Goal: Task Accomplishment & Management: Use online tool/utility

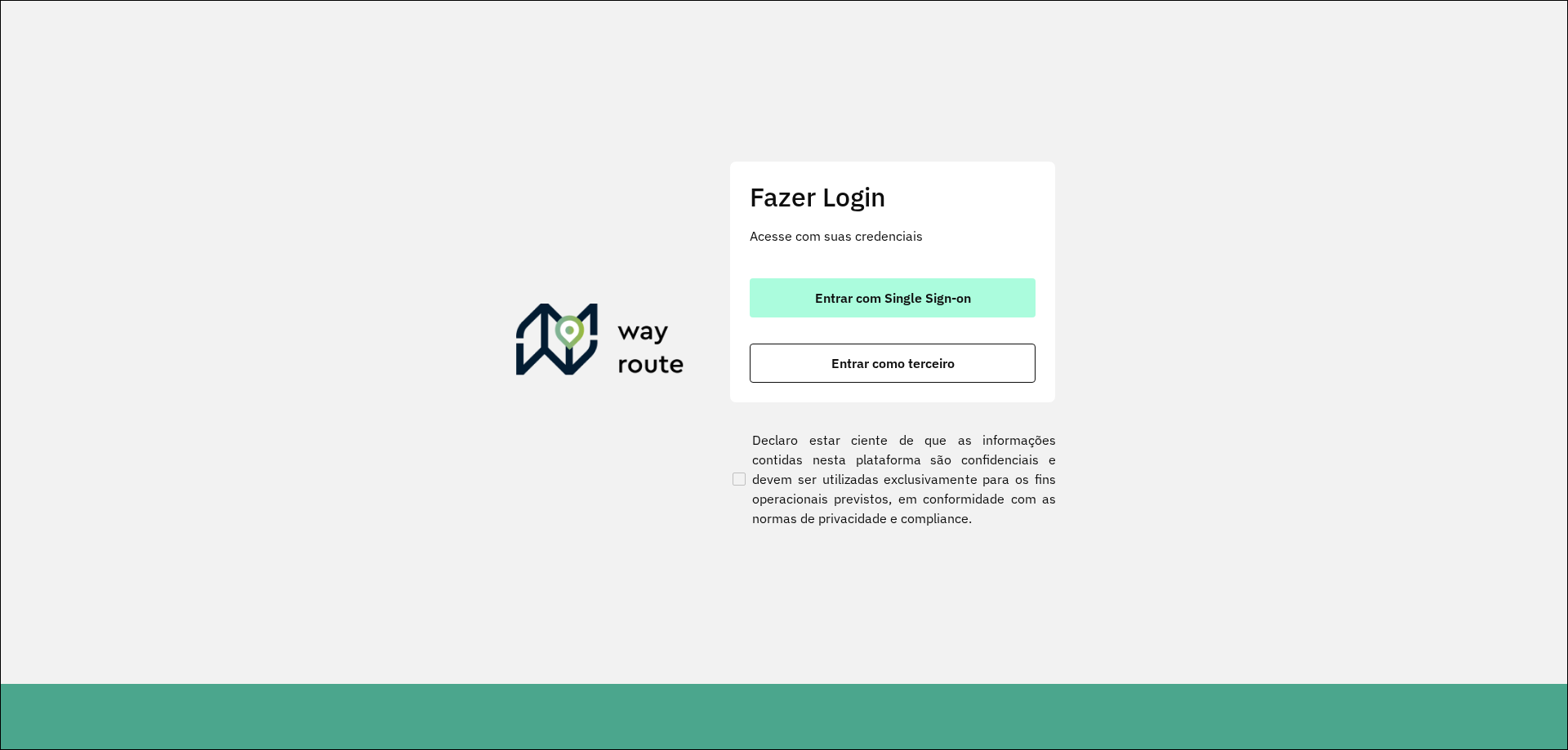
click at [844, 305] on span "Entrar com Single Sign-on" at bounding box center [893, 298] width 156 height 13
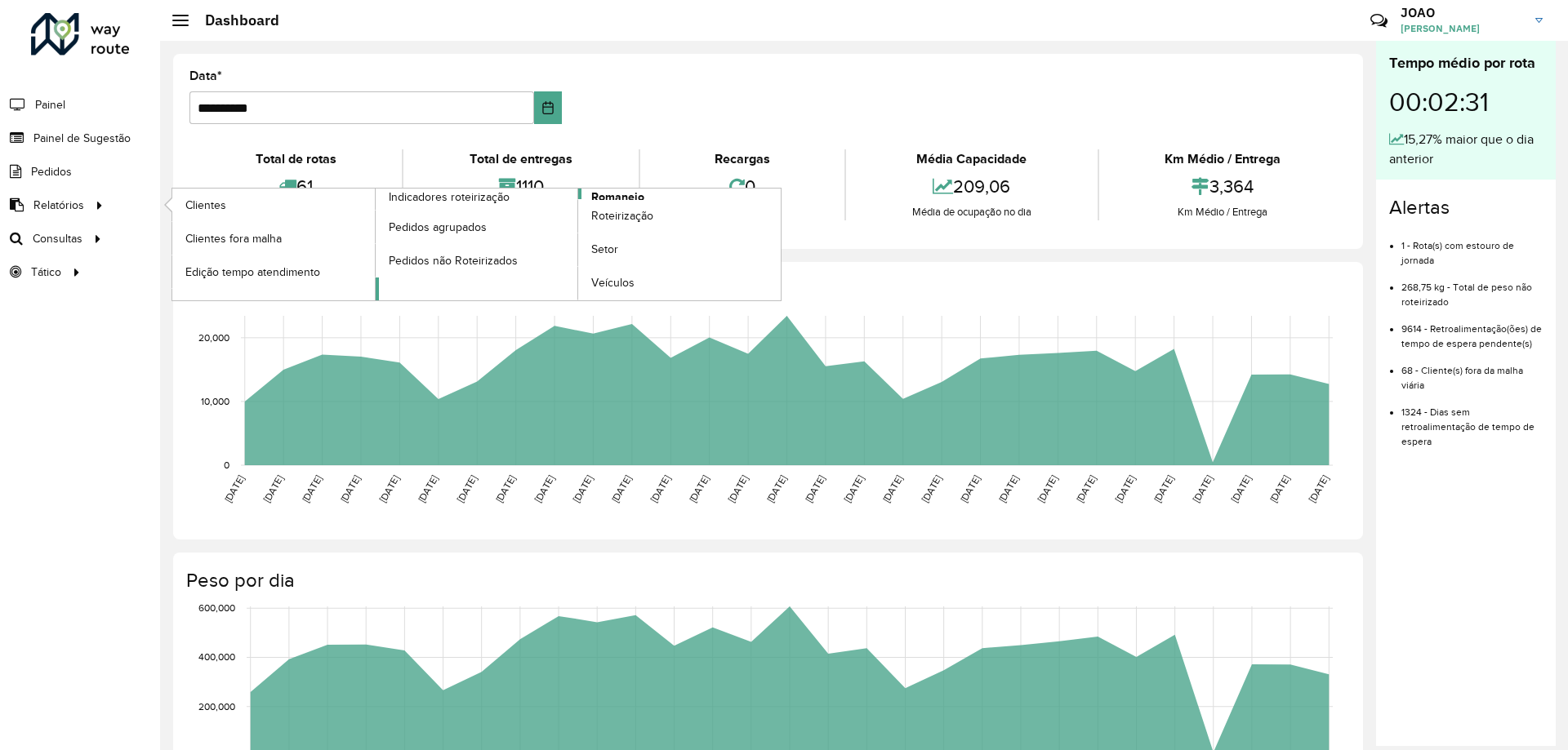
click at [638, 197] on span "Romaneio" at bounding box center [618, 197] width 53 height 17
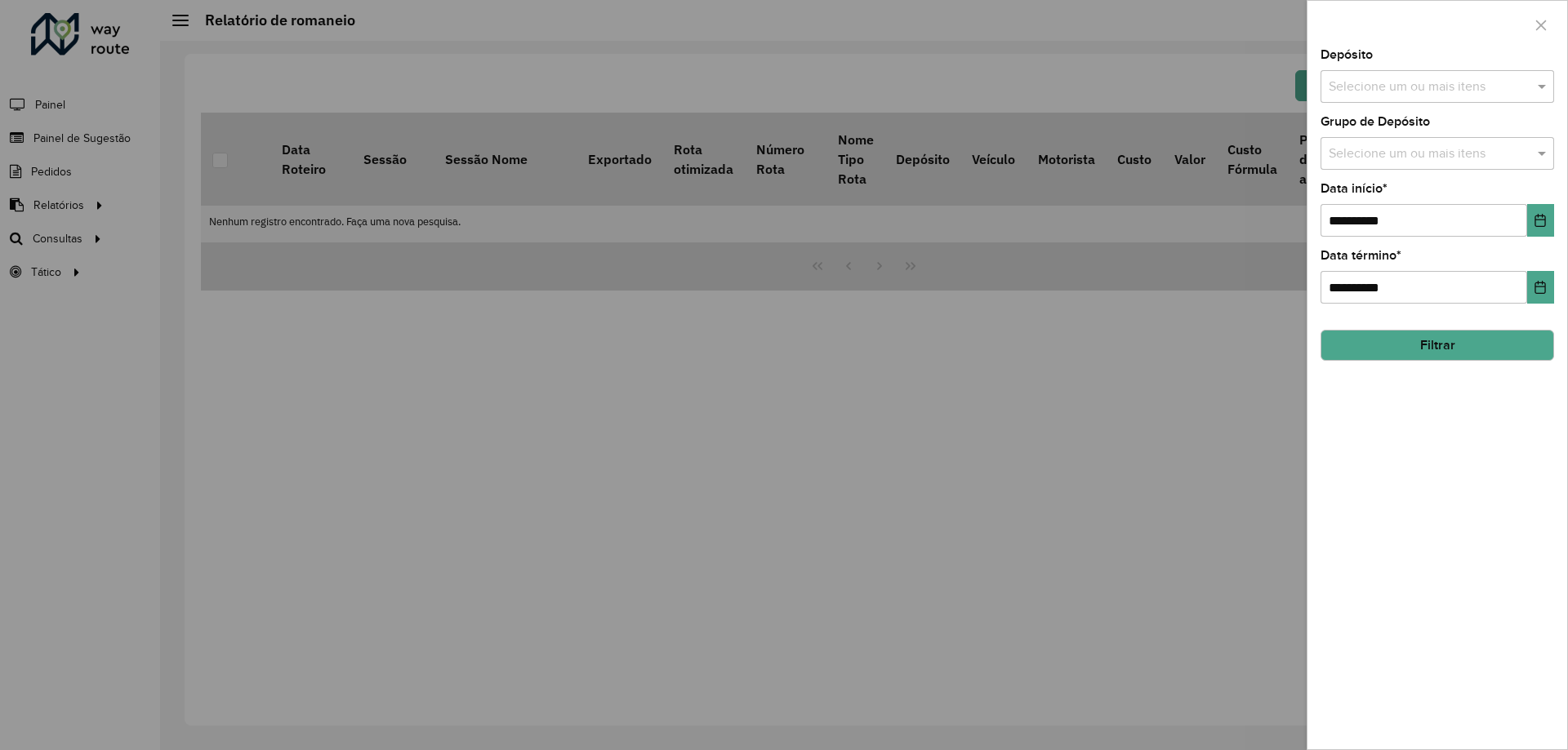
click at [1497, 98] on div "Selecione um ou mais itens" at bounding box center [1437, 86] width 234 height 32
click at [1440, 179] on div "CDD Santa Luzia" at bounding box center [1437, 168] width 232 height 28
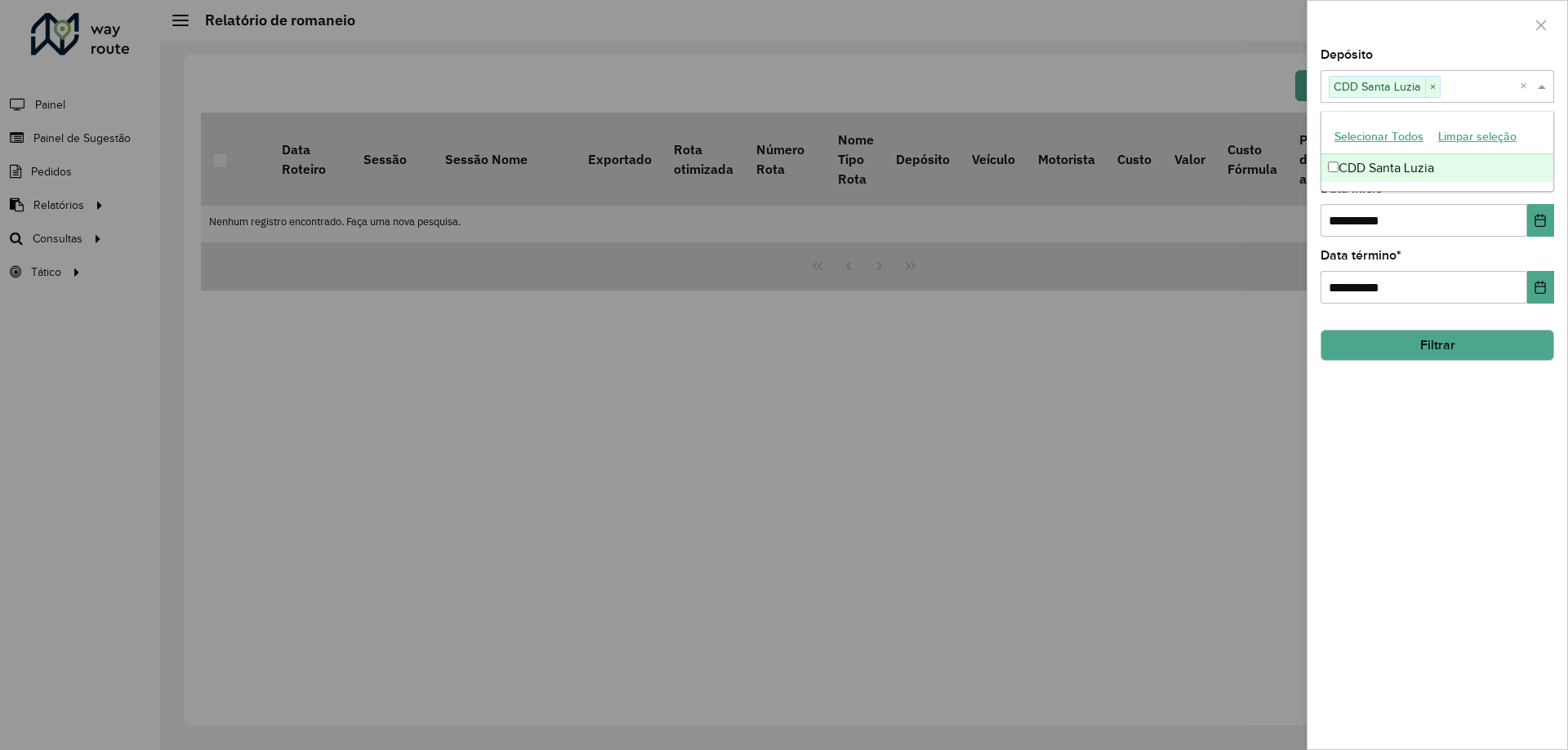
click at [1401, 410] on div "**********" at bounding box center [1437, 400] width 260 height 701
click at [1442, 144] on div "Selecione um ou mais itens" at bounding box center [1437, 153] width 234 height 32
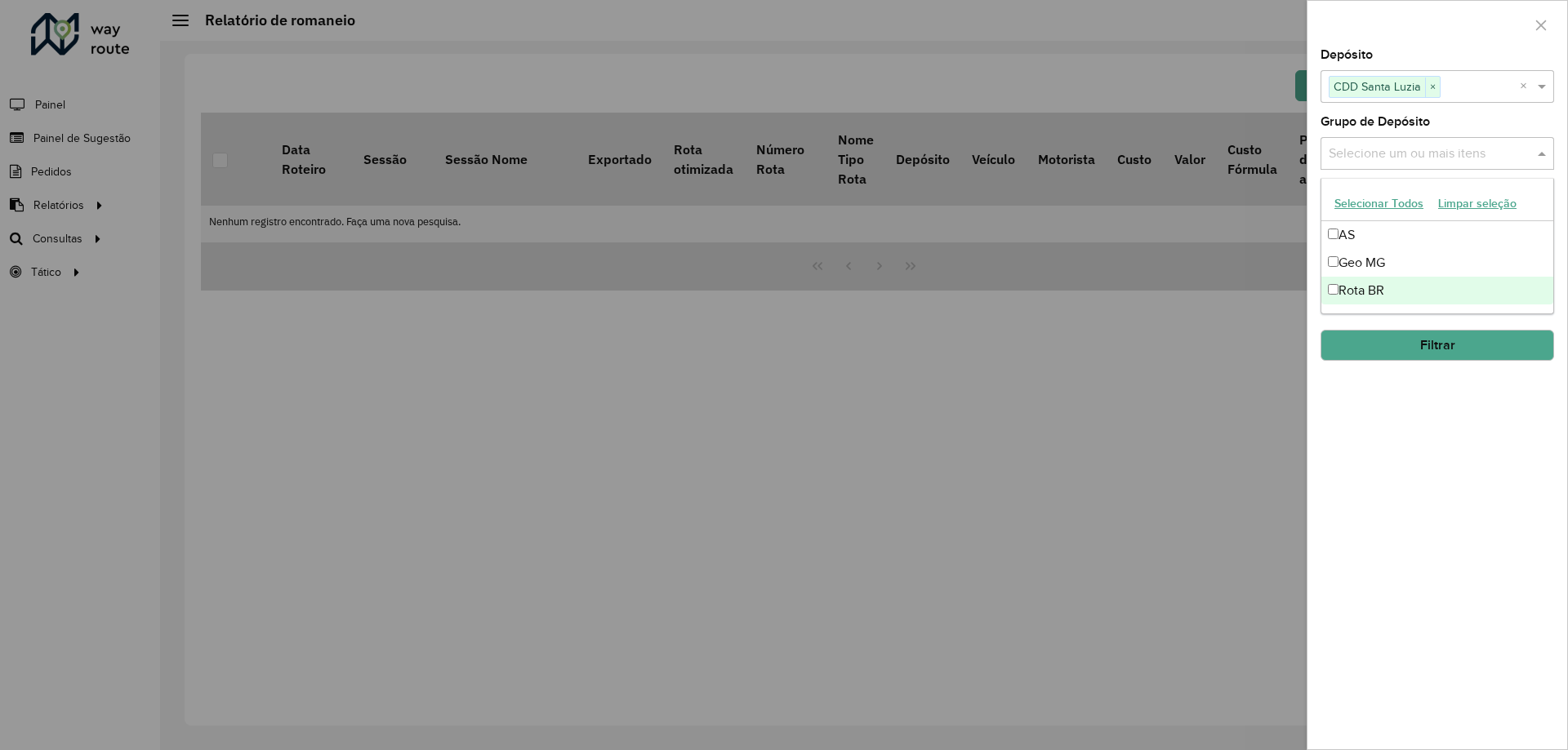
click at [1364, 285] on div "Rota BR" at bounding box center [1437, 291] width 232 height 28
click at [1384, 442] on div "**********" at bounding box center [1437, 400] width 260 height 701
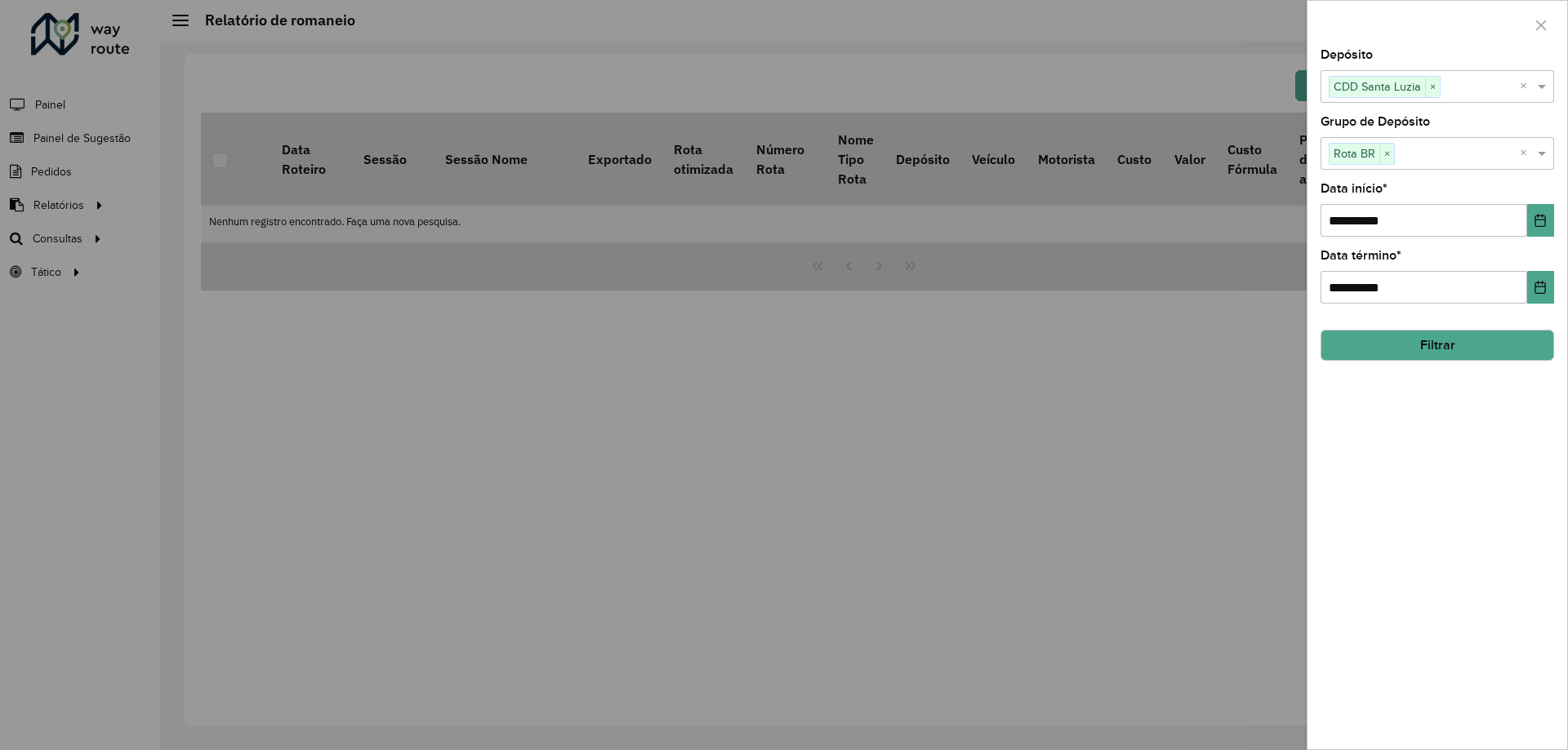
click at [1436, 343] on button "Filtrar" at bounding box center [1437, 345] width 234 height 31
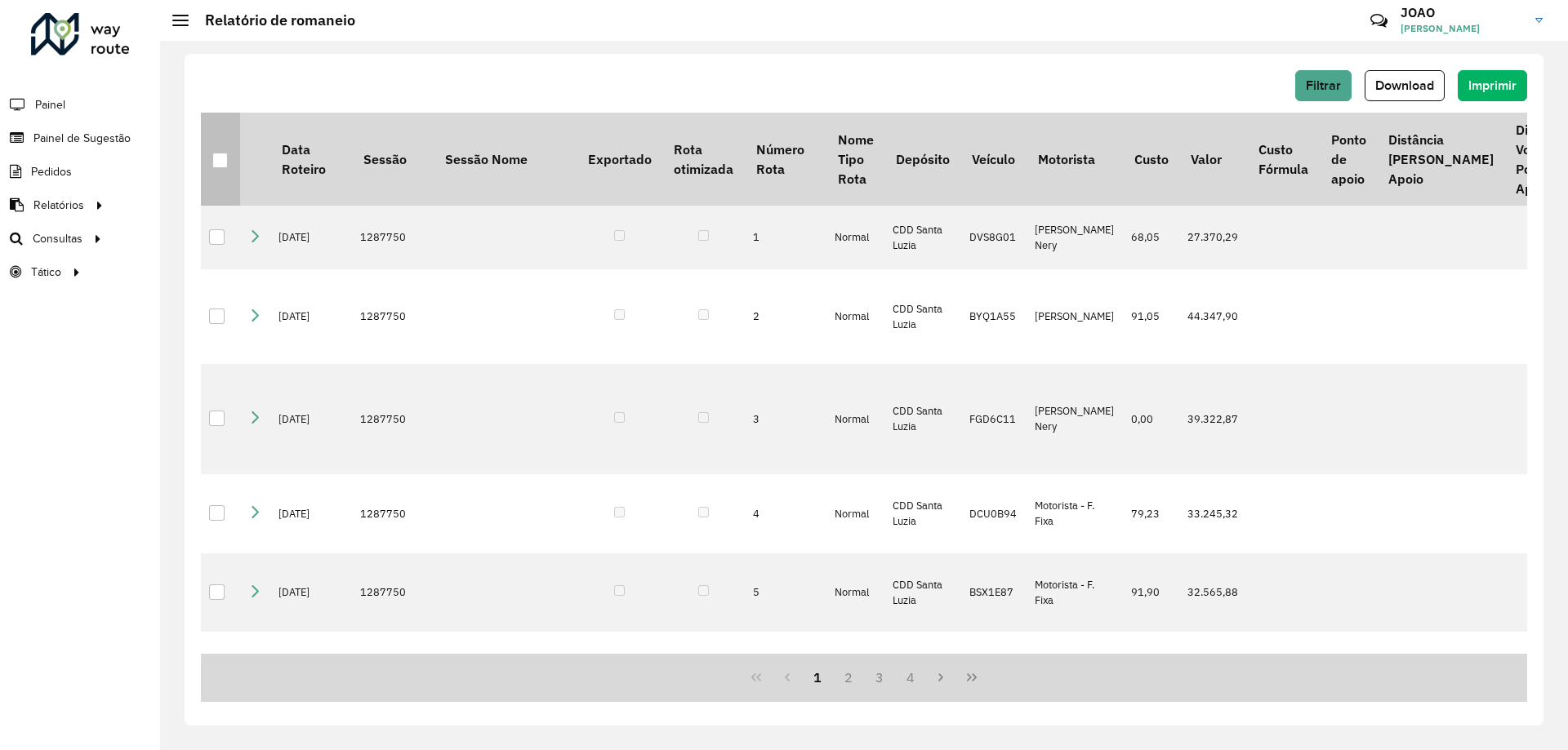
click at [223, 161] on div at bounding box center [220, 160] width 16 height 16
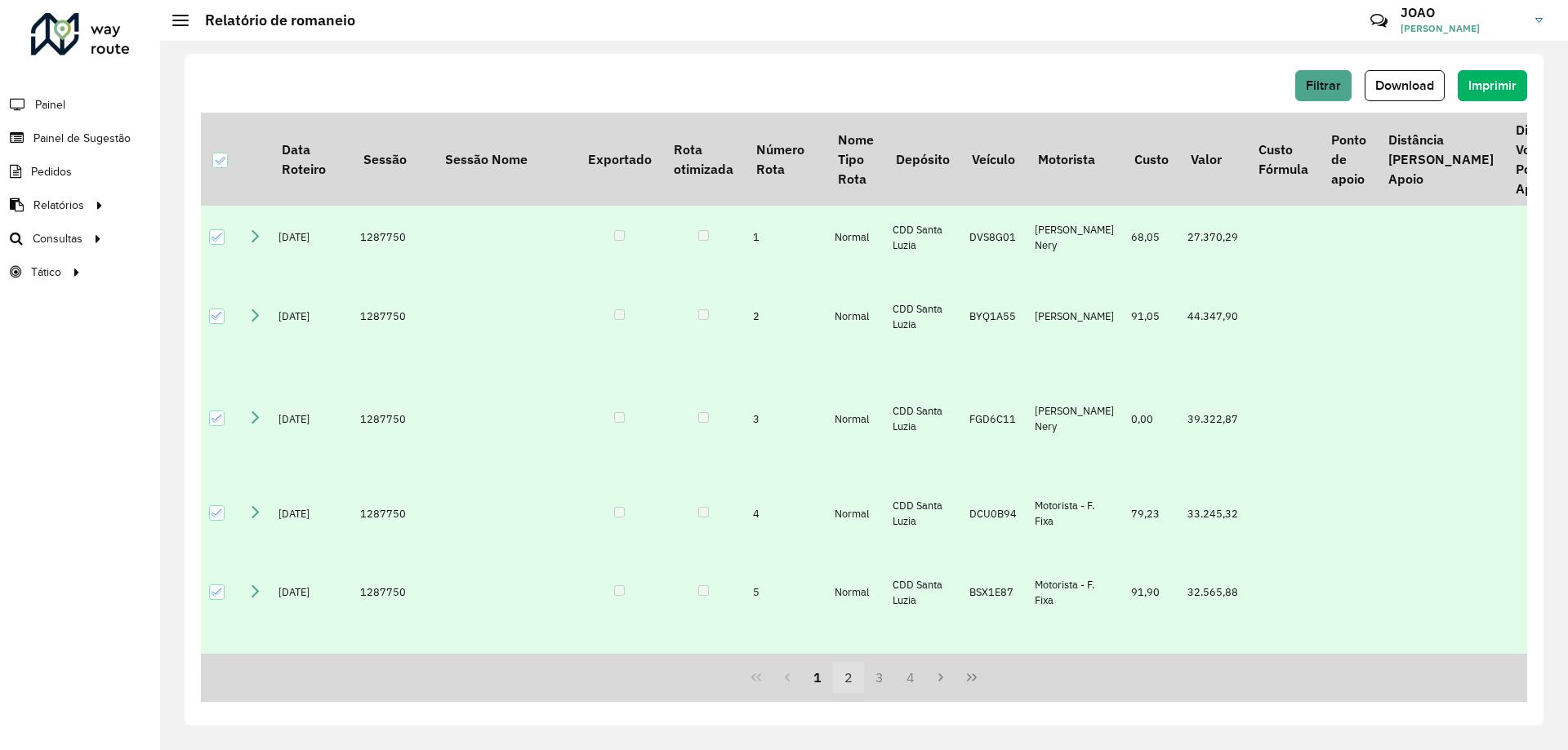
click at [847, 679] on button "2" at bounding box center [848, 677] width 31 height 31
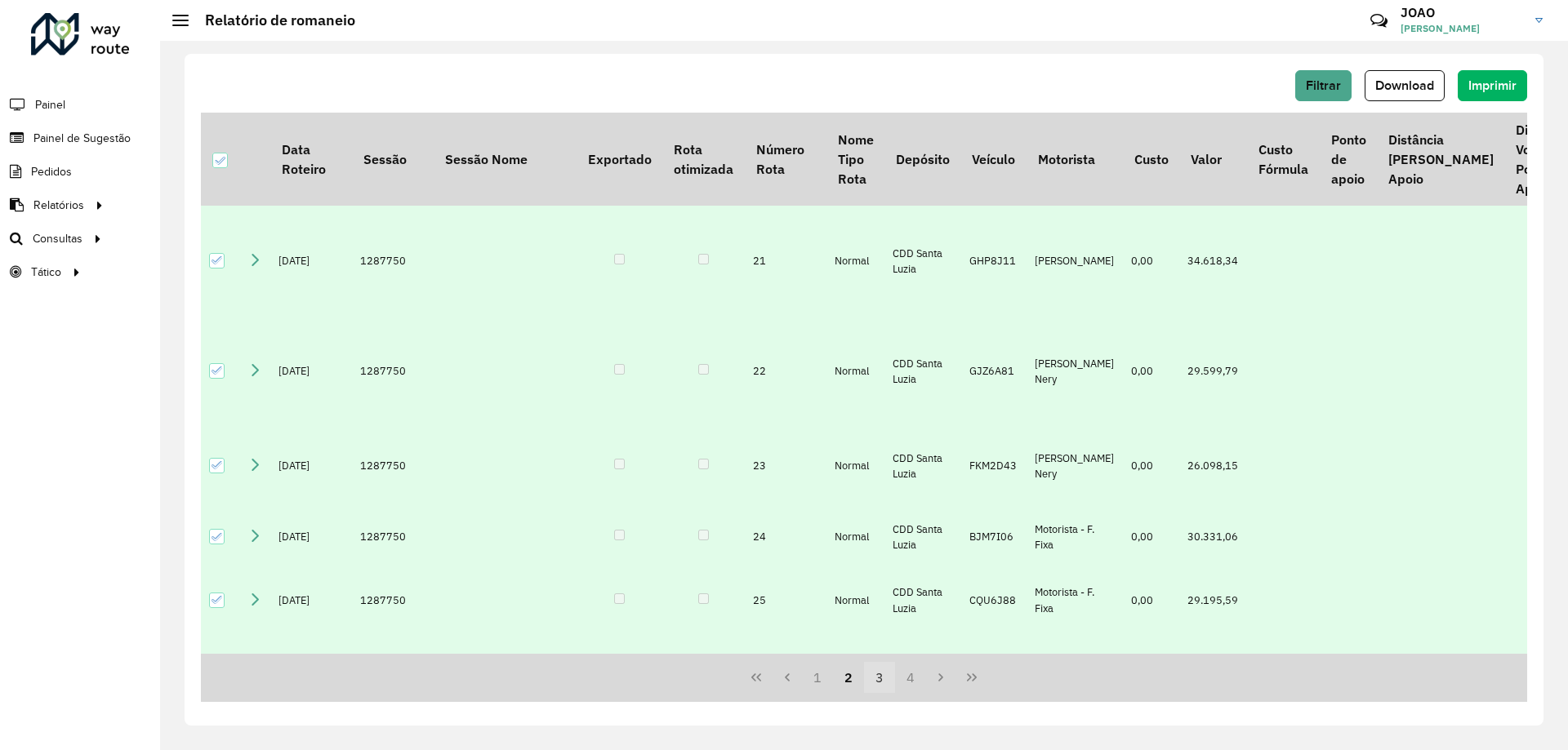
click at [874, 682] on button "3" at bounding box center [879, 677] width 31 height 31
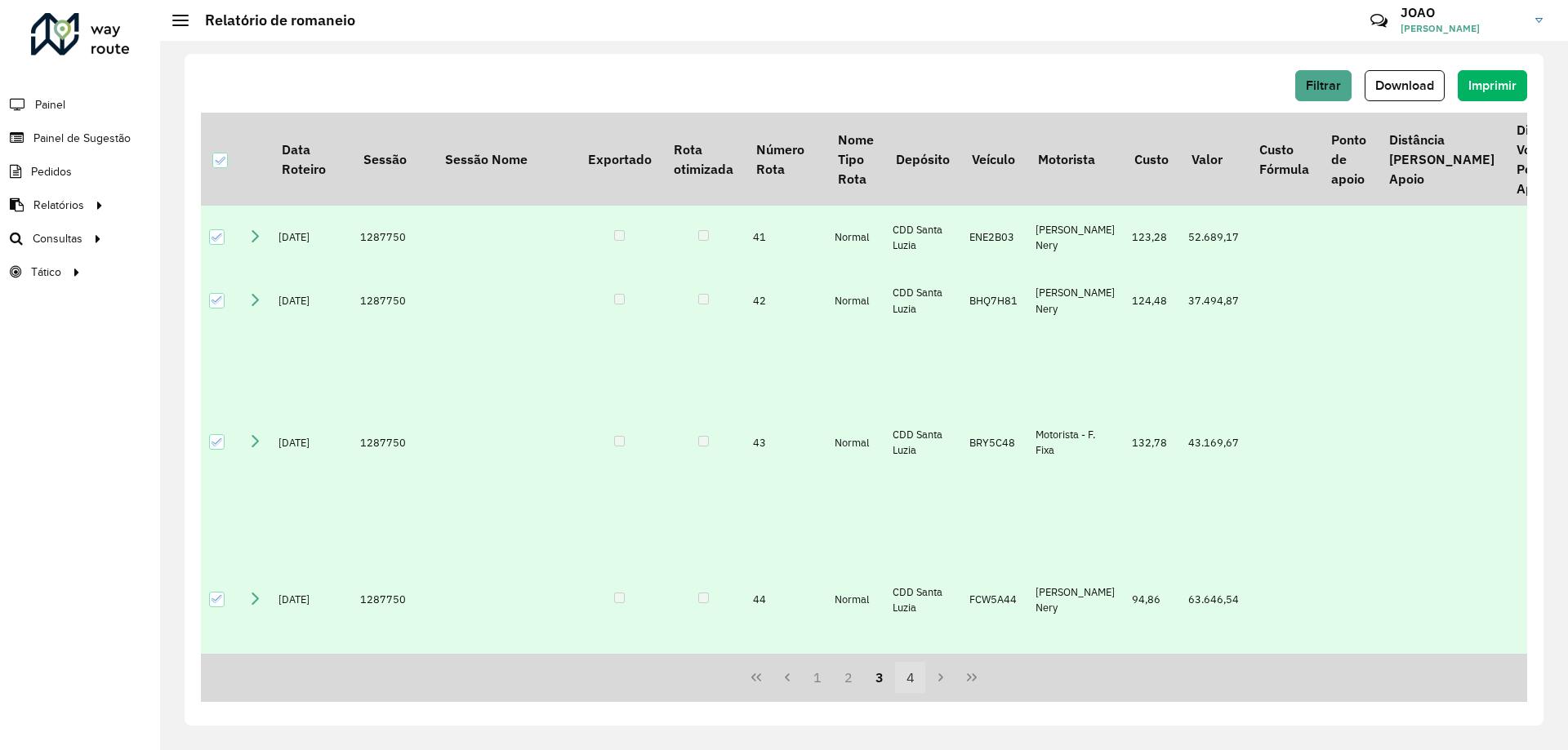
click at [908, 681] on button "4" at bounding box center [910, 677] width 31 height 31
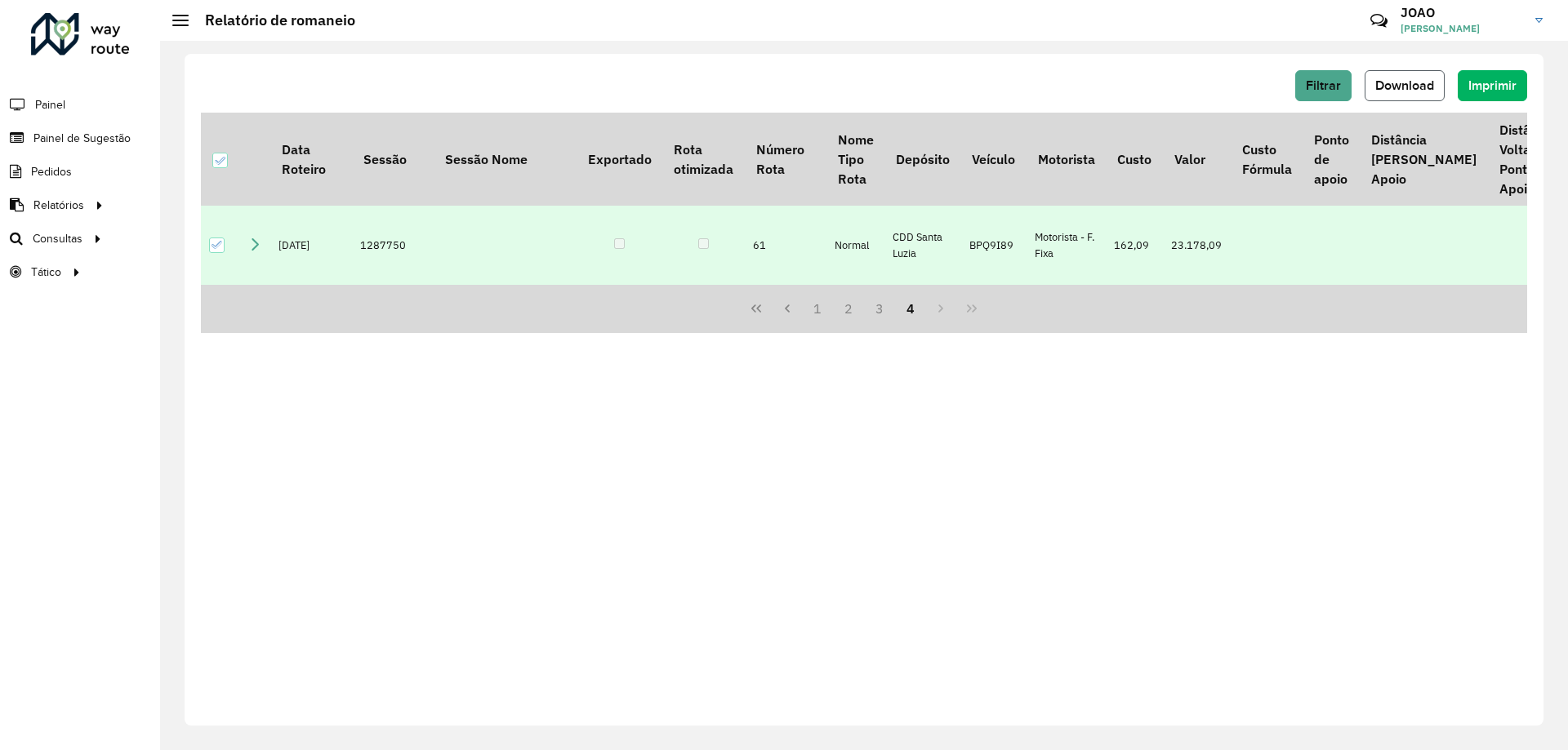
click at [1419, 93] on button "Download" at bounding box center [1405, 85] width 80 height 31
click at [1427, 83] on span "Download" at bounding box center [1404, 85] width 58 height 14
click at [193, 239] on span "Roteirização" at bounding box center [218, 238] width 66 height 17
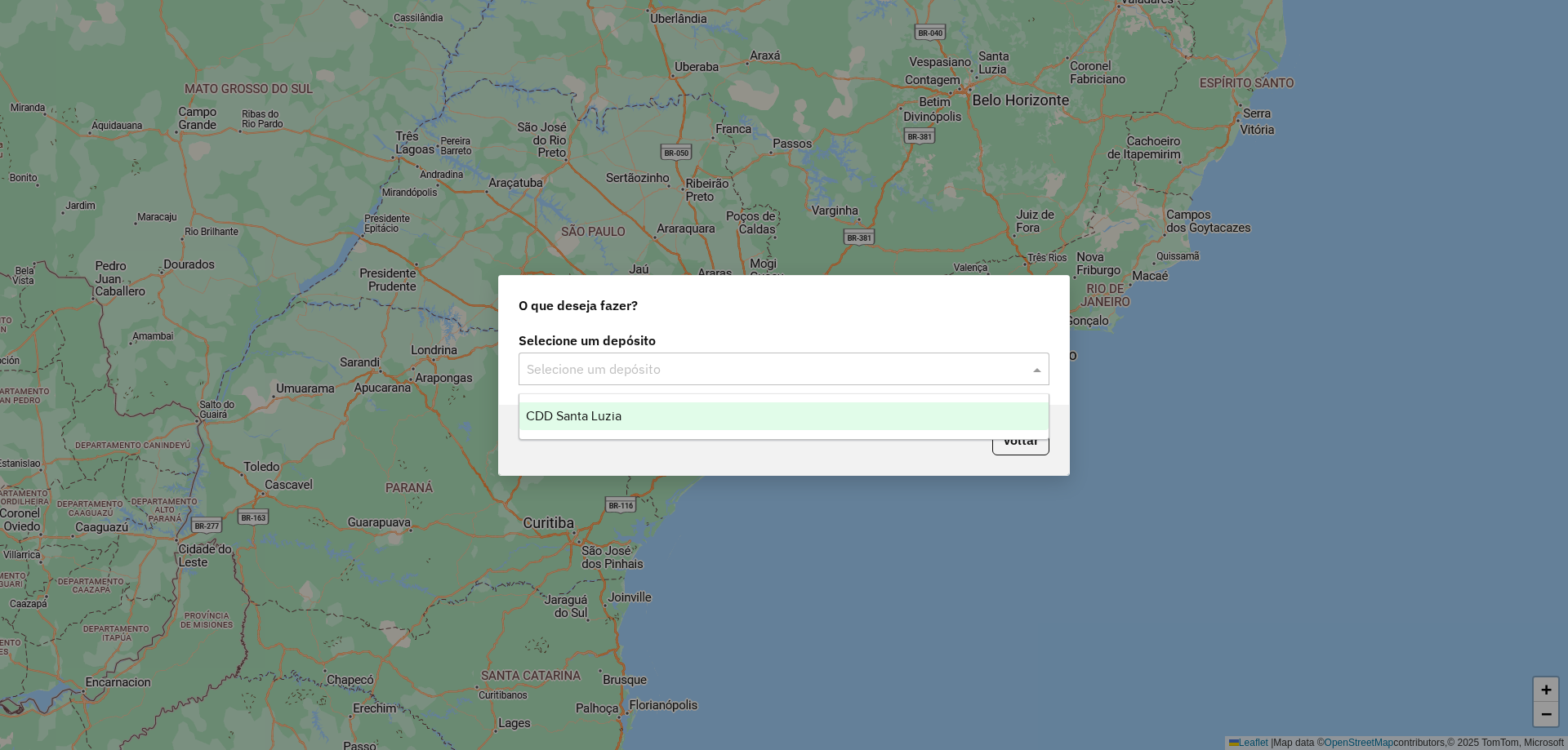
click at [881, 365] on input "text" at bounding box center [768, 369] width 482 height 19
click at [831, 421] on div "CDD Santa Luzia" at bounding box center [784, 416] width 529 height 28
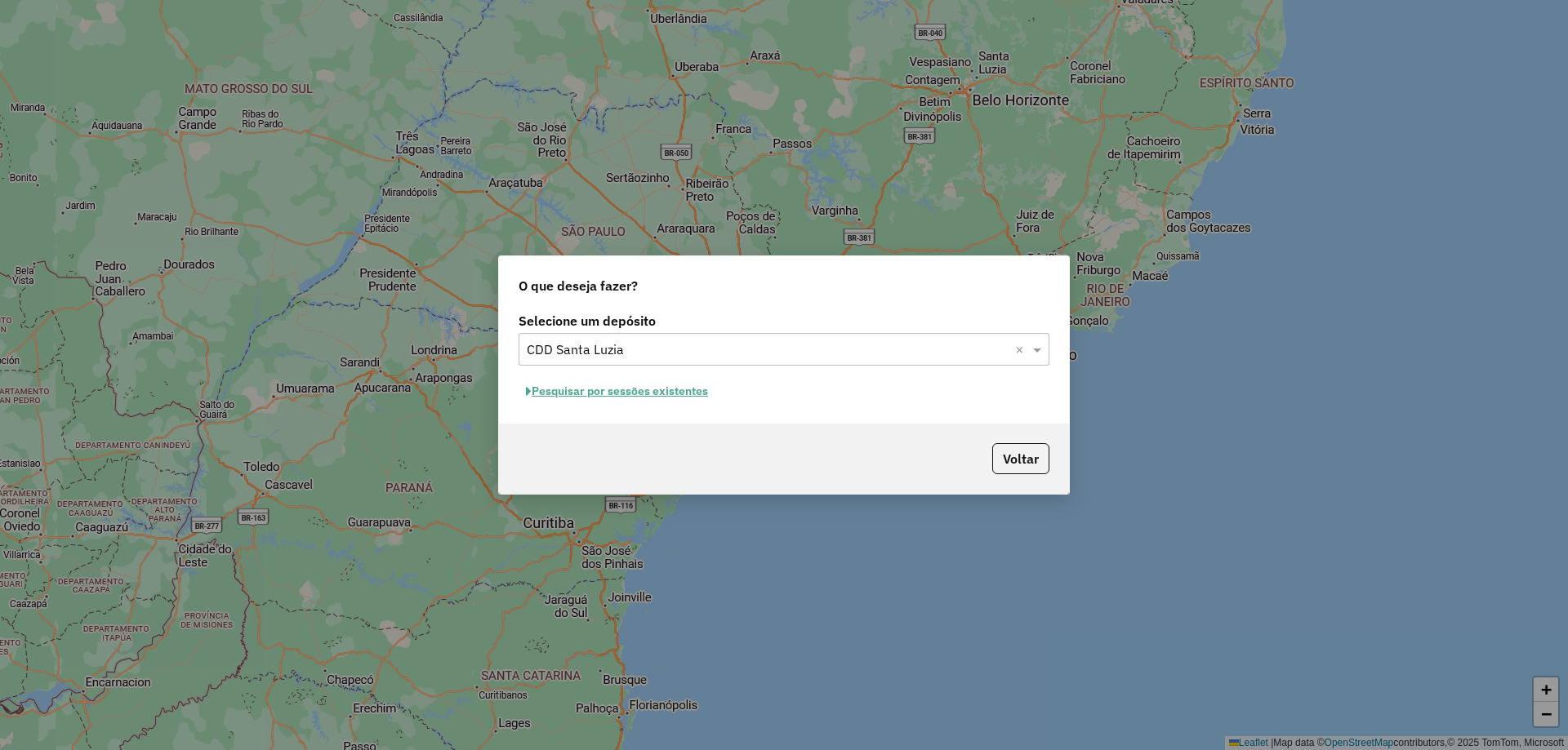
click at [690, 399] on button "Pesquisar por sessões existentes" at bounding box center [617, 391] width 197 height 25
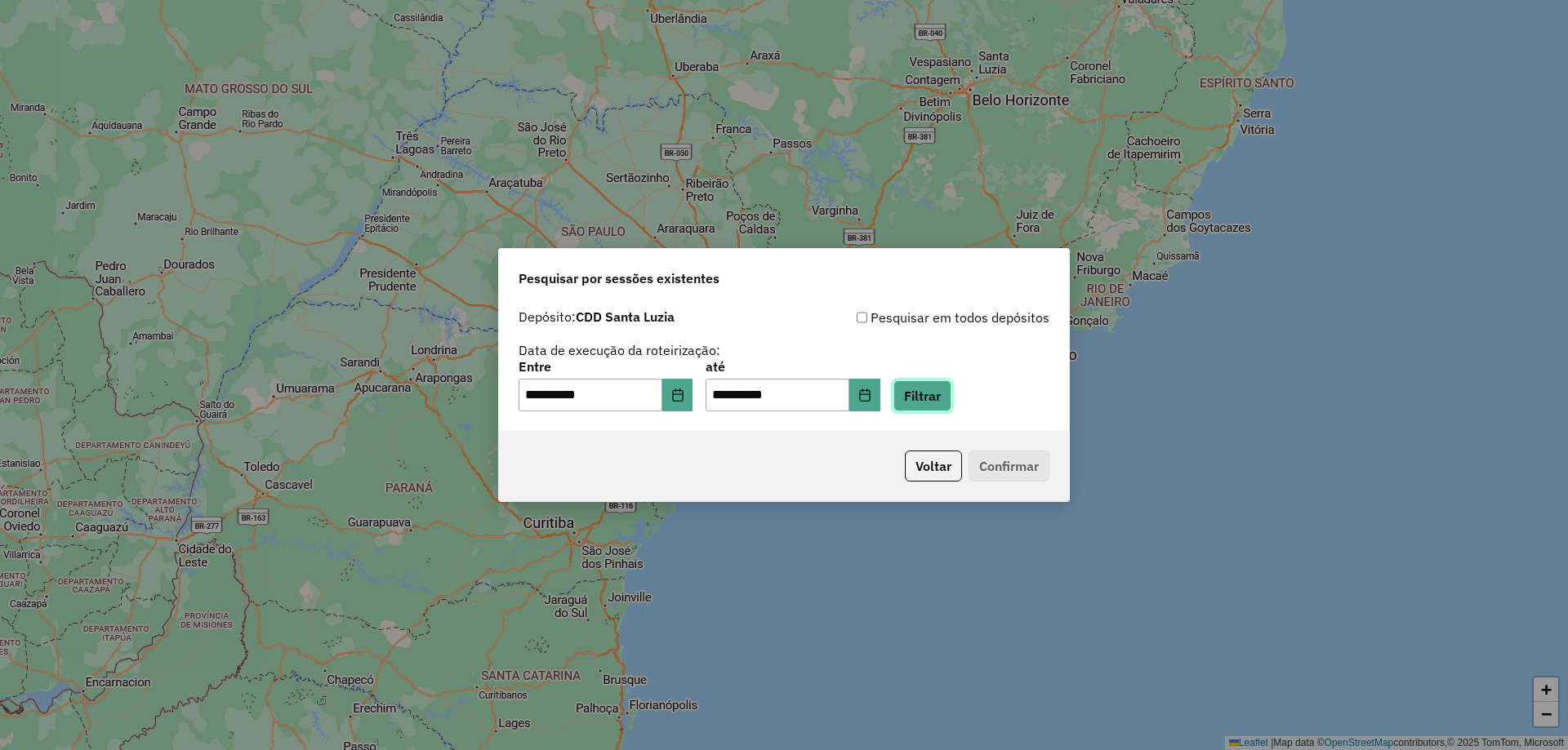
click at [951, 403] on button "Filtrar" at bounding box center [923, 395] width 58 height 31
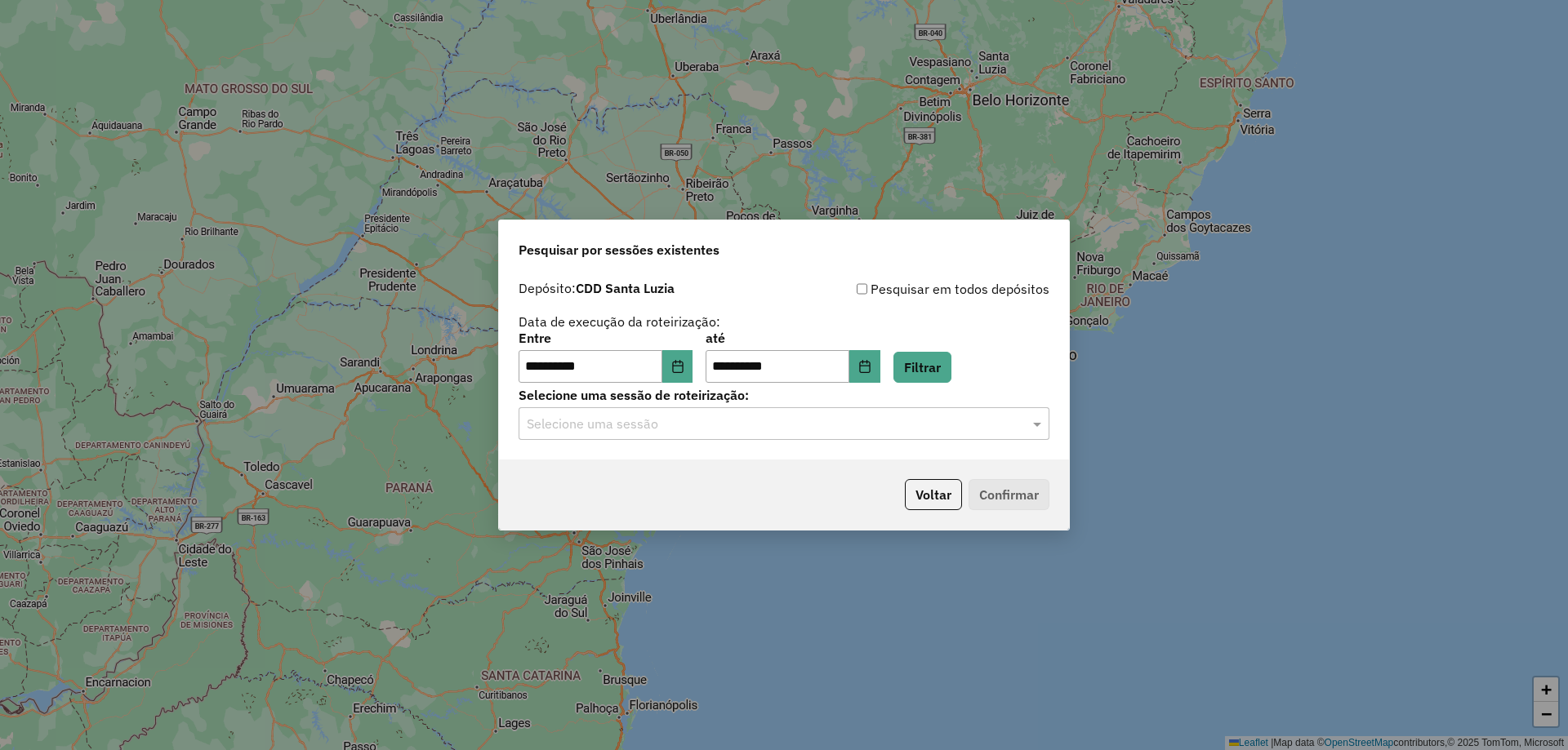
click at [712, 435] on div "Selecione uma sessão" at bounding box center [784, 424] width 531 height 32
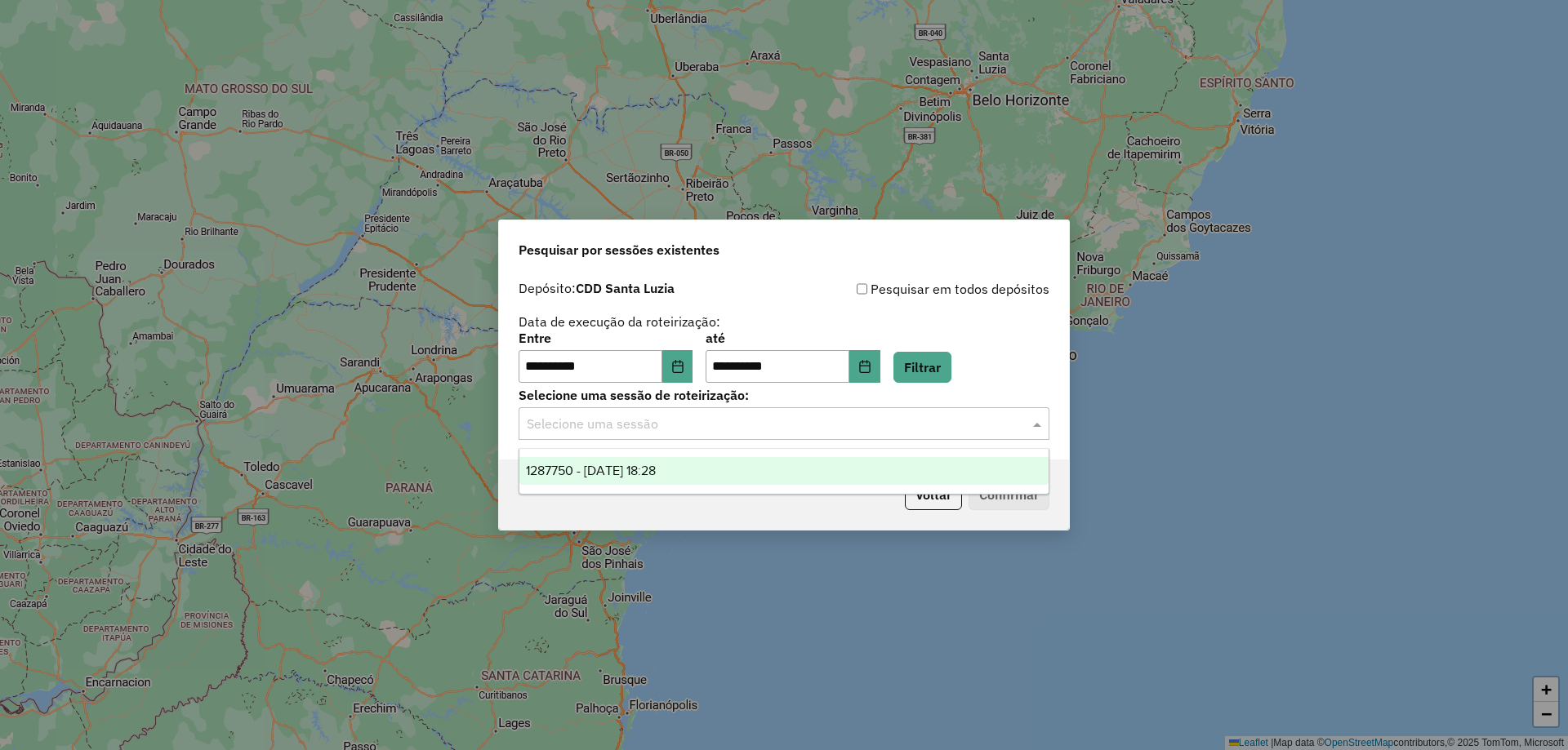
click at [729, 477] on div "1287750 - 03/10/2025 18:28" at bounding box center [784, 471] width 529 height 28
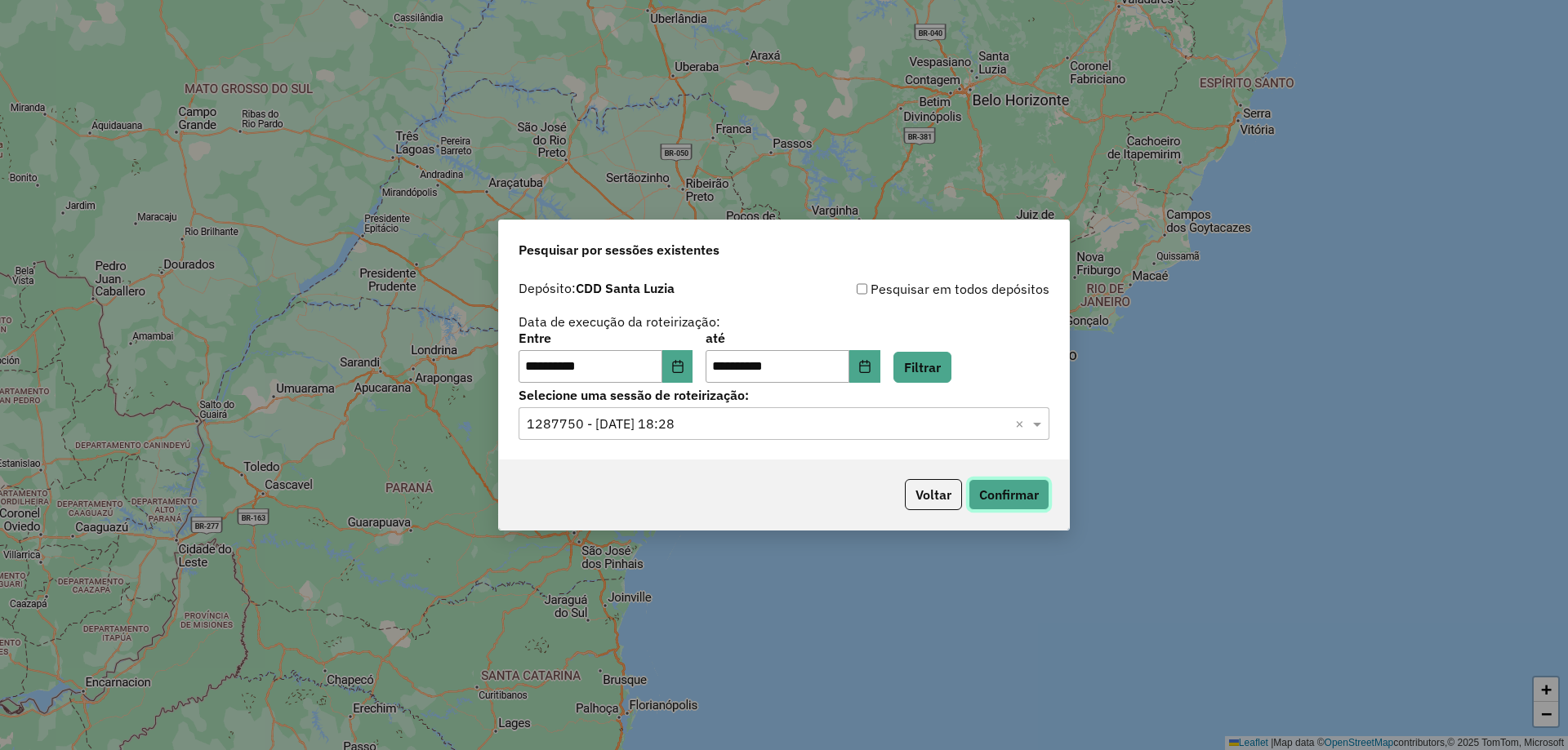
click at [1018, 502] on button "Confirmar" at bounding box center [1009, 494] width 81 height 31
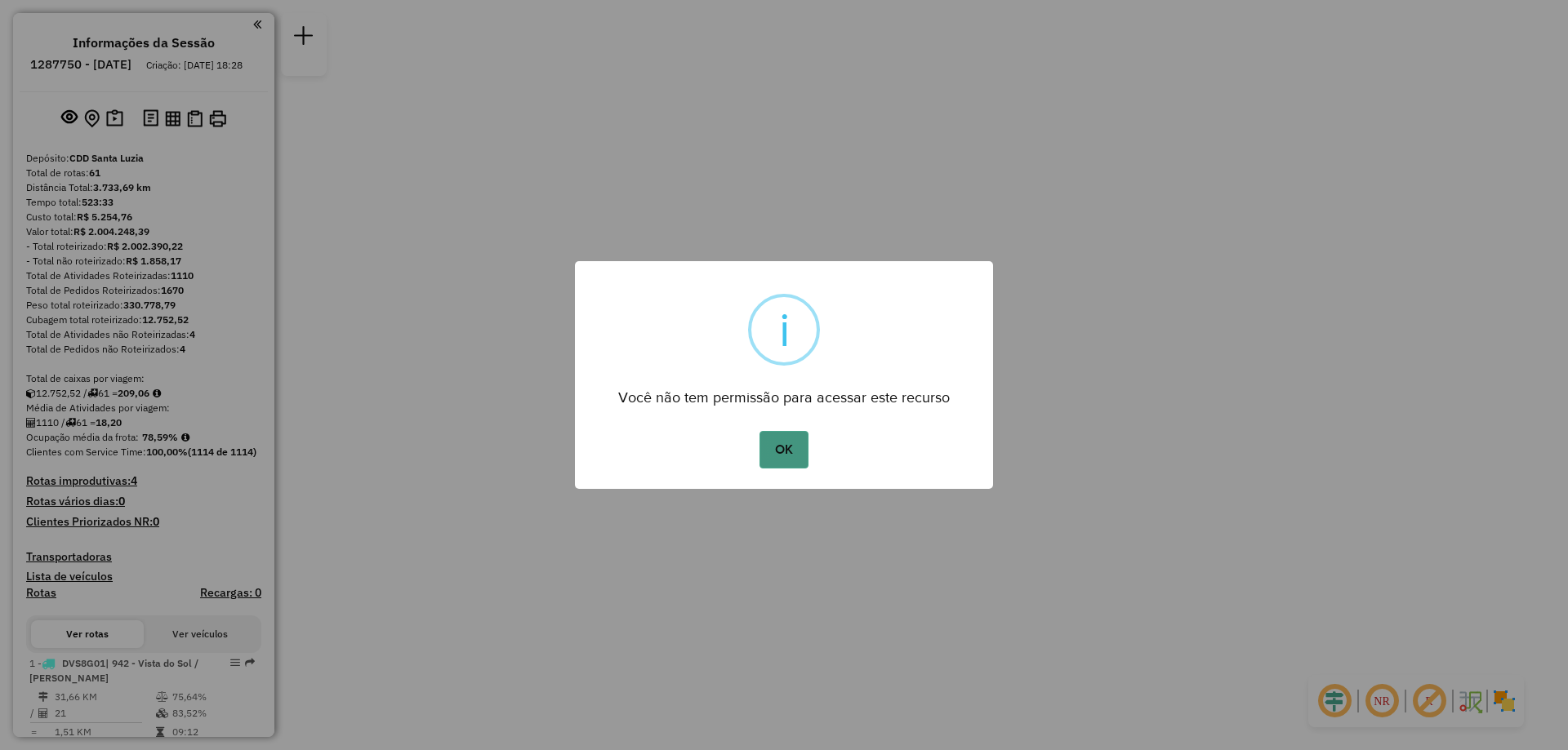
click at [798, 455] on button "OK" at bounding box center [784, 450] width 48 height 38
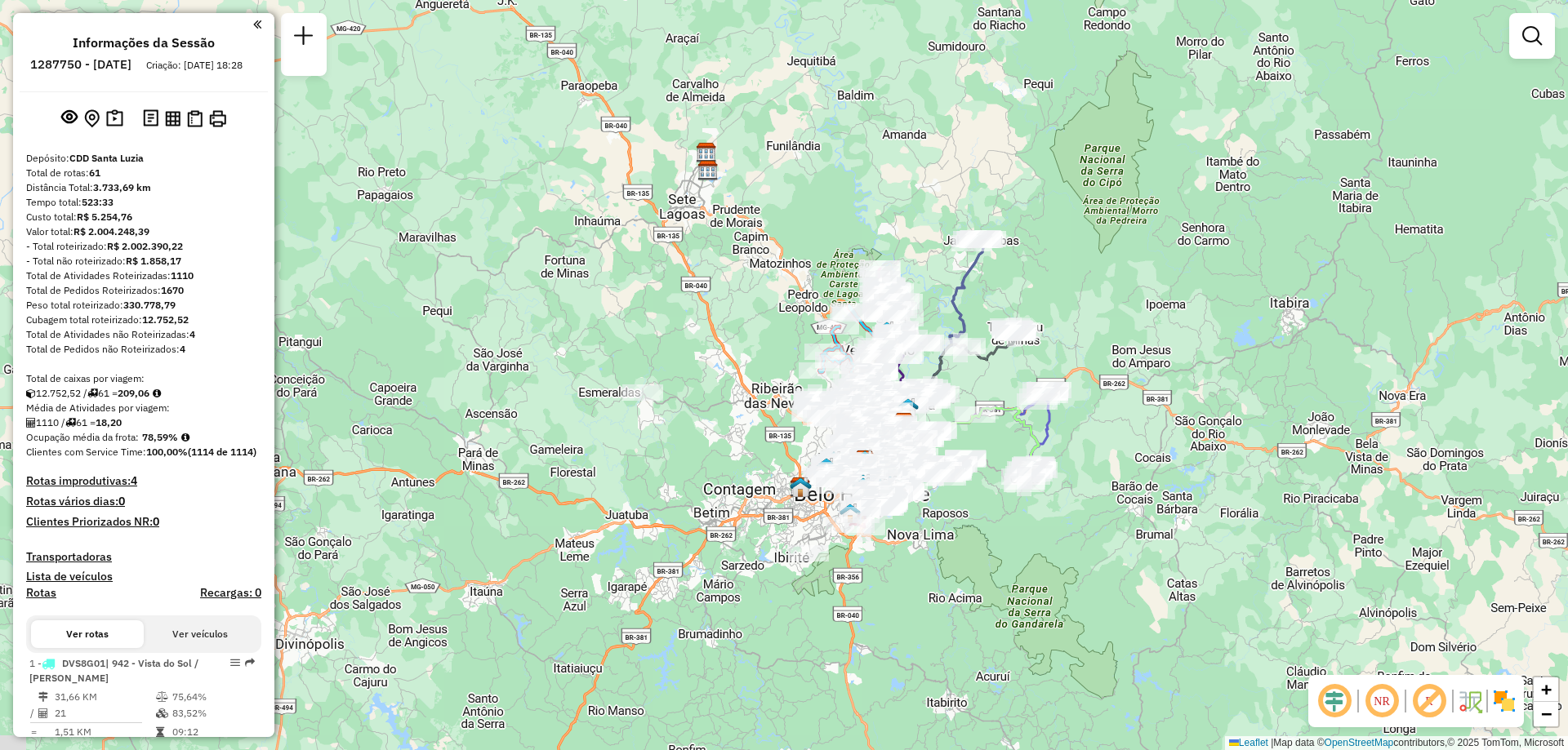
drag, startPoint x: 562, startPoint y: 196, endPoint x: 682, endPoint y: 243, distance: 128.9
click at [682, 243] on div "Janela de atendimento Grade de atendimento Capacidade Transportadoras Veículos …" at bounding box center [784, 375] width 1568 height 750
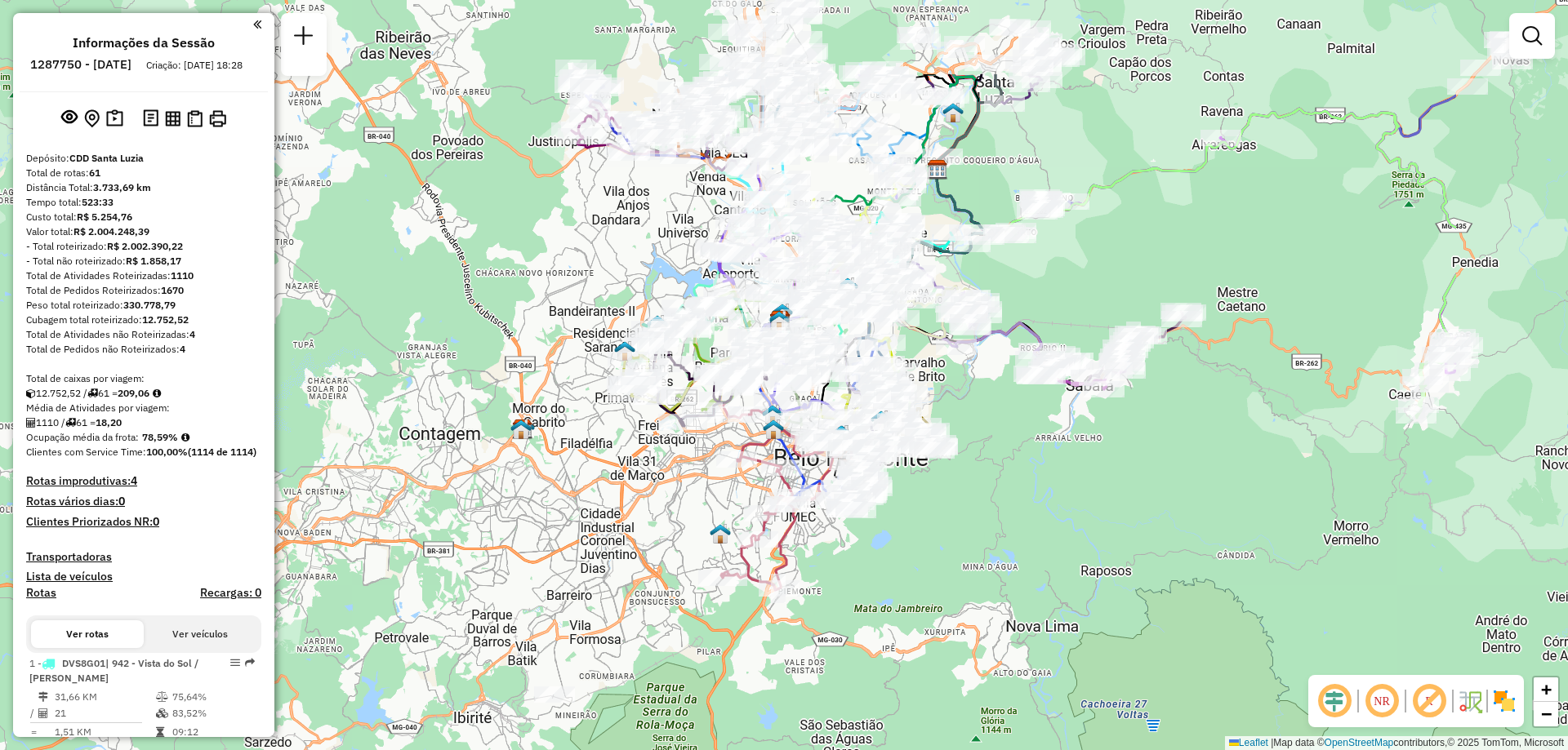
drag, startPoint x: 928, startPoint y: 363, endPoint x: 660, endPoint y: 513, distance: 307.1
click at [660, 513] on div "Janela de atendimento Grade de atendimento Capacidade Transportadoras Veículos …" at bounding box center [784, 375] width 1568 height 750
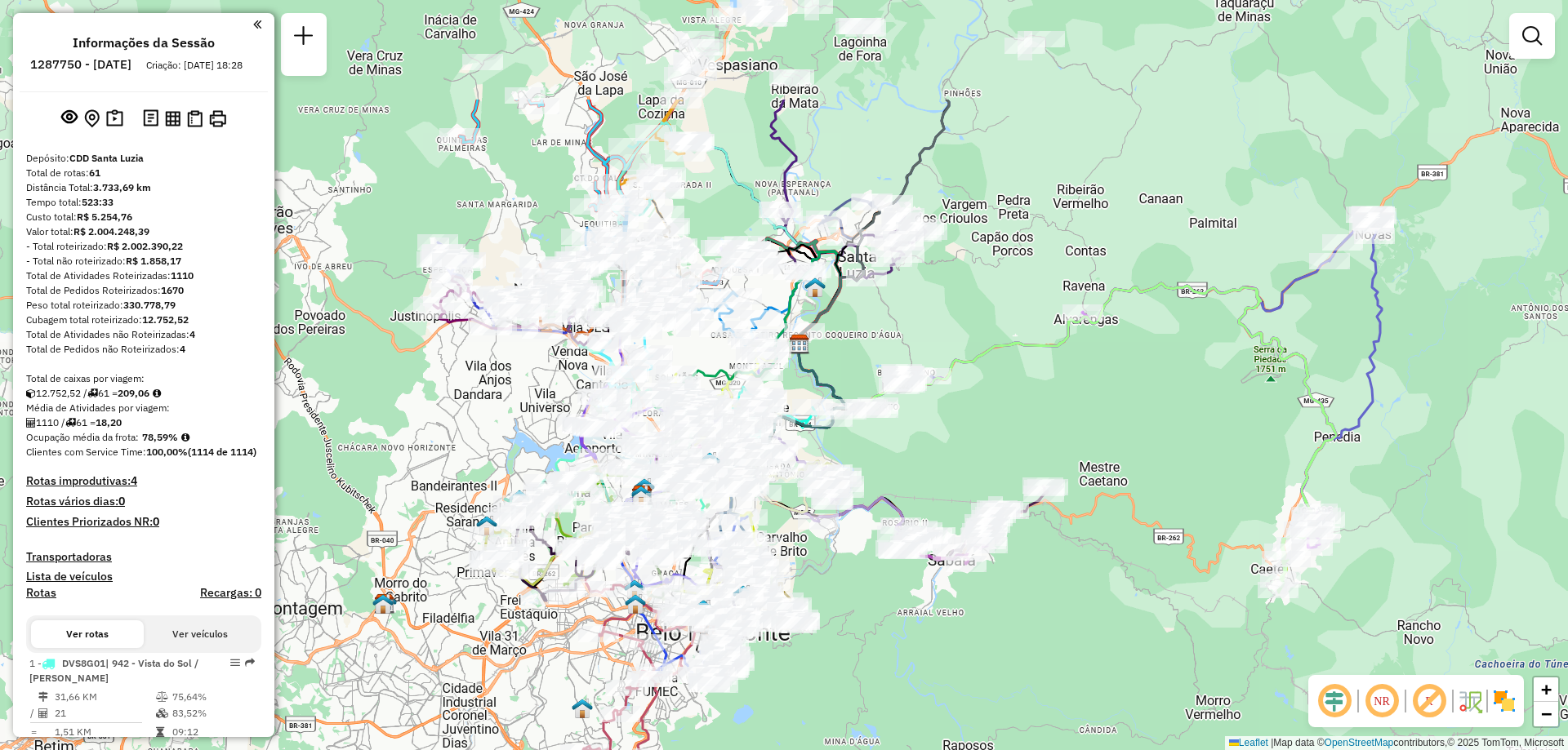
drag, startPoint x: 1286, startPoint y: 439, endPoint x: 1148, endPoint y: 613, distance: 222.1
click at [1148, 613] on div "Janela de atendimento Grade de atendimento Capacidade Transportadoras Veículos …" at bounding box center [784, 375] width 1568 height 750
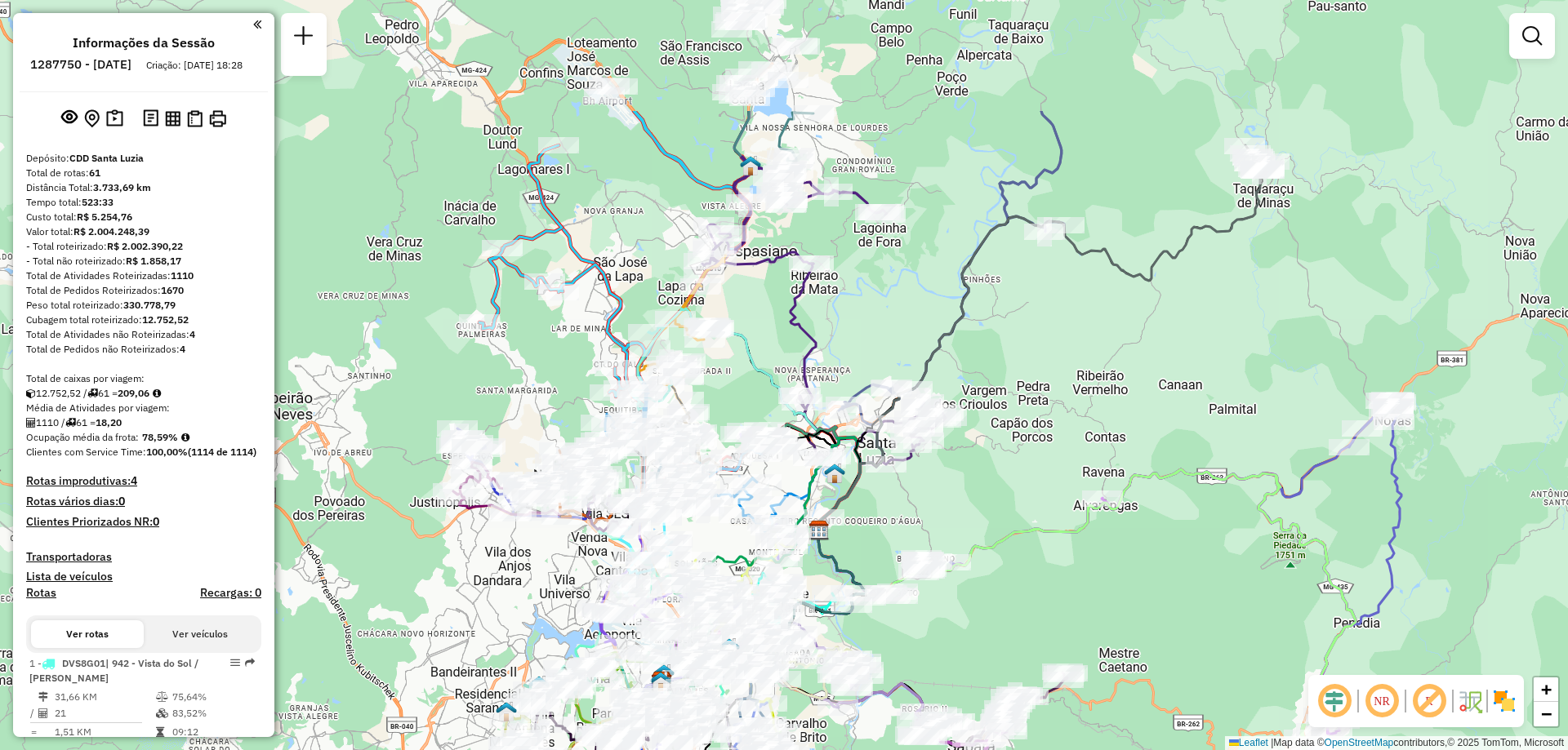
drag, startPoint x: 1021, startPoint y: 406, endPoint x: 1040, endPoint y: 592, distance: 187.0
click at [1040, 592] on div "Janela de atendimento Grade de atendimento Capacidade Transportadoras Veículos …" at bounding box center [784, 375] width 1568 height 750
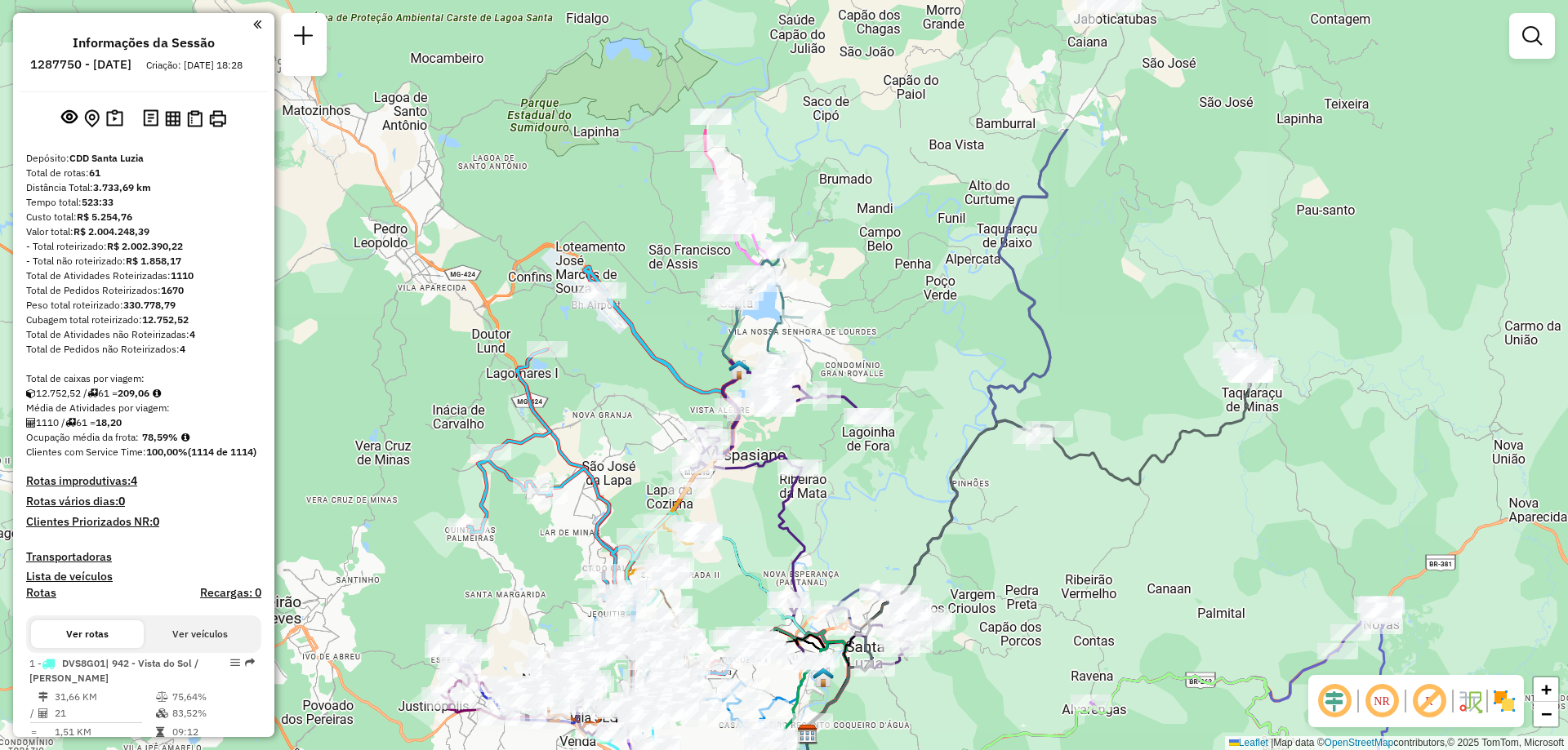
drag, startPoint x: 1054, startPoint y: 295, endPoint x: 1043, endPoint y: 499, distance: 204.3
click at [1043, 499] on div "Janela de atendimento Grade de atendimento Capacidade Transportadoras Veículos …" at bounding box center [784, 375] width 1568 height 750
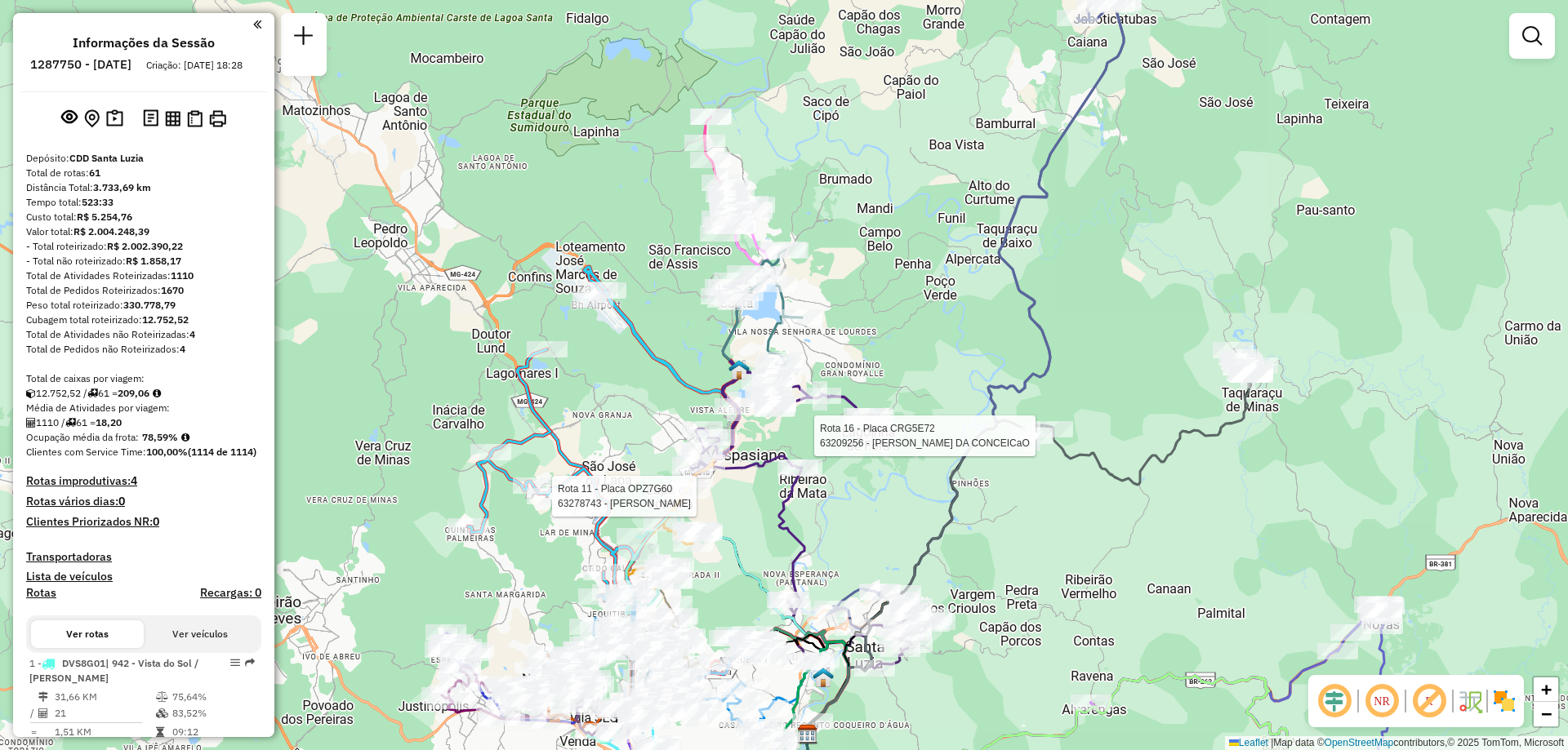
select select "**********"
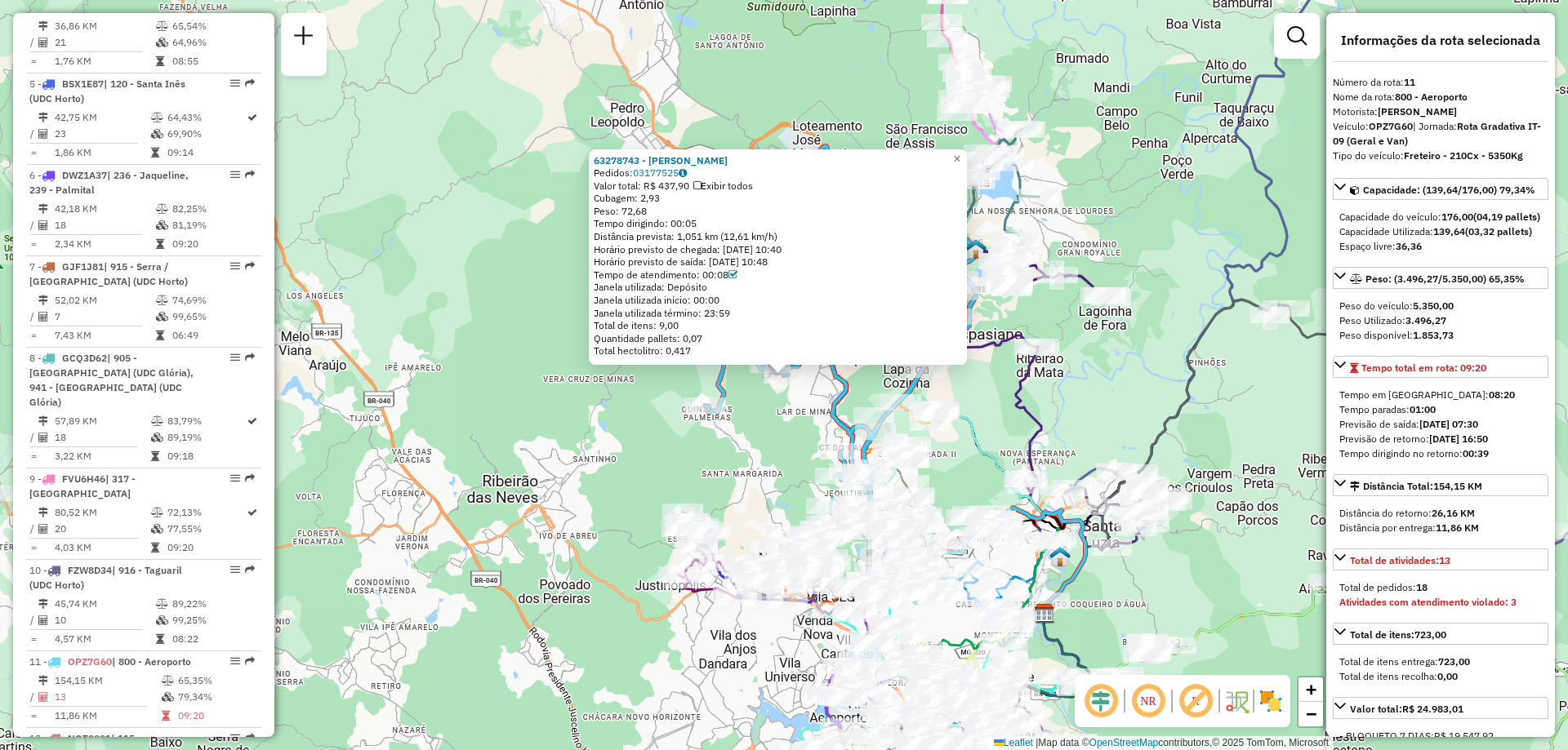
scroll to position [1599, 0]
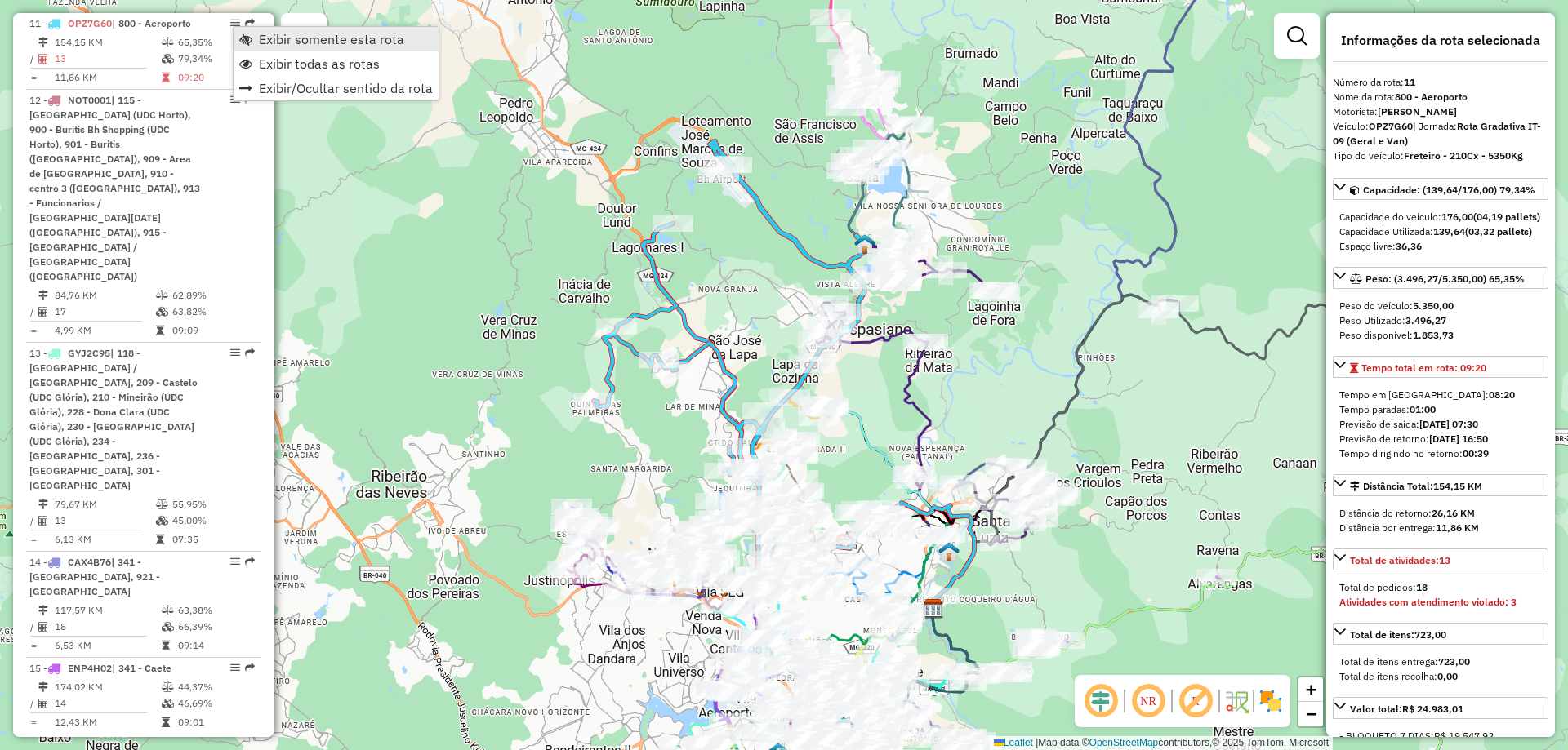
click at [361, 37] on span "Exibir somente esta rota" at bounding box center [331, 39] width 146 height 13
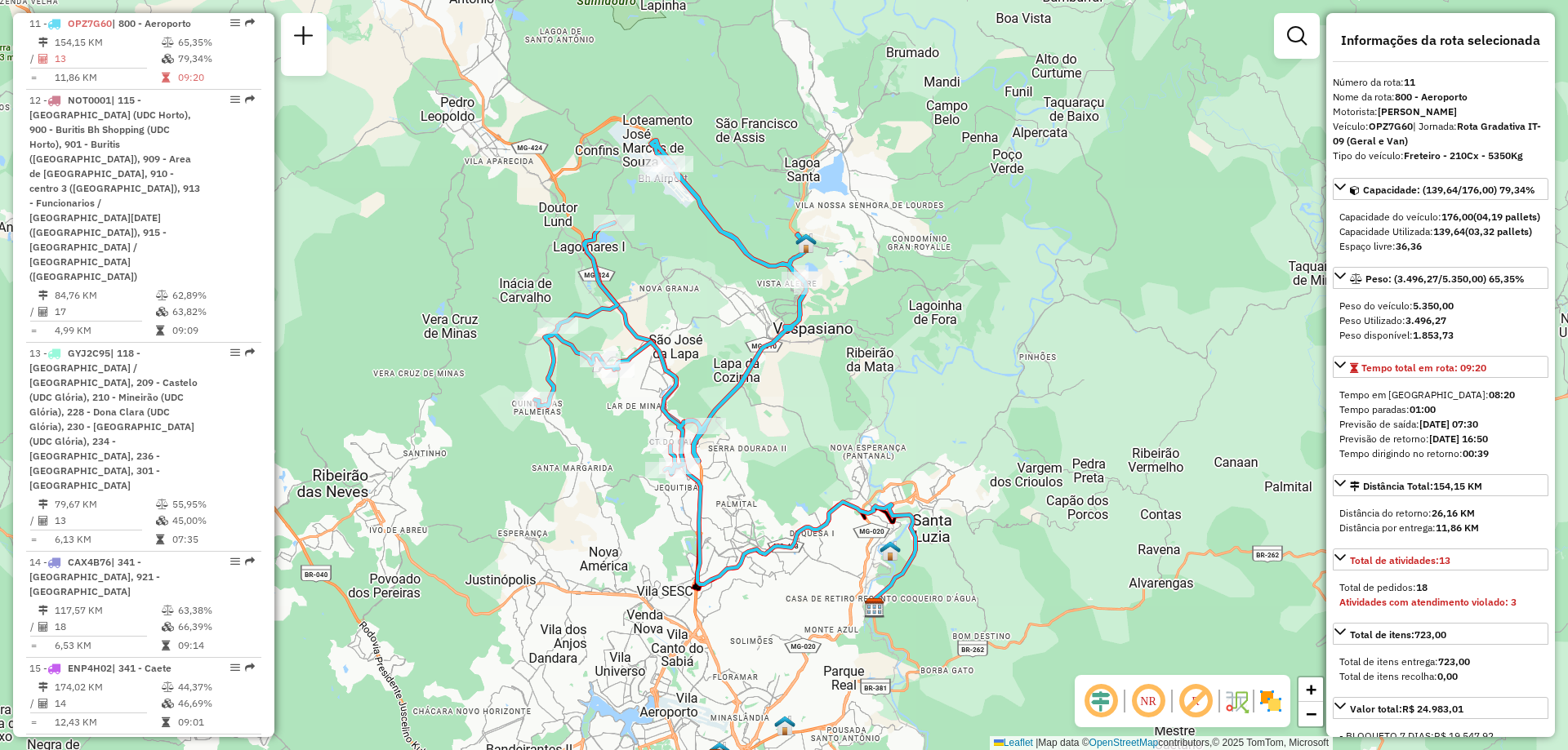
drag, startPoint x: 844, startPoint y: 481, endPoint x: 784, endPoint y: 480, distance: 60.0
click at [784, 480] on div "Janela de atendimento Grade de atendimento Capacidade Transportadoras Veículos …" at bounding box center [784, 375] width 1568 height 750
click at [1415, 374] on span "Tempo total em rota: 09:20" at bounding box center [1423, 367] width 125 height 12
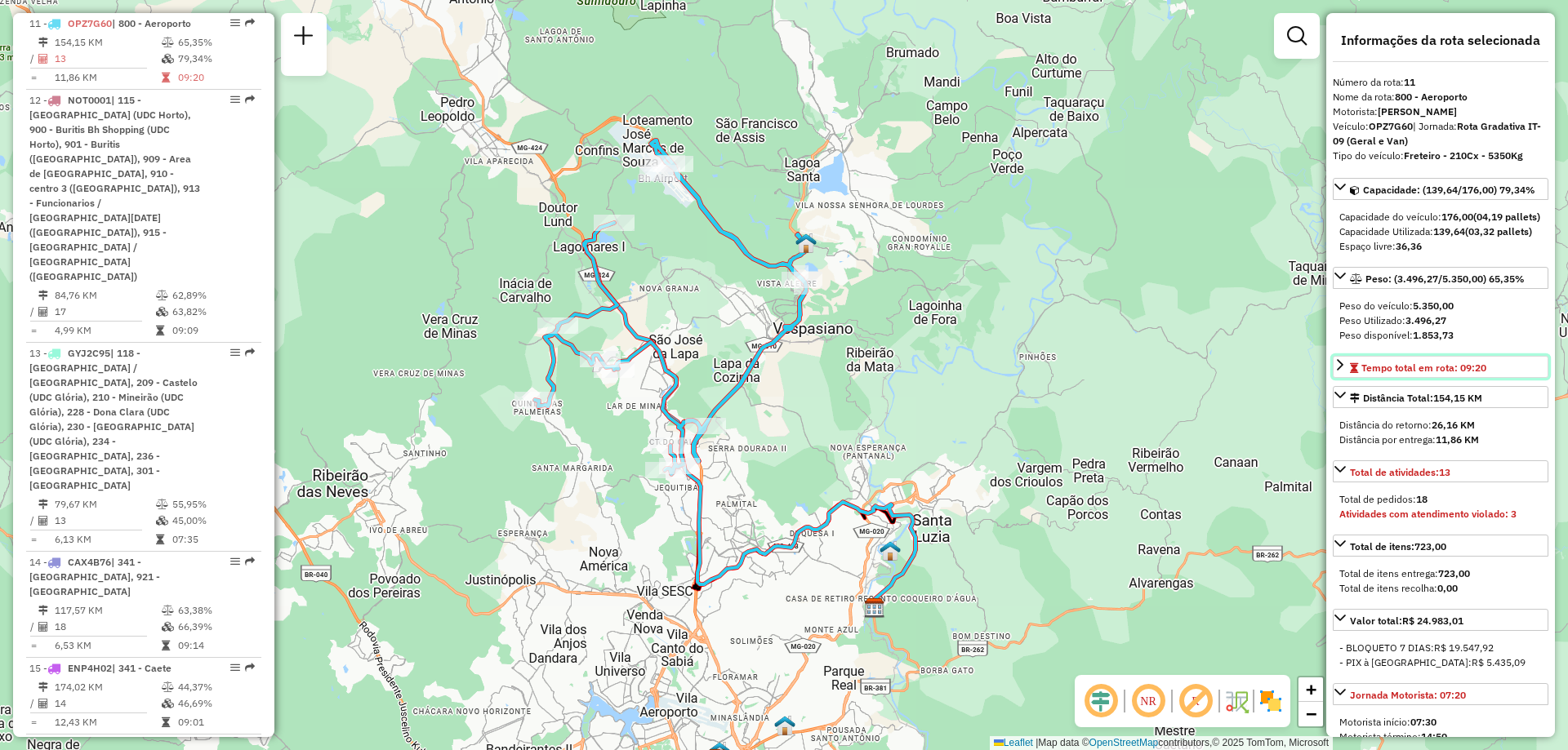
click at [1415, 374] on span "Tempo total em rota: 09:20" at bounding box center [1423, 367] width 125 height 12
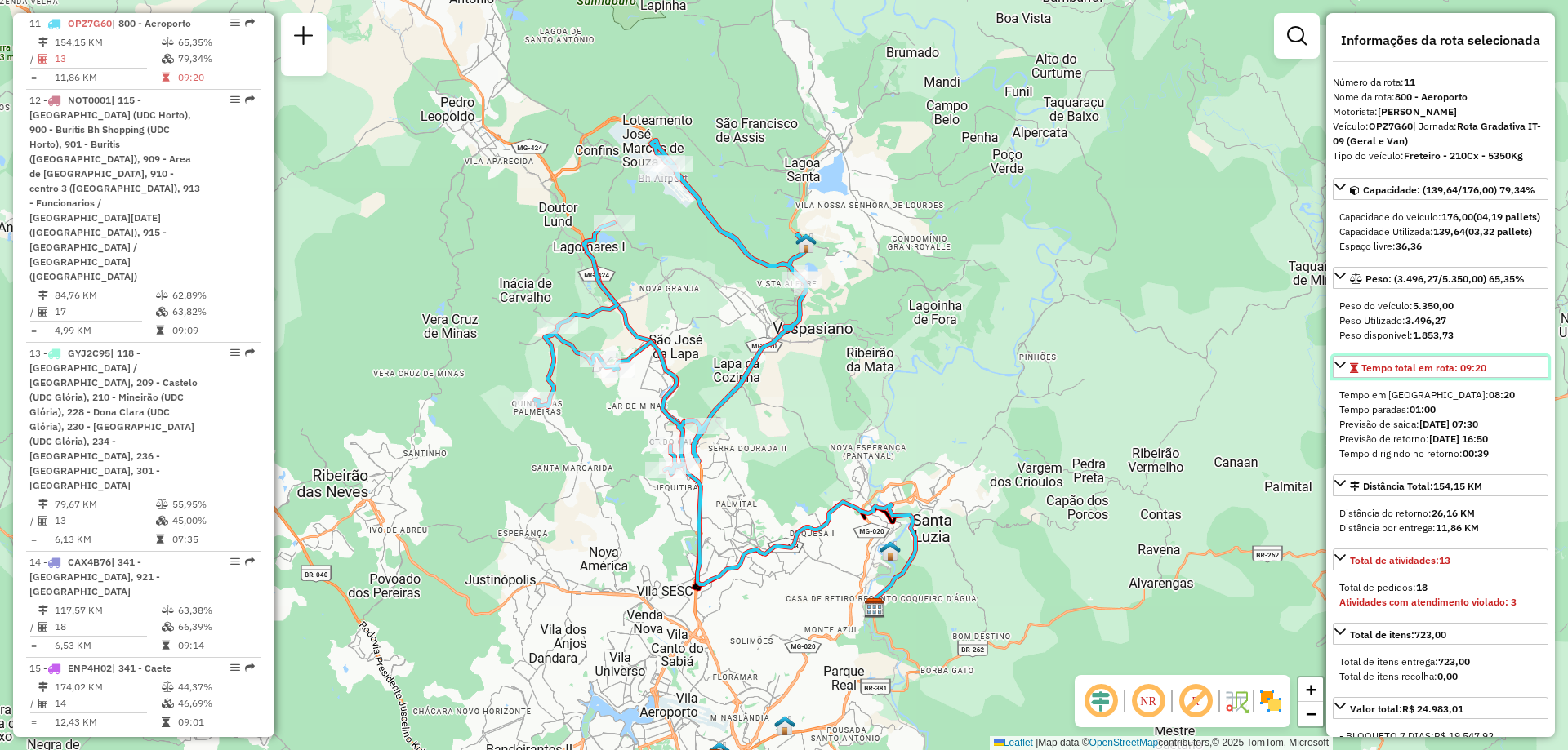
scroll to position [82, 0]
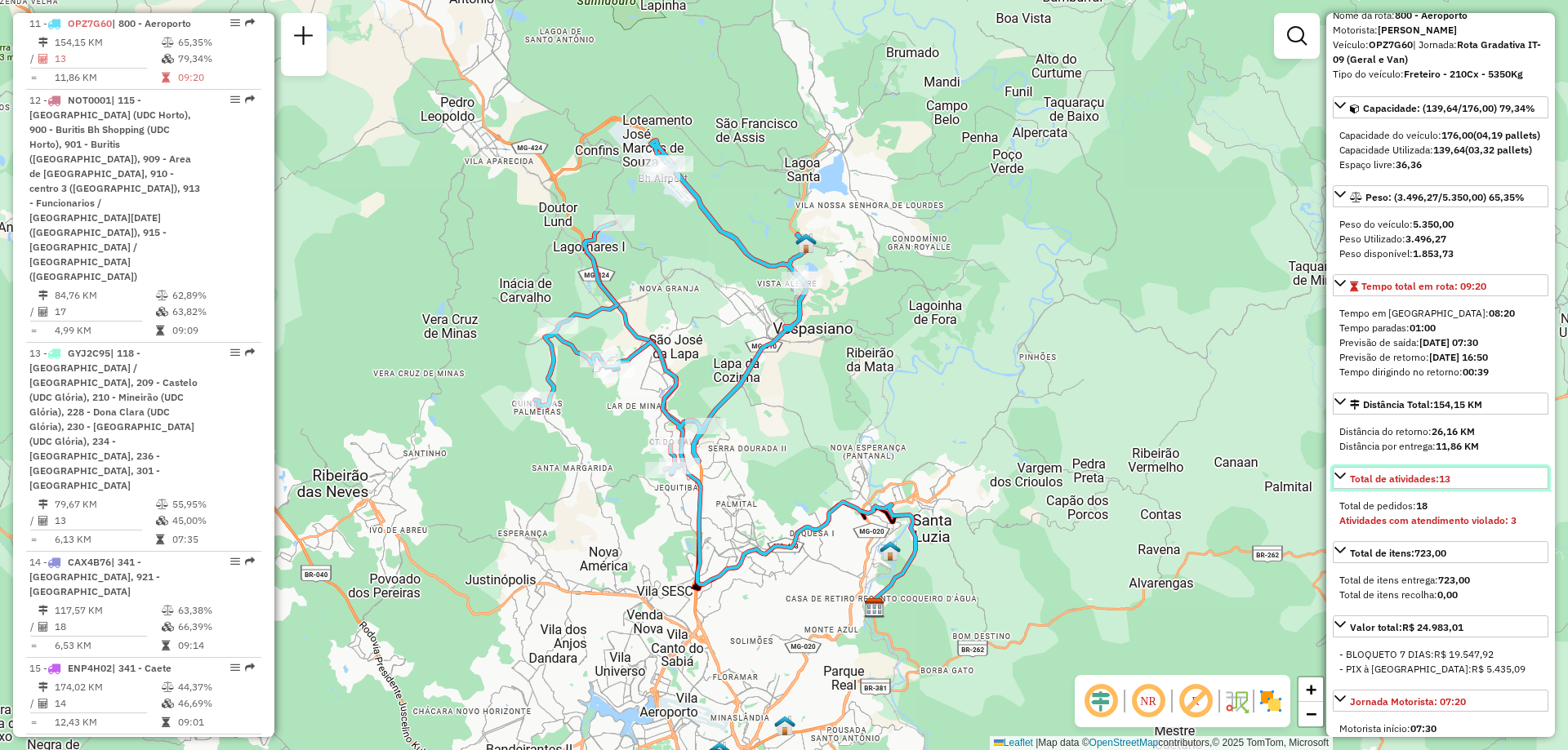
click at [1449, 485] on strong "13" at bounding box center [1445, 478] width 11 height 12
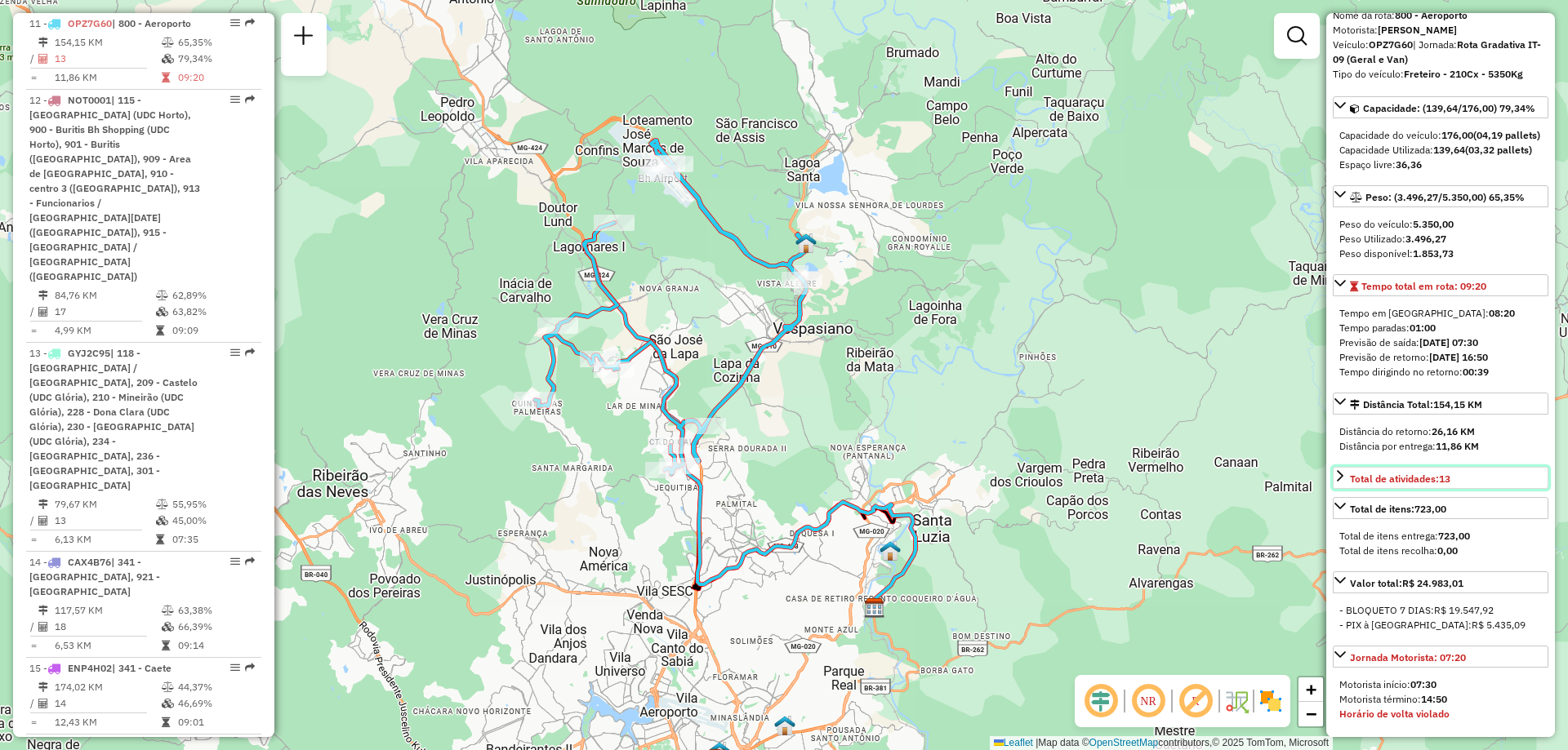
click at [1449, 485] on strong "13" at bounding box center [1445, 478] width 11 height 12
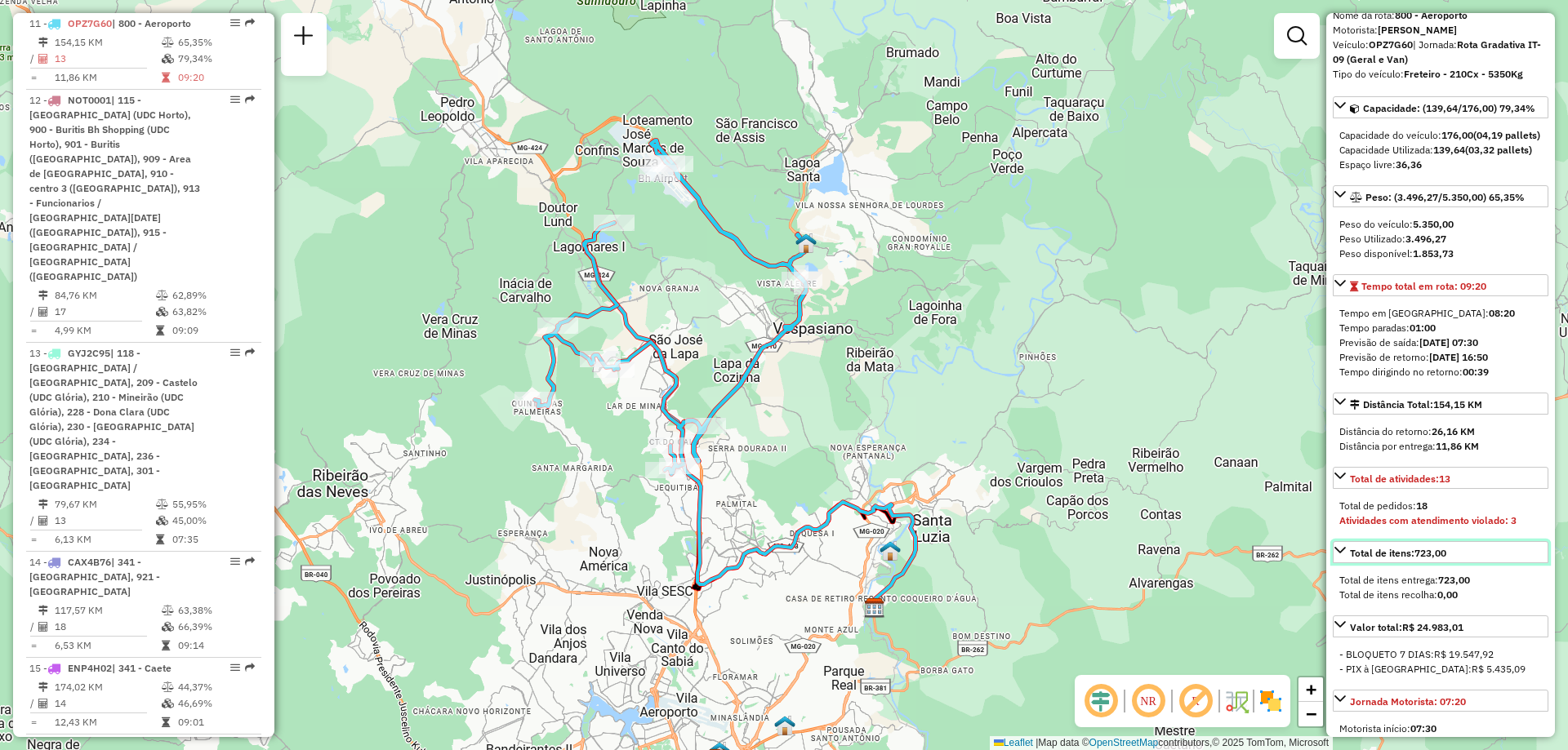
click at [1444, 559] on strong "723,00" at bounding box center [1431, 553] width 32 height 12
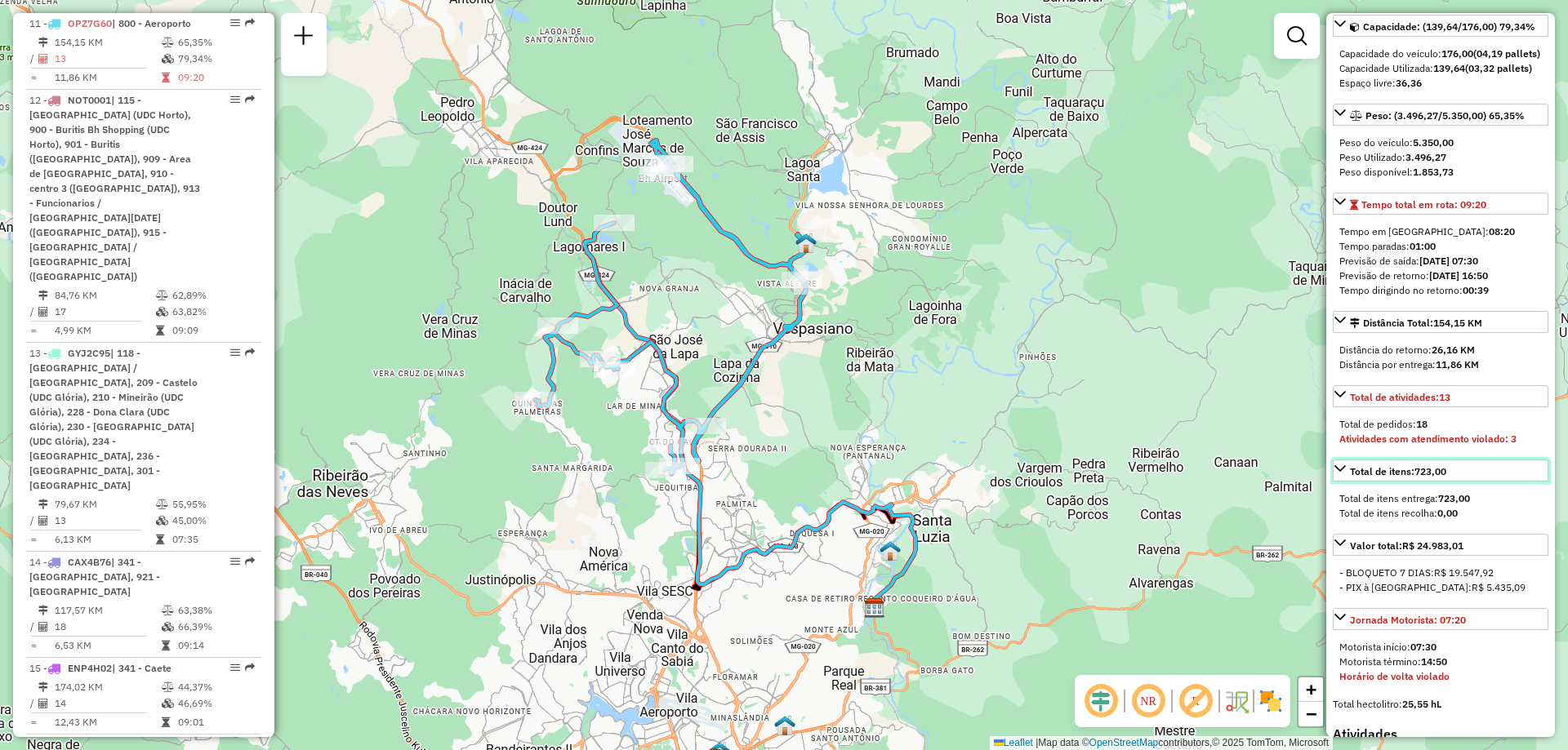
scroll to position [245, 0]
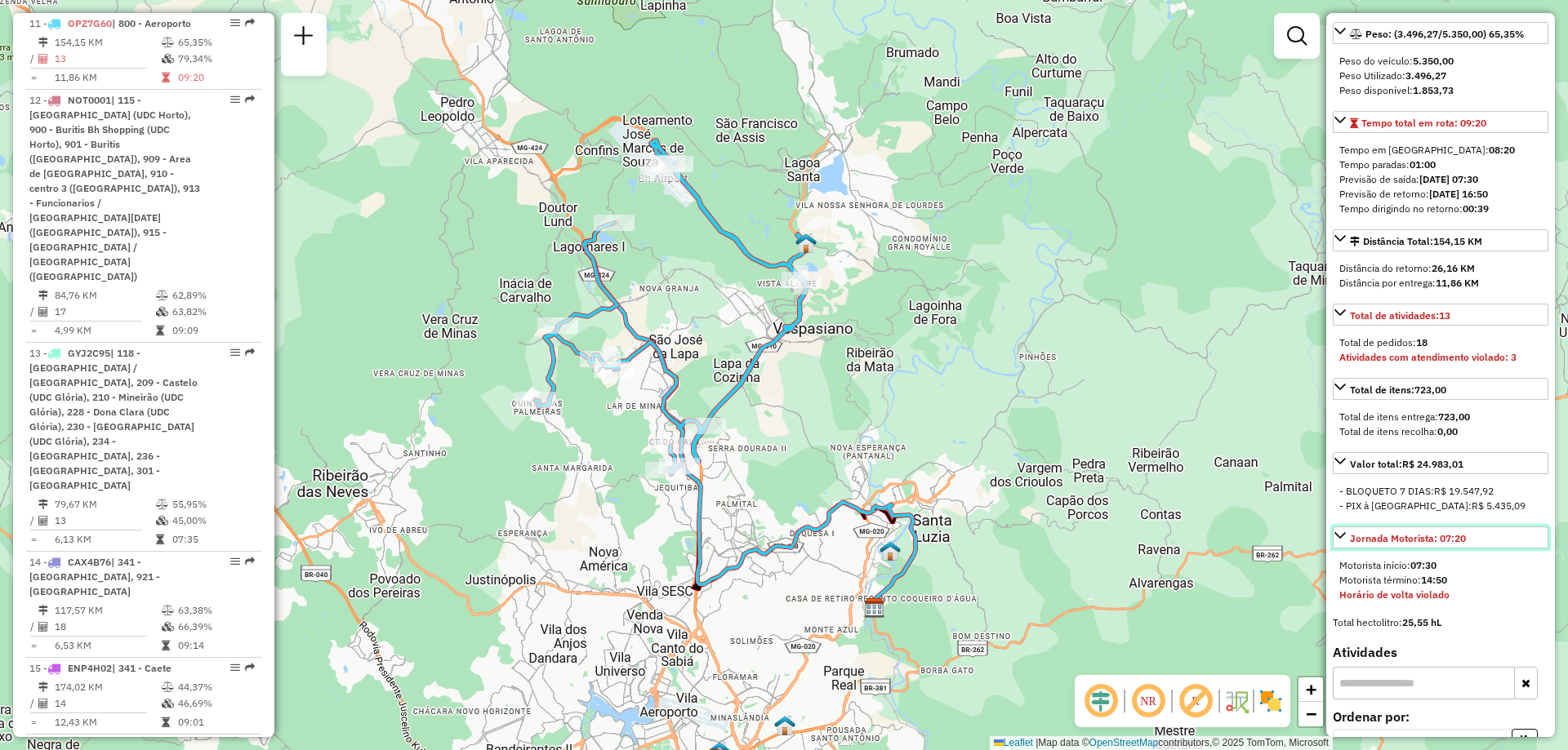
click at [1427, 546] on div "Jornada Motorista: 07:20" at bounding box center [1408, 539] width 116 height 15
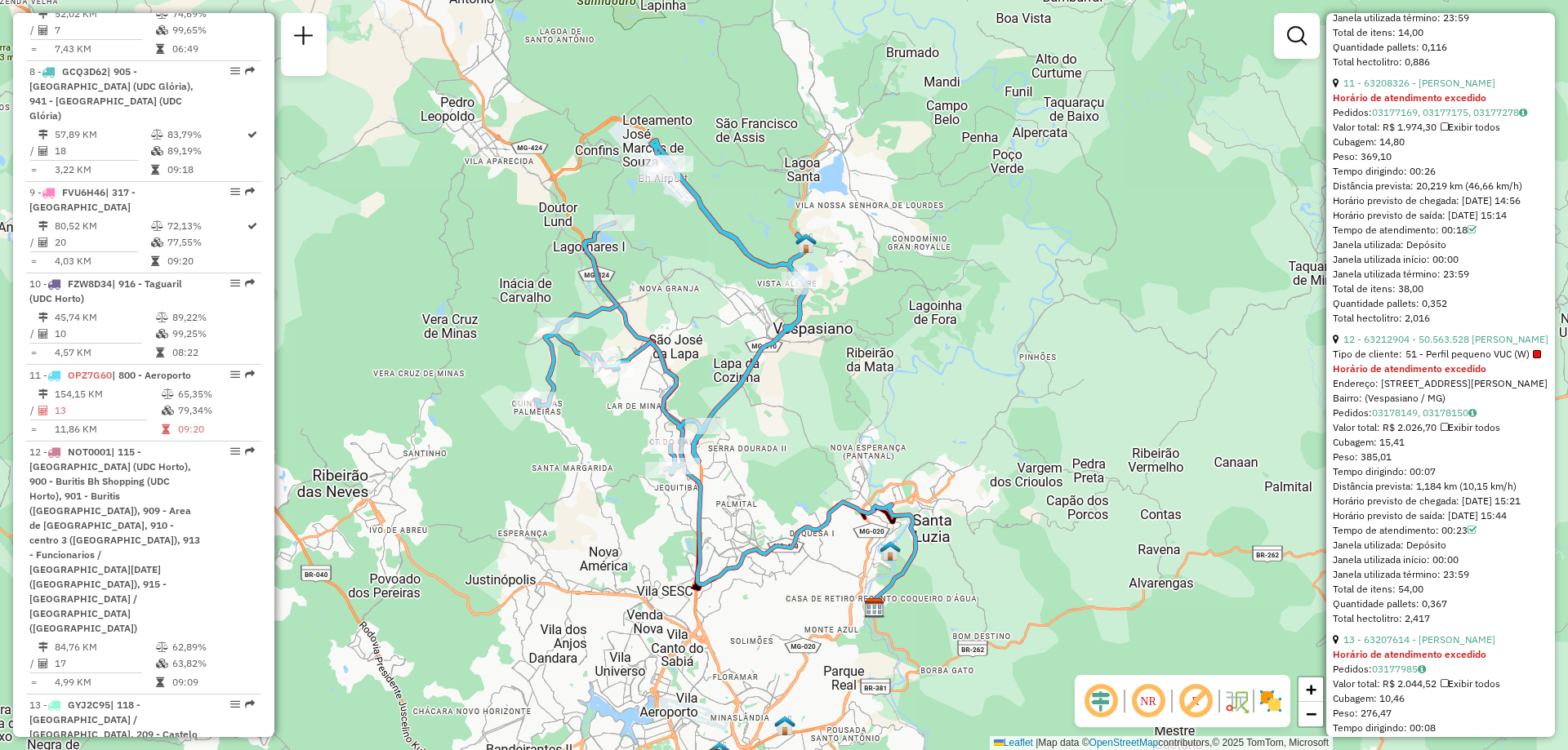
scroll to position [1278, 0]
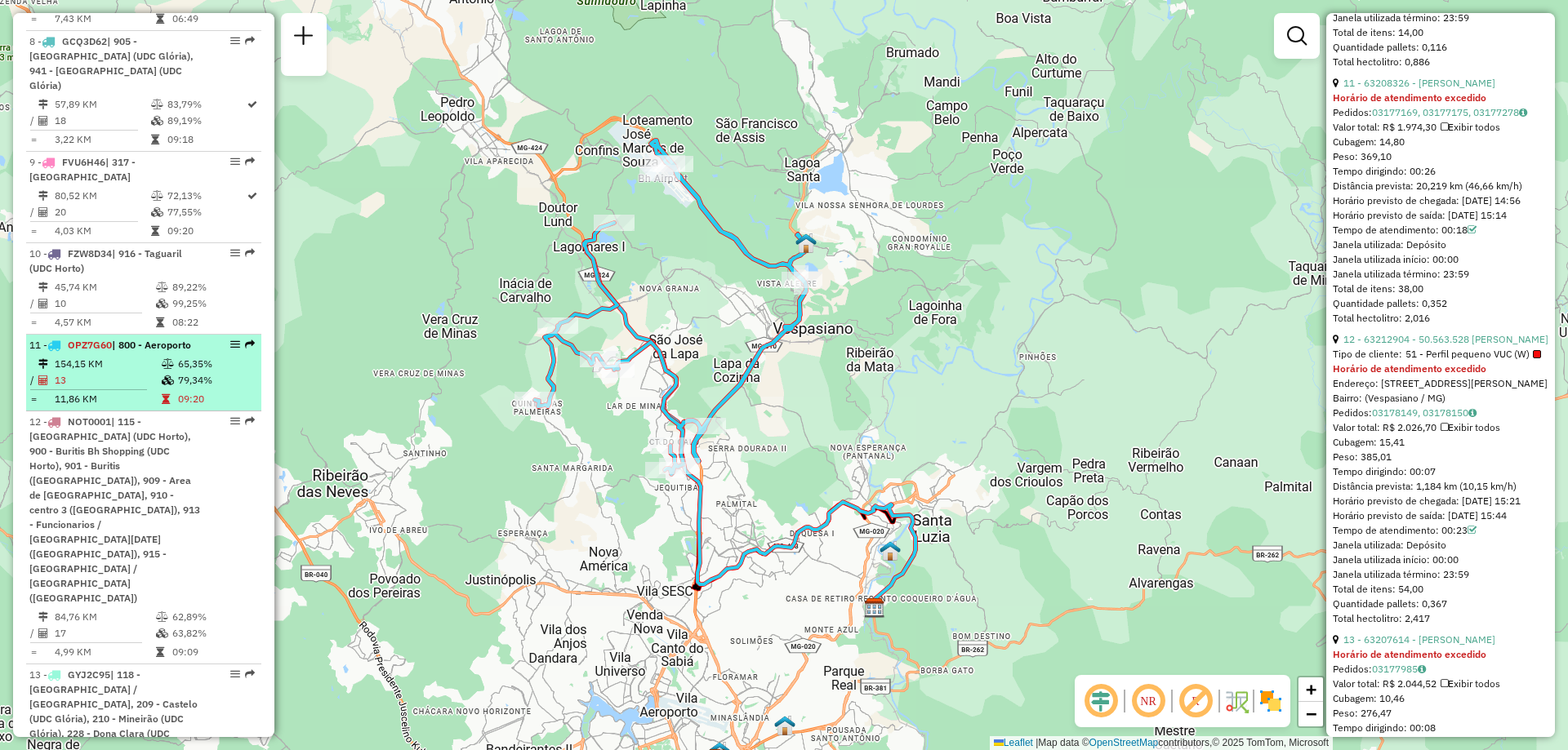
click at [108, 376] on td "13" at bounding box center [107, 381] width 107 height 17
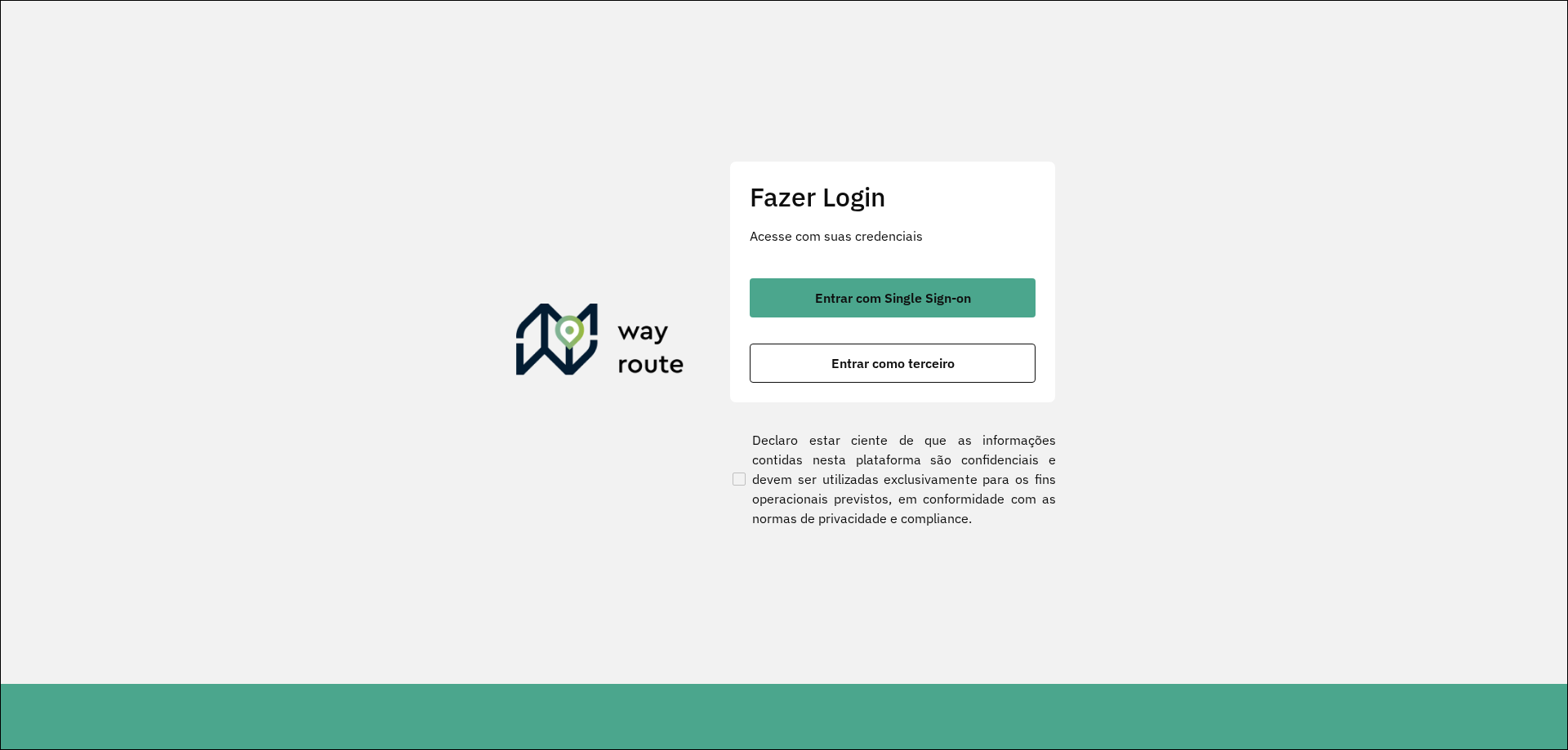
click at [850, 308] on button "Entrar com Single Sign-on" at bounding box center [893, 298] width 286 height 39
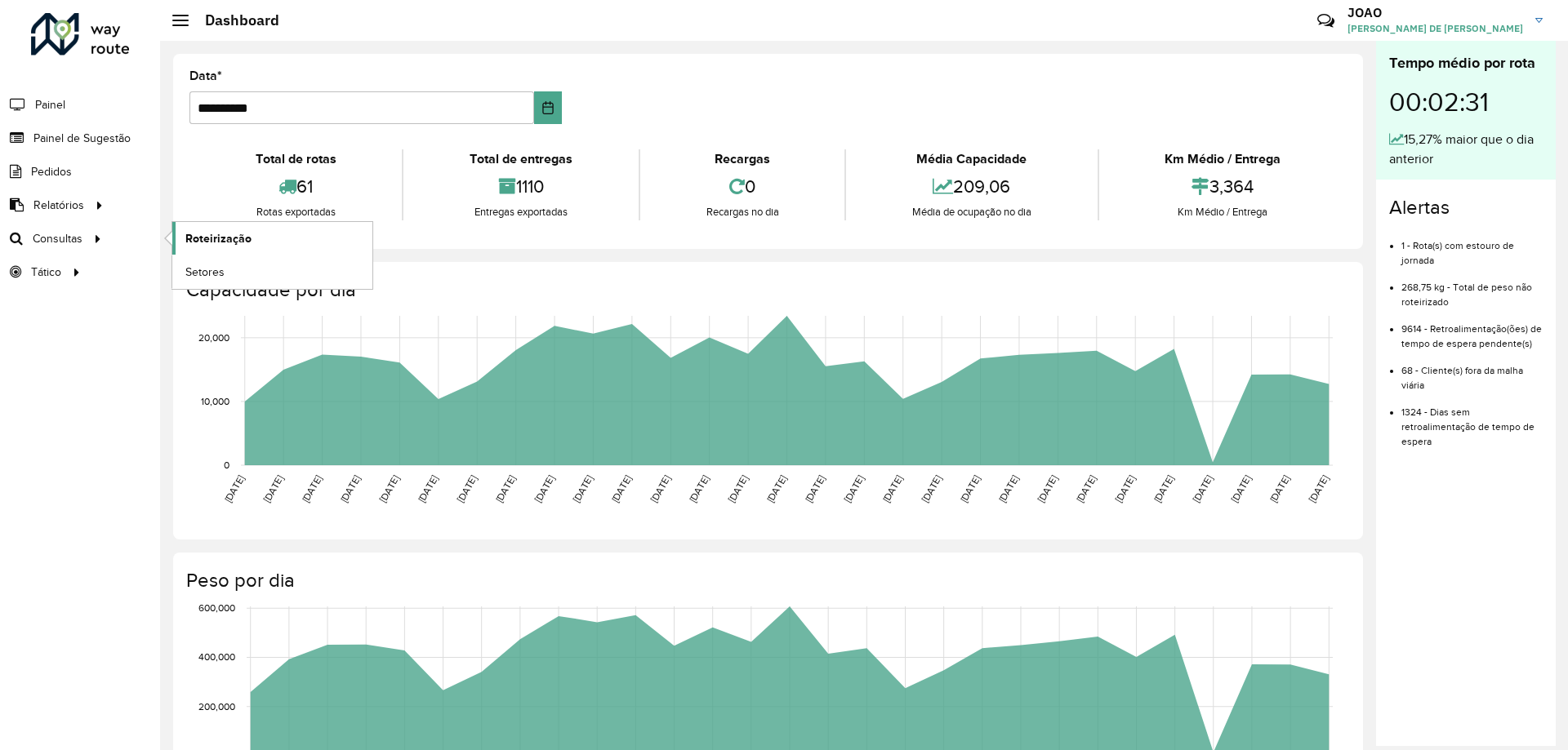
click at [182, 239] on link "Roteirização" at bounding box center [273, 238] width 200 height 32
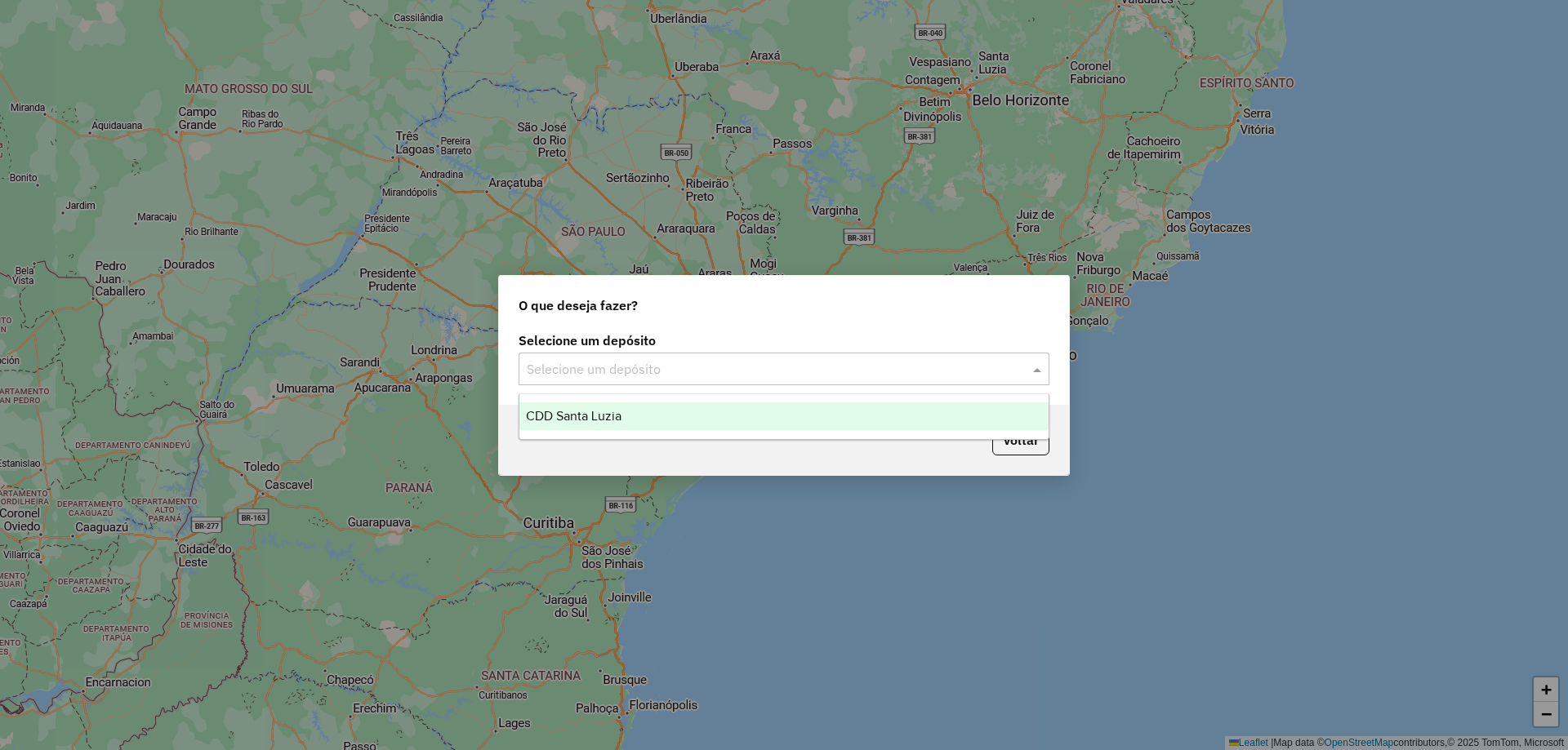
click at [774, 364] on input "text" at bounding box center [768, 369] width 482 height 19
click at [759, 409] on div "CDD Santa Luzia" at bounding box center [784, 416] width 529 height 28
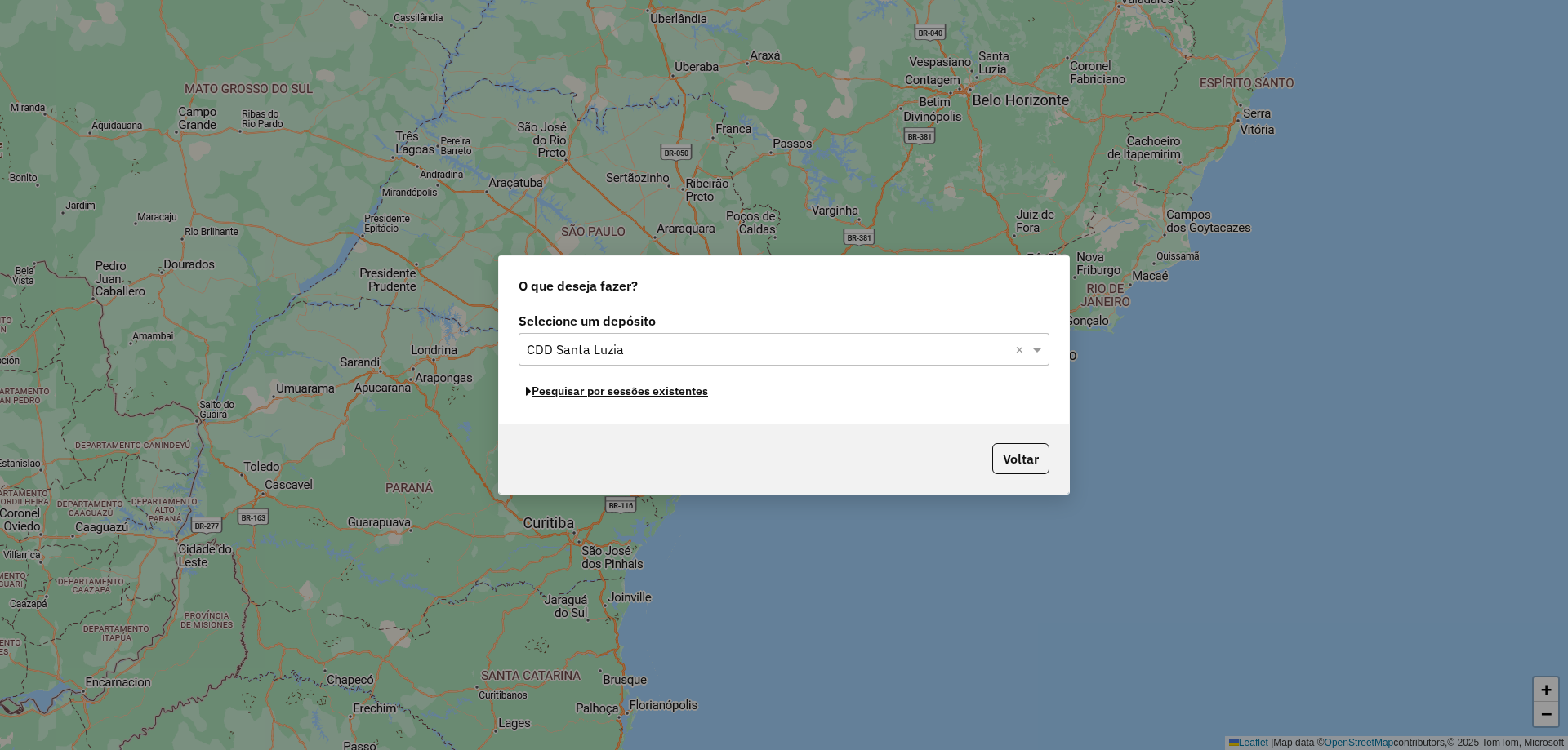
click at [668, 395] on button "Pesquisar por sessões existentes" at bounding box center [617, 391] width 197 height 25
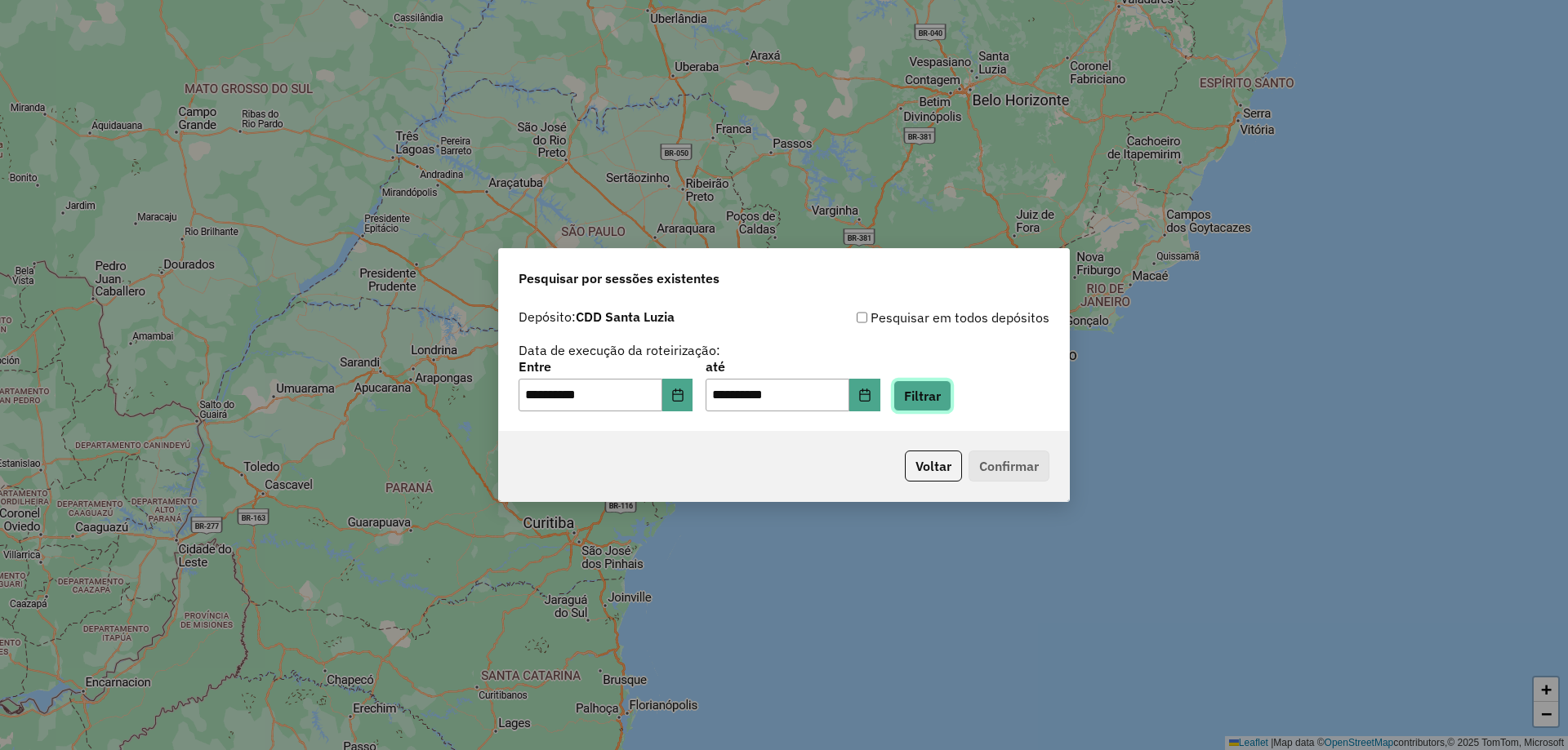
click at [933, 400] on button "Filtrar" at bounding box center [923, 395] width 58 height 31
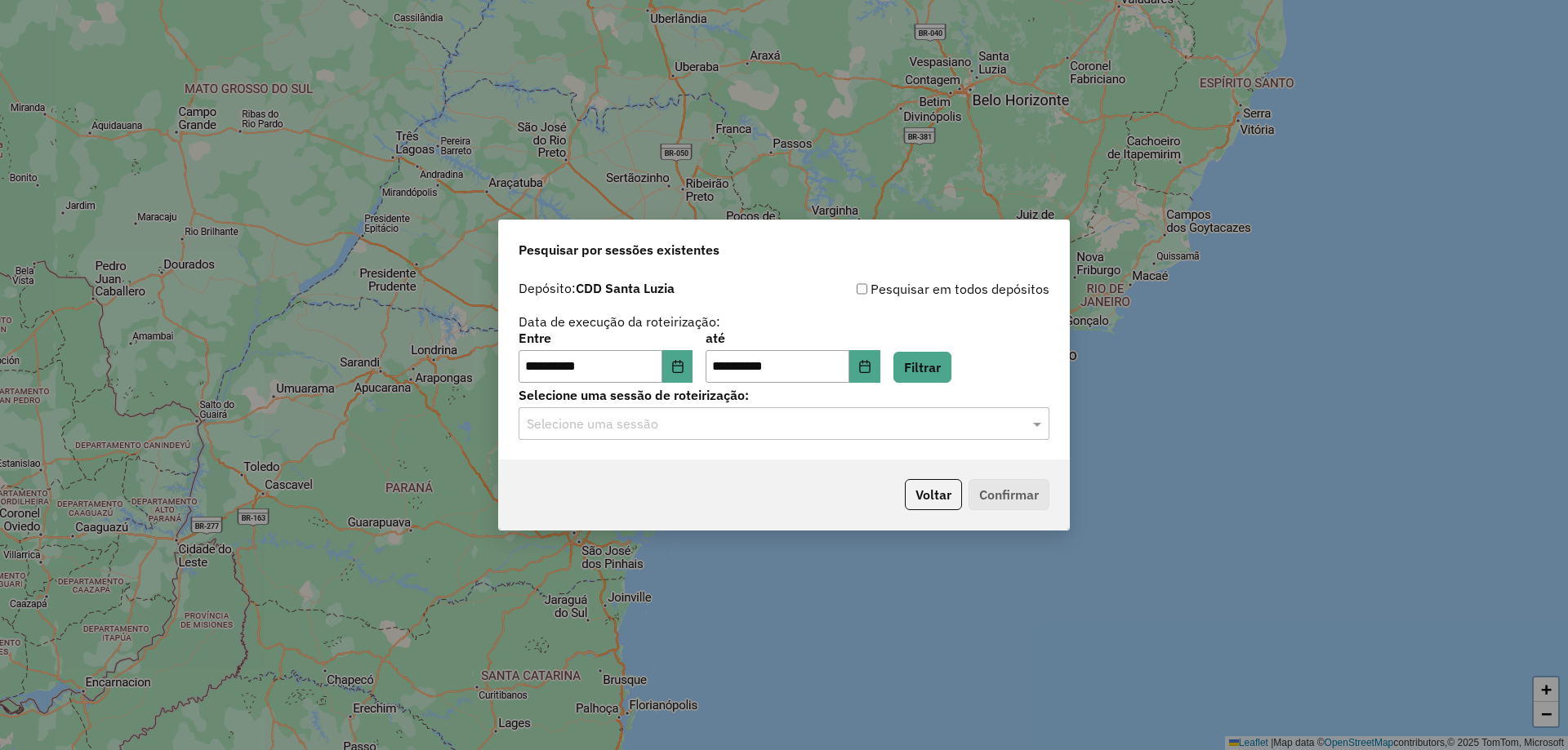
click at [801, 416] on hb-app "**********" at bounding box center [784, 375] width 1568 height 750
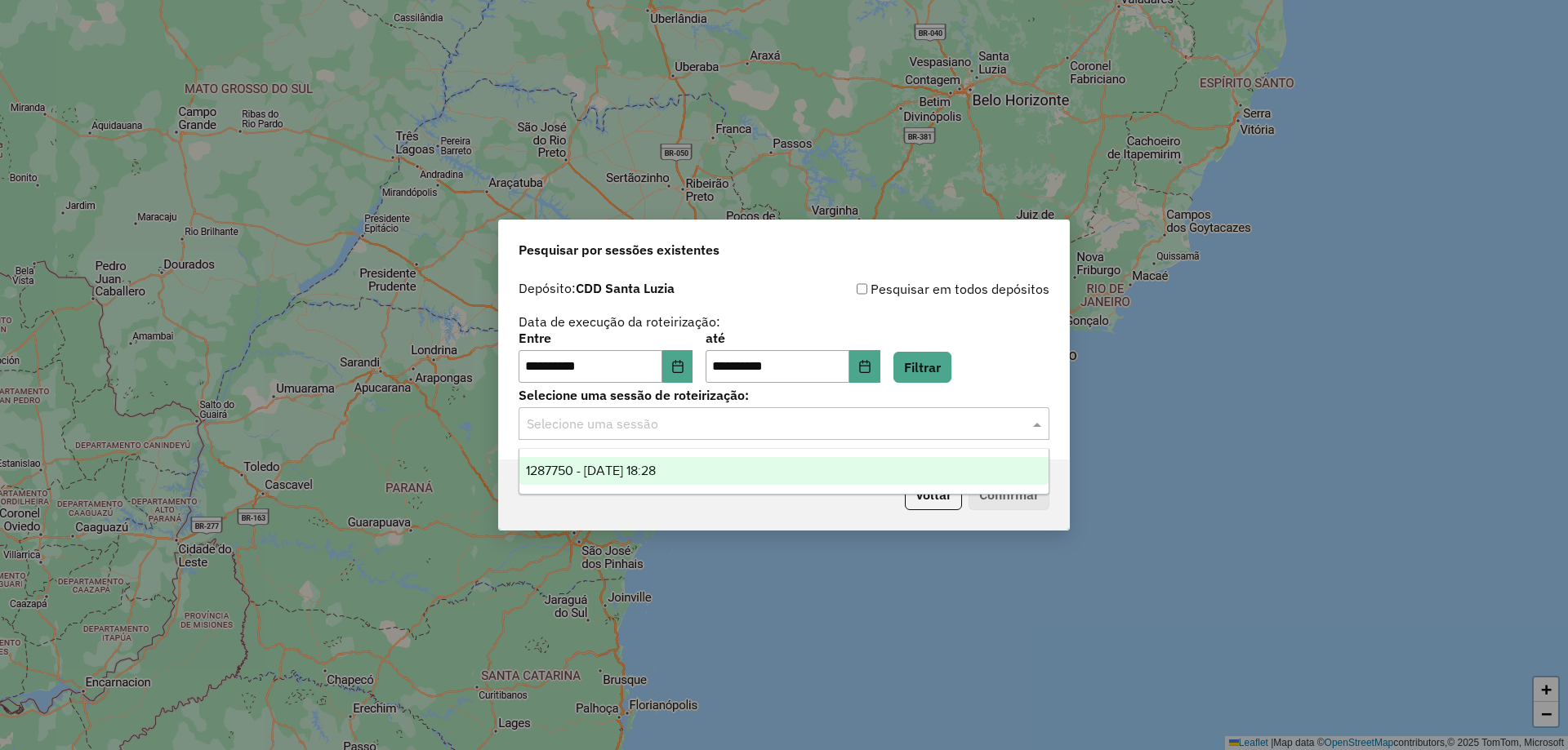
click at [804, 431] on input "text" at bounding box center [768, 424] width 482 height 19
drag, startPoint x: 808, startPoint y: 468, endPoint x: 828, endPoint y: 477, distance: 21.9
click at [810, 469] on div "1287750 - 03/10/2025 18:28" at bounding box center [784, 471] width 529 height 28
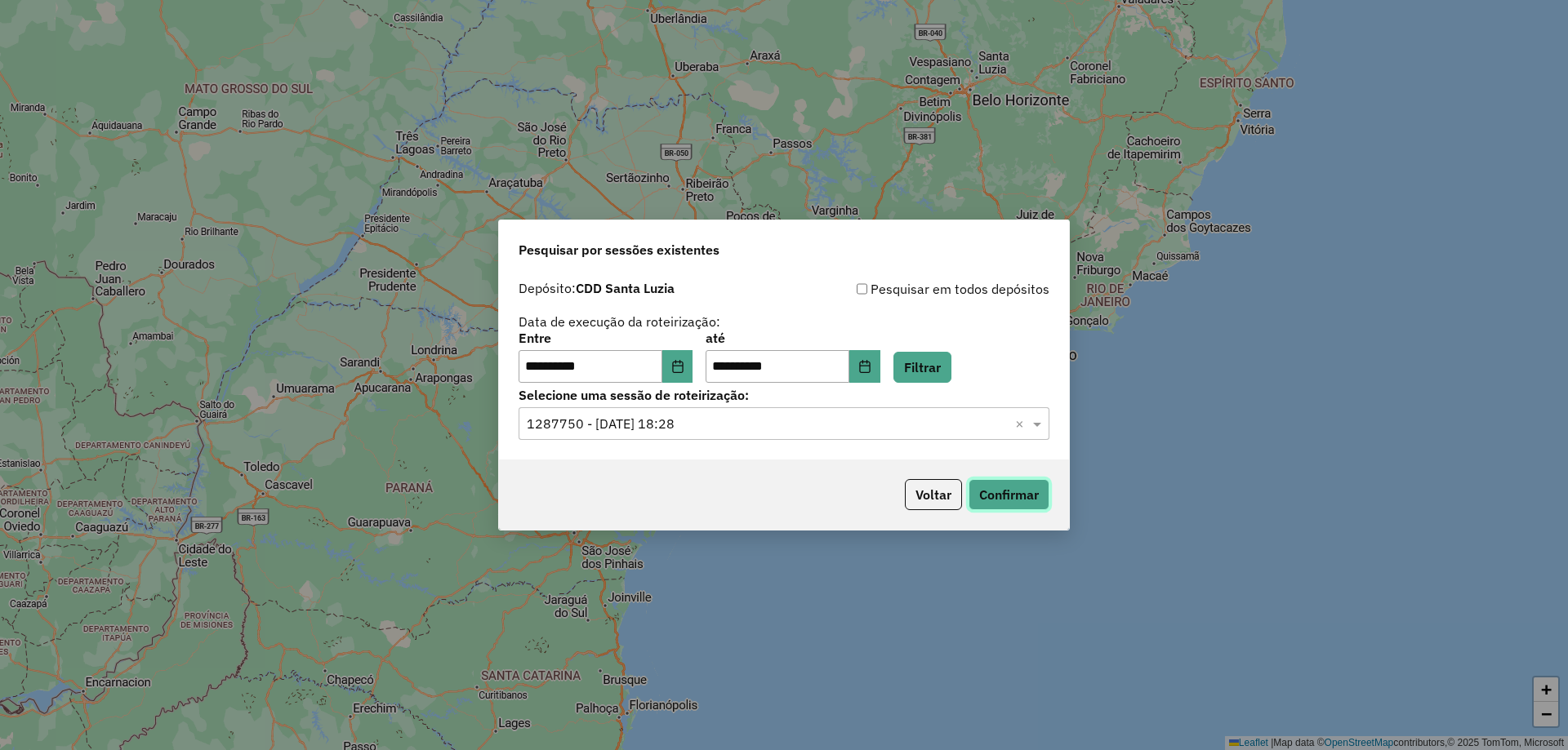
click at [992, 503] on button "Confirmar" at bounding box center [1009, 494] width 81 height 31
click at [1003, 494] on button "Confirmar" at bounding box center [1009, 494] width 81 height 31
click at [1025, 495] on button "Confirmar" at bounding box center [1009, 494] width 81 height 31
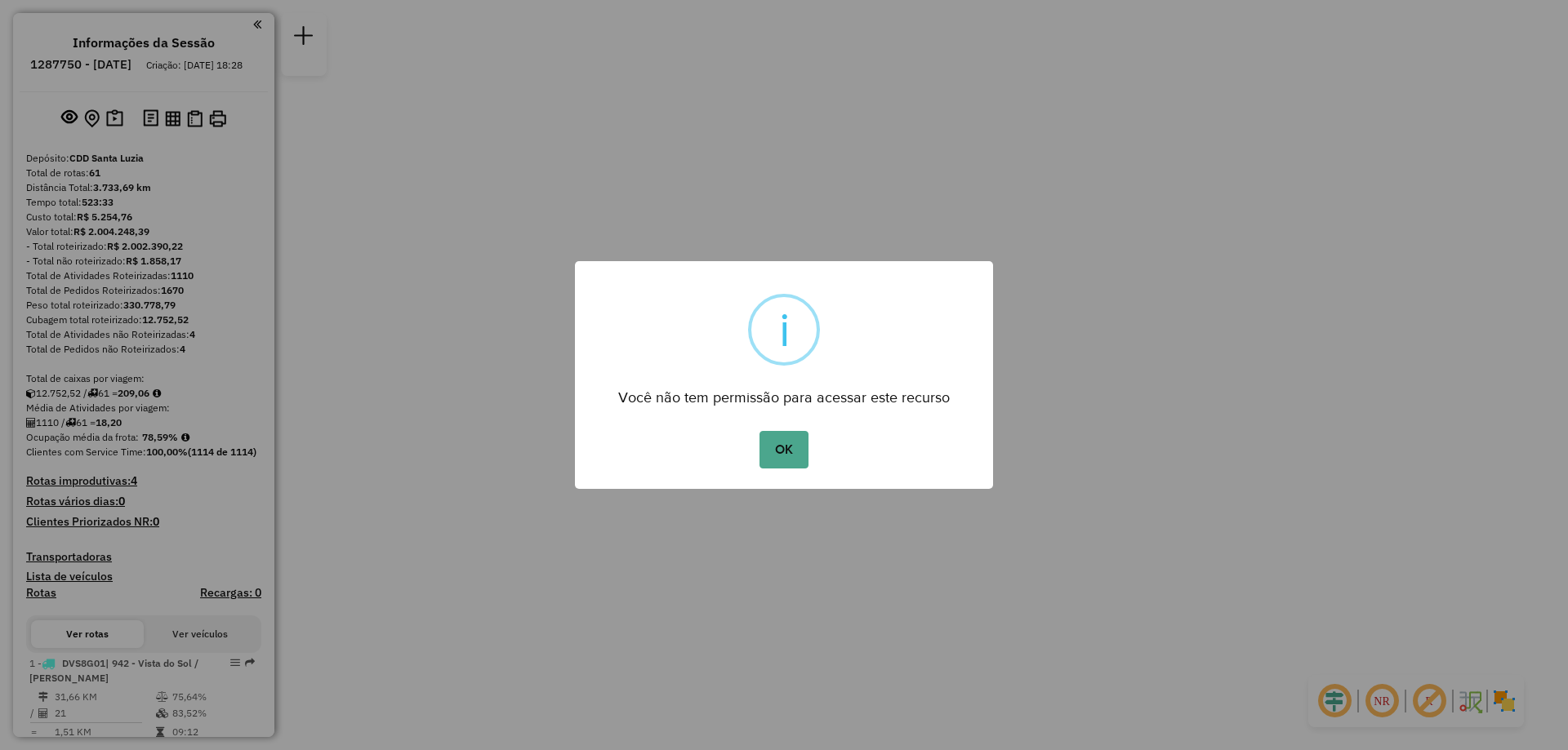
click at [759, 431] on button "OK" at bounding box center [784, 450] width 48 height 38
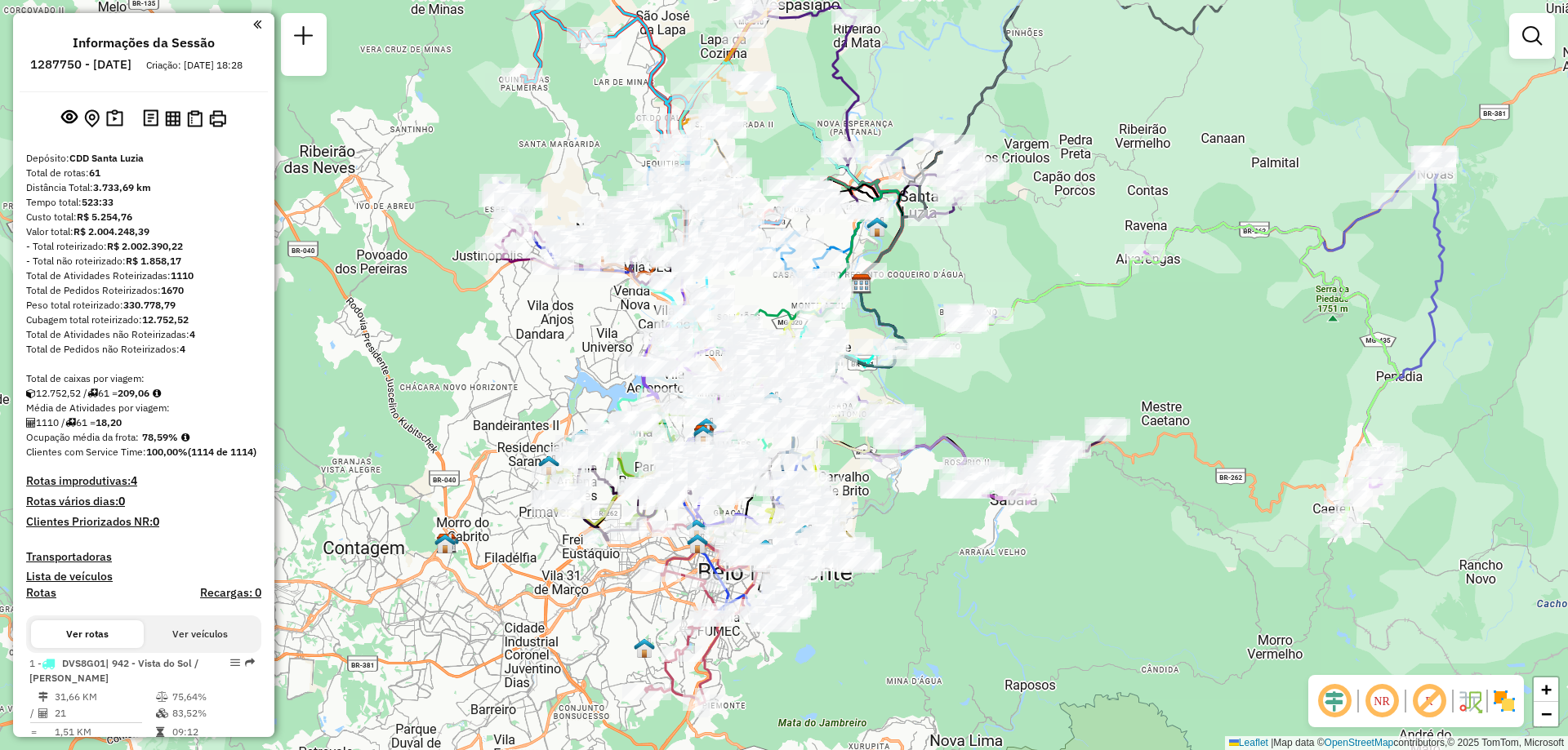
drag, startPoint x: 1307, startPoint y: 216, endPoint x: 1206, endPoint y: 299, distance: 130.7
click at [1206, 299] on div "Janela de atendimento Grade de atendimento Capacidade Transportadoras Veículos …" at bounding box center [784, 375] width 1568 height 750
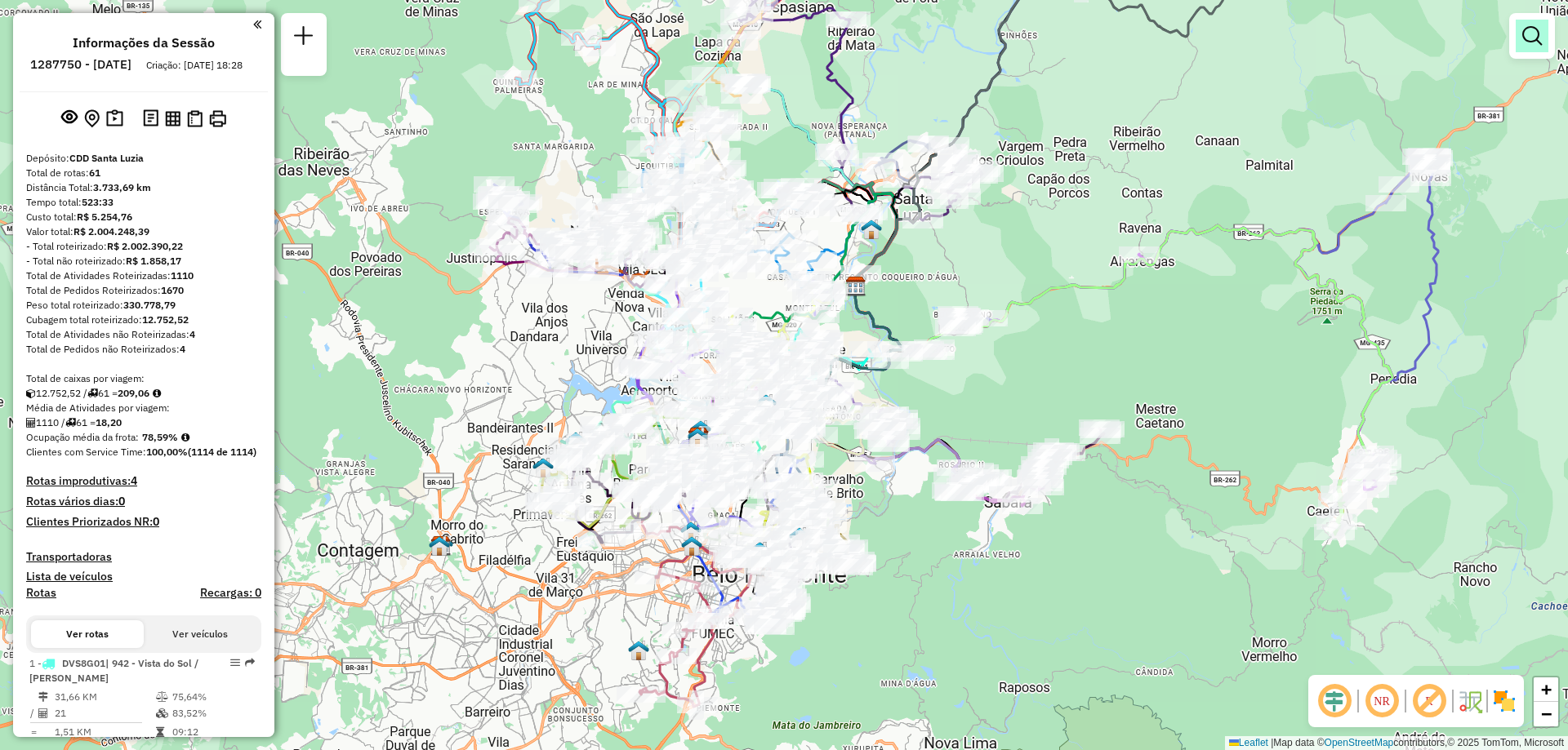
click at [1530, 42] on em at bounding box center [1532, 35] width 19 height 19
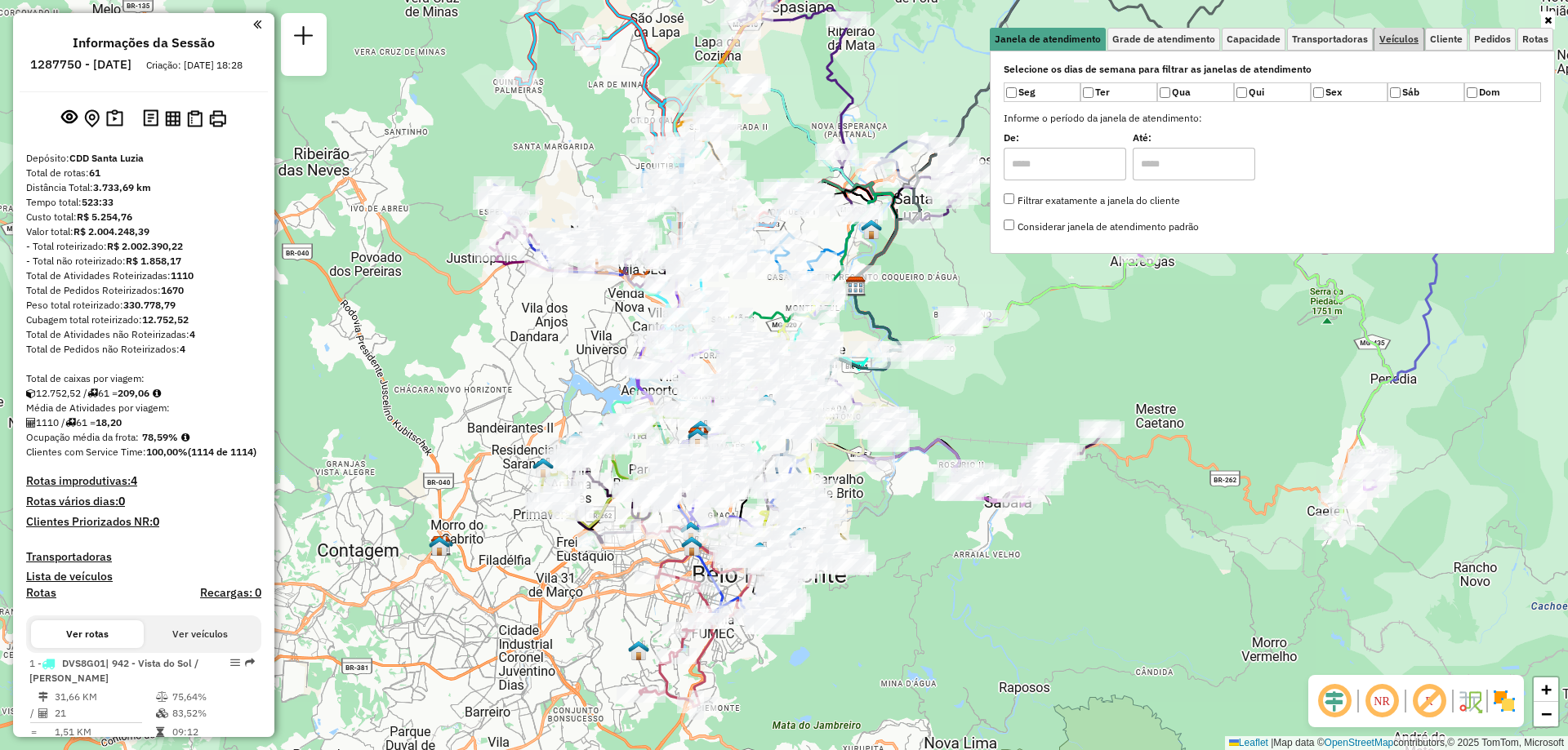
click at [1390, 41] on span "Veículos" at bounding box center [1399, 39] width 39 height 10
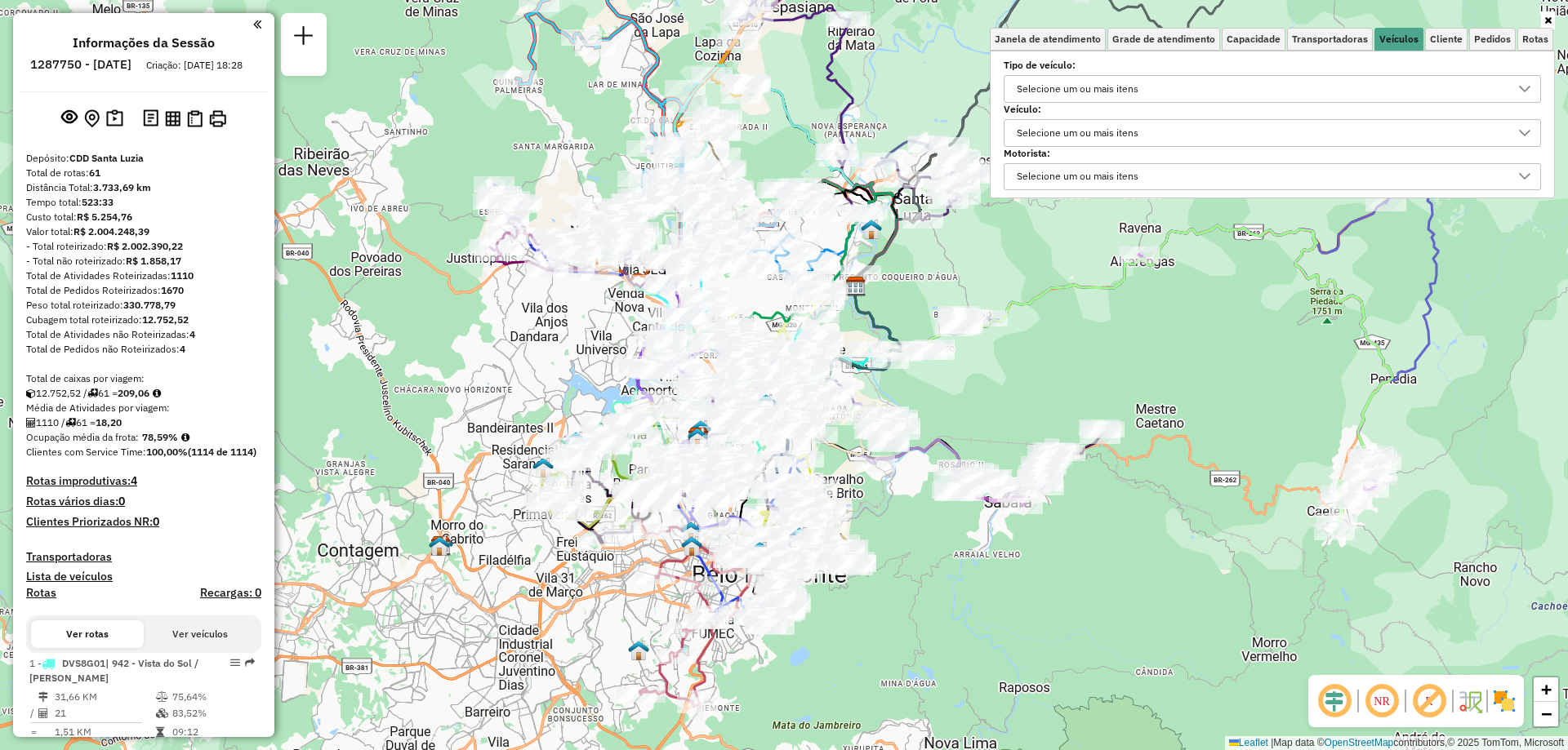
click at [1124, 130] on div "Selecione um ou mais itens" at bounding box center [1077, 133] width 134 height 26
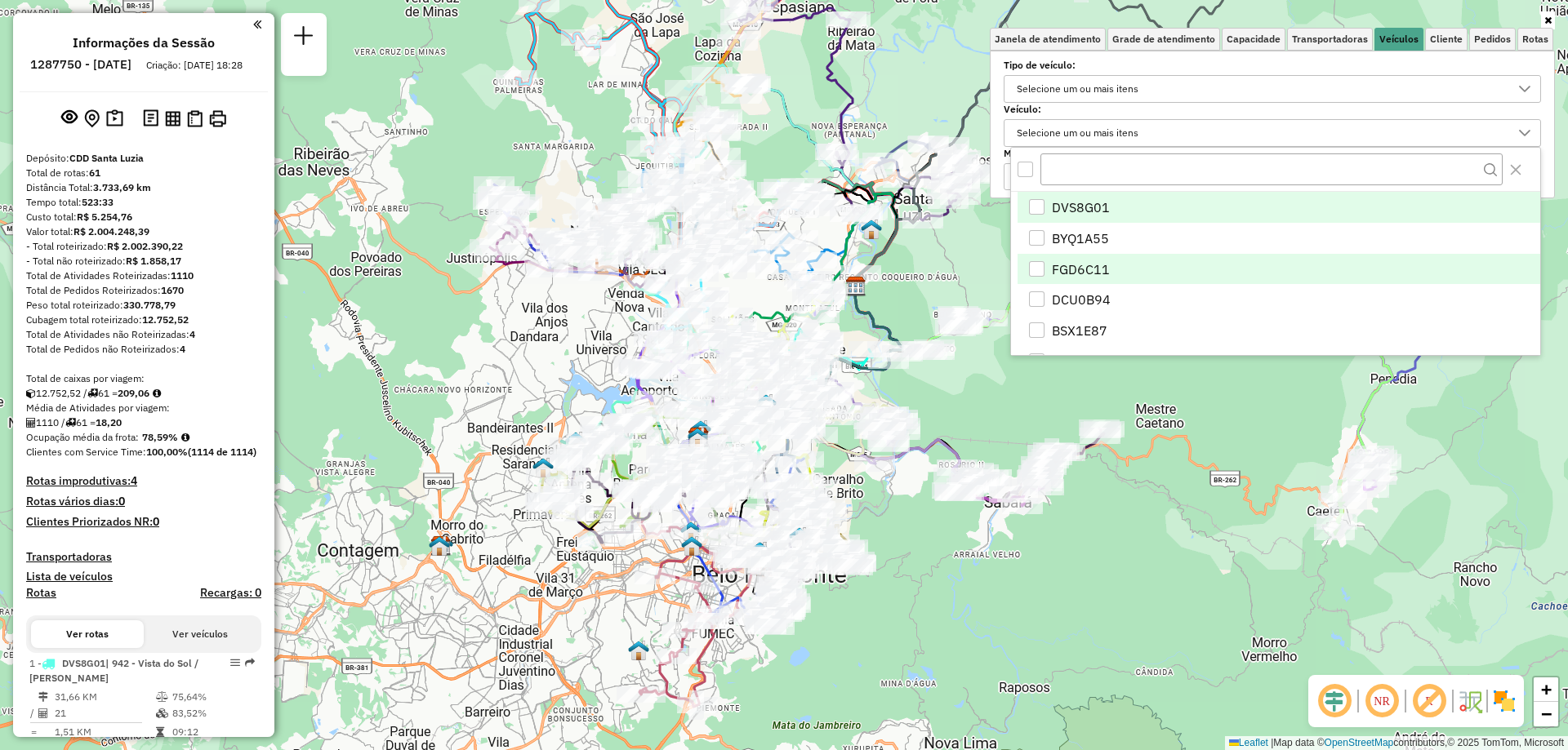
click at [1079, 270] on span "FGD6C11" at bounding box center [1080, 269] width 58 height 19
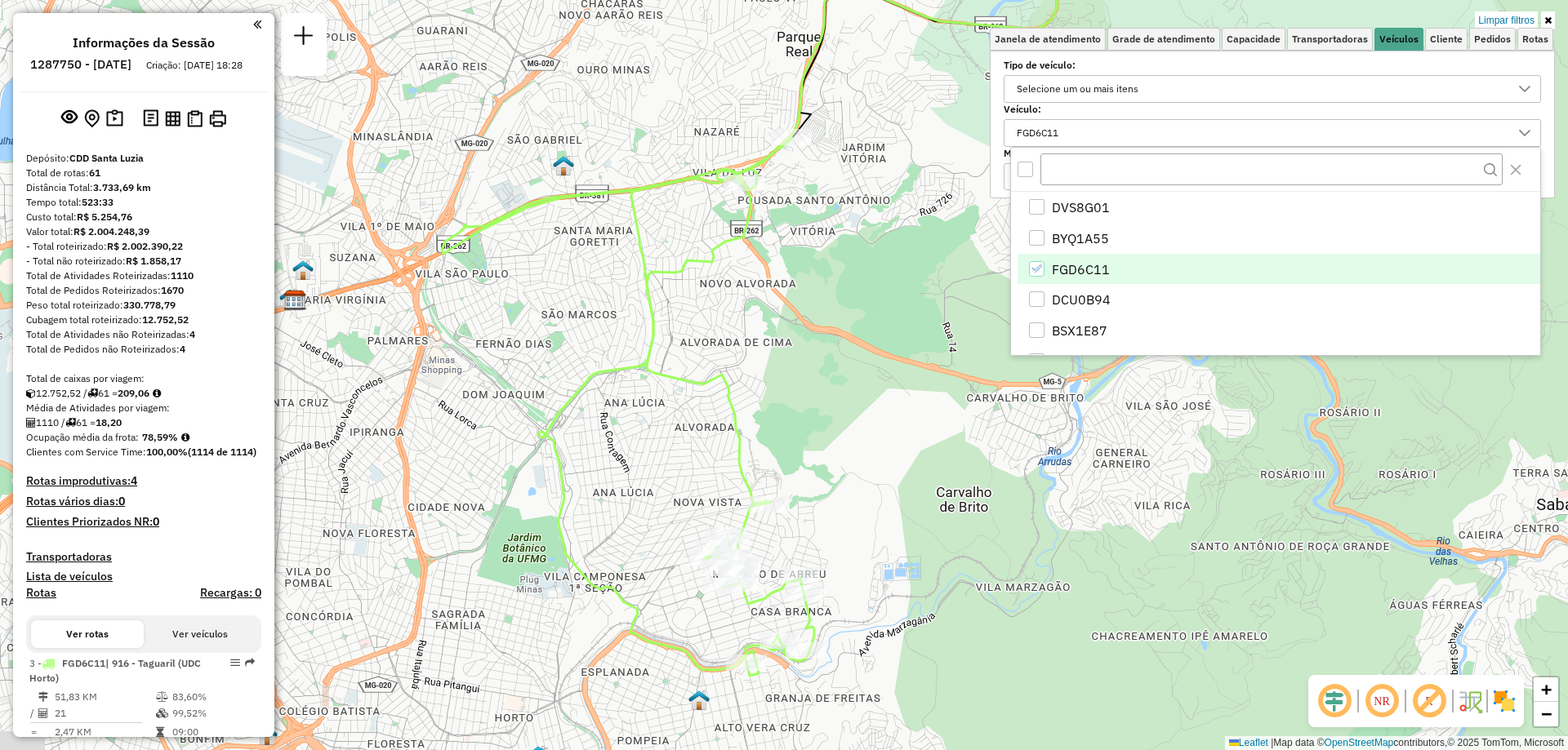
drag, startPoint x: 633, startPoint y: 552, endPoint x: 669, endPoint y: 422, distance: 134.9
click at [669, 422] on div "Limpar filtros Janela de atendimento Grade de atendimento Capacidade Transporta…" at bounding box center [784, 375] width 1568 height 750
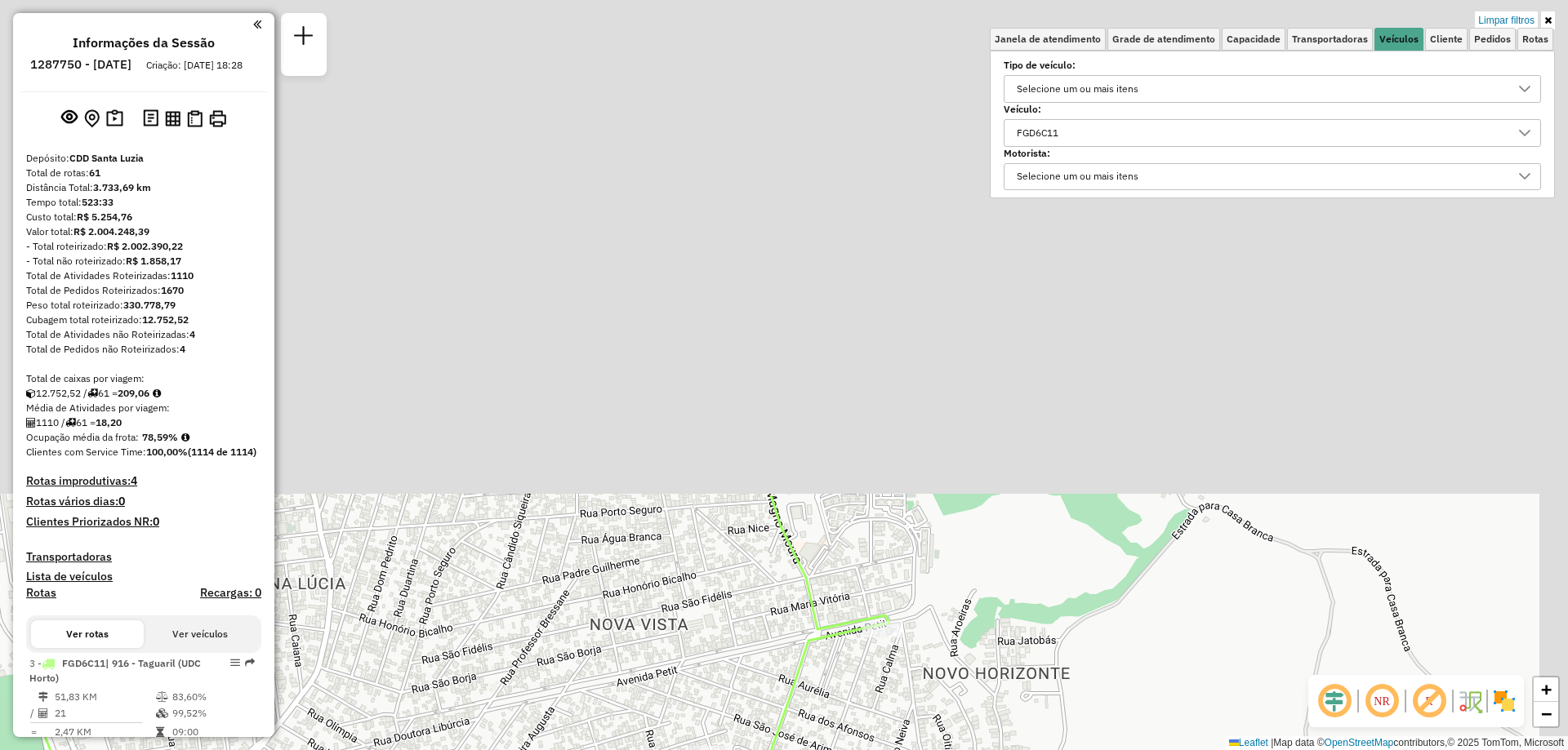
drag, startPoint x: 798, startPoint y: 133, endPoint x: 710, endPoint y: 670, distance: 544.2
click at [710, 729] on div "Limpar filtros Janela de atendimento Grade de atendimento Capacidade Transporta…" at bounding box center [784, 375] width 1568 height 750
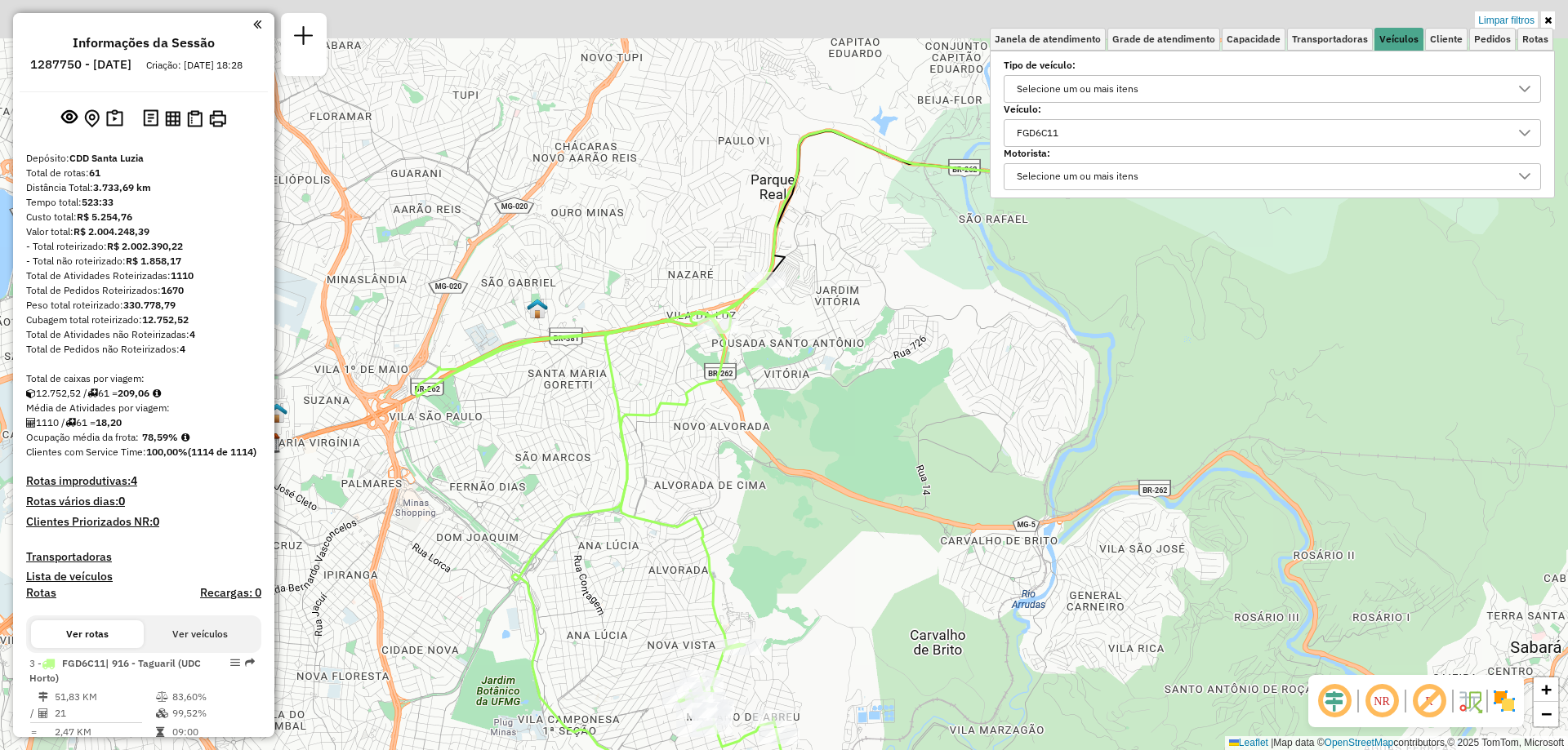
drag, startPoint x: 760, startPoint y: 380, endPoint x: 766, endPoint y: 530, distance: 150.1
click at [768, 533] on div "Limpar filtros Janela de atendimento Grade de atendimento Capacidade Transporta…" at bounding box center [784, 375] width 1568 height 750
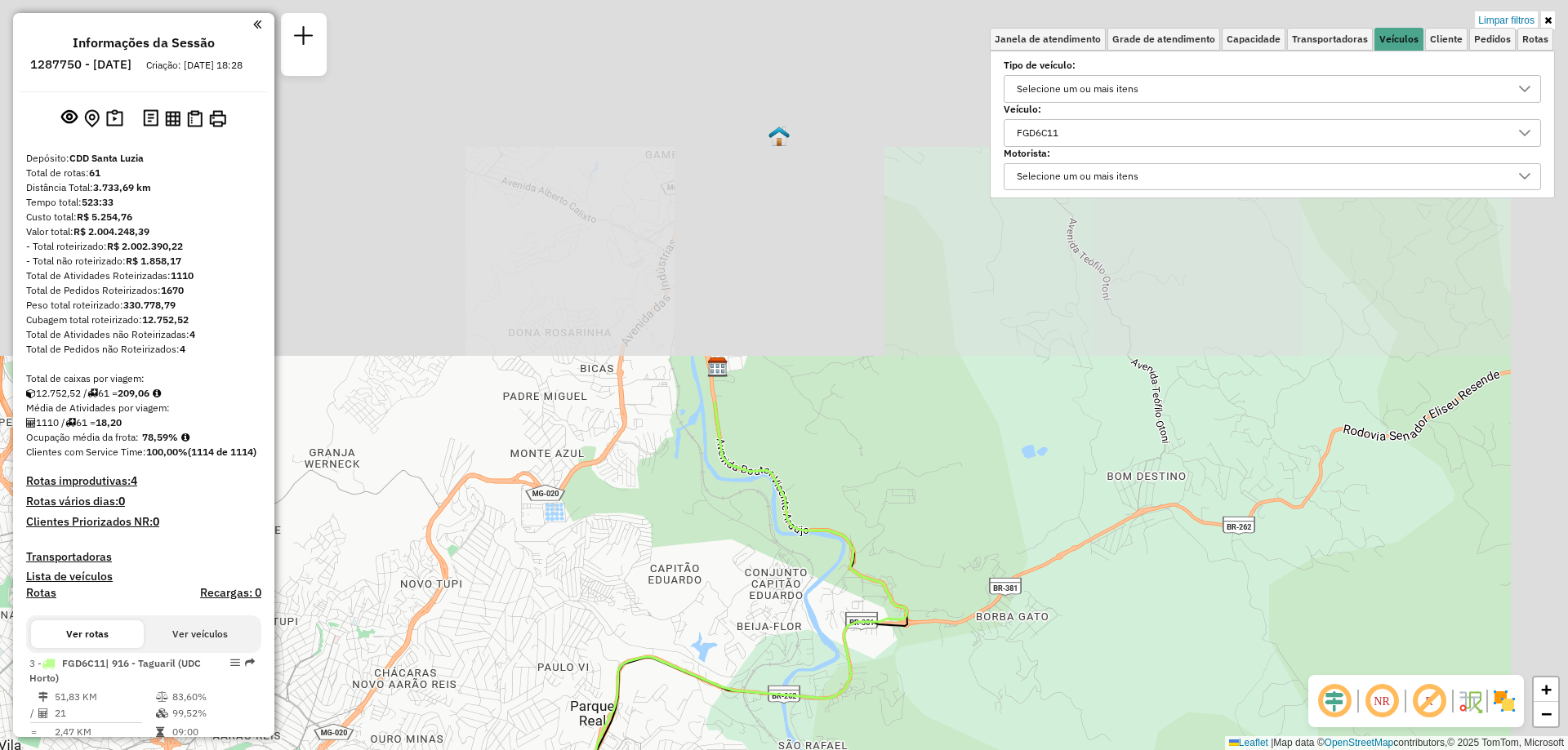
drag, startPoint x: 1026, startPoint y: 230, endPoint x: 832, endPoint y: 698, distance: 506.6
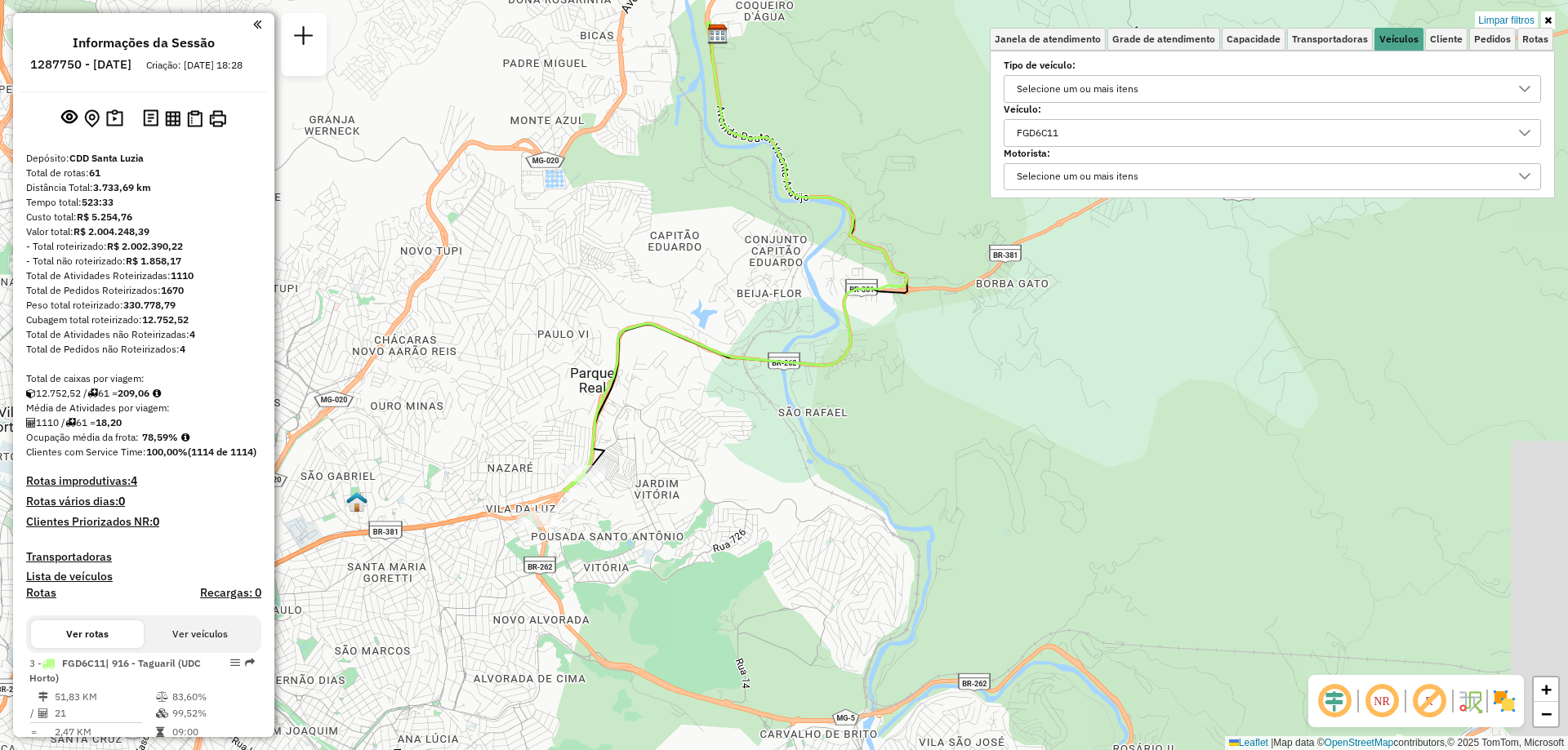
drag, startPoint x: 695, startPoint y: 670, endPoint x: 702, endPoint y: 313, distance: 357.1
click at [702, 313] on icon at bounding box center [734, 257] width 344 height 470
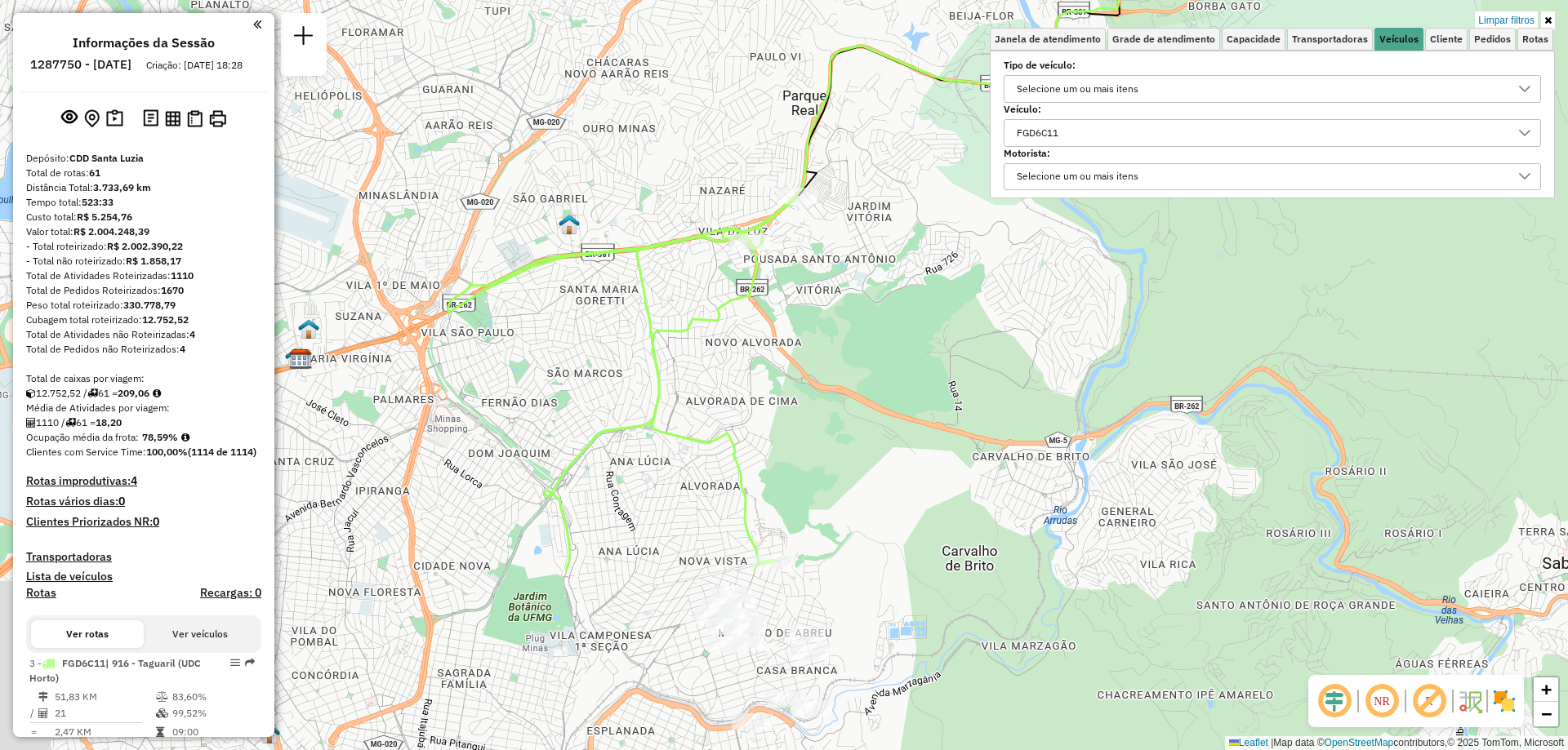
drag, startPoint x: 711, startPoint y: 613, endPoint x: 917, endPoint y: 360, distance: 326.3
click at [917, 360] on div "Limpar filtros Janela de atendimento Grade de atendimento Capacidade Transporta…" at bounding box center [784, 375] width 1568 height 750
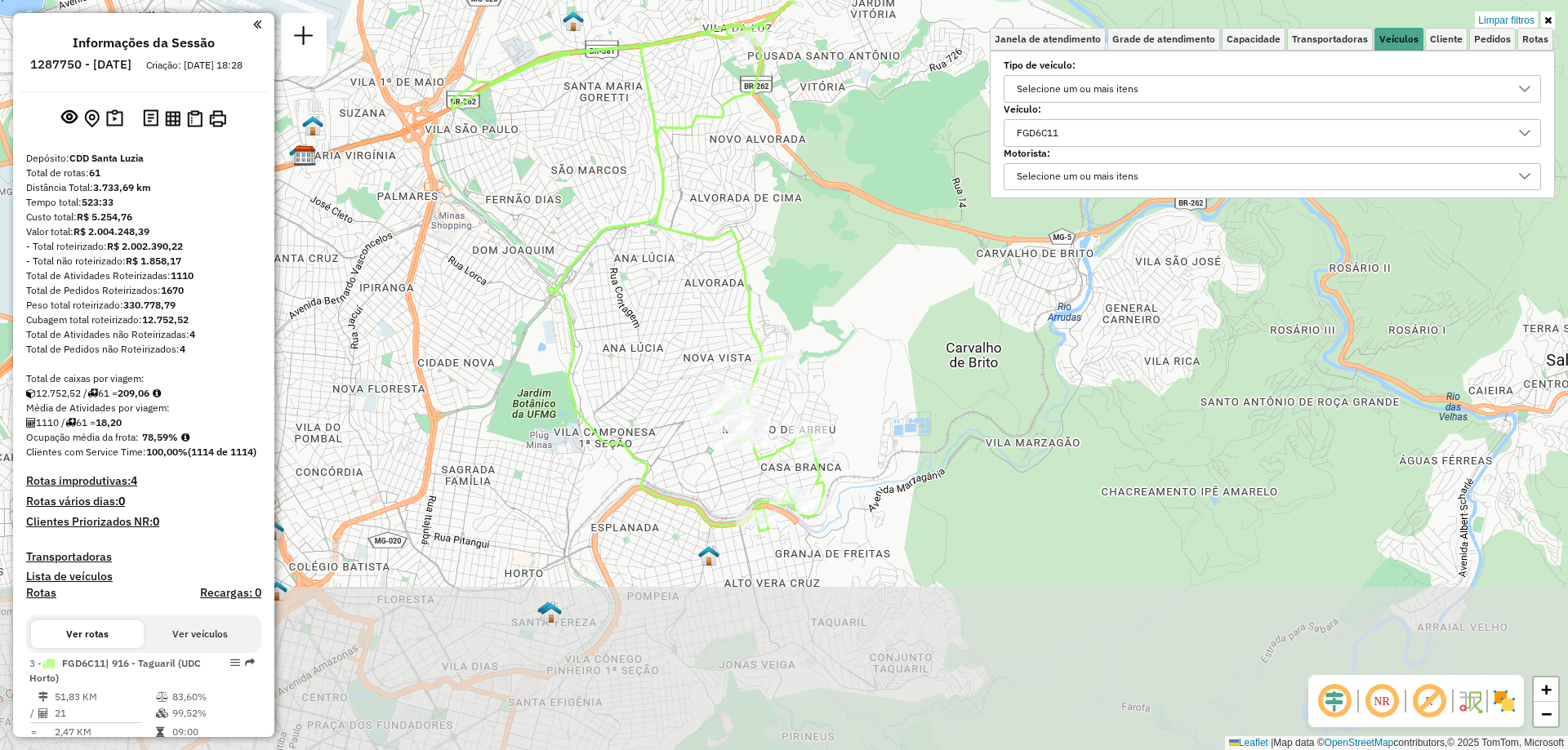
drag, startPoint x: 847, startPoint y: 514, endPoint x: 850, endPoint y: 308, distance: 206.0
click at [850, 308] on div "Limpar filtros Janela de atendimento Grade de atendimento Capacidade Transporta…" at bounding box center [784, 375] width 1568 height 750
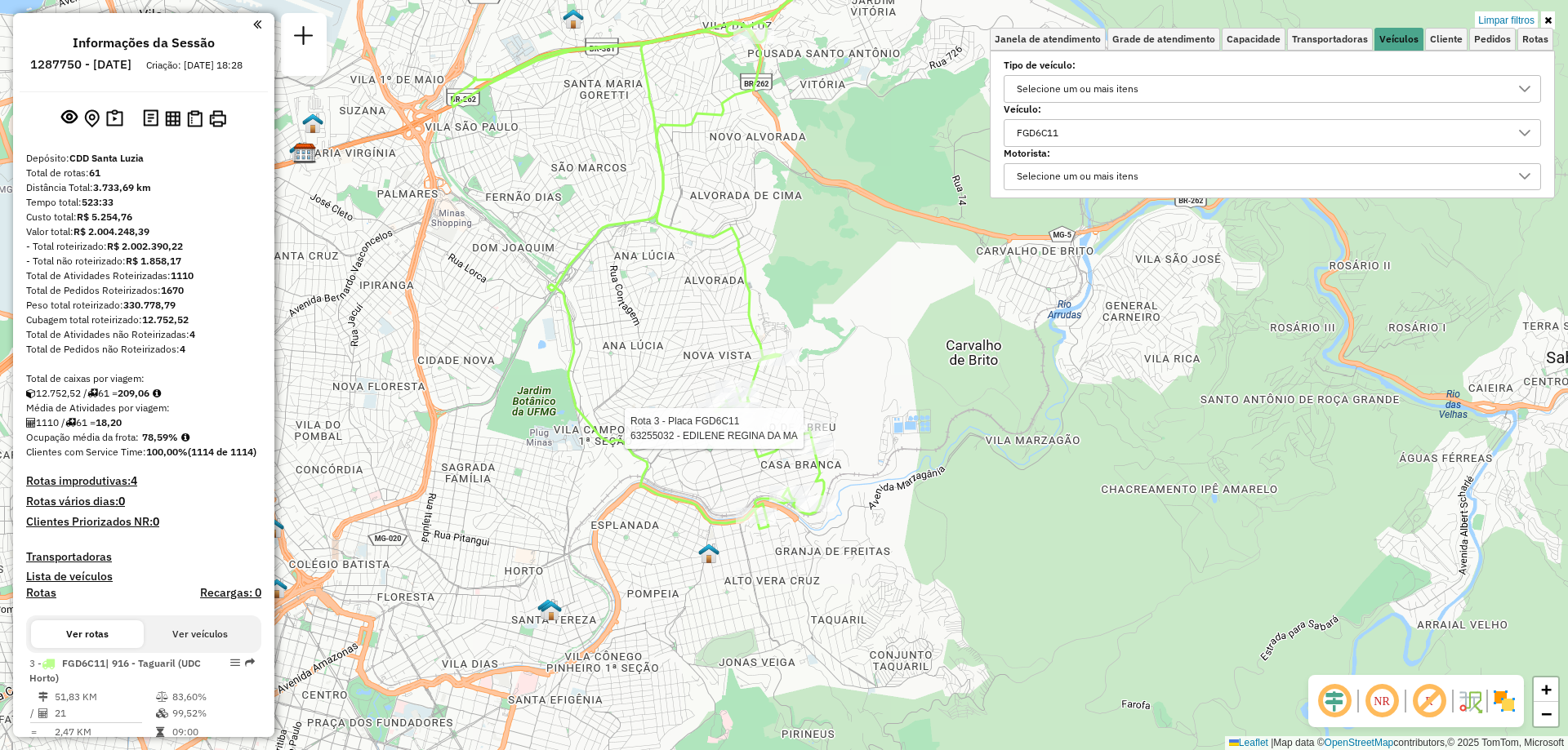
select select "**********"
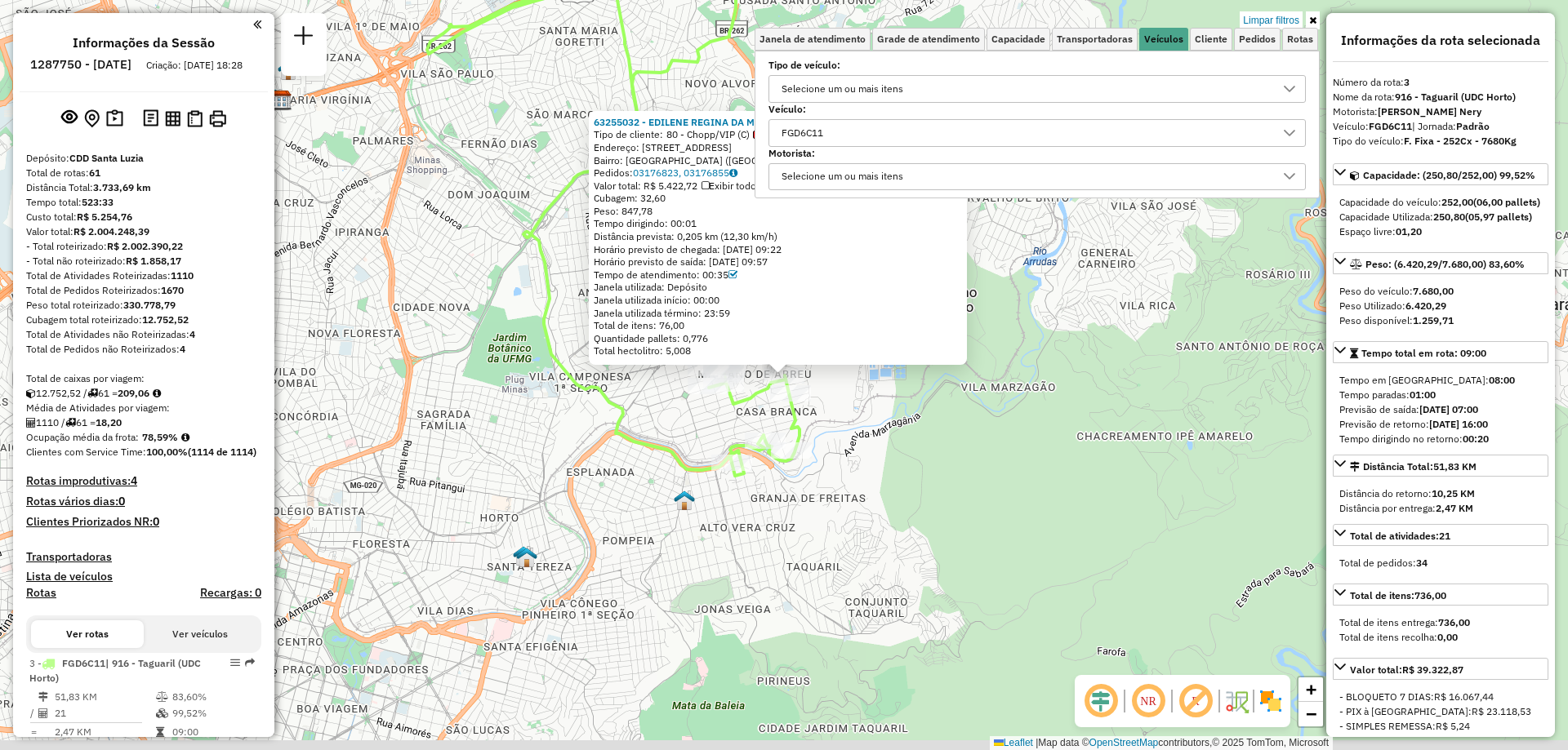
scroll to position [322, 0]
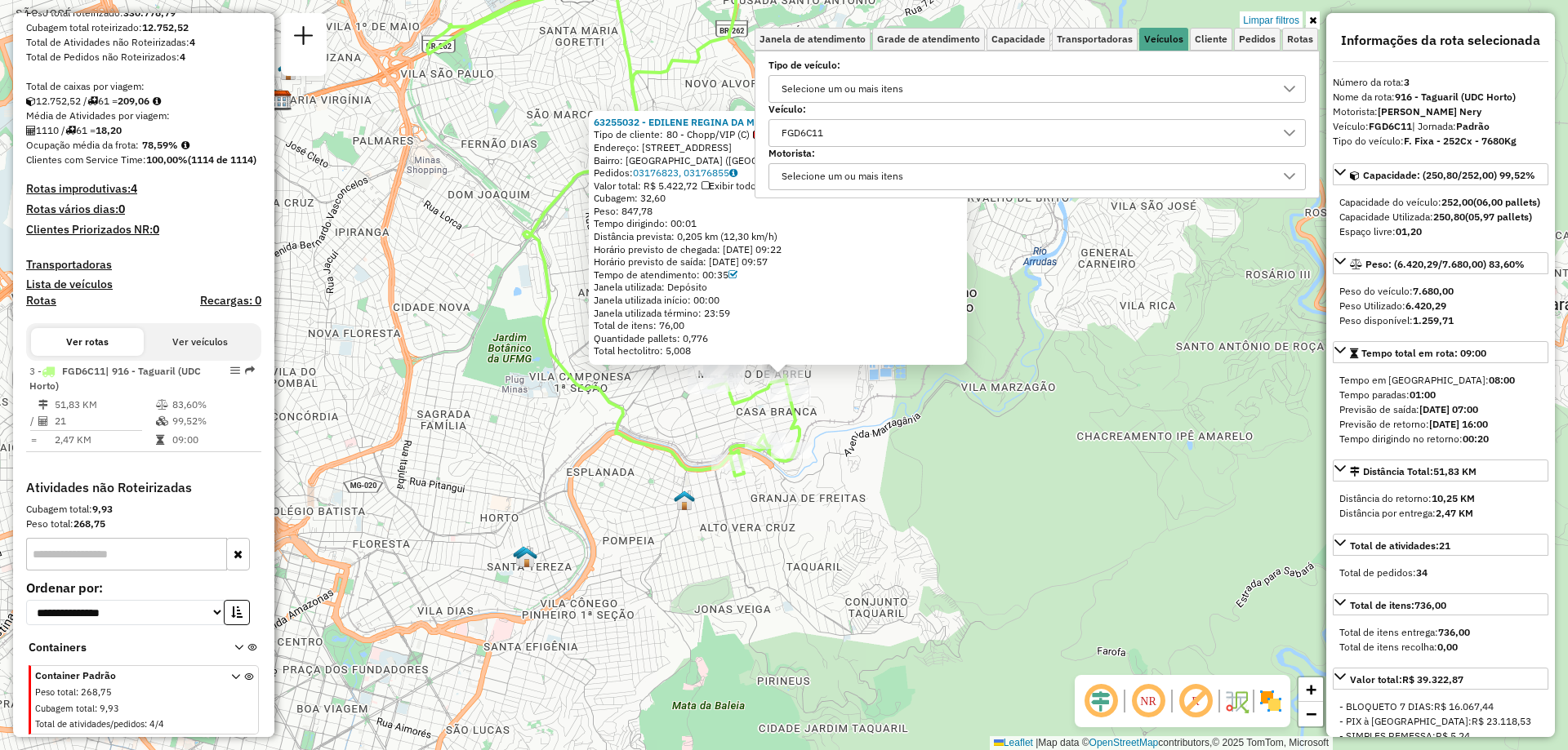
click at [1318, 24] on link at bounding box center [1312, 19] width 14 height 18
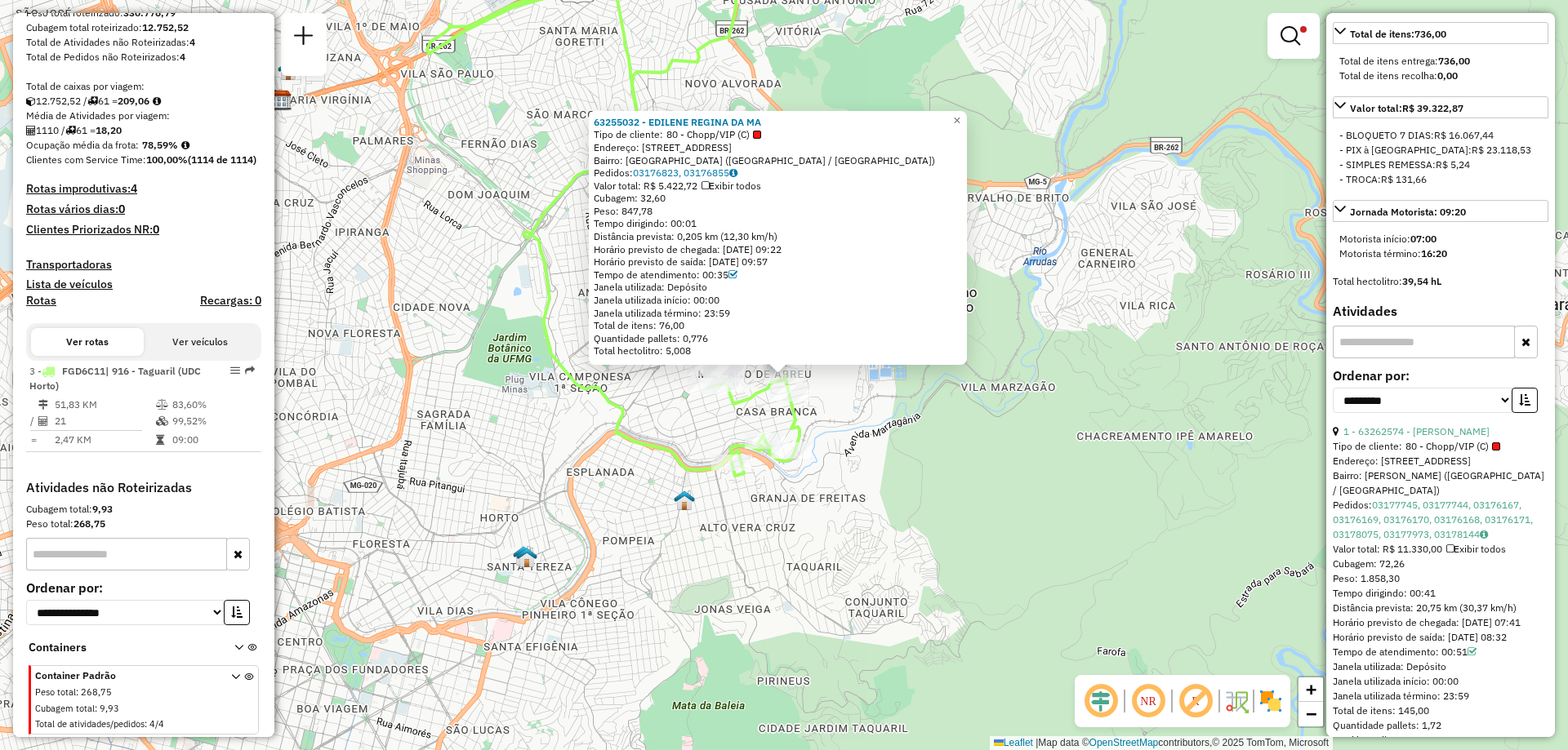
scroll to position [817, 0]
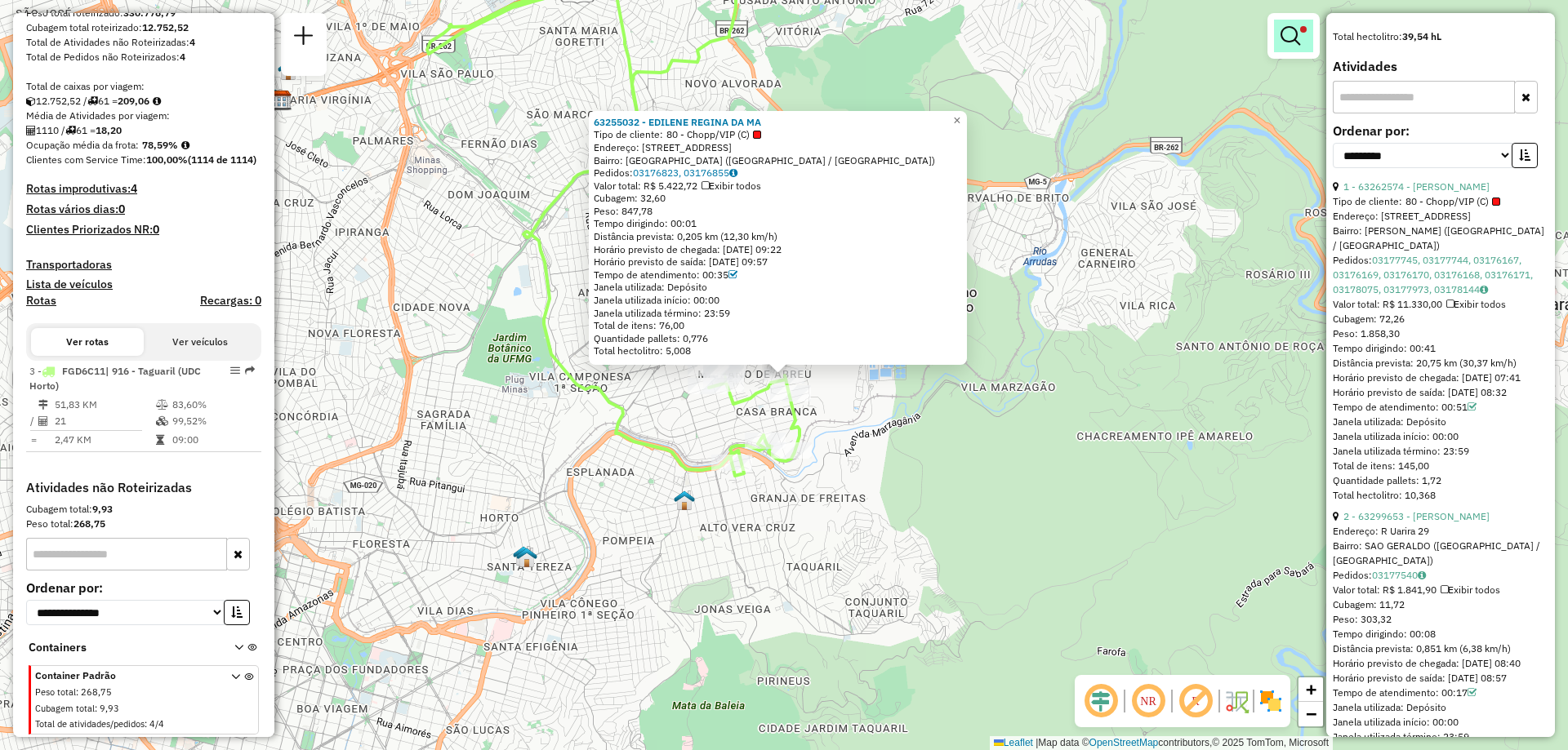
click at [1299, 38] on em at bounding box center [1290, 35] width 19 height 19
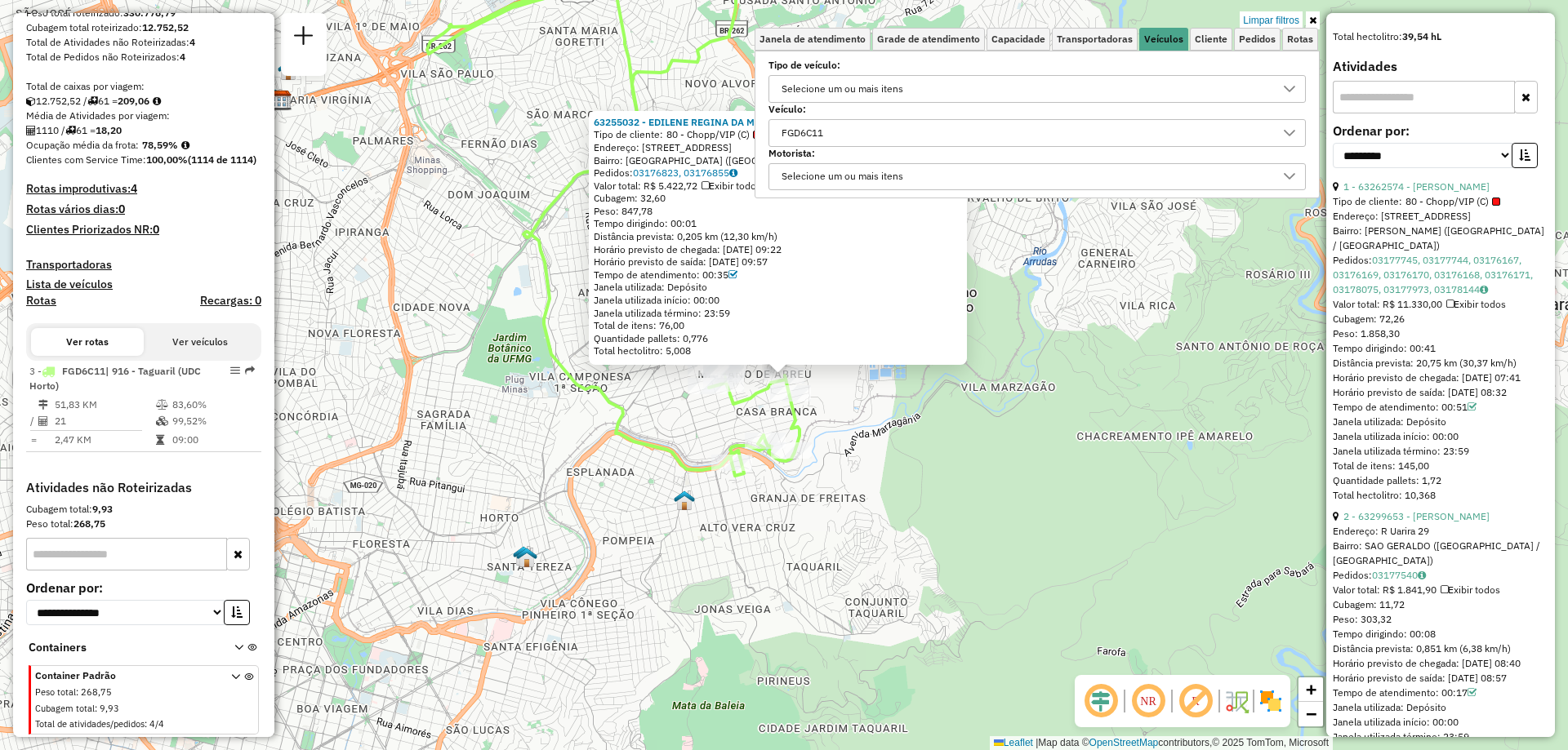
click at [844, 140] on div "FGD6C11" at bounding box center [1025, 133] width 498 height 26
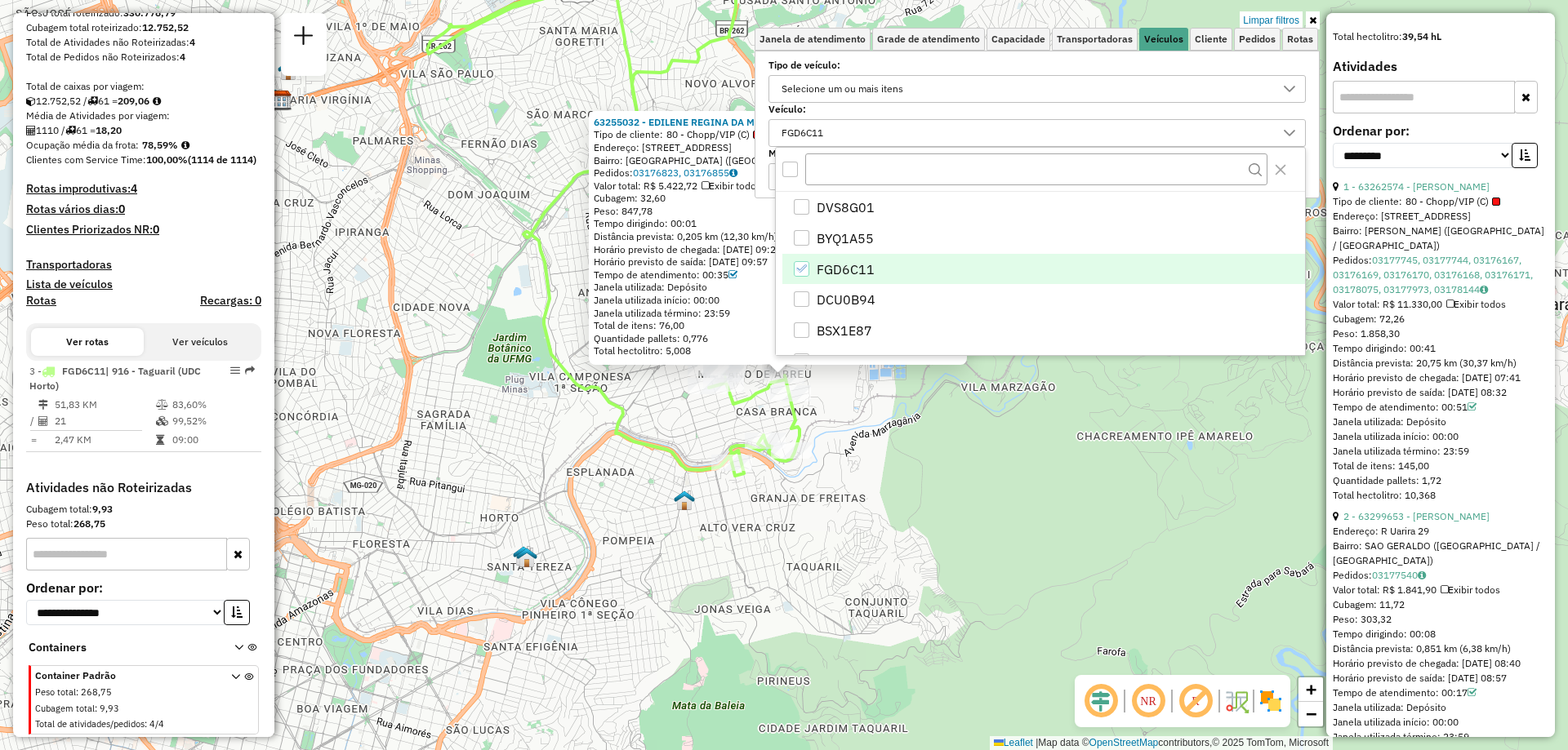
click at [798, 265] on icon "FGD6C11" at bounding box center [801, 269] width 11 height 11
click at [873, 162] on input "text" at bounding box center [1036, 169] width 463 height 31
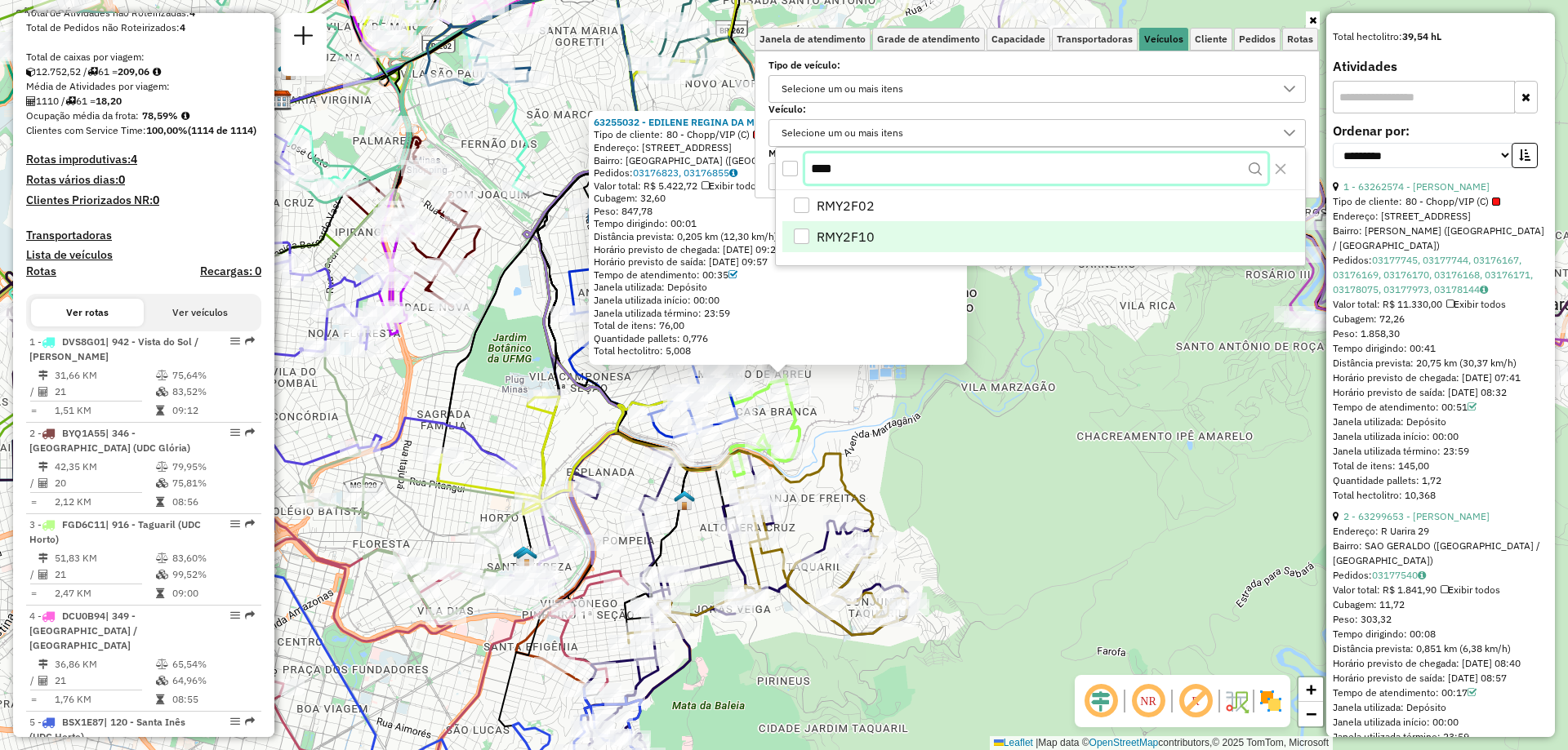
type input "****"
click at [860, 248] on li "RMY2F10" at bounding box center [1044, 237] width 523 height 31
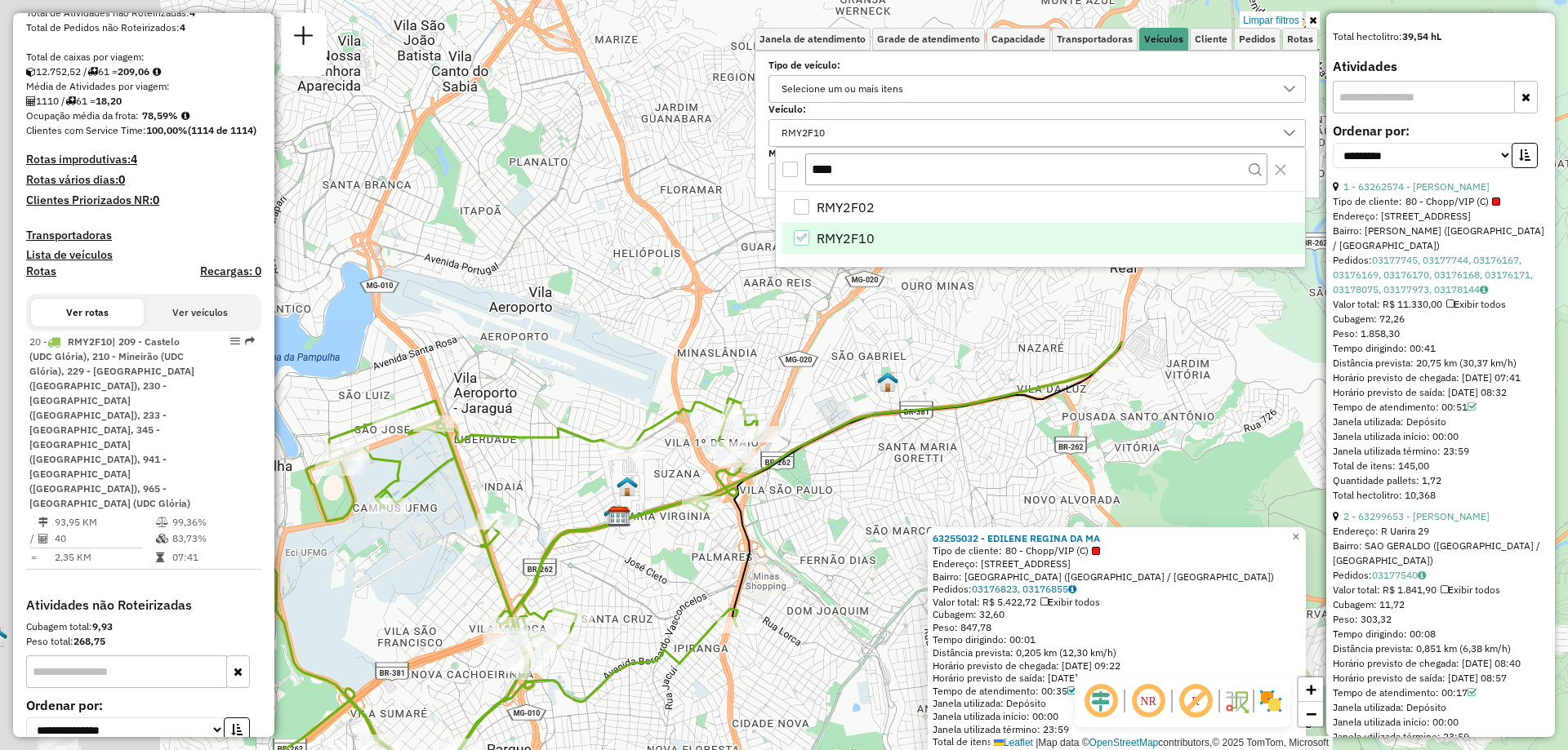
drag, startPoint x: 534, startPoint y: 311, endPoint x: 873, endPoint y: 728, distance: 537.4
click at [873, 728] on div "63255032 - EDILENE REGINA DA MA Tipo de cliente: 80 - Chopp/VIP (C) Endereço: A…" at bounding box center [784, 375] width 1568 height 750
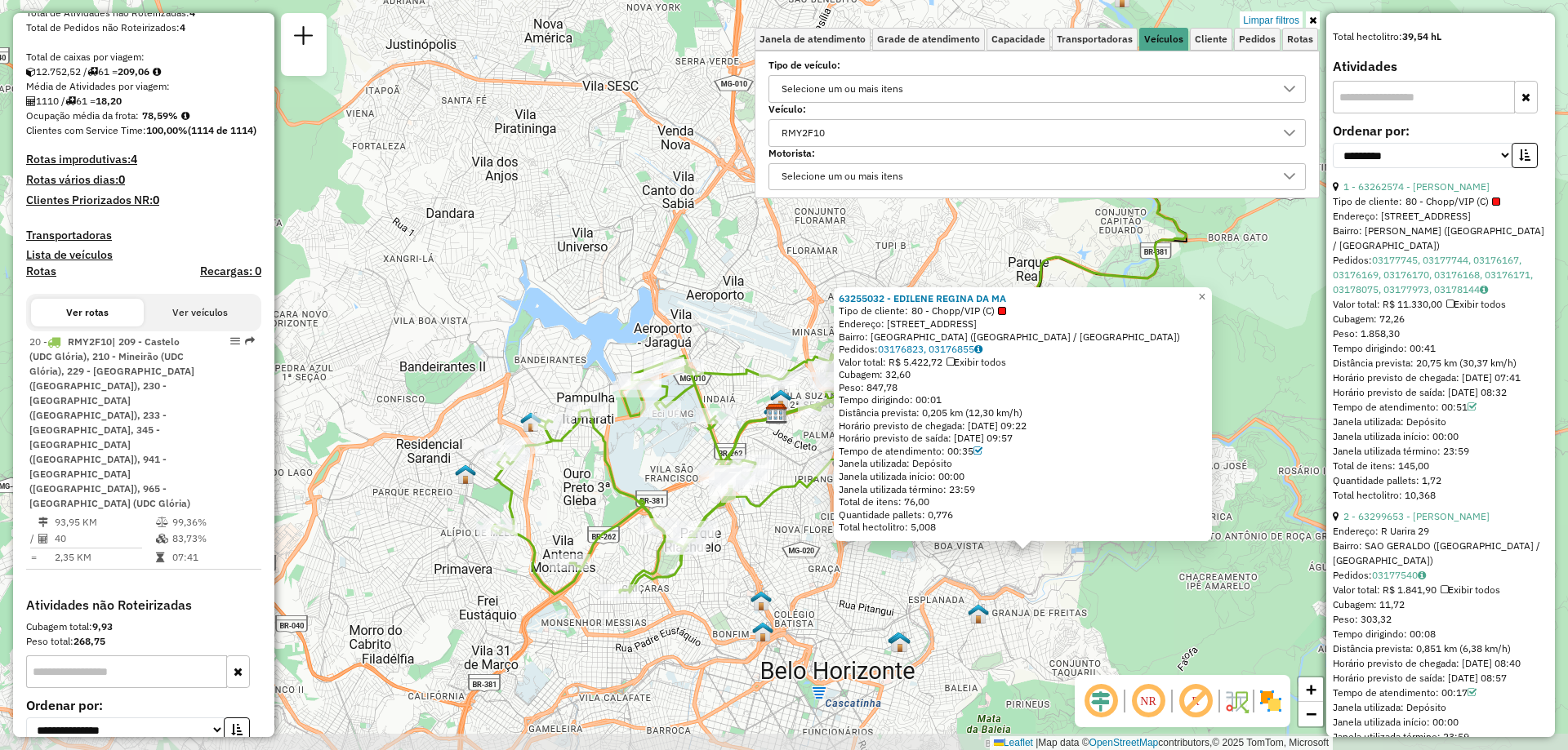
drag, startPoint x: 704, startPoint y: 607, endPoint x: 782, endPoint y: 468, distance: 159.4
click at [782, 468] on div "63255032 - EDILENE REGINA DA MA Tipo de cliente: 80 - Chopp/VIP (C) Endereço: A…" at bounding box center [784, 375] width 1568 height 750
click at [1206, 291] on span "×" at bounding box center [1203, 296] width 7 height 14
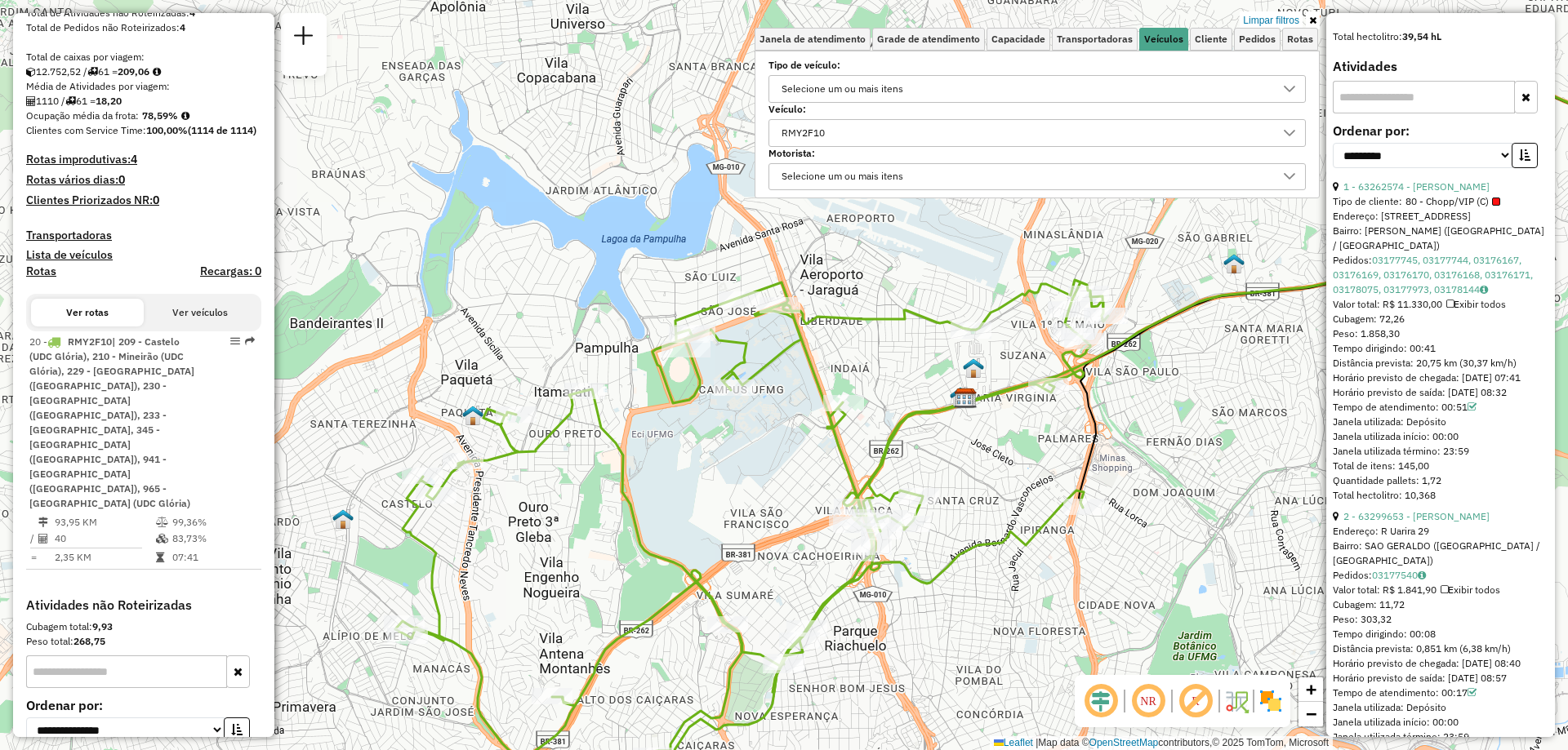
drag, startPoint x: 787, startPoint y: 489, endPoint x: 959, endPoint y: 613, distance: 212.0
click at [959, 613] on div "Limpar filtros Janela de atendimento Grade de atendimento Capacidade Transporta…" at bounding box center [784, 375] width 1568 height 750
click at [876, 133] on div "RMY2F10" at bounding box center [1025, 133] width 498 height 26
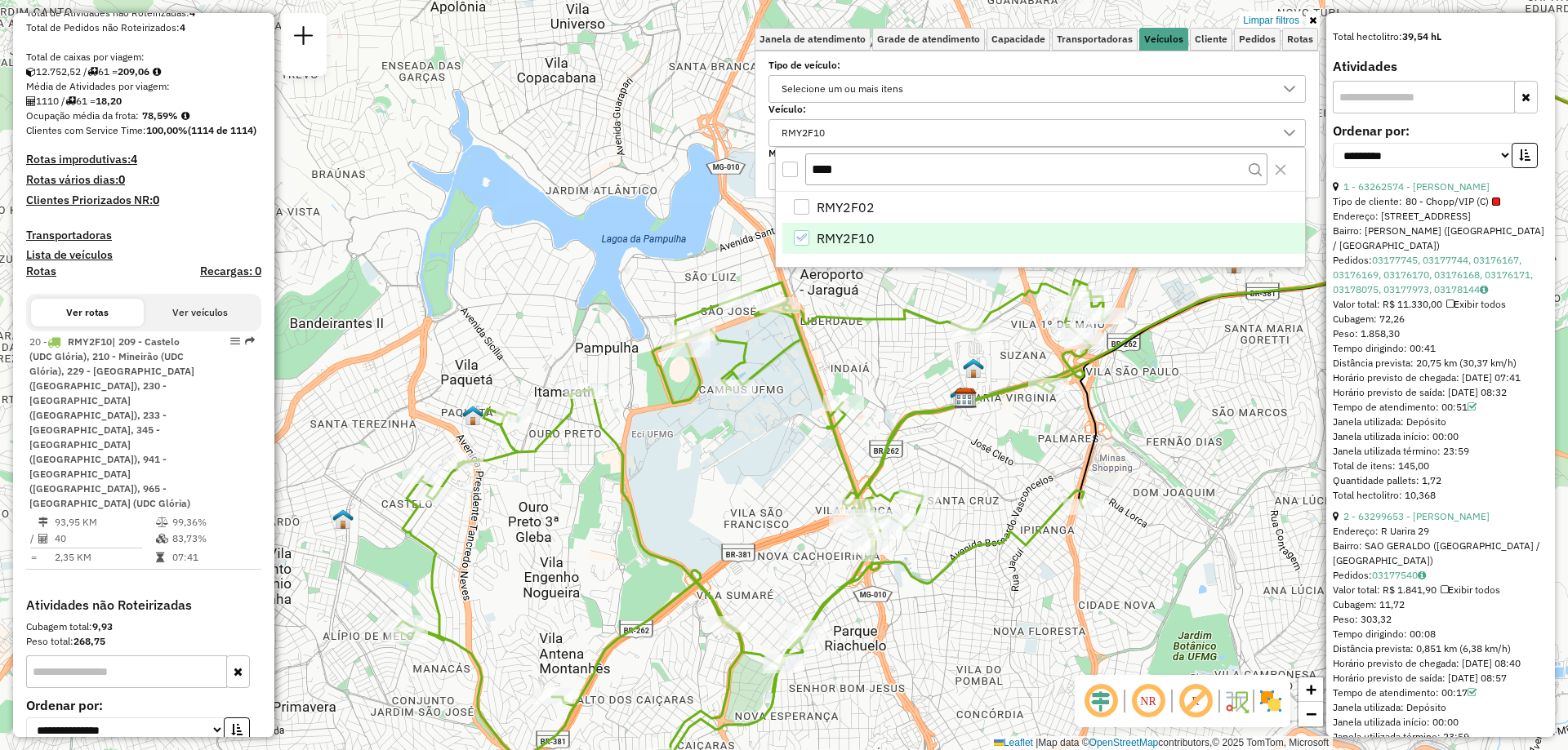
click at [794, 235] on div "RMY2F10" at bounding box center [801, 237] width 16 height 16
click at [854, 172] on input "****" at bounding box center [1036, 169] width 463 height 31
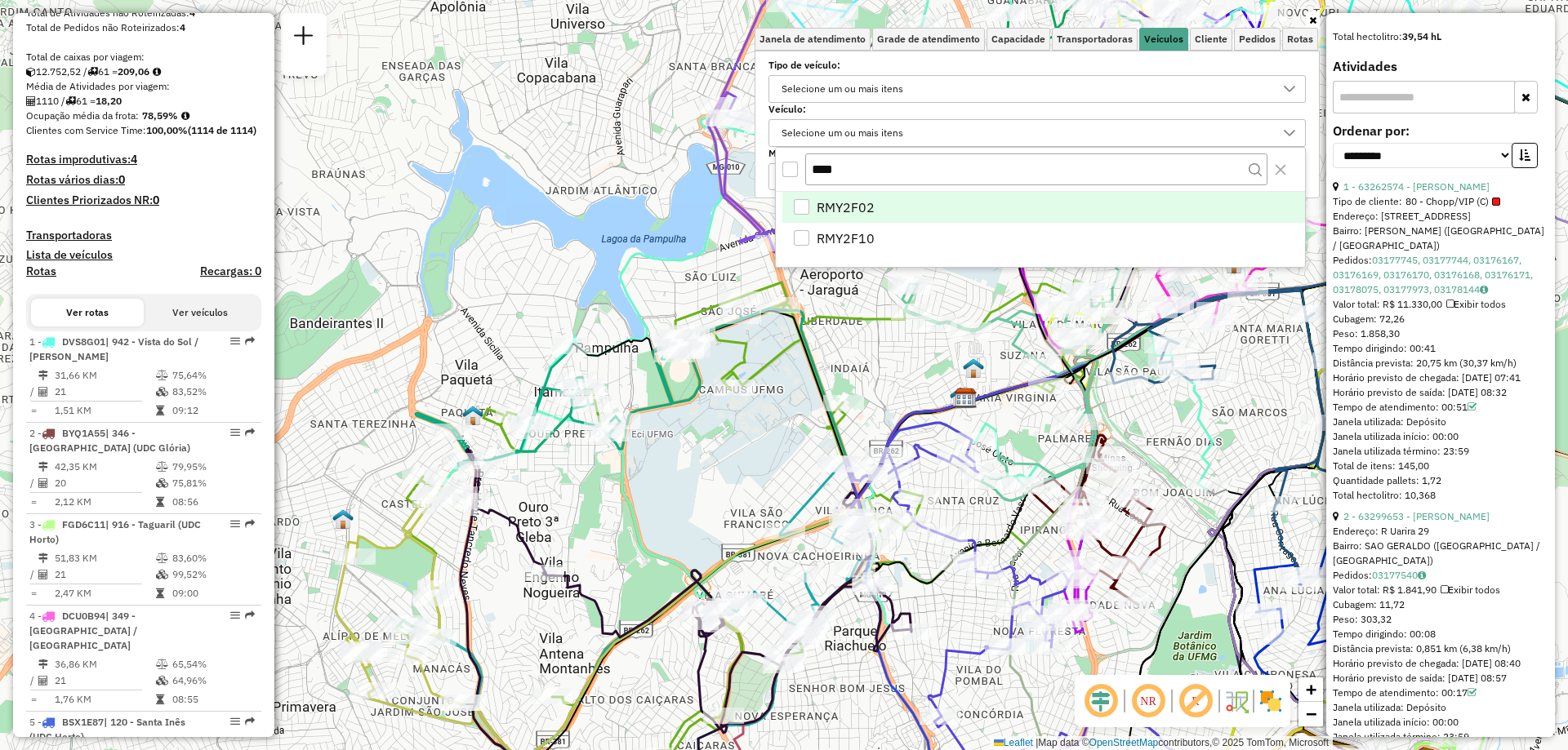
click at [864, 214] on span "RMY2F02" at bounding box center [846, 207] width 58 height 19
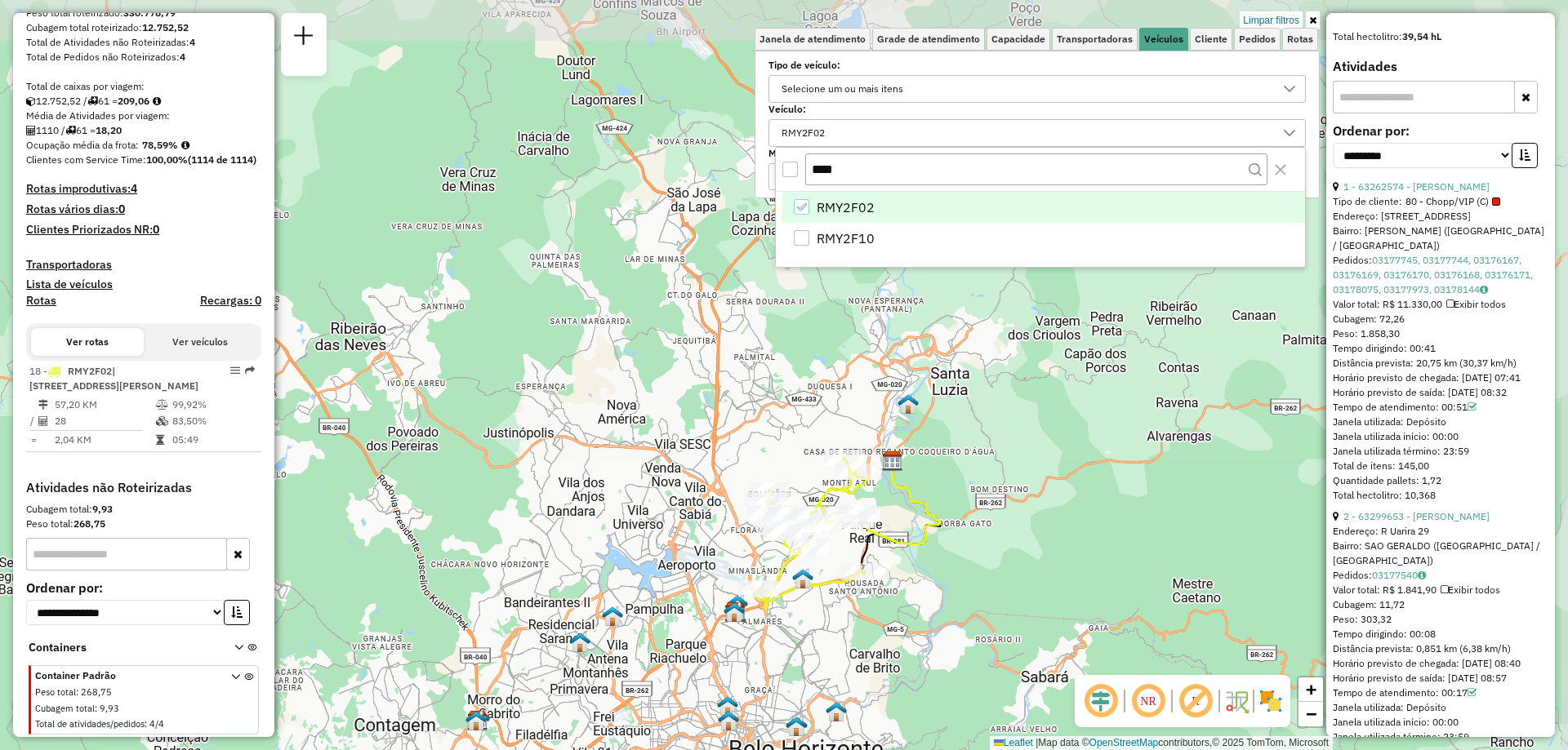
drag, startPoint x: 812, startPoint y: 522, endPoint x: 791, endPoint y: 610, distance: 90.5
click at [791, 610] on div "Limpar filtros Janela de atendimento Grade de atendimento Capacidade Transporta…" at bounding box center [784, 375] width 1568 height 750
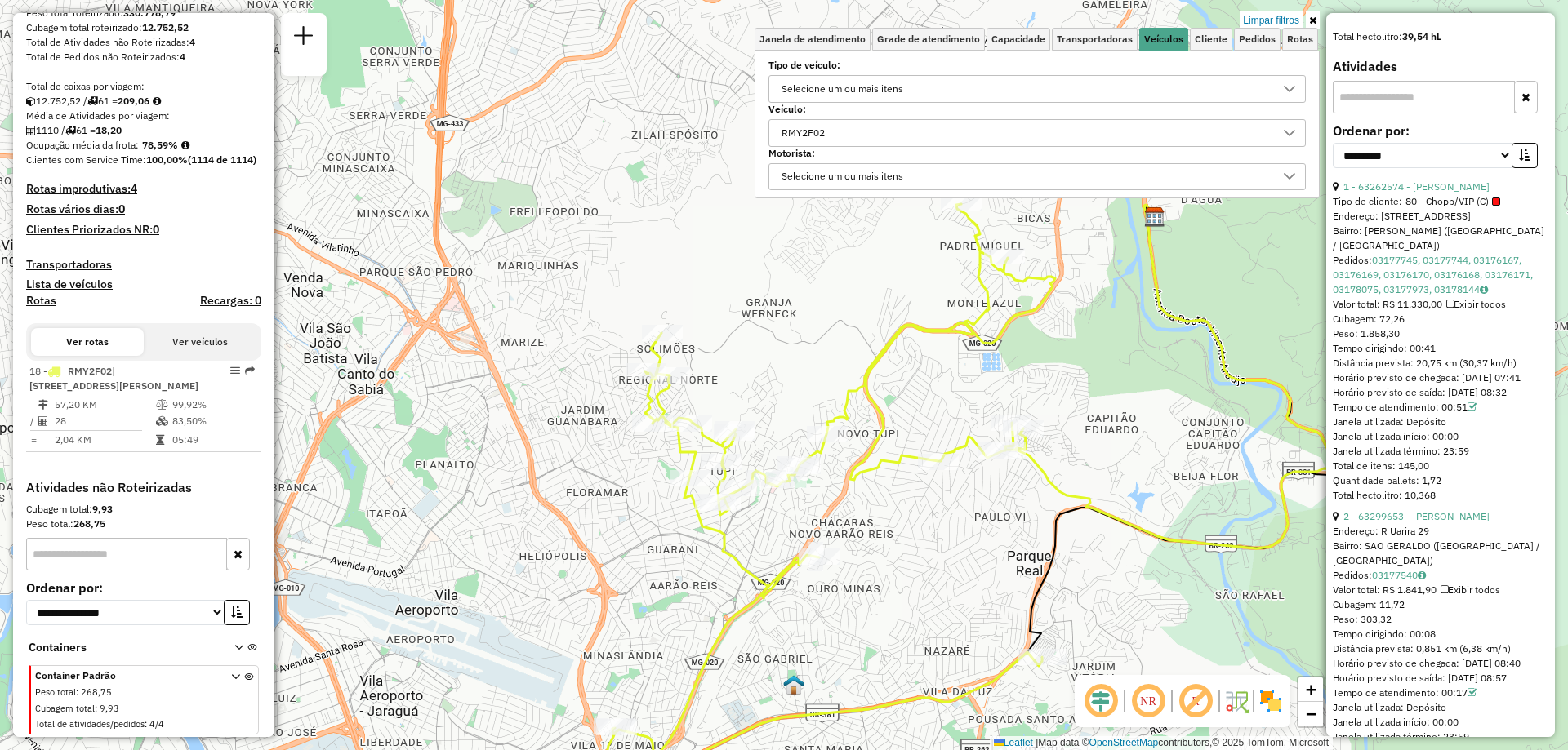
drag, startPoint x: 950, startPoint y: 459, endPoint x: 907, endPoint y: 539, distance: 90.8
click at [907, 539] on div "Limpar filtros Janela de atendimento Grade de atendimento Capacidade Transporta…" at bounding box center [784, 375] width 1568 height 750
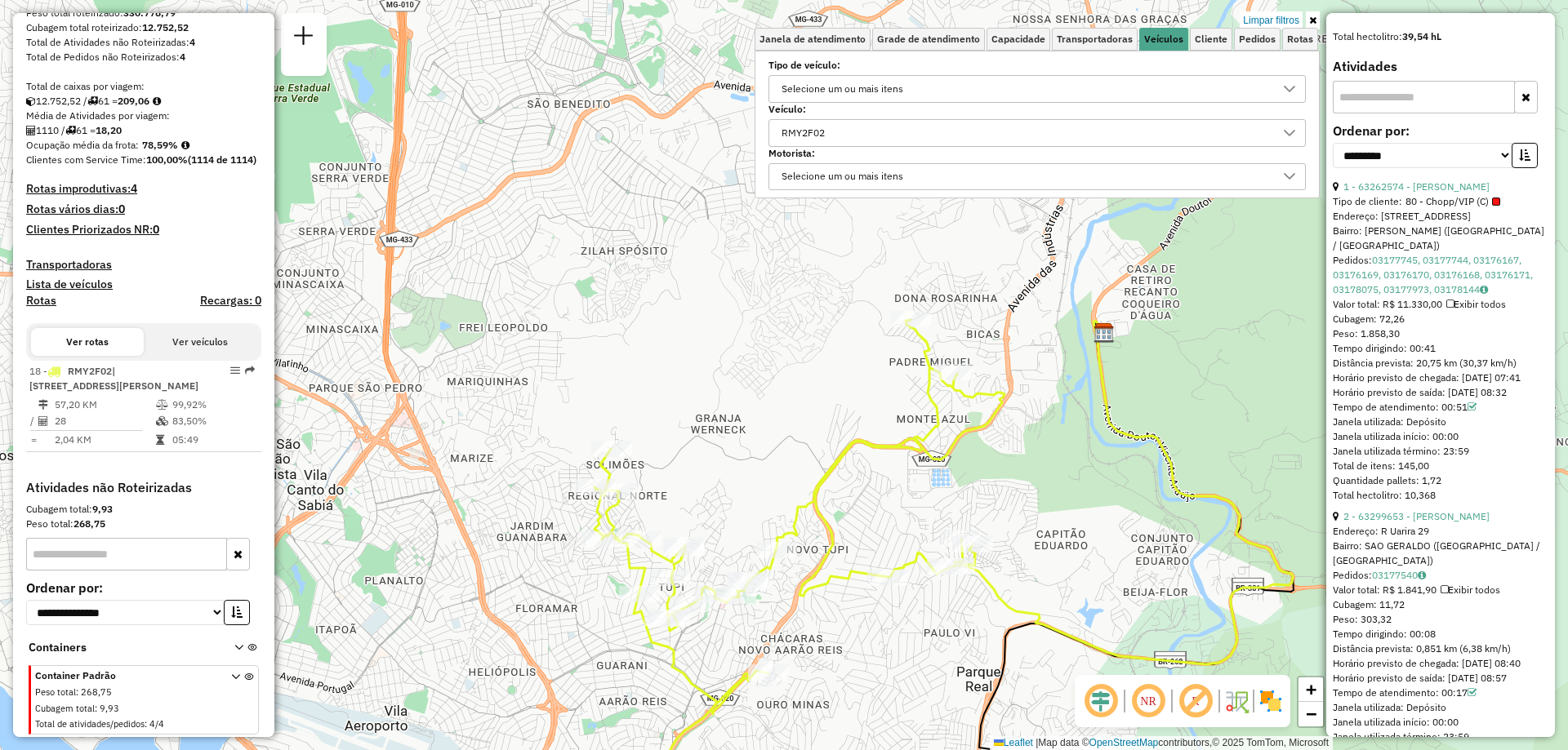
drag, startPoint x: 1086, startPoint y: 363, endPoint x: 1038, endPoint y: 480, distance: 126.5
click at [1038, 480] on div "Limpar filtros Janela de atendimento Grade de atendimento Capacidade Transporta…" at bounding box center [784, 375] width 1568 height 750
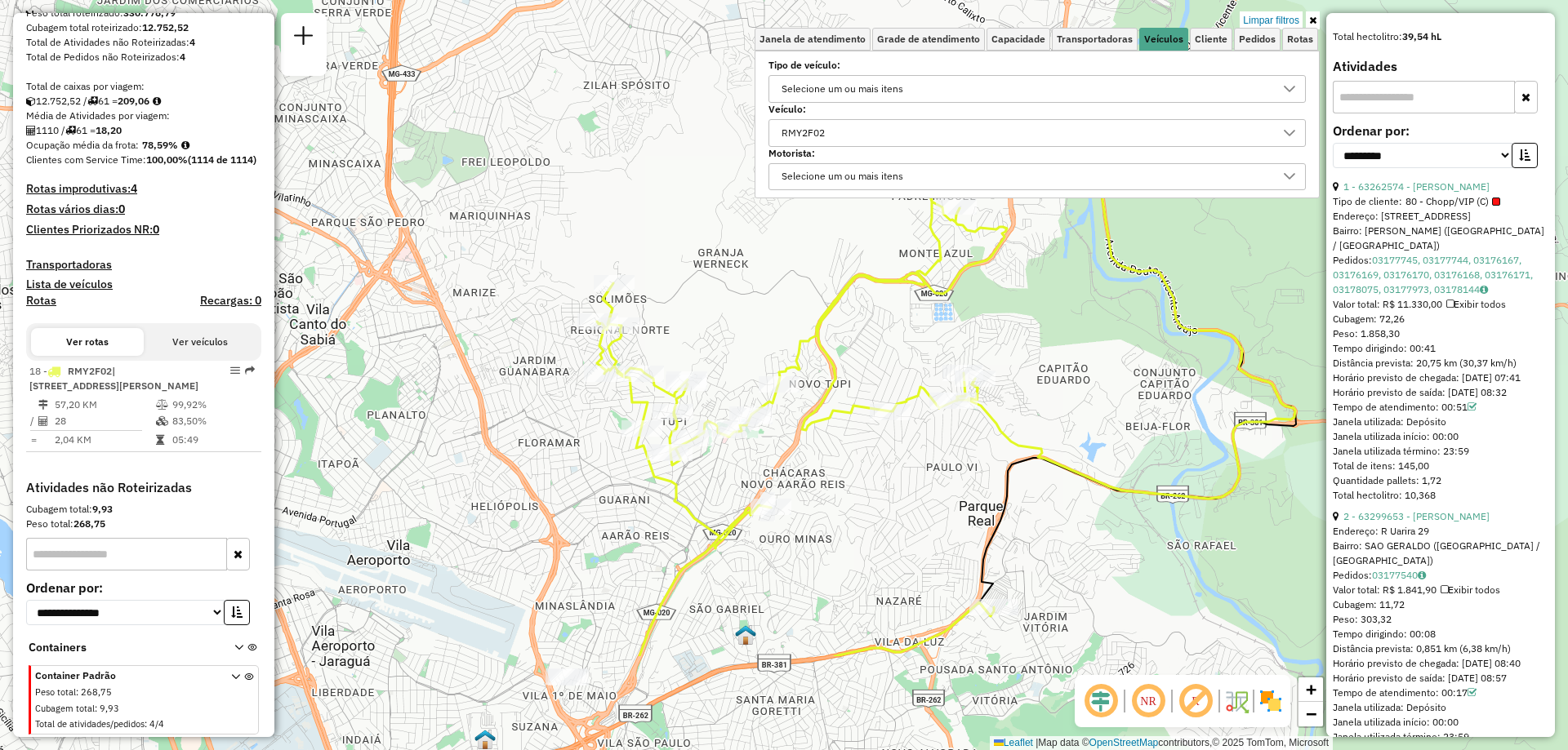
drag, startPoint x: 842, startPoint y: 704, endPoint x: 842, endPoint y: 535, distance: 169.0
click at [842, 535] on div "Limpar filtros Janela de atendimento Grade de atendimento Capacidade Transporta…" at bounding box center [784, 375] width 1568 height 750
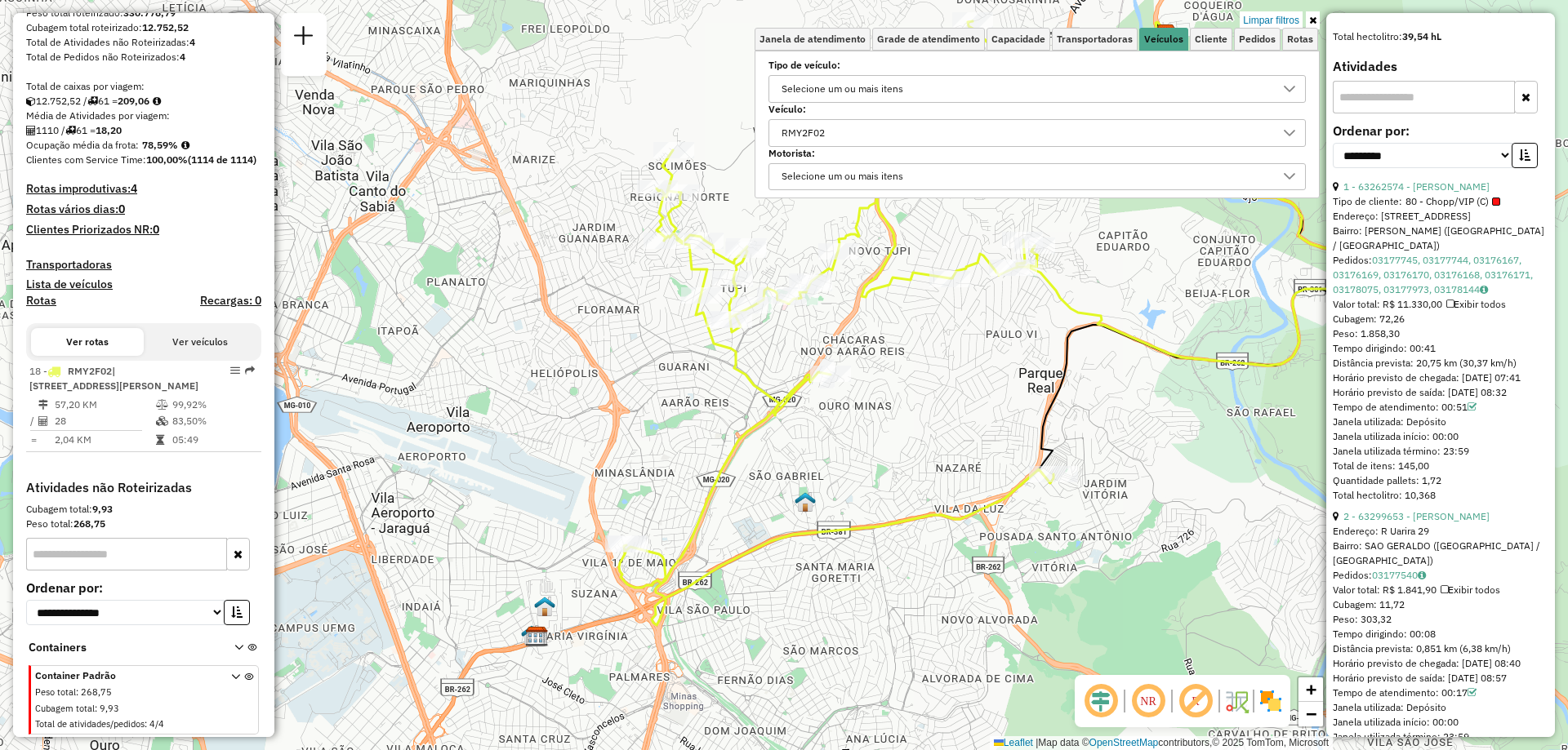
drag, startPoint x: 809, startPoint y: 617, endPoint x: 869, endPoint y: 484, distance: 145.9
click at [869, 484] on div "Limpar filtros Janela de atendimento Grade de atendimento Capacidade Transporta…" at bounding box center [784, 375] width 1568 height 750
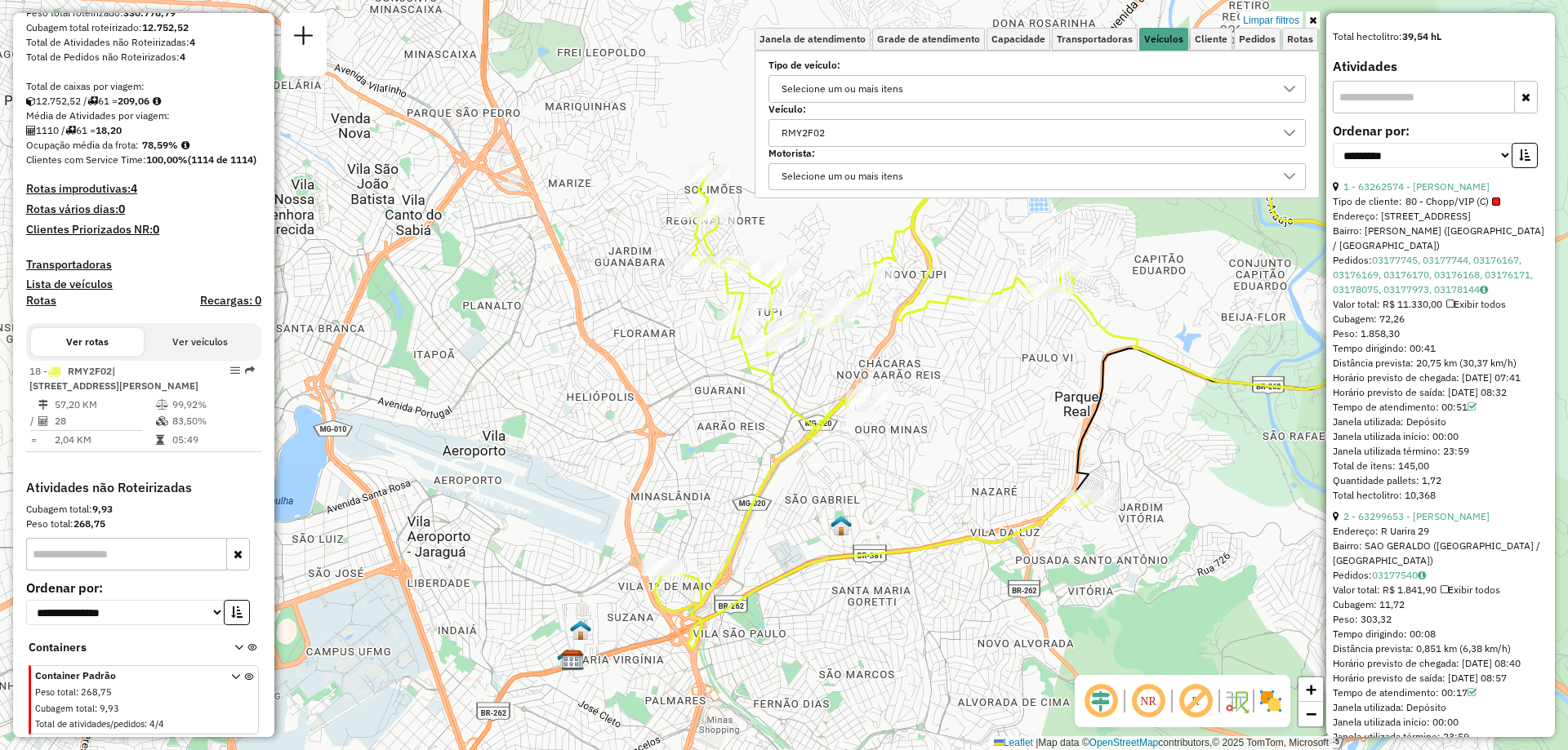
drag, startPoint x: 869, startPoint y: 484, endPoint x: 905, endPoint y: 508, distance: 43.3
click at [905, 508] on div "Limpar filtros Janela de atendimento Grade de atendimento Capacidade Transporta…" at bounding box center [784, 375] width 1568 height 750
click at [853, 124] on div "RMY2F02" at bounding box center [1025, 133] width 498 height 26
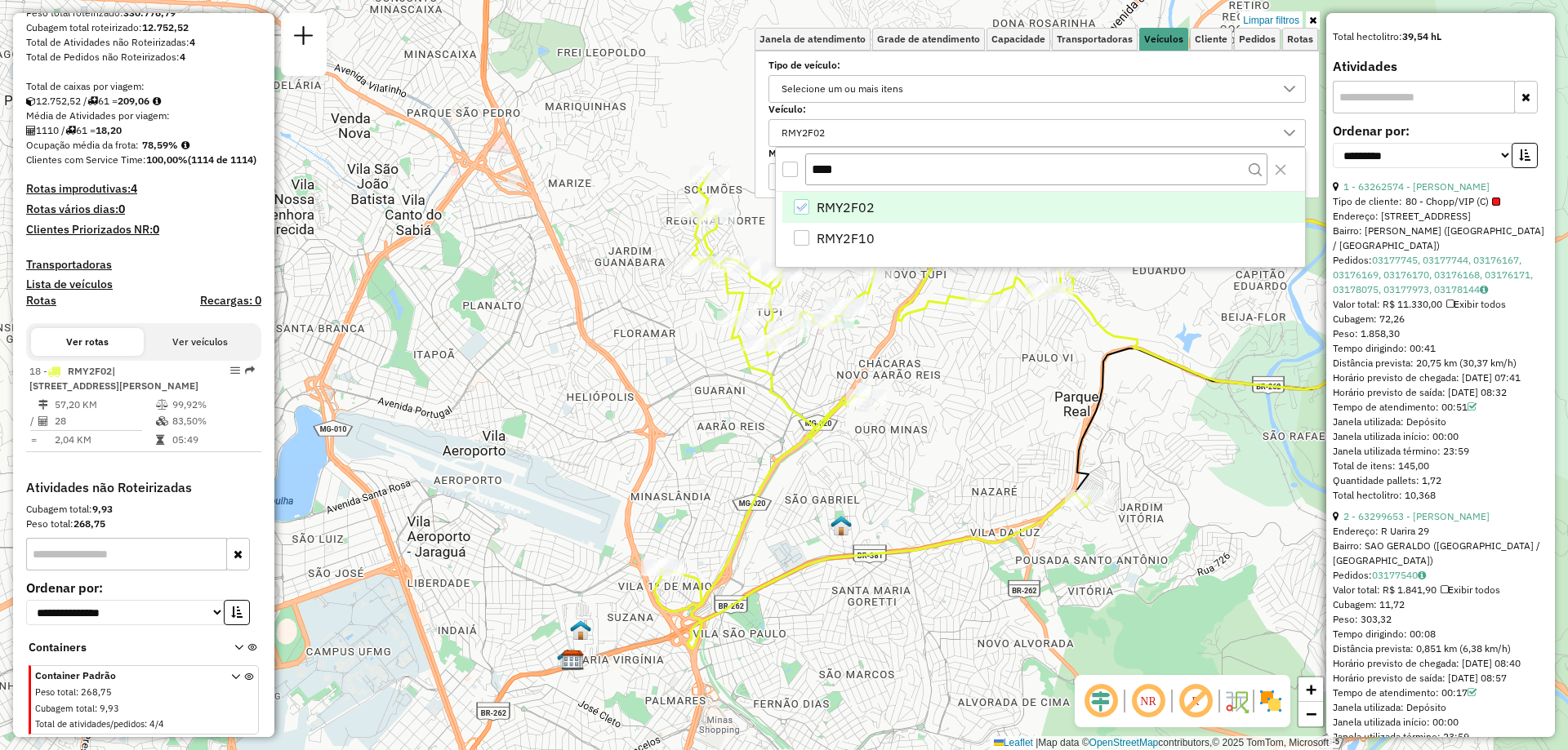
click at [805, 208] on icon "RMY2F02" at bounding box center [801, 208] width 11 height 11
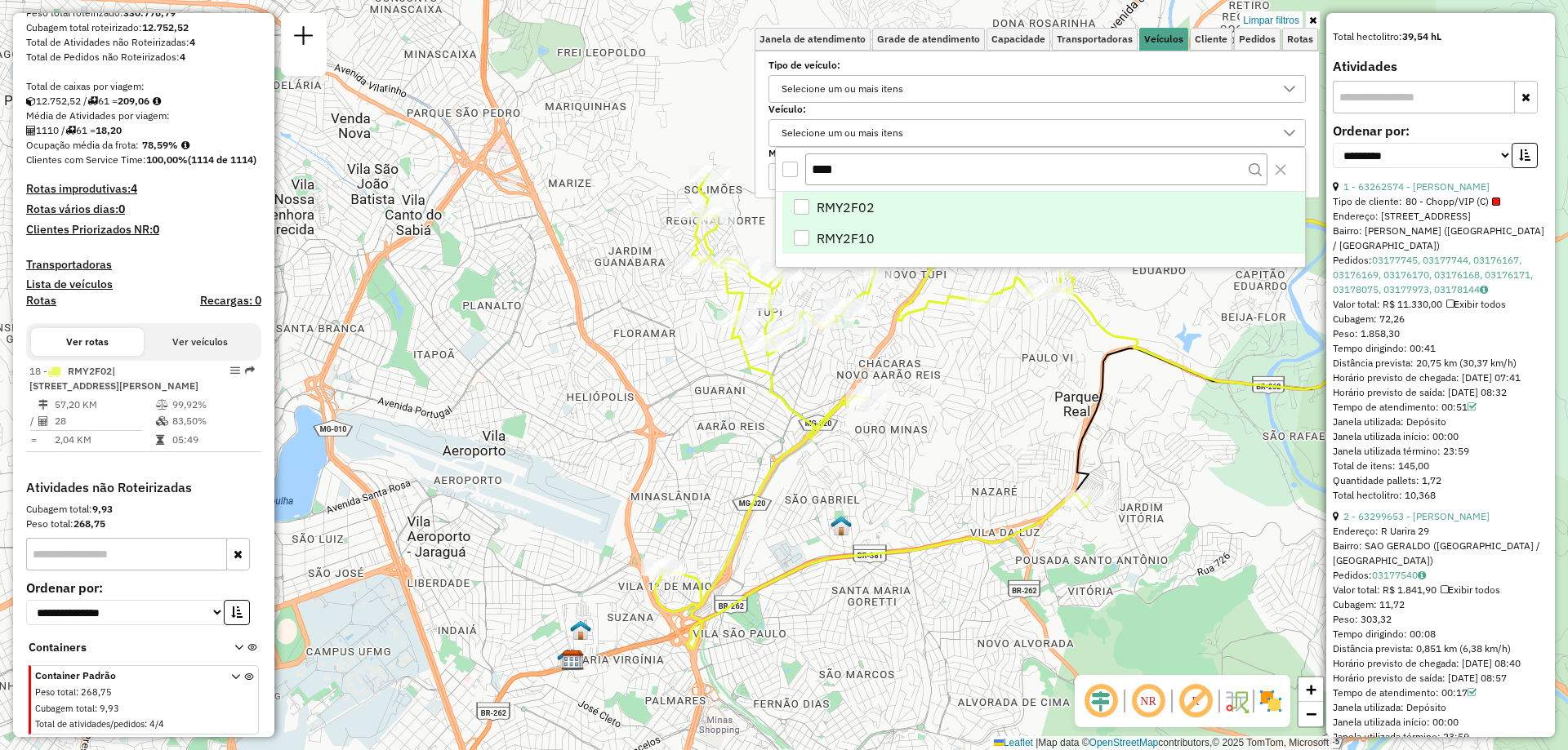
click at [801, 232] on div "RMY2F10" at bounding box center [801, 237] width 16 height 16
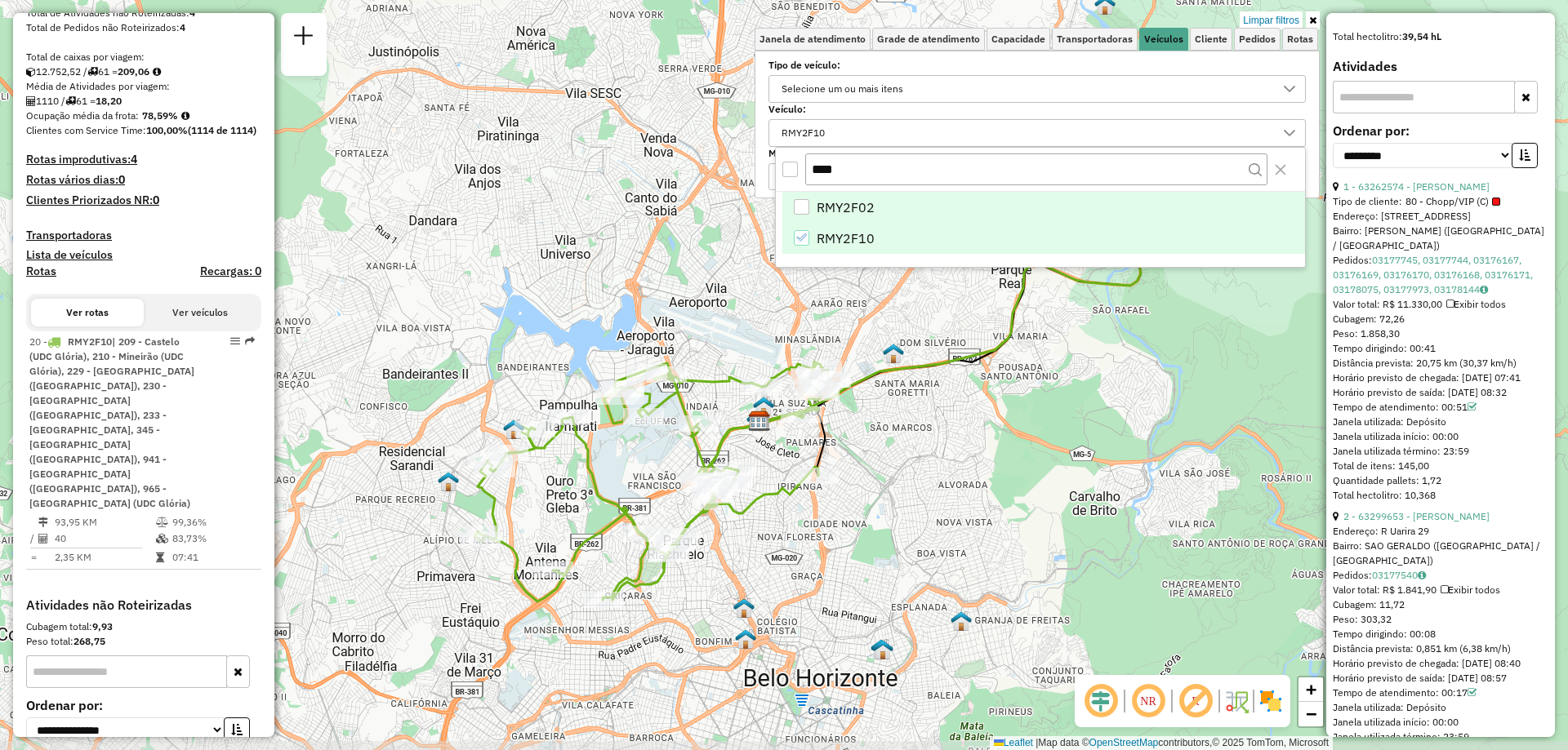
drag, startPoint x: 854, startPoint y: 642, endPoint x: 972, endPoint y: 447, distance: 227.9
click at [957, 447] on div "Limpar filtros Janela de atendimento Grade de atendimento Capacidade Transporta…" at bounding box center [784, 375] width 1568 height 750
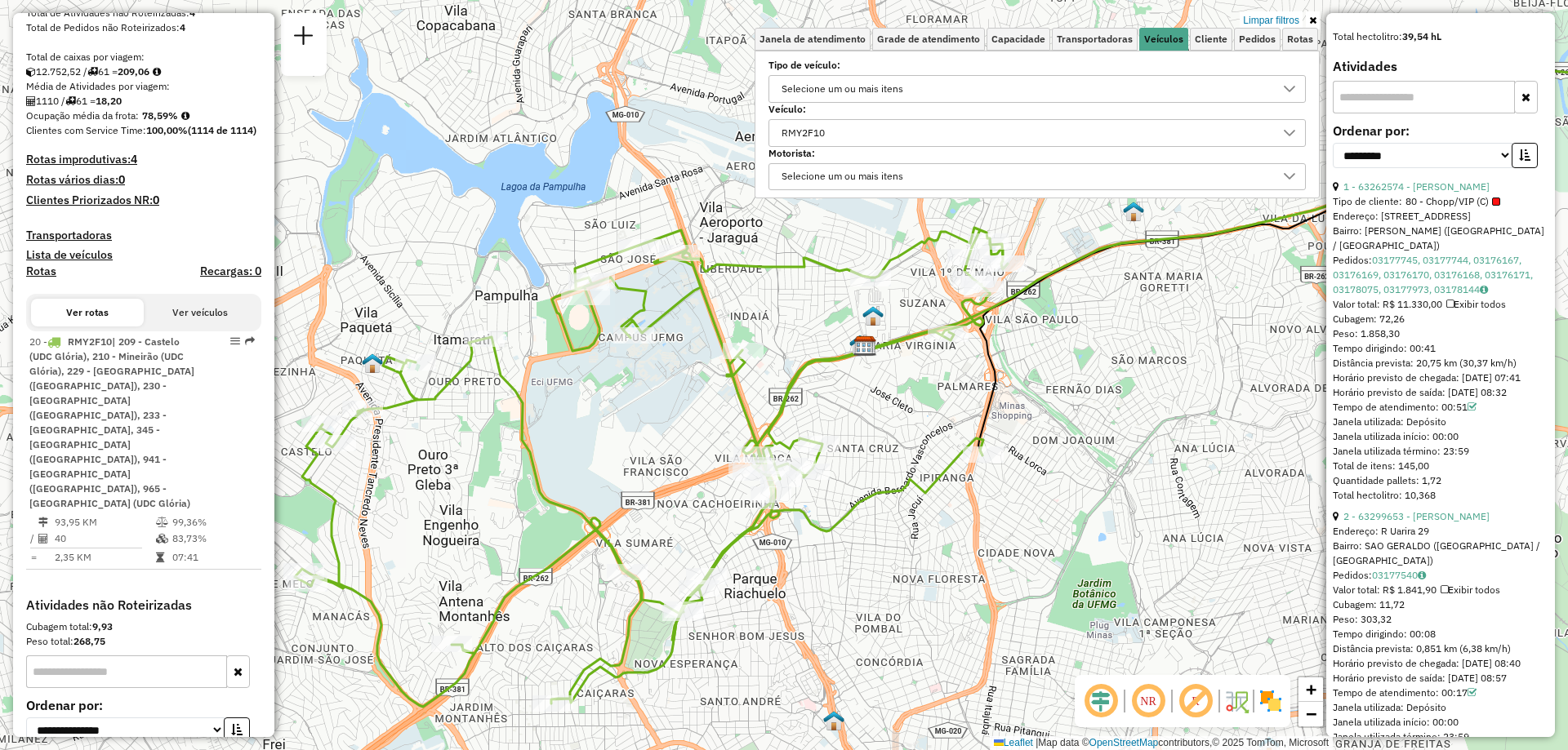
drag, startPoint x: 823, startPoint y: 509, endPoint x: 1052, endPoint y: 553, distance: 233.2
click at [1052, 553] on div "Limpar filtros Janela de atendimento Grade de atendimento Capacidade Transporta…" at bounding box center [784, 375] width 1568 height 750
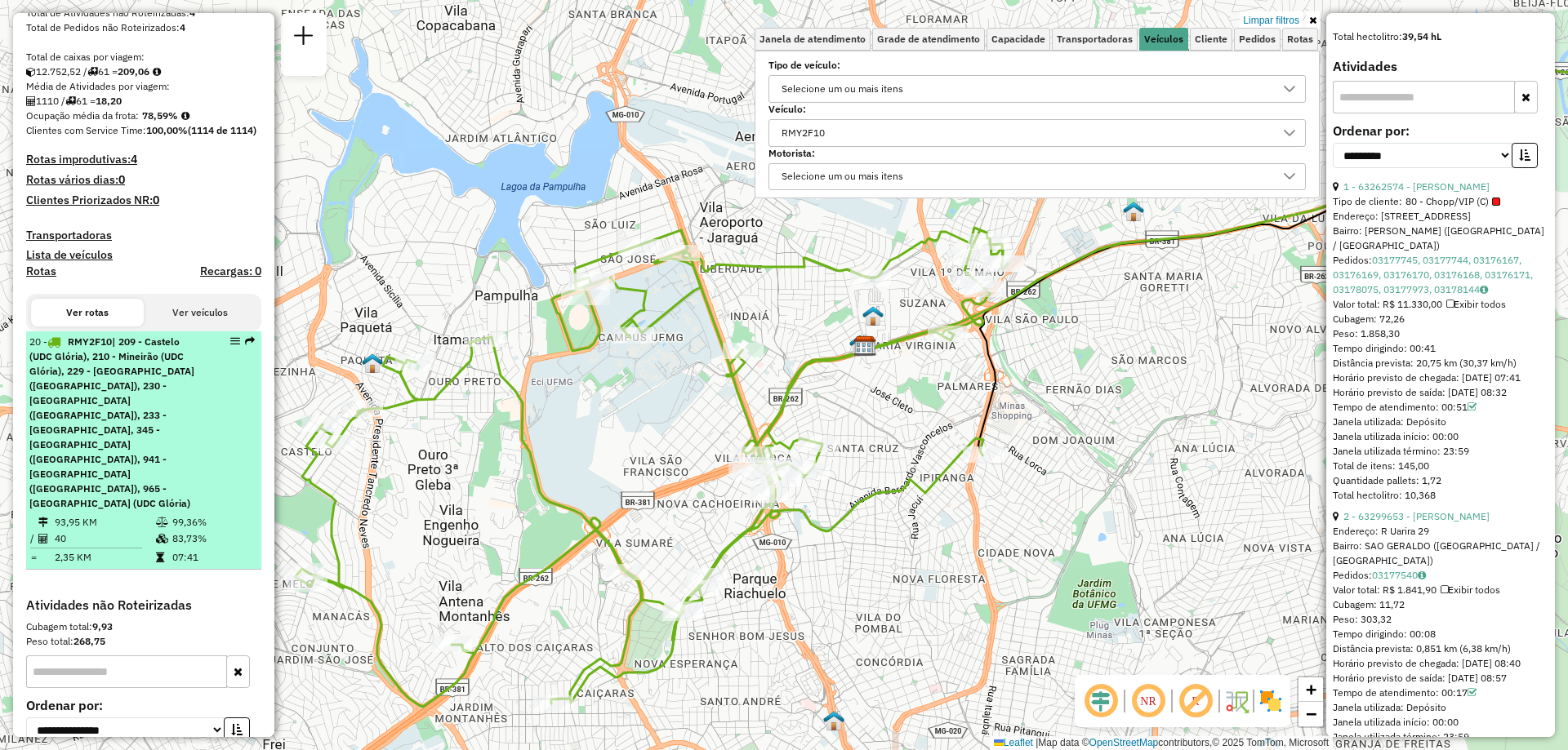
click at [165, 411] on span "| 209 - Castelo (UDC Glória), 210 - Mineirão (UDC Glória), 229 - [GEOGRAPHIC_DA…" at bounding box center [112, 423] width 165 height 174
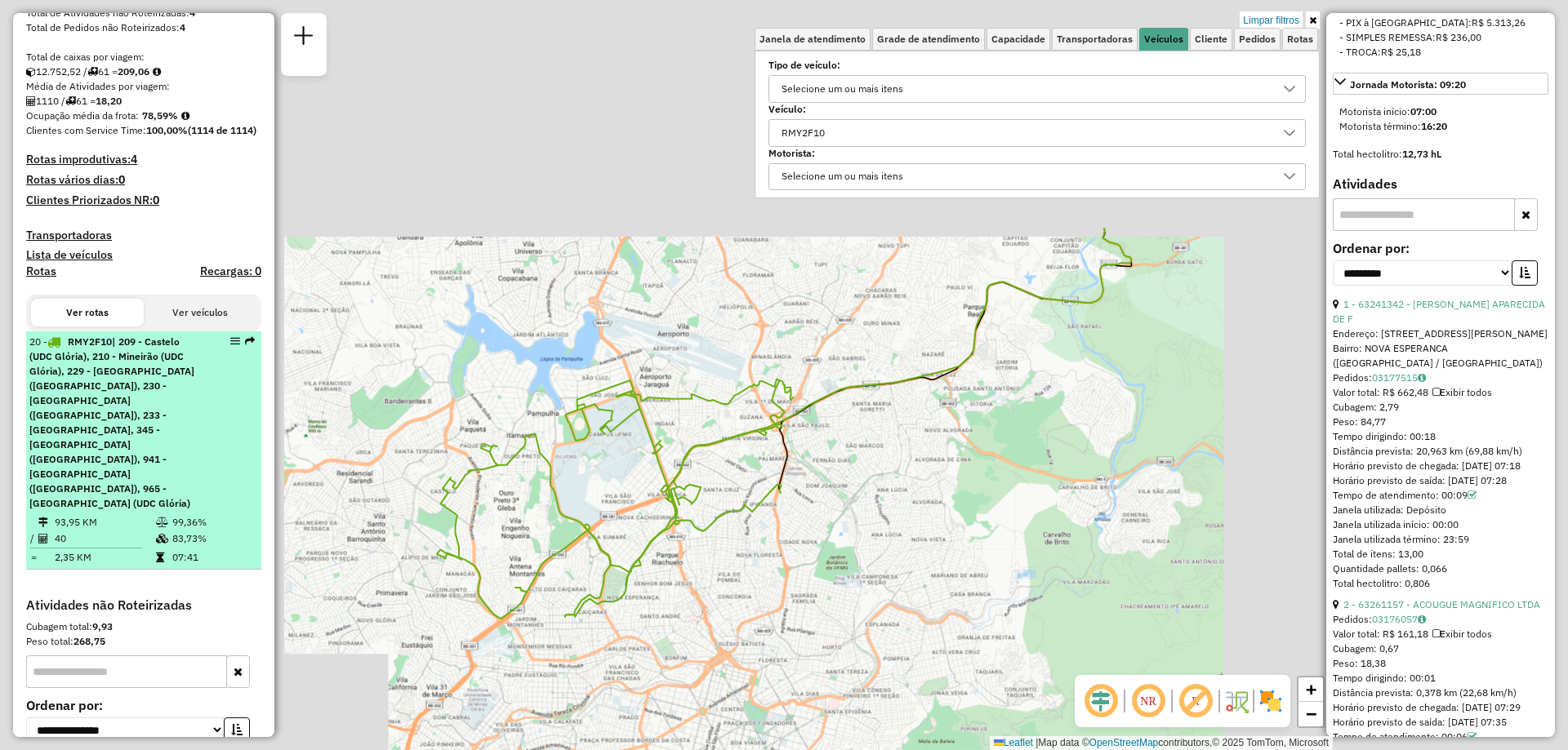
scroll to position [875, 0]
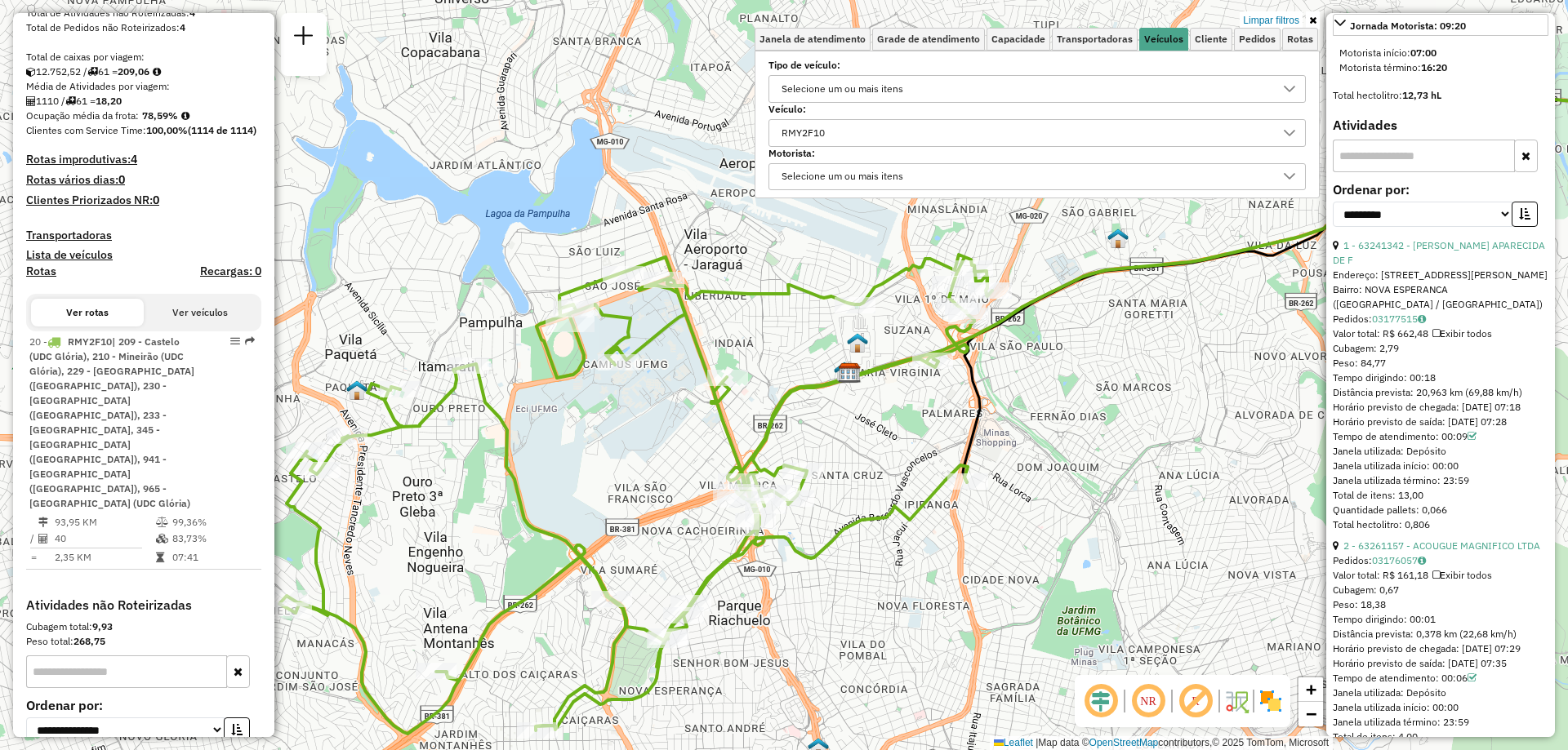
drag, startPoint x: 646, startPoint y: 432, endPoint x: 651, endPoint y: 477, distance: 45.3
click at [651, 477] on div "Limpar filtros Janela de atendimento Grade de atendimento Capacidade Transporta…" at bounding box center [784, 375] width 1568 height 750
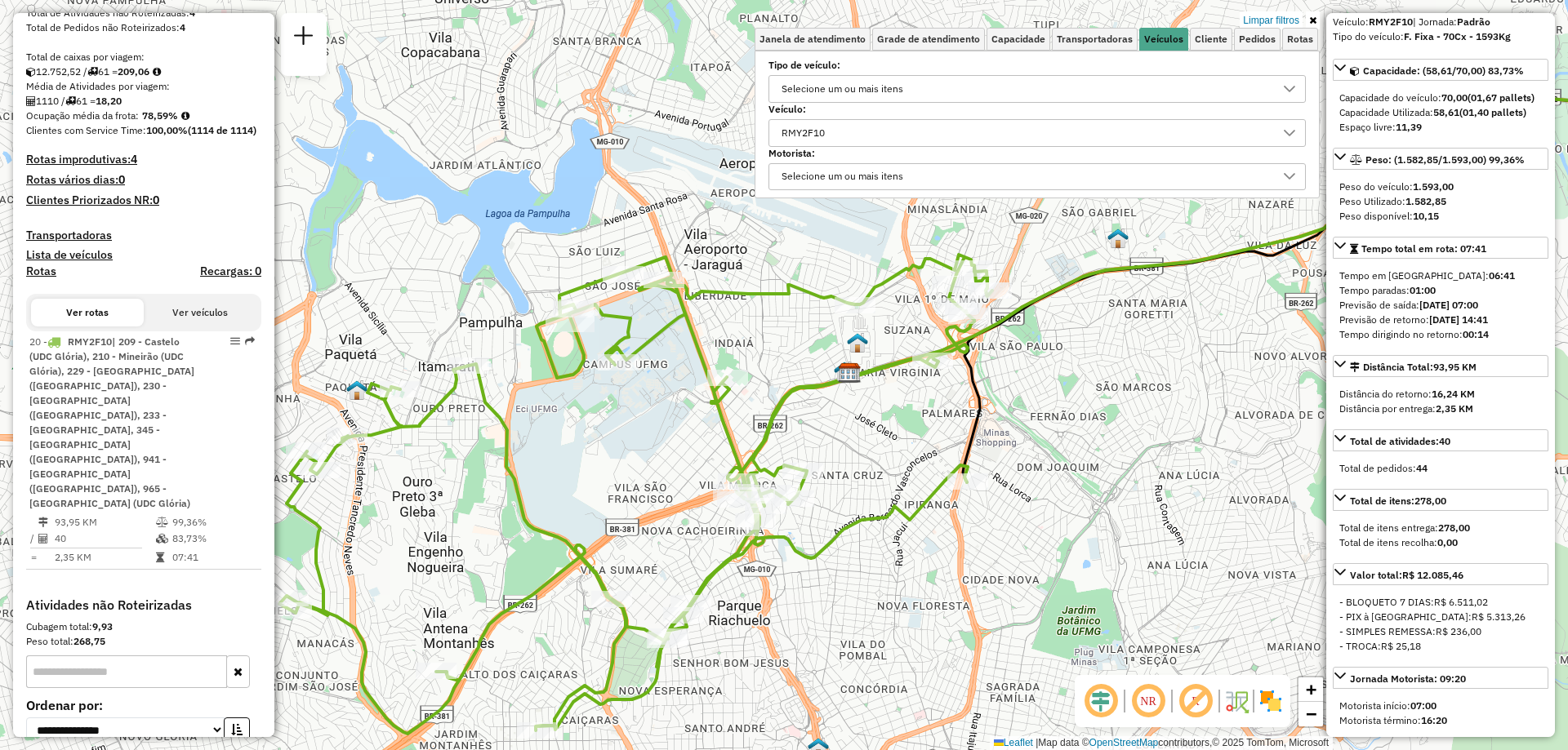
scroll to position [0, 0]
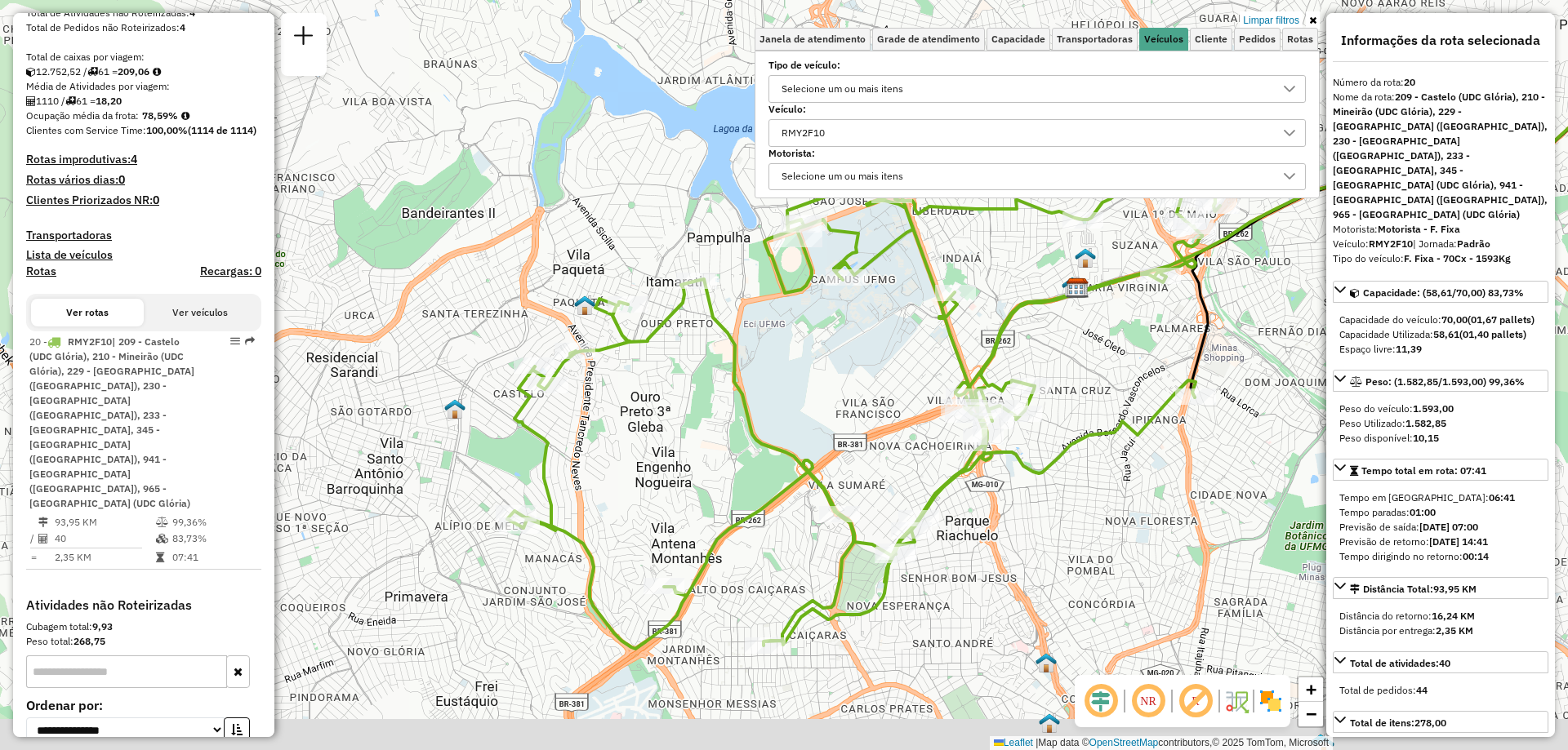
drag, startPoint x: 798, startPoint y: 550, endPoint x: 1030, endPoint y: 456, distance: 250.3
click at [1030, 456] on icon at bounding box center [863, 409] width 713 height 479
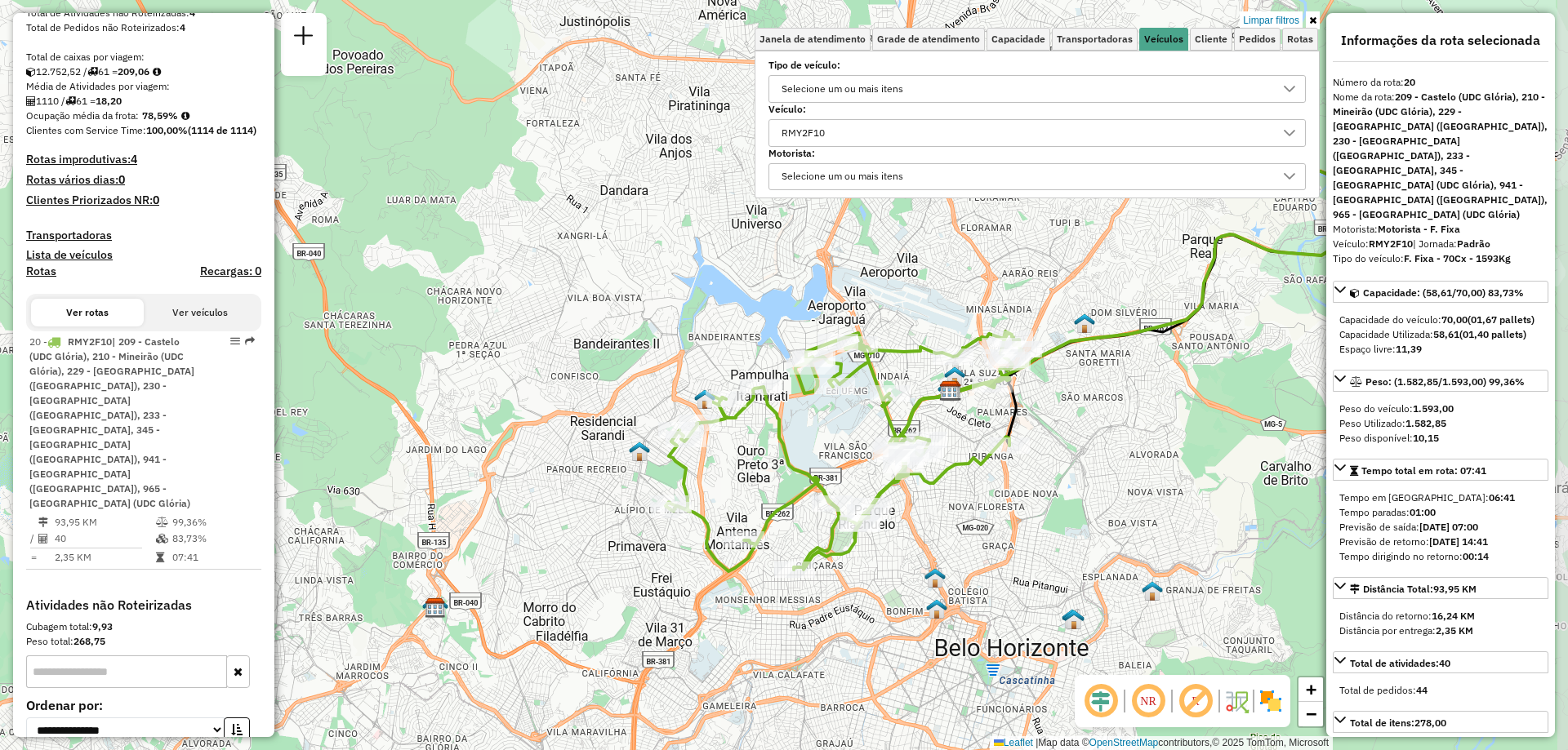
drag, startPoint x: 1046, startPoint y: 509, endPoint x: 943, endPoint y: 504, distance: 103.1
click at [943, 504] on div "Limpar filtros Janela de atendimento Grade de atendimento Capacidade Transporta…" at bounding box center [784, 375] width 1568 height 750
click at [1223, 38] on span "Cliente" at bounding box center [1211, 39] width 32 height 10
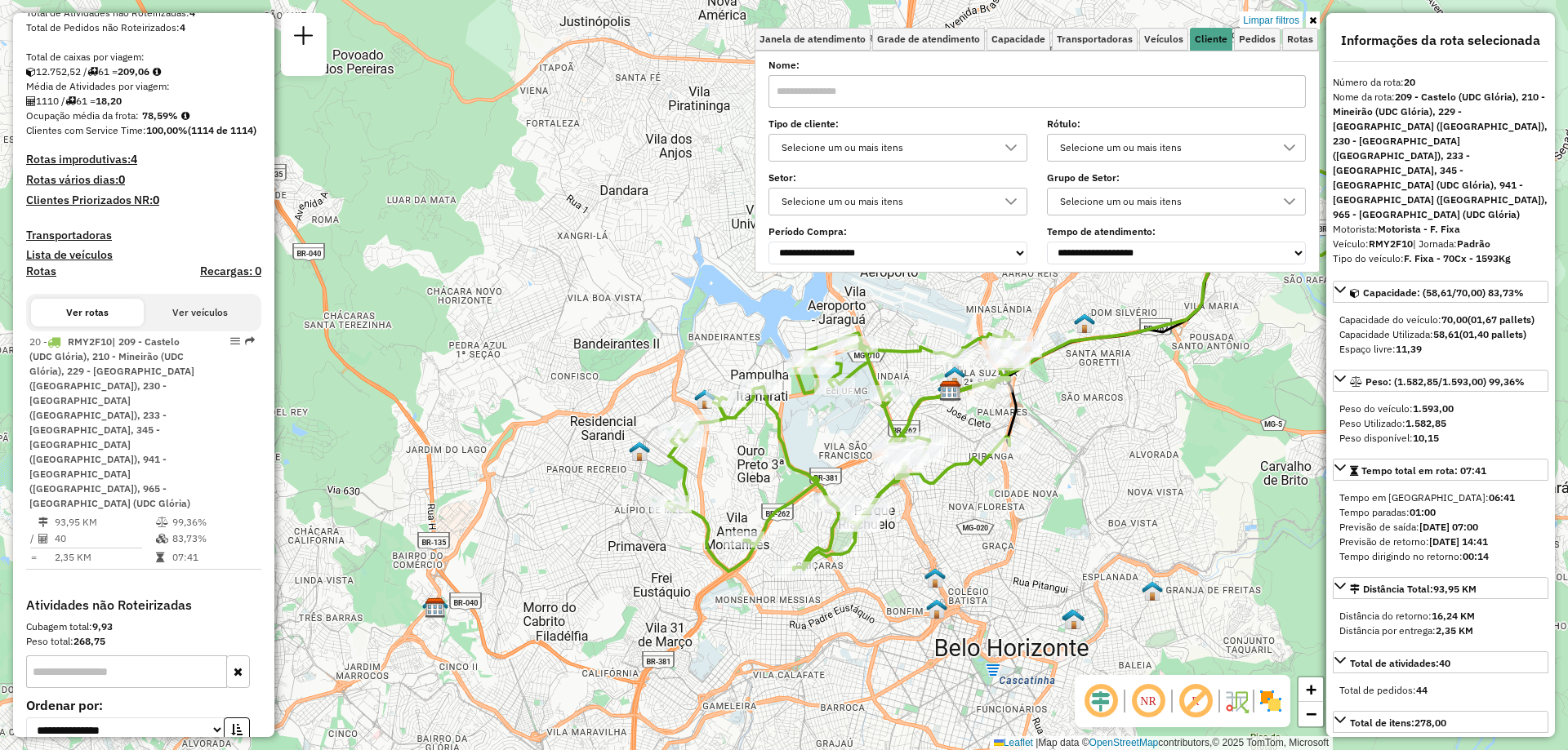
click at [930, 156] on div "Selecione um ou mais itens" at bounding box center [886, 147] width 220 height 26
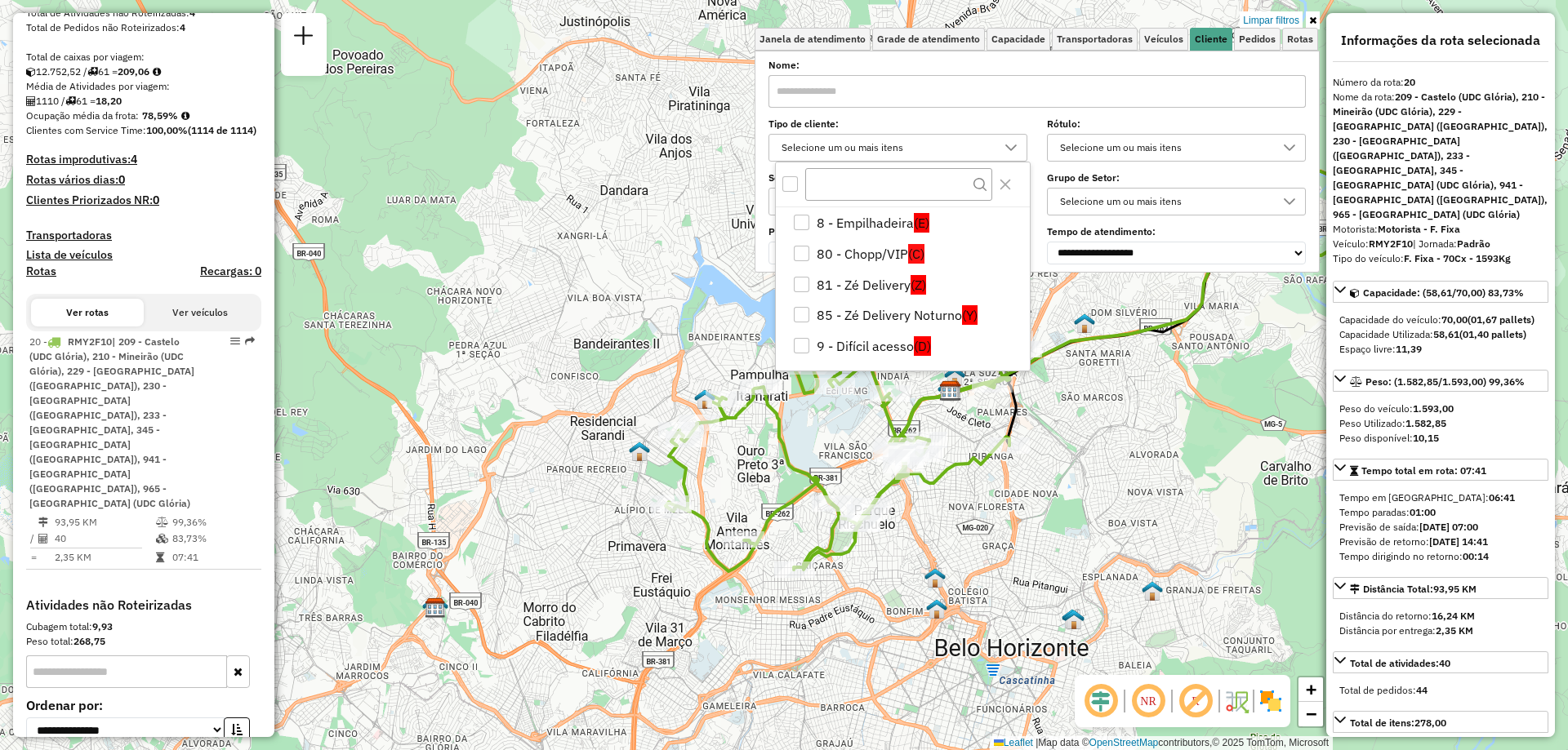
scroll to position [250, 0]
click at [802, 343] on div "9 - Difícil acesso" at bounding box center [801, 341] width 16 height 16
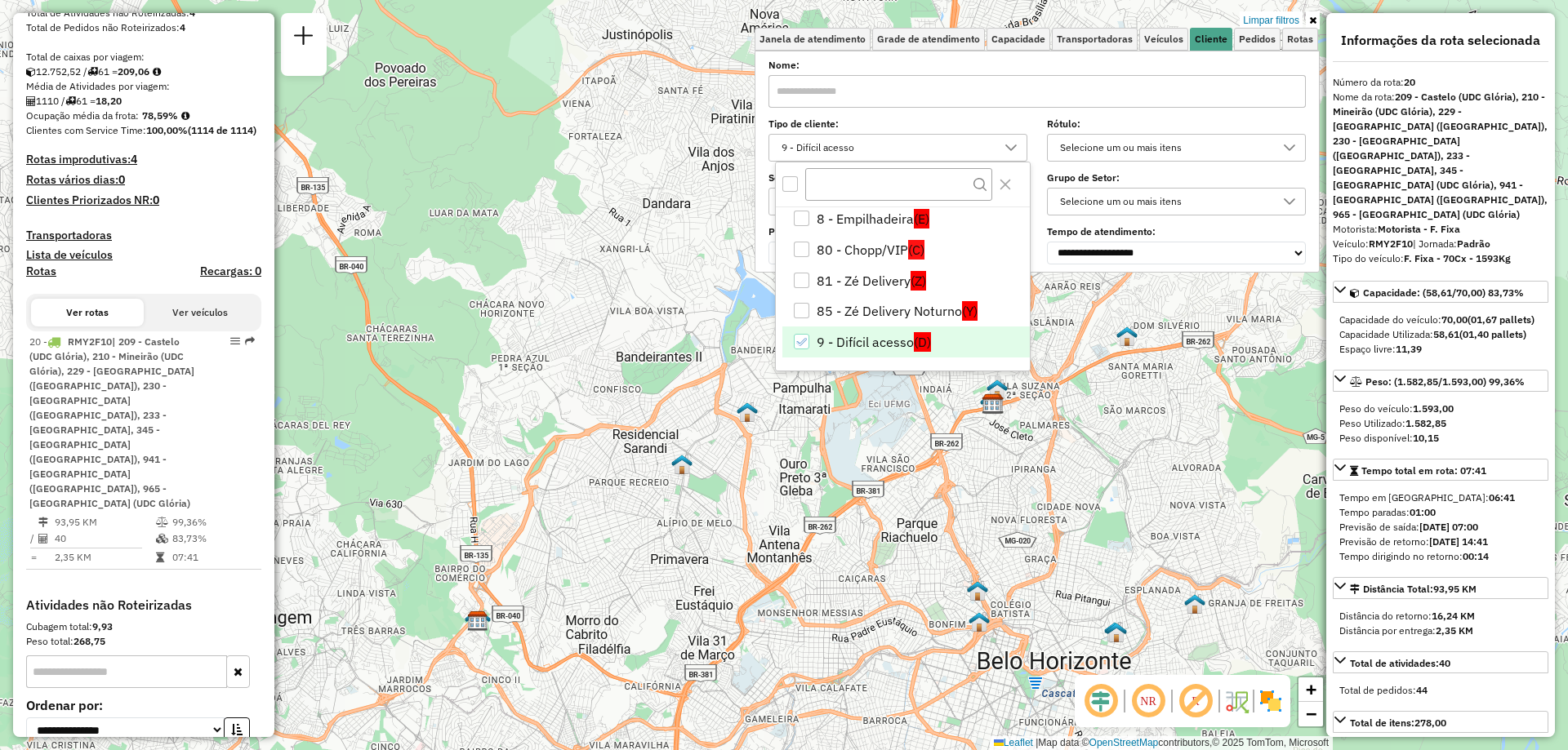
drag, startPoint x: 954, startPoint y: 456, endPoint x: 997, endPoint y: 469, distance: 44.9
click at [997, 469] on div "Limpar filtros Janela de atendimento Grade de atendimento Capacidade Transporta…" at bounding box center [784, 375] width 1568 height 750
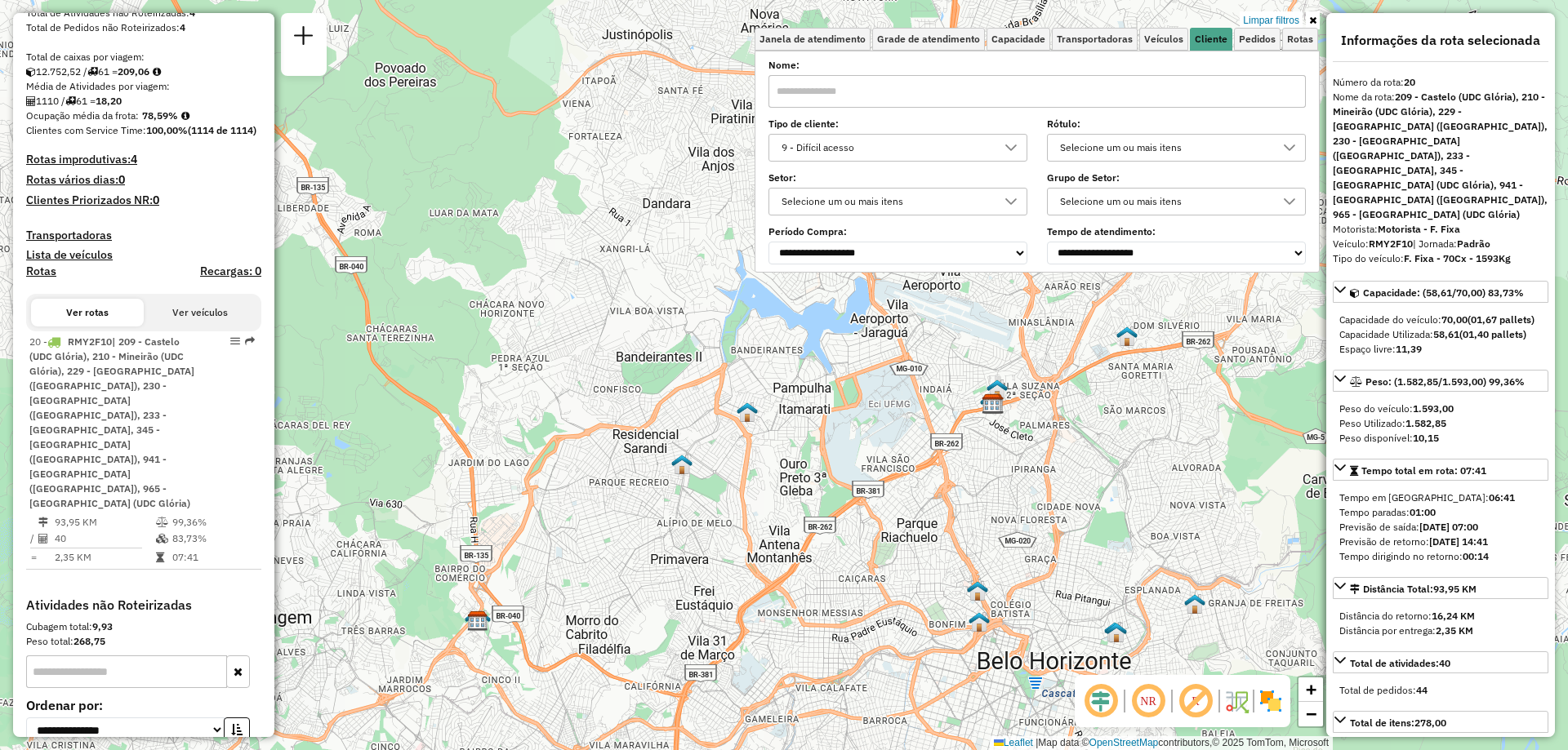
click at [1014, 148] on icon at bounding box center [1011, 147] width 13 height 13
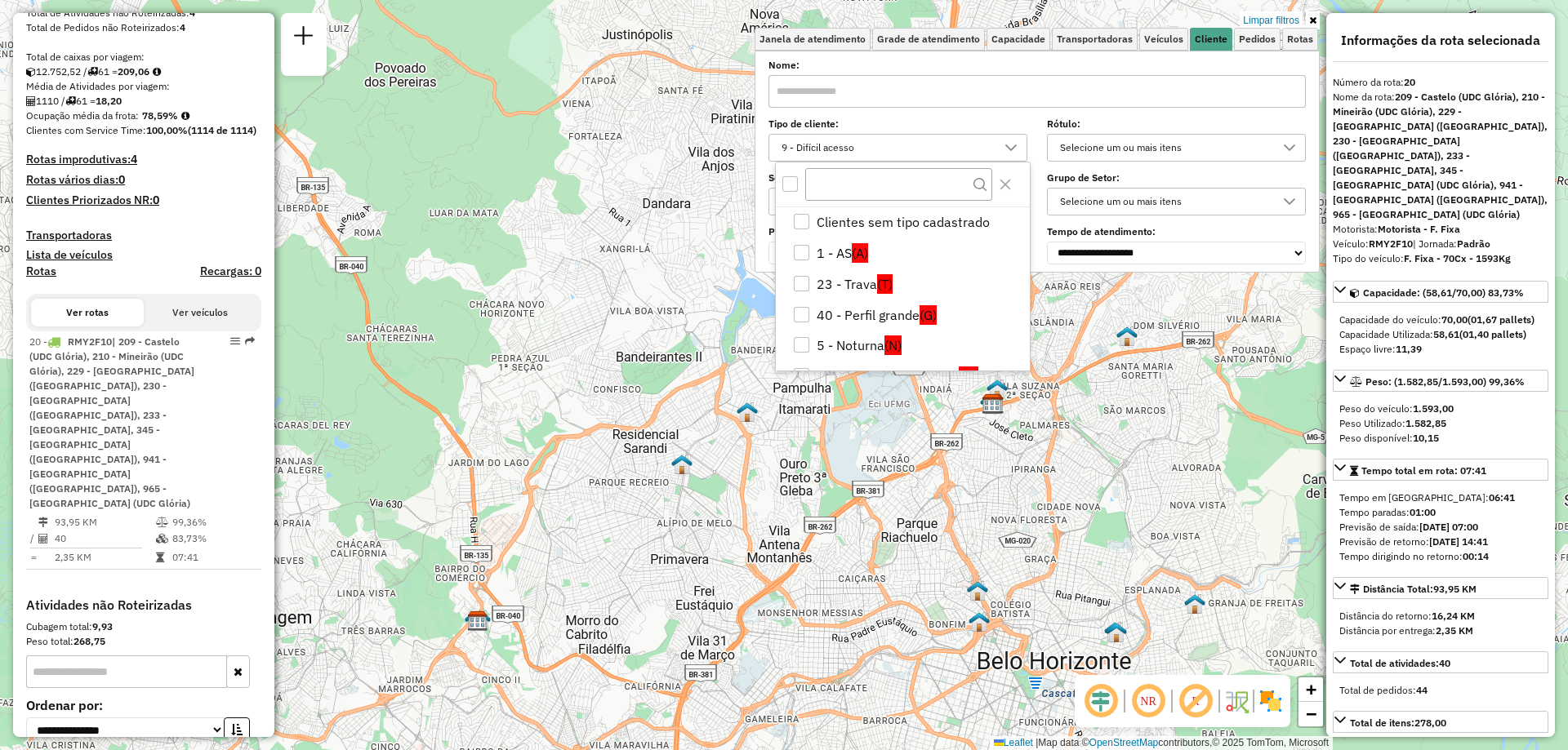
scroll to position [236, 0]
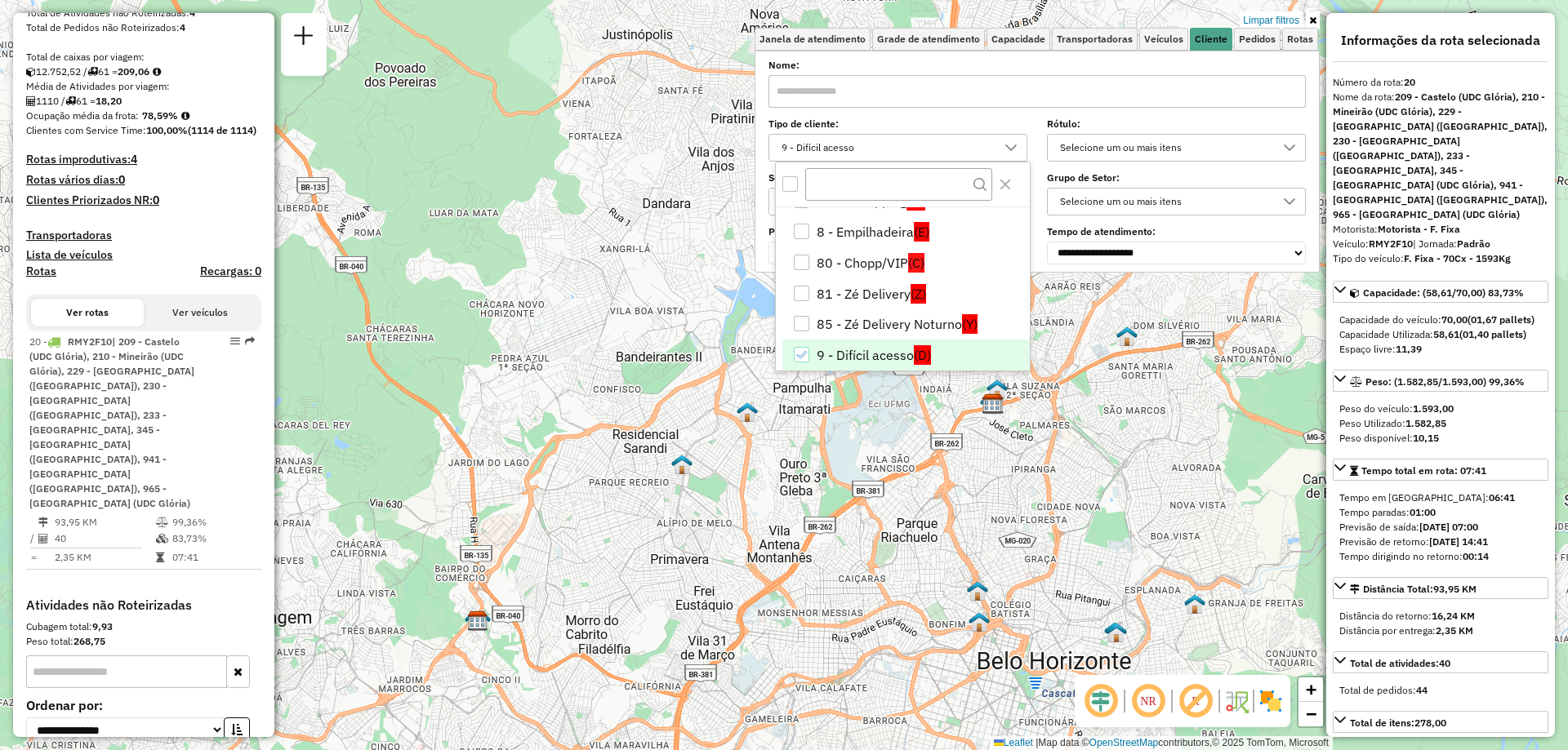
click at [802, 354] on icon "9 - Difícil acesso" at bounding box center [801, 355] width 11 height 11
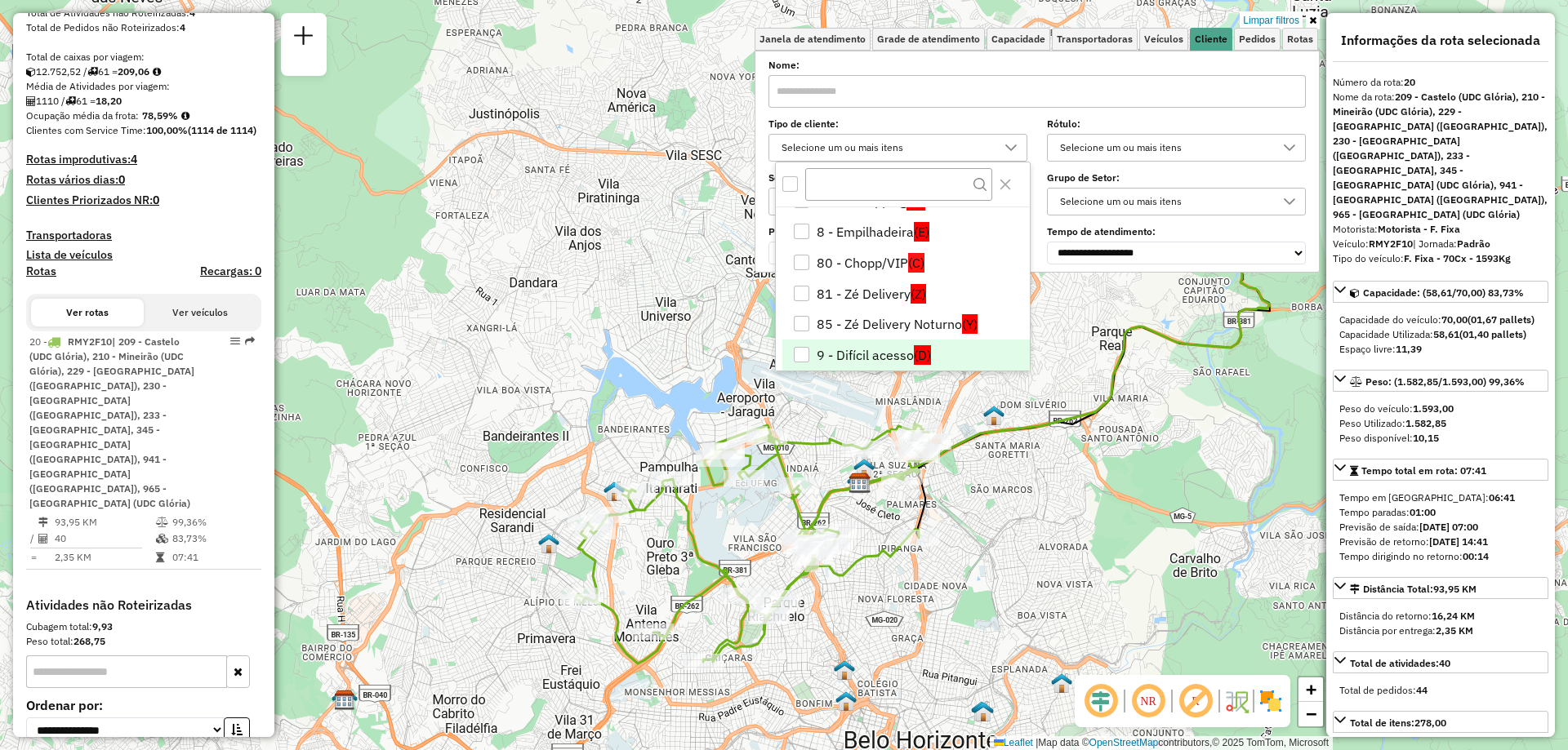
drag, startPoint x: 933, startPoint y: 572, endPoint x: 799, endPoint y: 652, distance: 156.1
click at [799, 652] on div "Limpar filtros Janela de atendimento Grade de atendimento Capacidade Transporta…" at bounding box center [784, 375] width 1568 height 750
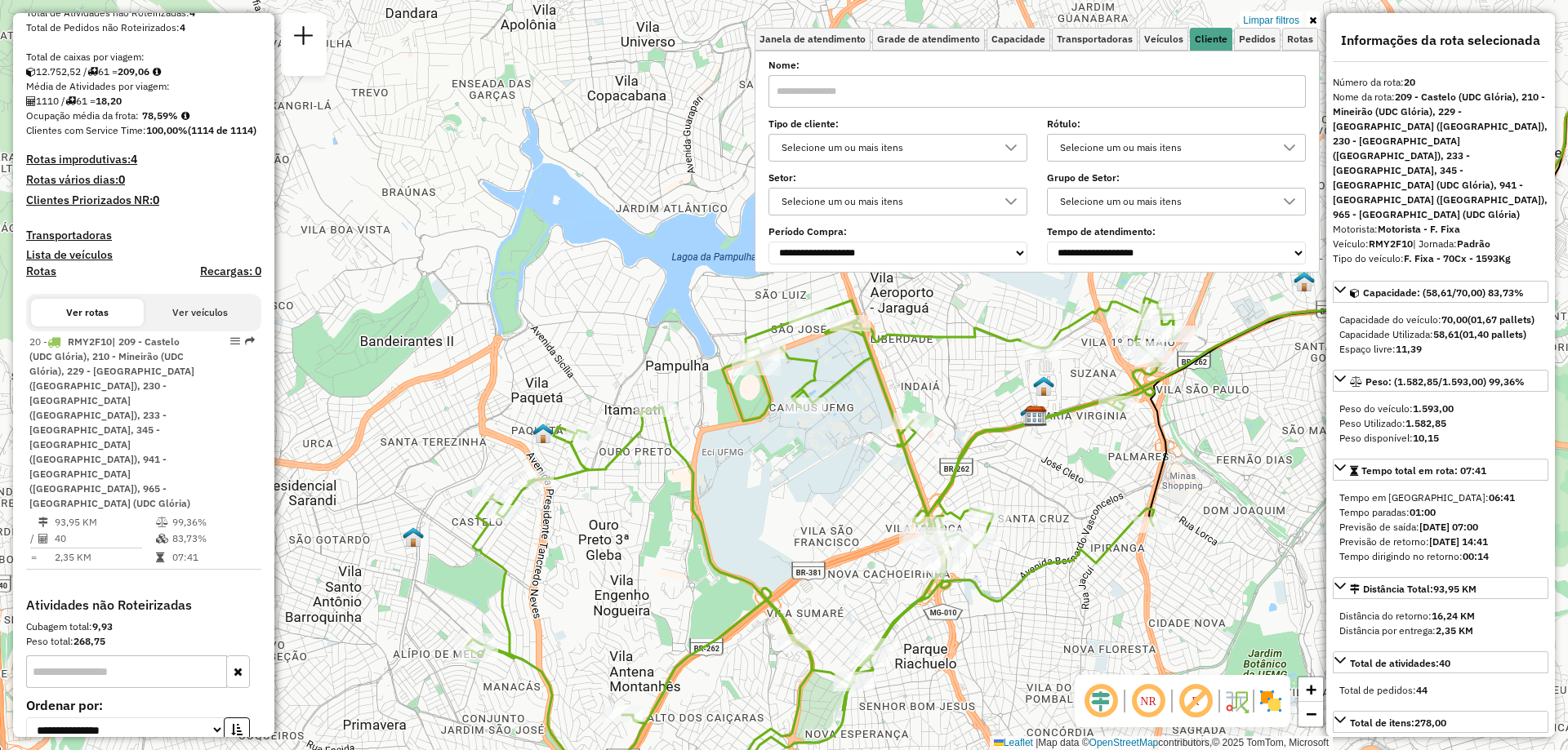
drag, startPoint x: 856, startPoint y: 599, endPoint x: 998, endPoint y: 690, distance: 168.7
click at [998, 690] on div "Limpar filtros Janela de atendimento Grade de atendimento Capacidade Transporta…" at bounding box center [784, 375] width 1568 height 750
click at [1315, 22] on icon at bounding box center [1313, 20] width 7 height 10
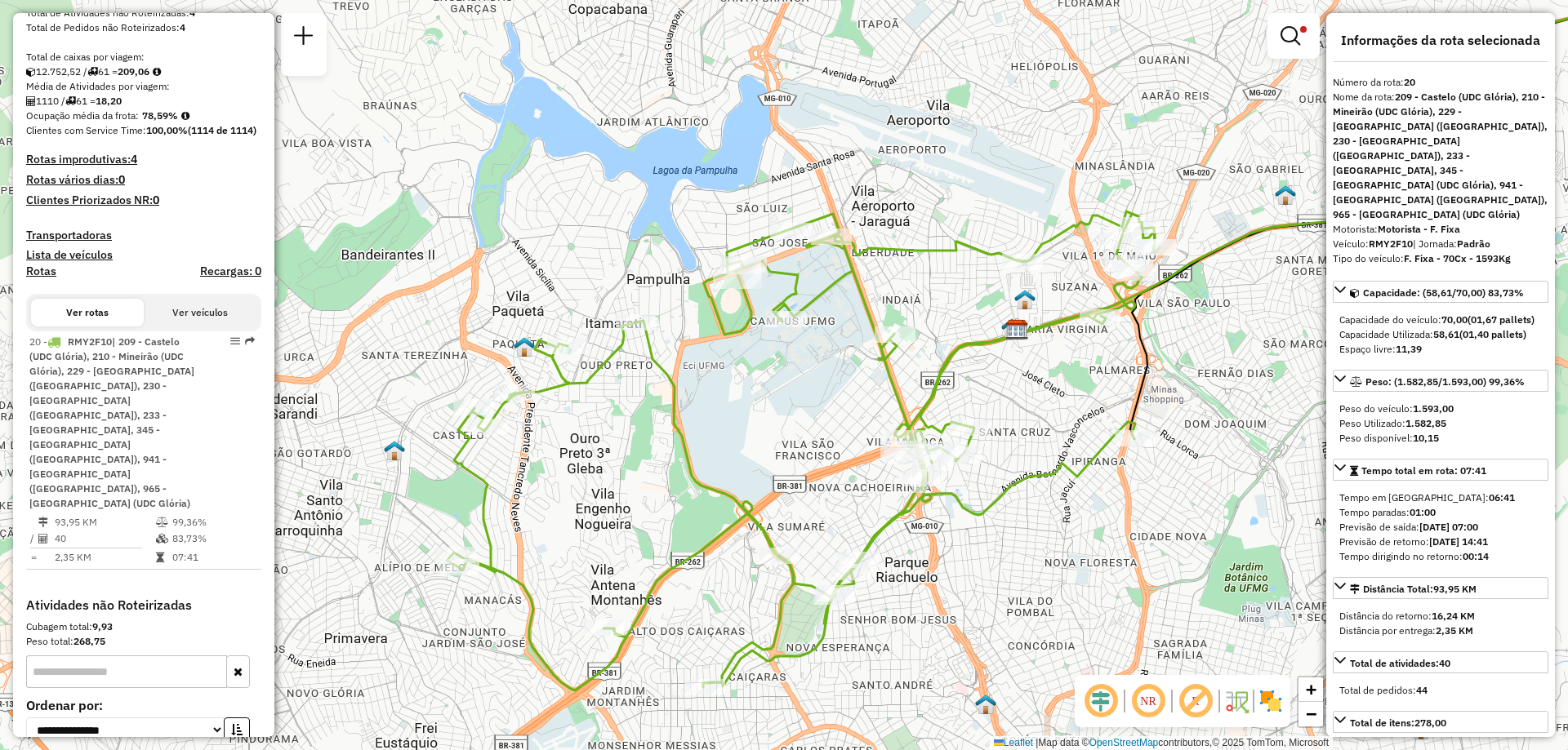
drag, startPoint x: 1158, startPoint y: 151, endPoint x: 1140, endPoint y: 65, distance: 87.9
click at [1140, 65] on div "Limpar filtros Janela de atendimento Grade de atendimento Capacidade Transporta…" at bounding box center [784, 375] width 1568 height 750
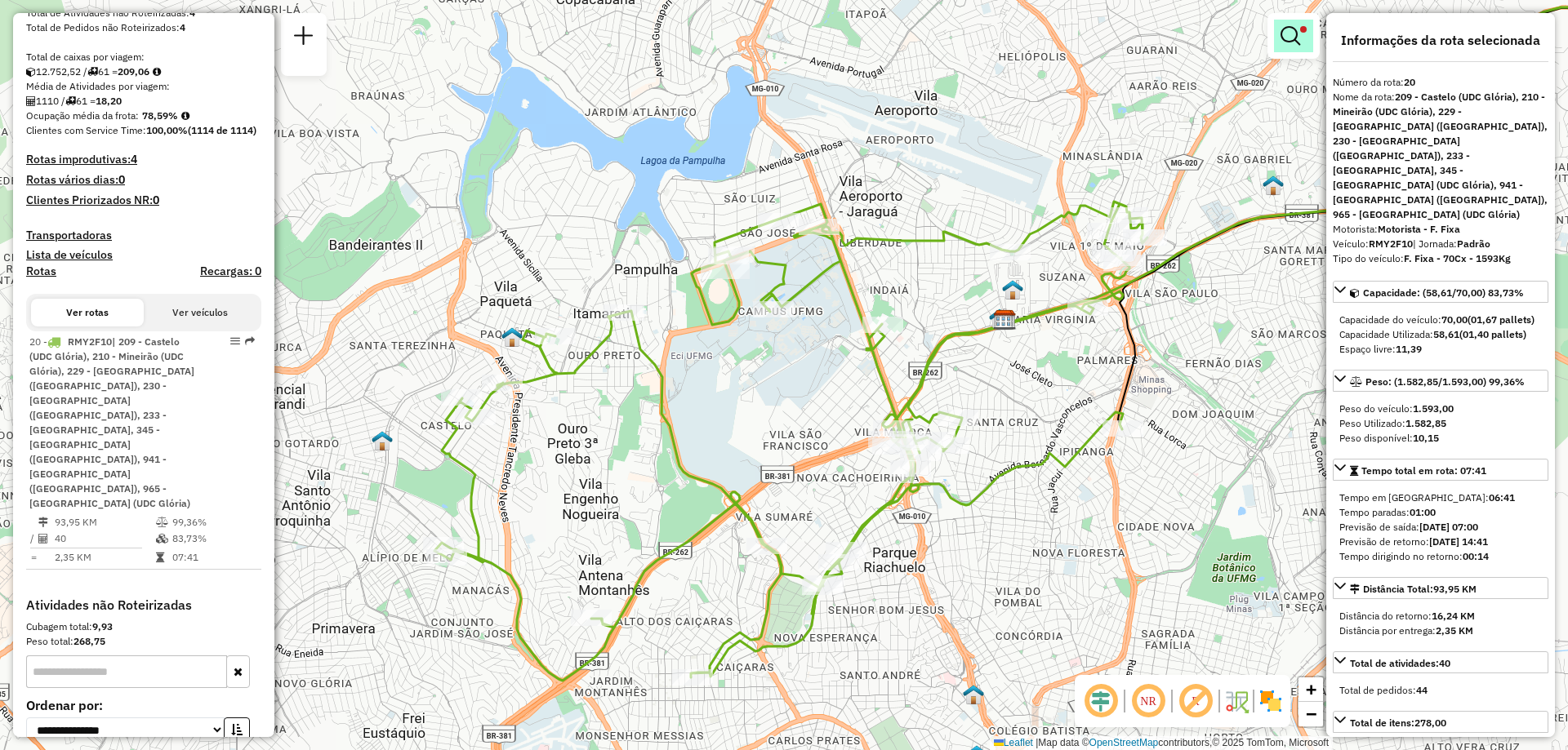
click at [1292, 43] on em at bounding box center [1290, 35] width 19 height 19
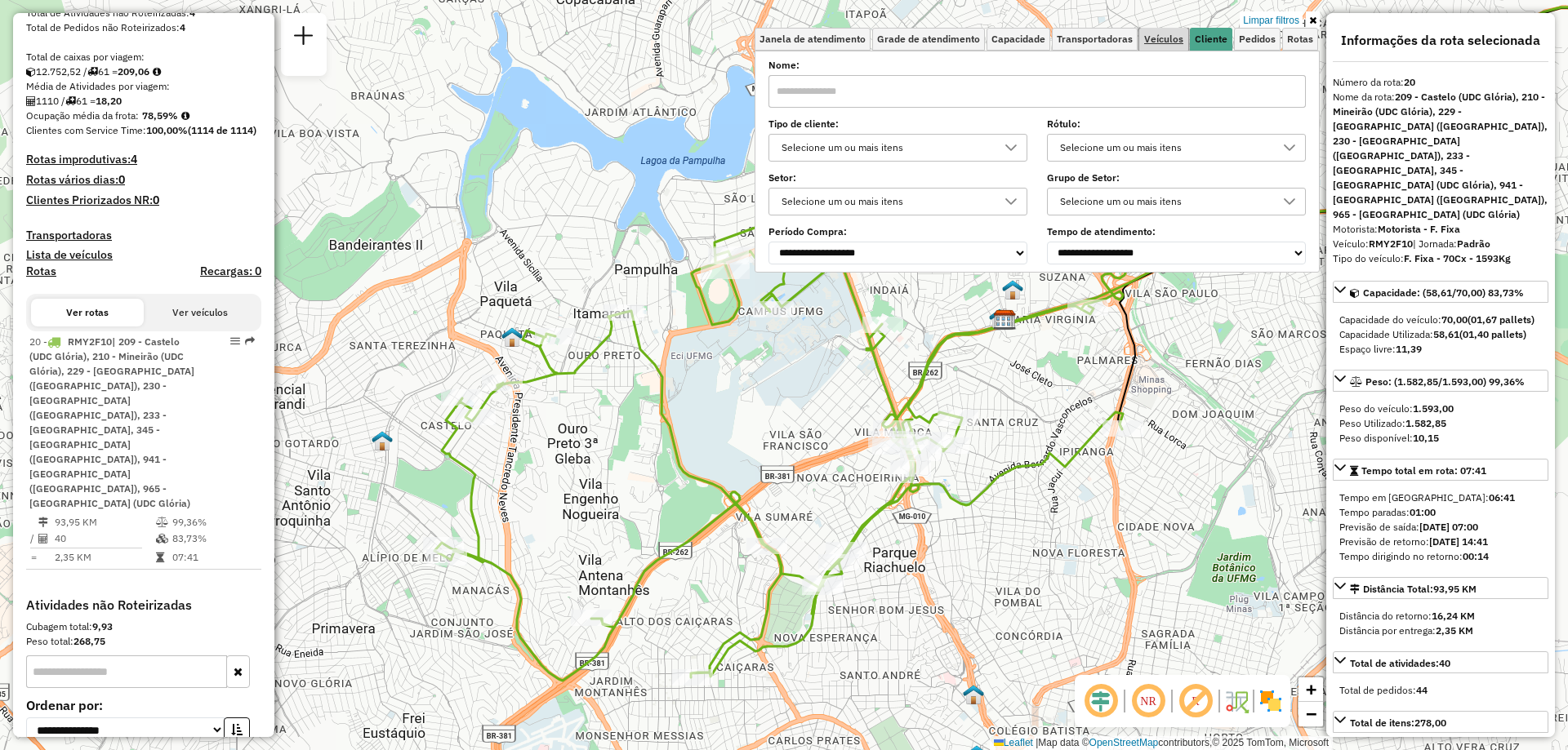
click at [1174, 41] on span "Veículos" at bounding box center [1164, 39] width 39 height 10
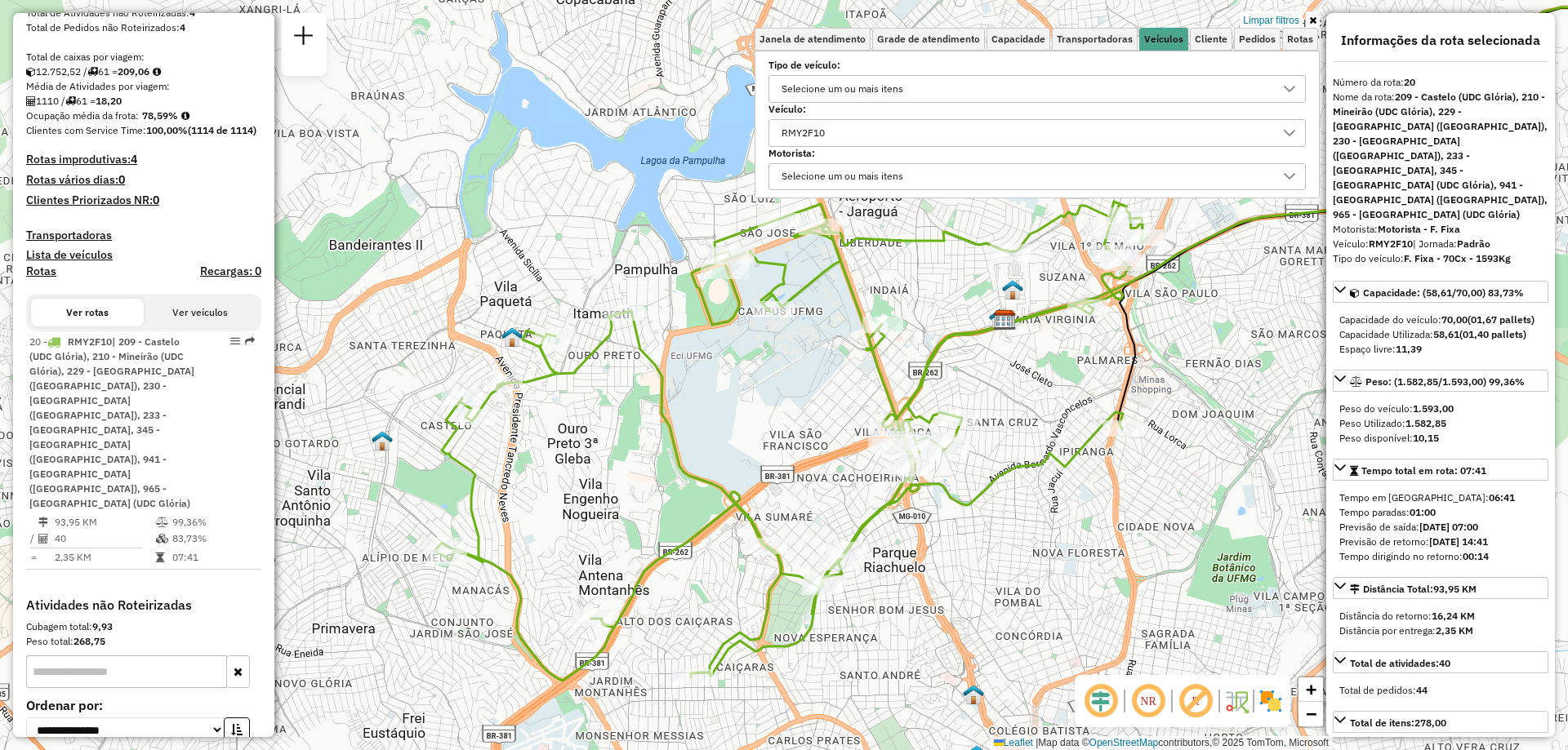
click at [1007, 133] on div "RMY2F10" at bounding box center [1025, 133] width 498 height 26
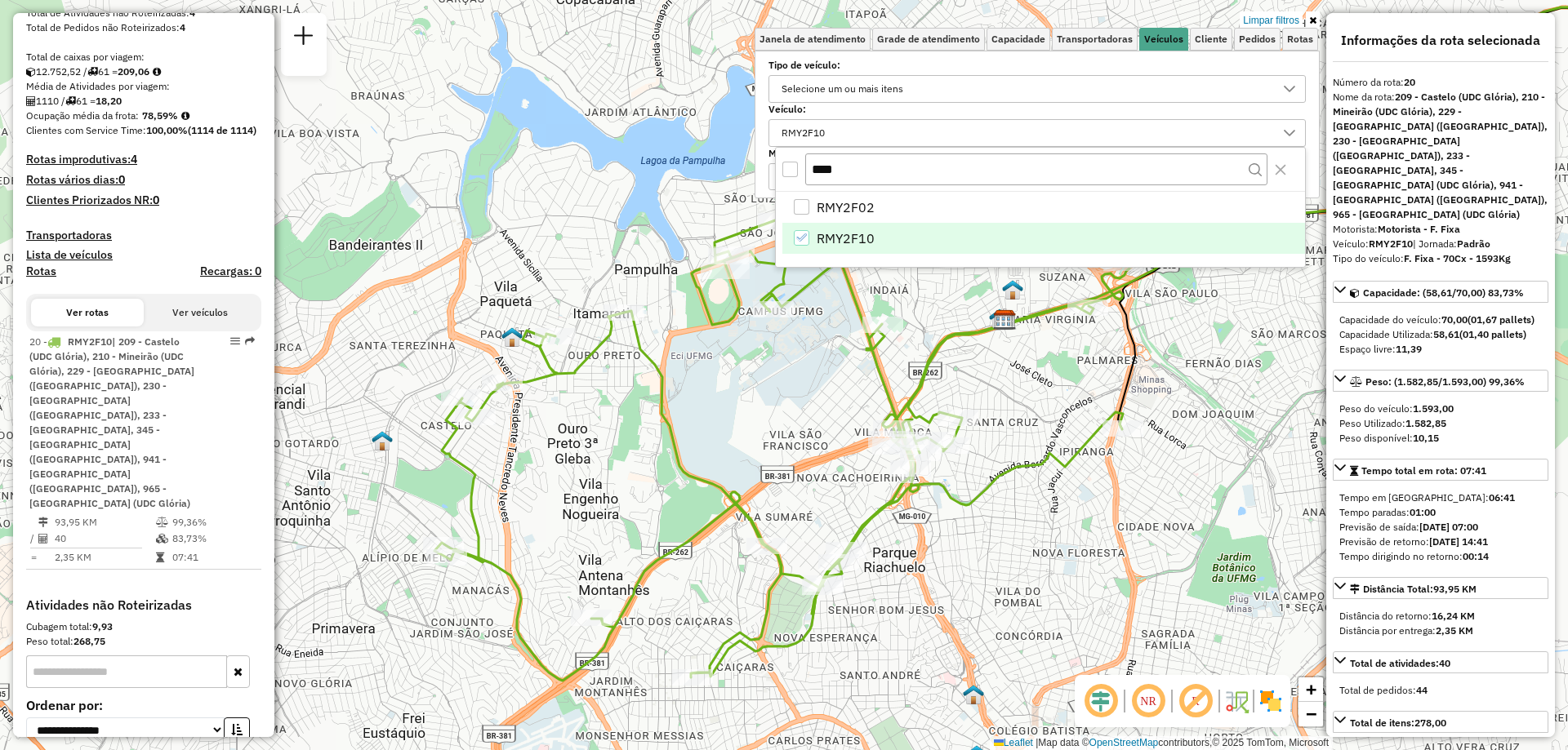
click at [806, 235] on icon "RMY2F10" at bounding box center [801, 237] width 11 height 11
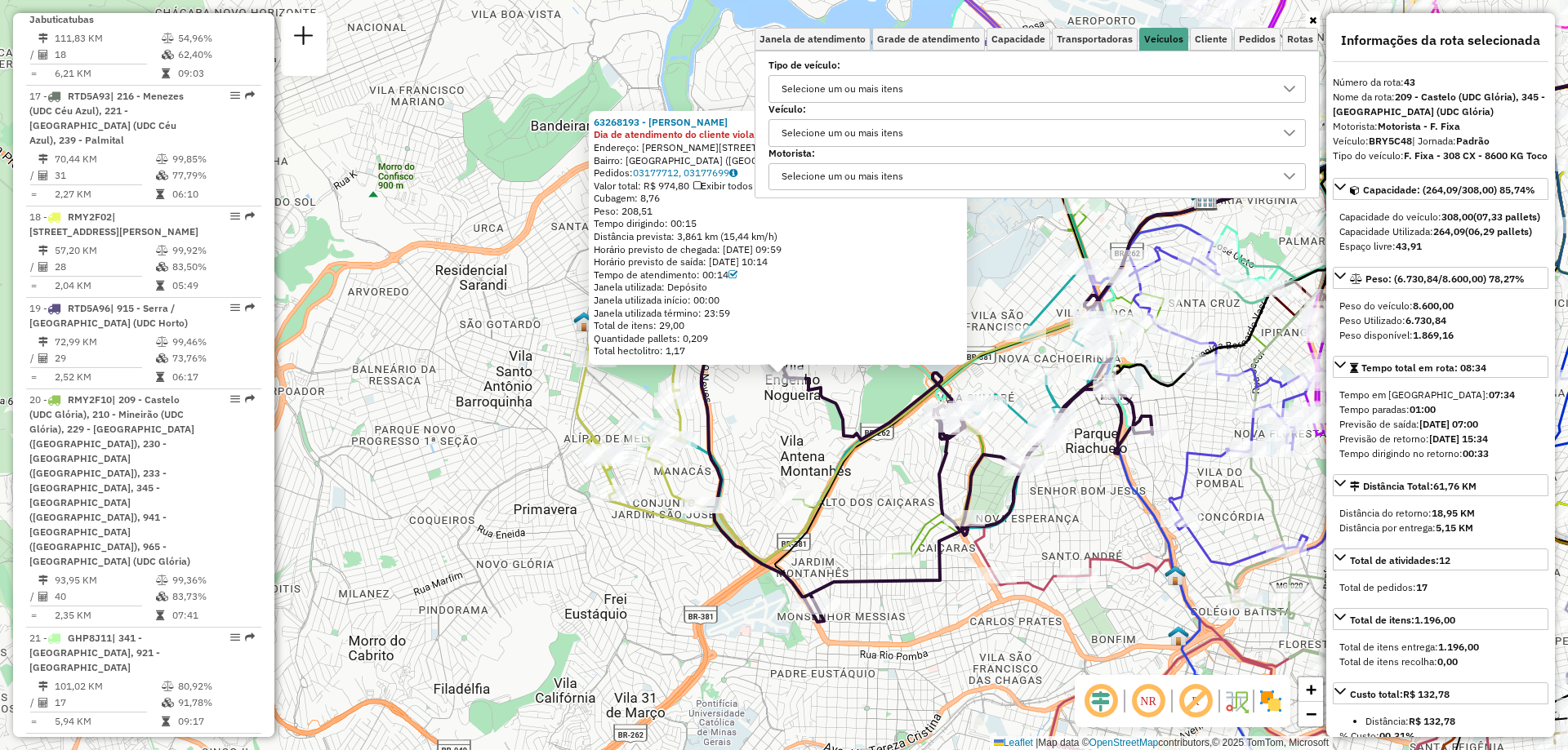
scroll to position [4805, 0]
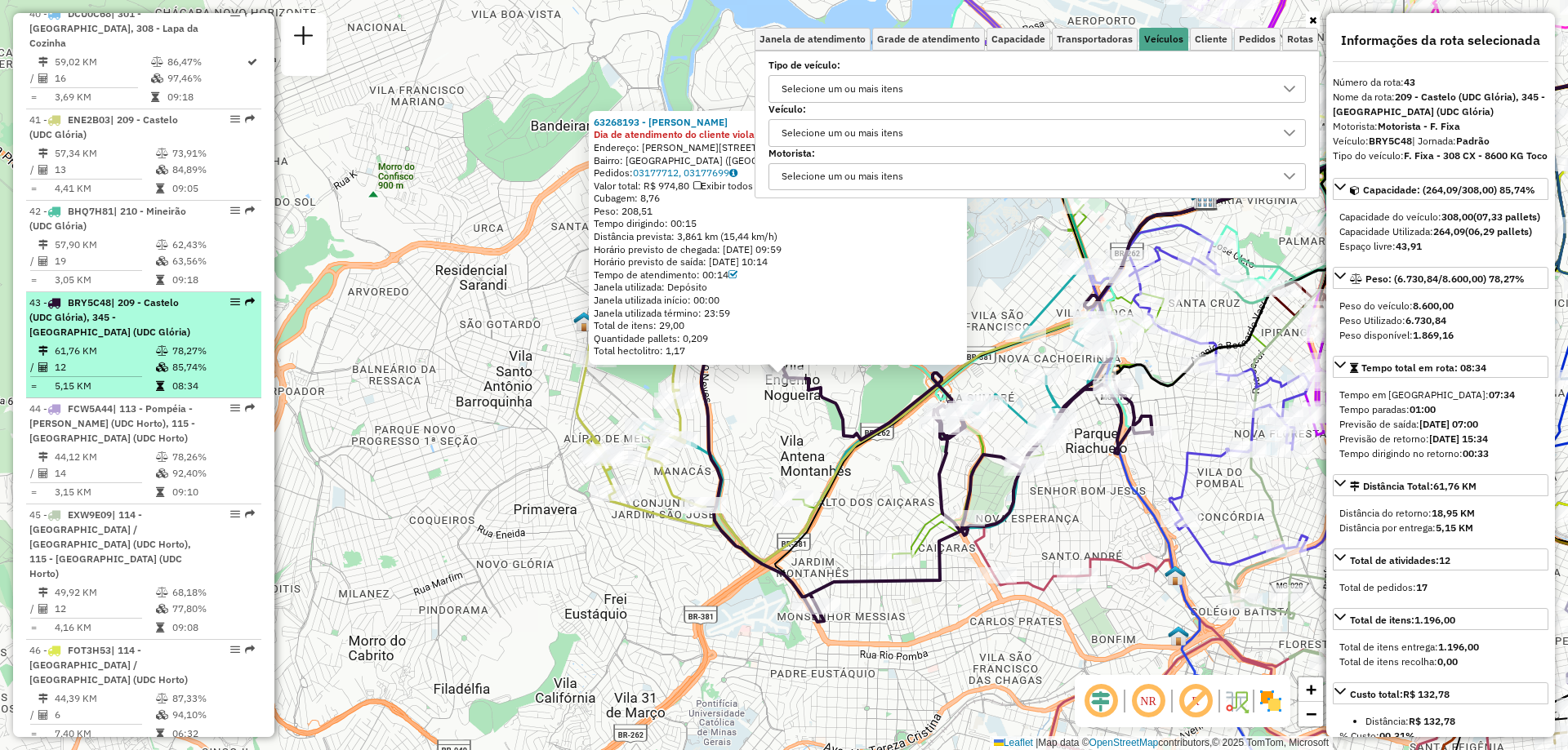
click at [230, 298] on em at bounding box center [235, 302] width 10 height 10
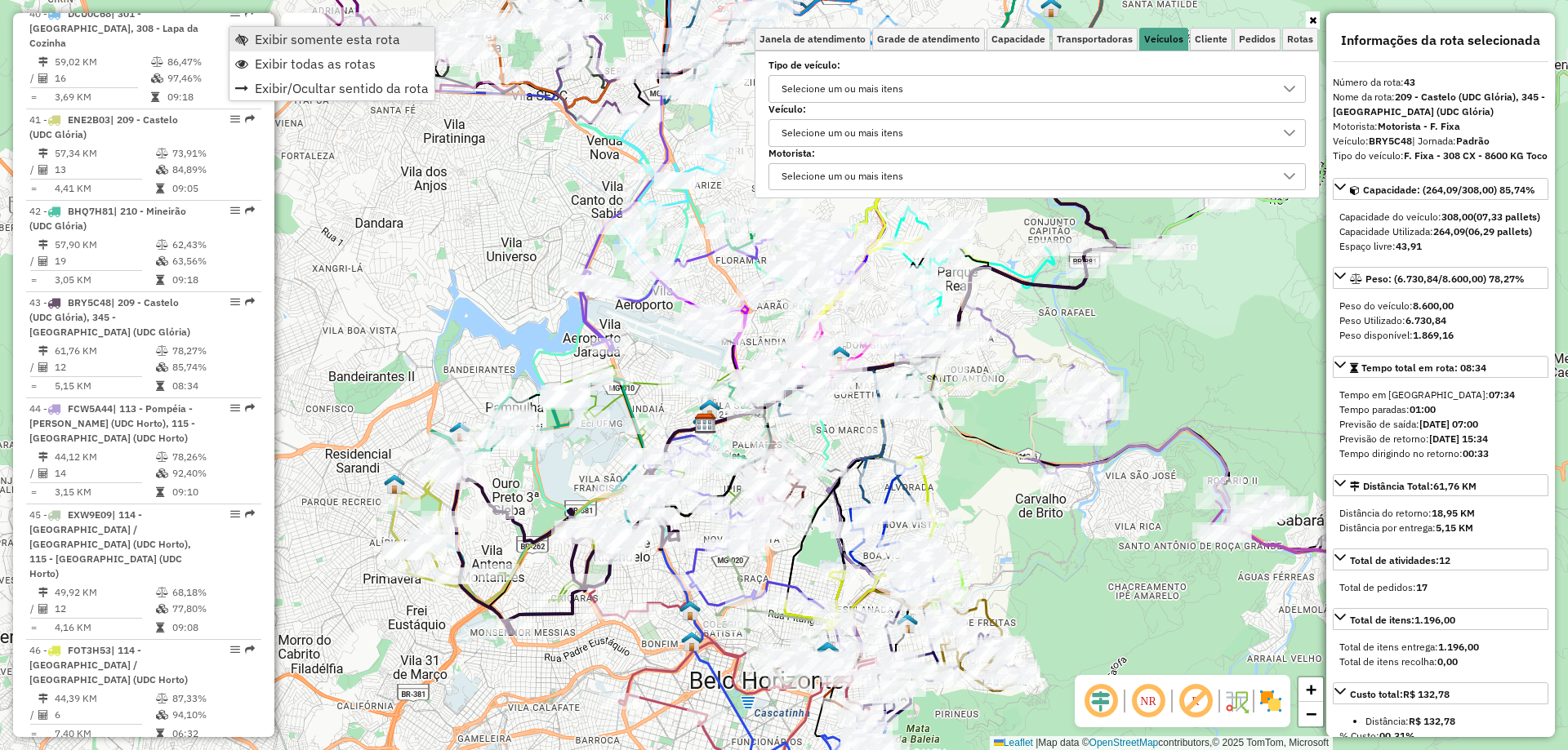
click at [286, 43] on span "Exibir somente esta rota" at bounding box center [327, 39] width 146 height 13
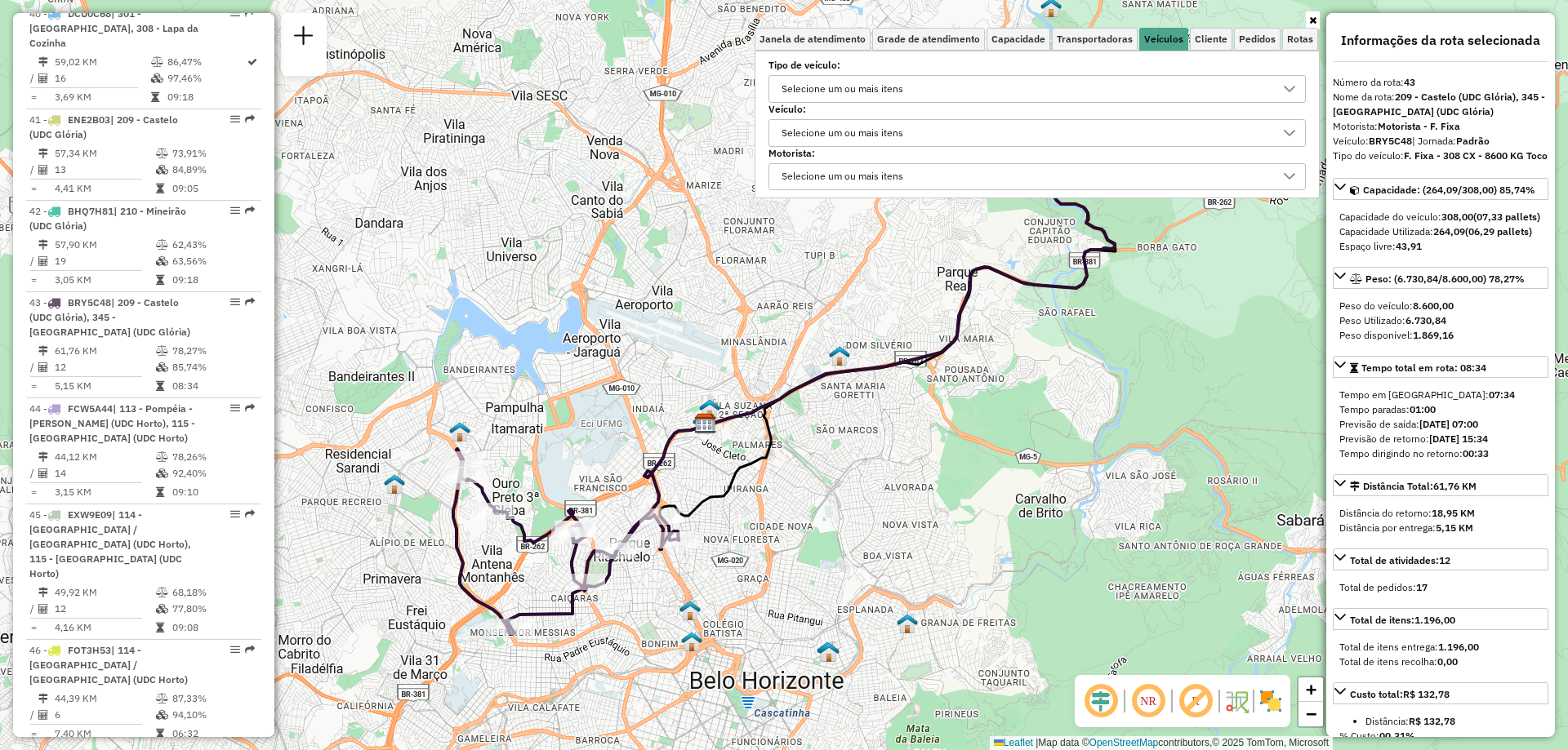
click at [806, 130] on div "Selecione um ou mais itens" at bounding box center [843, 133] width 134 height 26
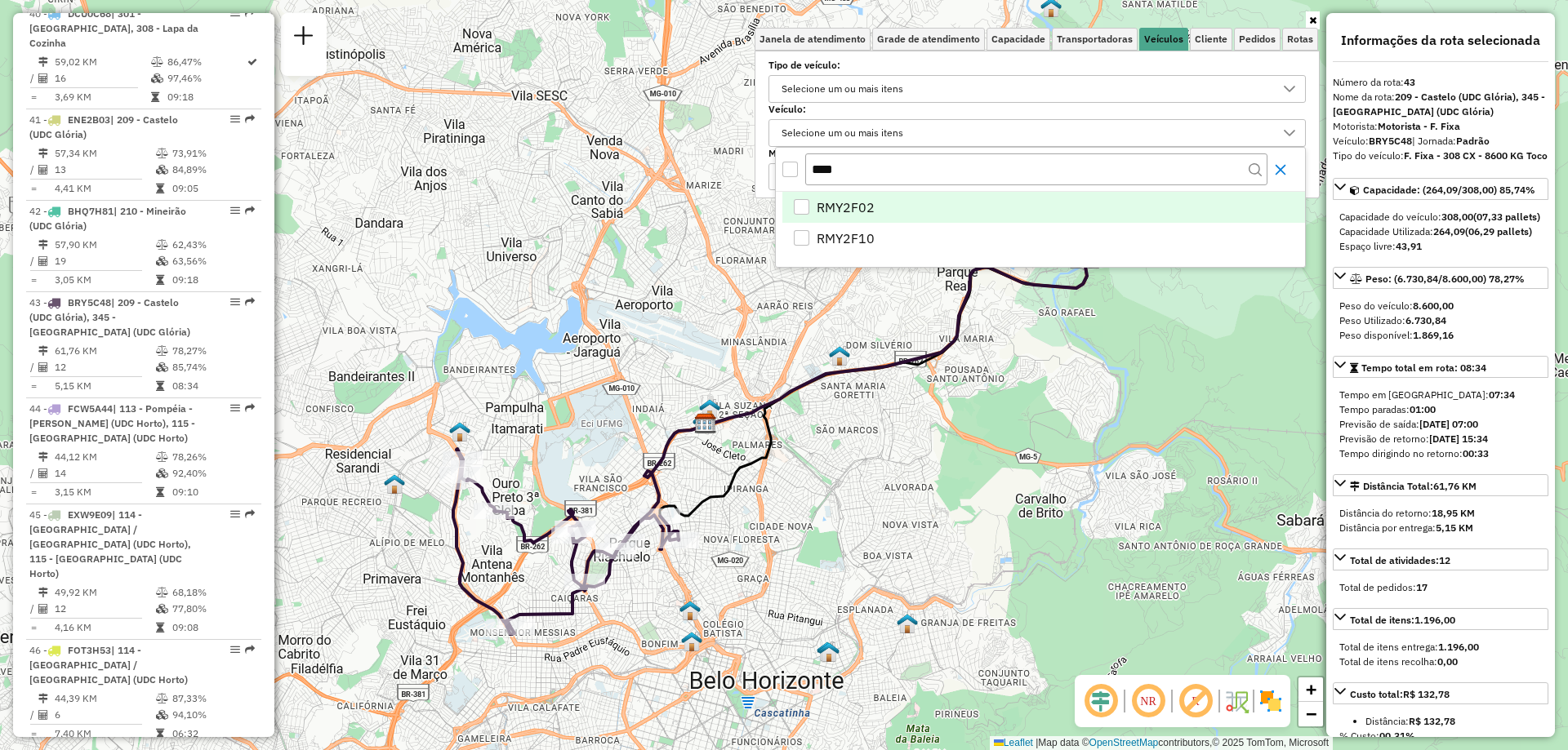
click at [1291, 173] on button "Close" at bounding box center [1281, 170] width 26 height 26
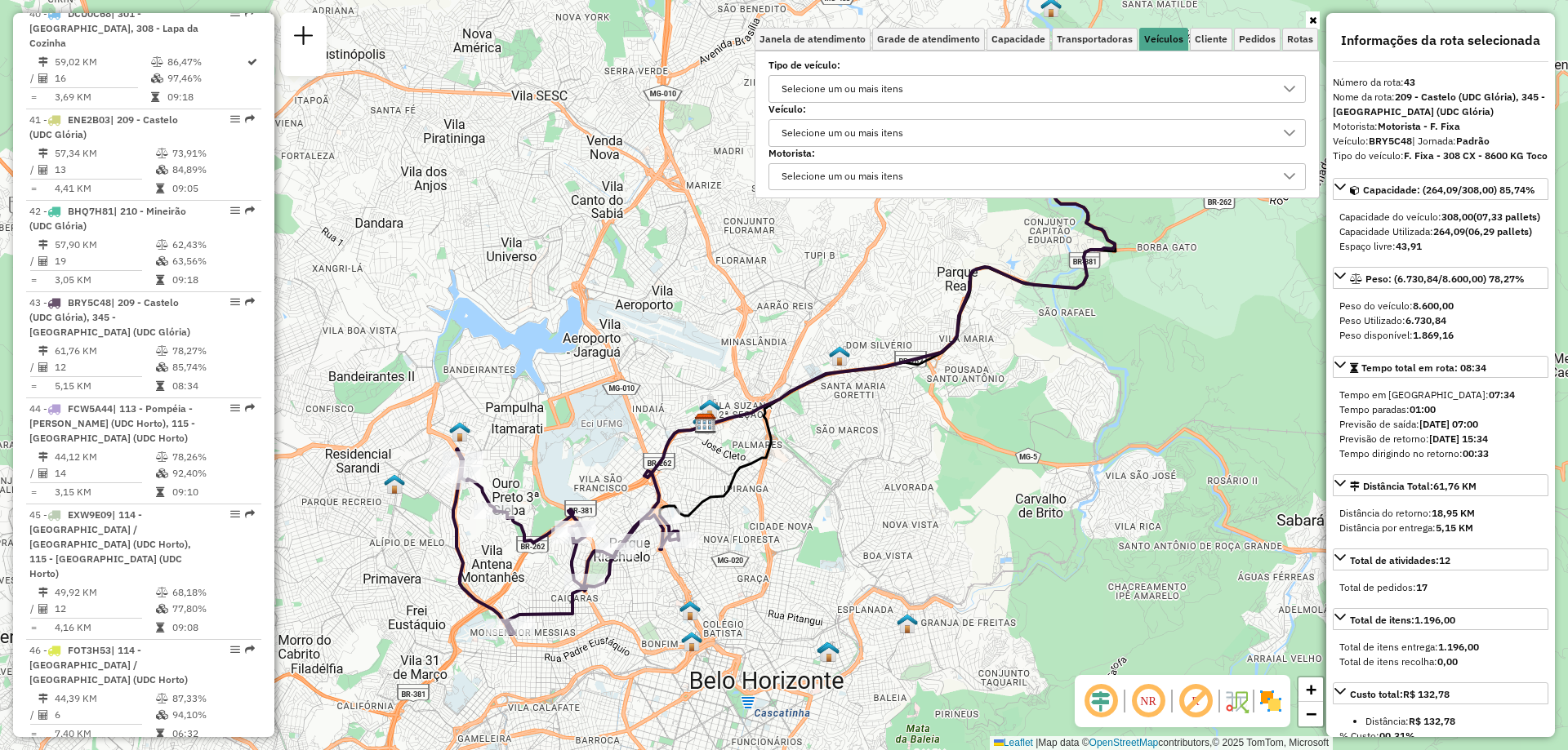
click at [825, 137] on div "Selecione um ou mais itens" at bounding box center [843, 133] width 134 height 26
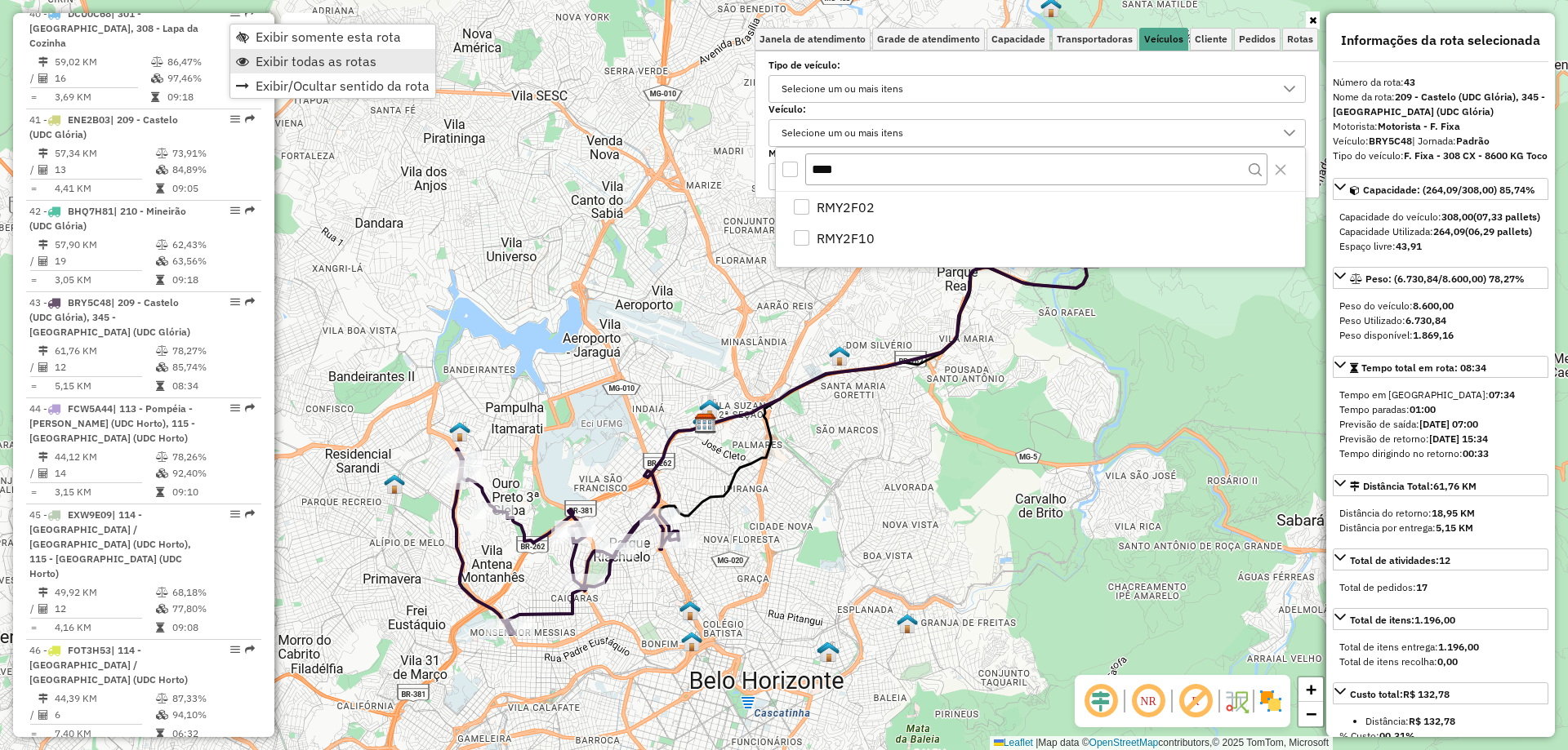
click at [373, 58] on span "Exibir todas as rotas" at bounding box center [316, 61] width 121 height 13
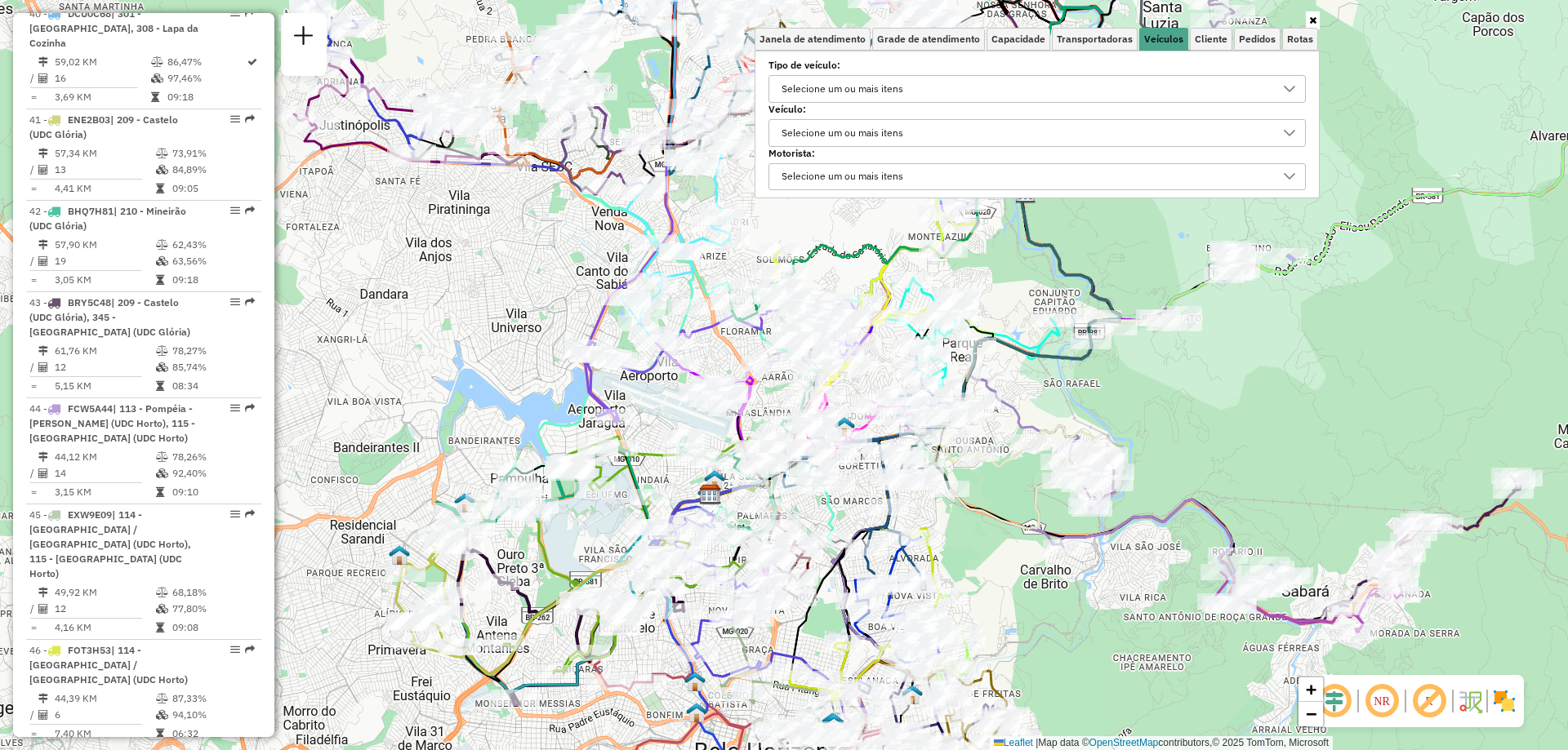
drag, startPoint x: 1034, startPoint y: 484, endPoint x: 1039, endPoint y: 555, distance: 71.2
click at [1039, 555] on div "Janela de atendimento Grade de atendimento Capacidade Transportadoras Veículos …" at bounding box center [784, 375] width 1568 height 750
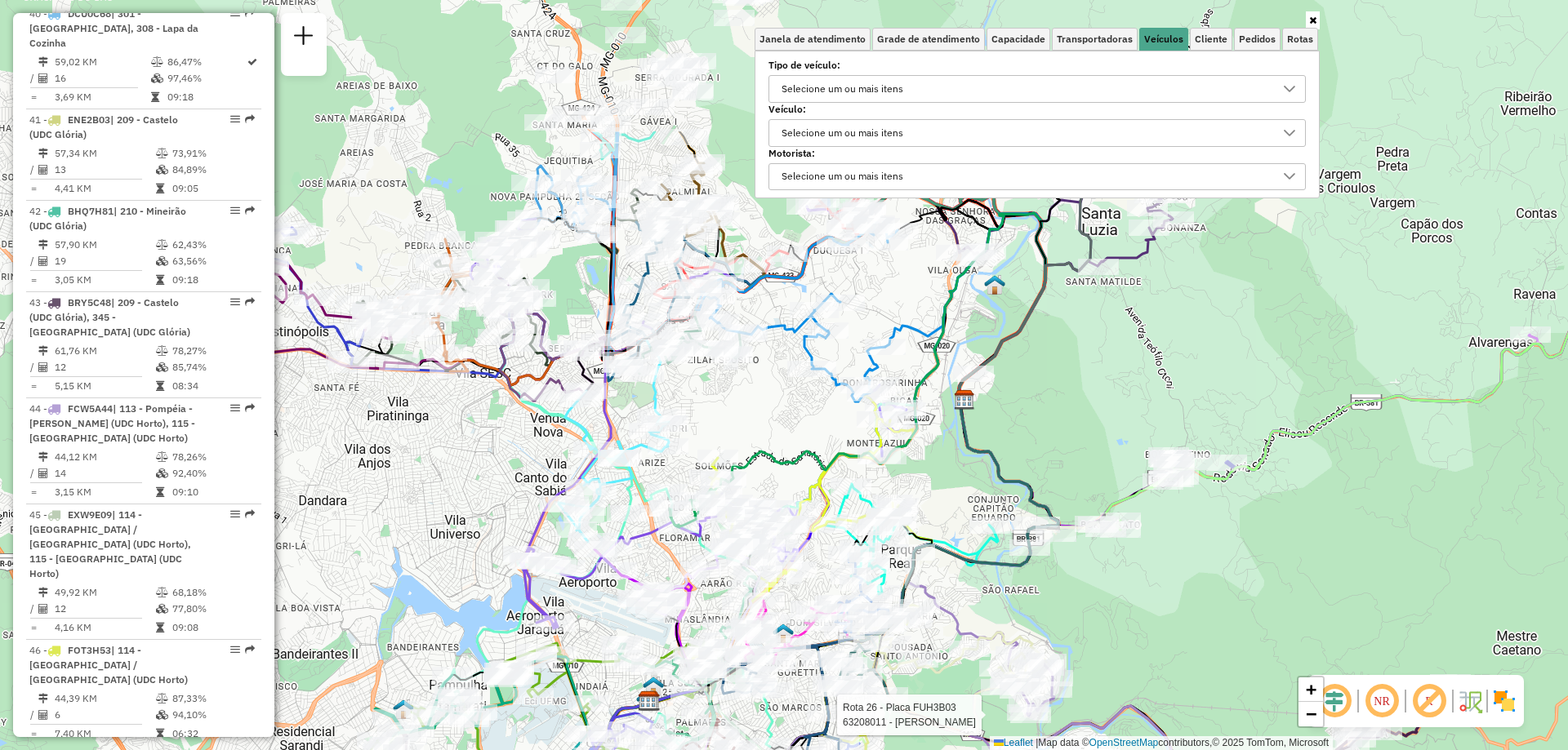
drag, startPoint x: 1044, startPoint y: 384, endPoint x: 983, endPoint y: 591, distance: 215.8
click at [983, 591] on div "Rota 26 - Placa FUH3B03 63208011 - GERALDO VITOR DA SILVA Janela de atendimento…" at bounding box center [784, 375] width 1568 height 750
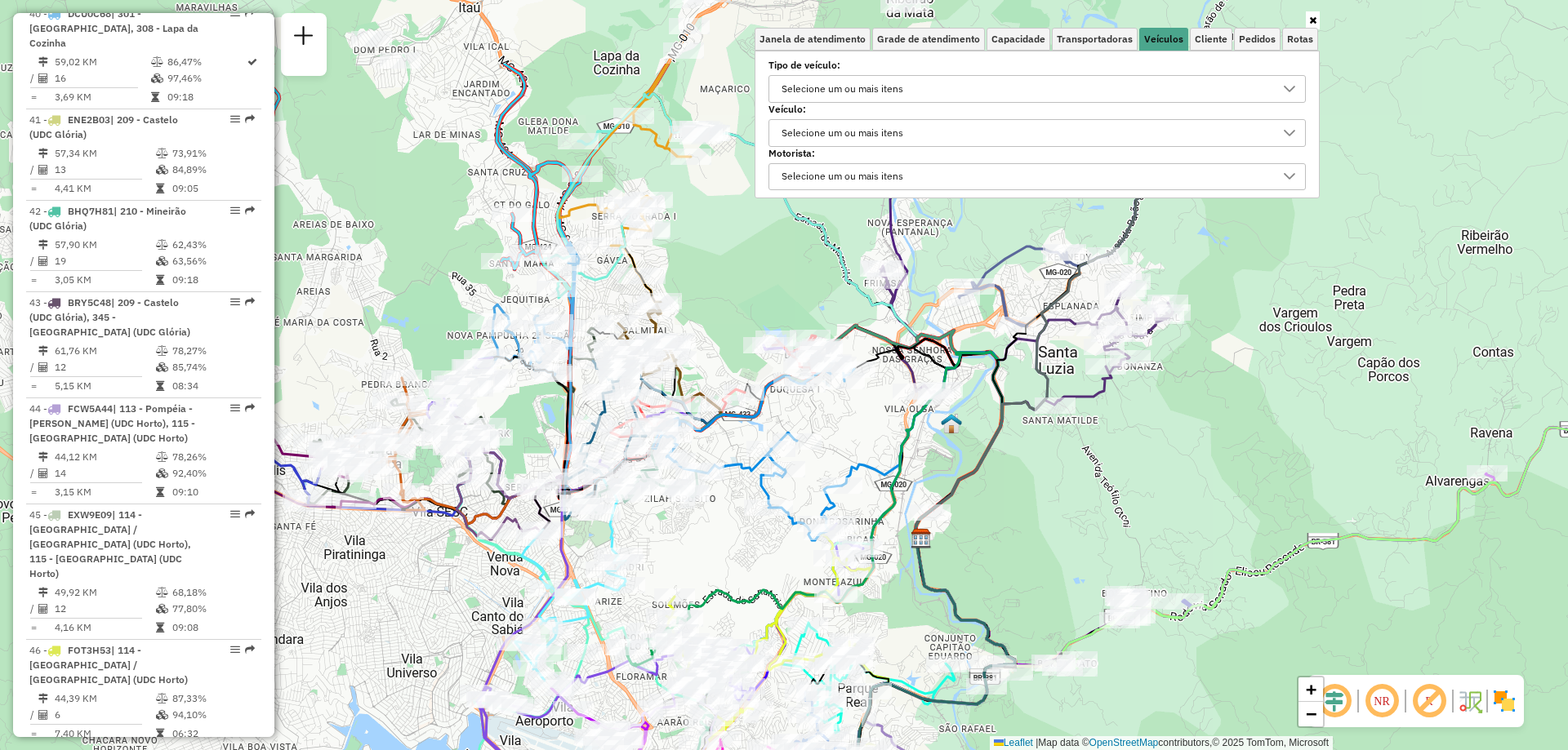
drag, startPoint x: 778, startPoint y: 414, endPoint x: 735, endPoint y: 553, distance: 145.5
click at [735, 553] on div "Rota 26 - Placa FUH3B03 63208011 - GERALDO VITOR DA SILVA Janela de atendimento…" at bounding box center [784, 375] width 1568 height 750
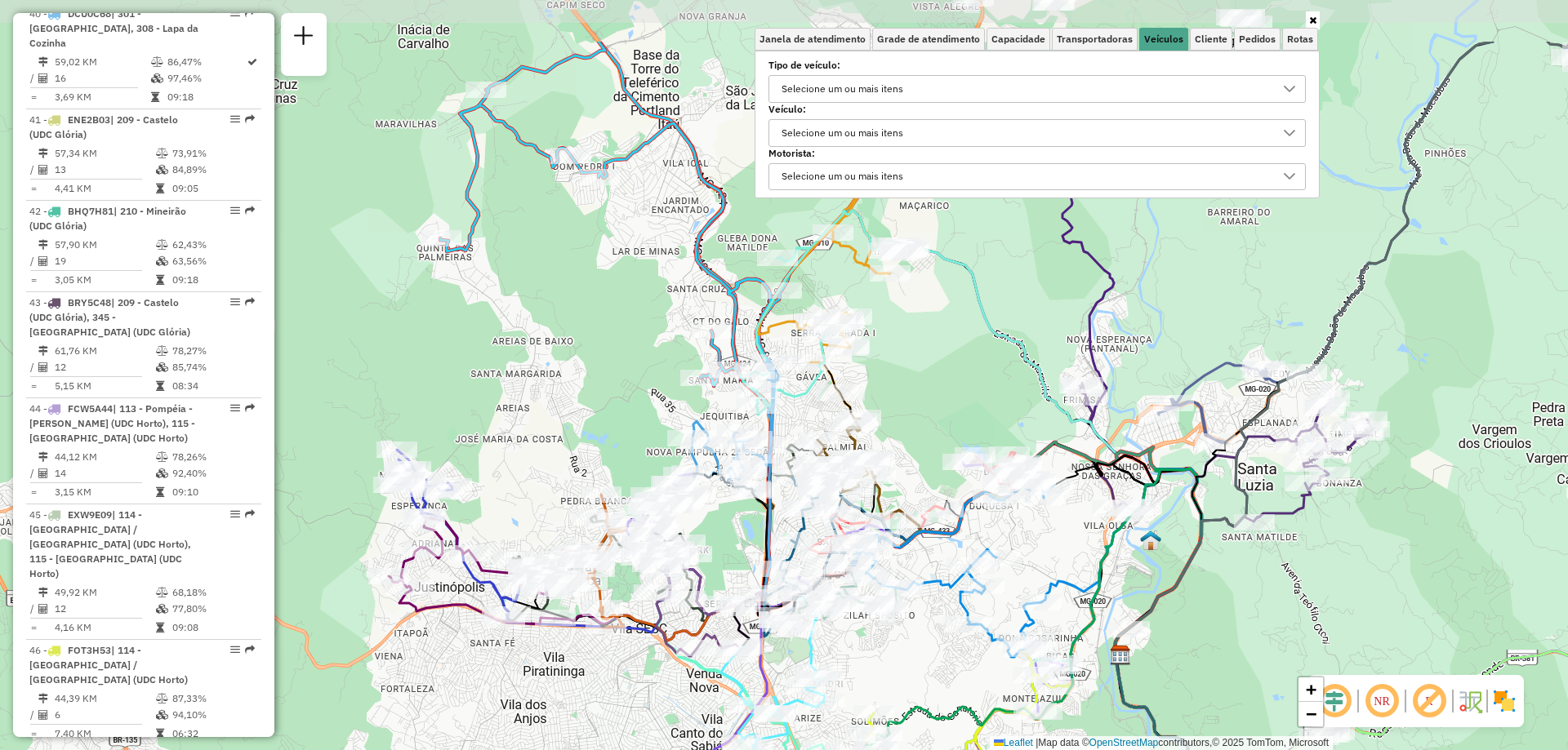
drag, startPoint x: 960, startPoint y: 442, endPoint x: 1128, endPoint y: 540, distance: 194.5
click at [1155, 563] on div "Rota 26 - Placa FUH3B03 63208011 - GERALDO VITOR DA SILVA Janela de atendimento…" at bounding box center [784, 375] width 1568 height 750
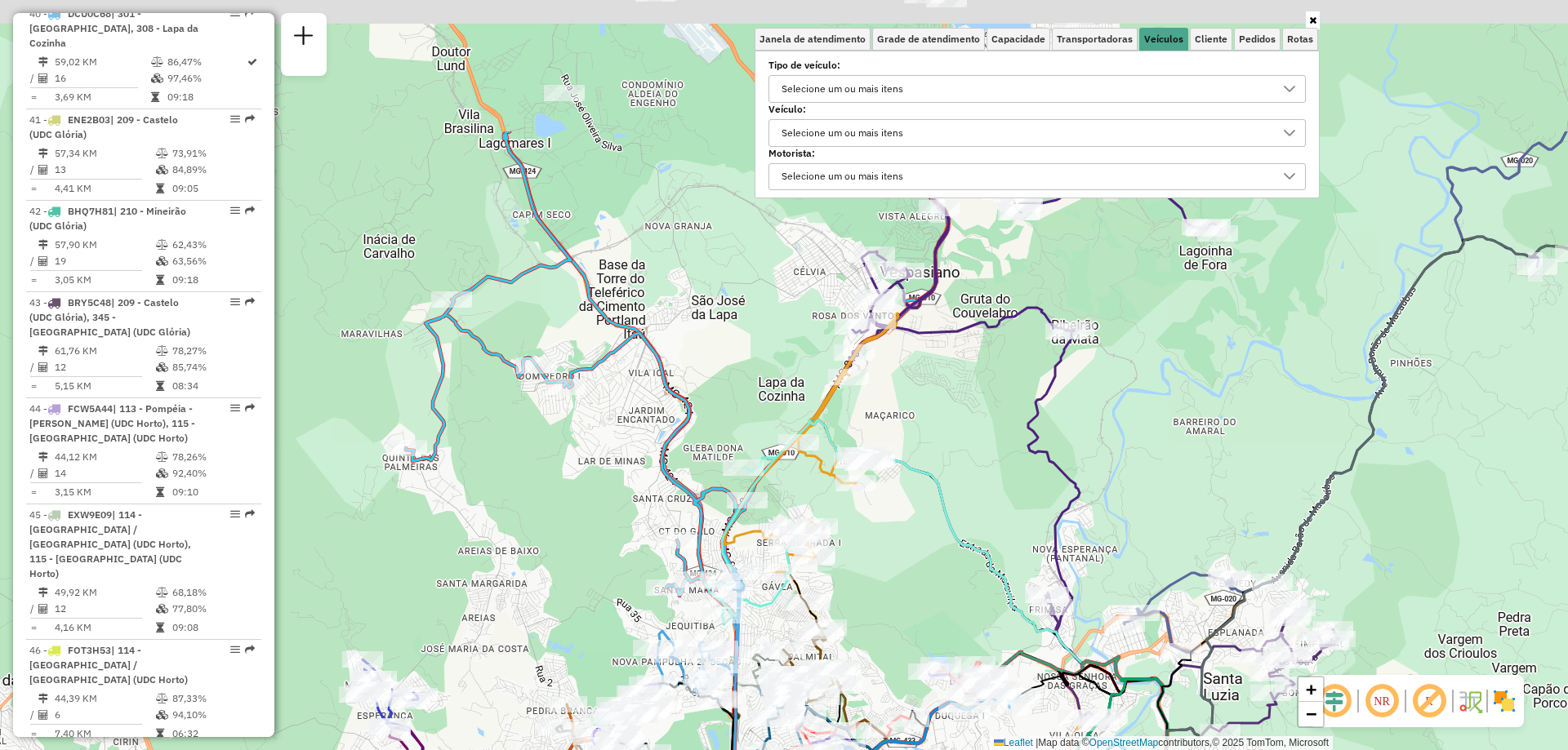
drag, startPoint x: 995, startPoint y: 327, endPoint x: 946, endPoint y: 482, distance: 162.6
click at [962, 535] on icon at bounding box center [955, 643] width 424 height 445
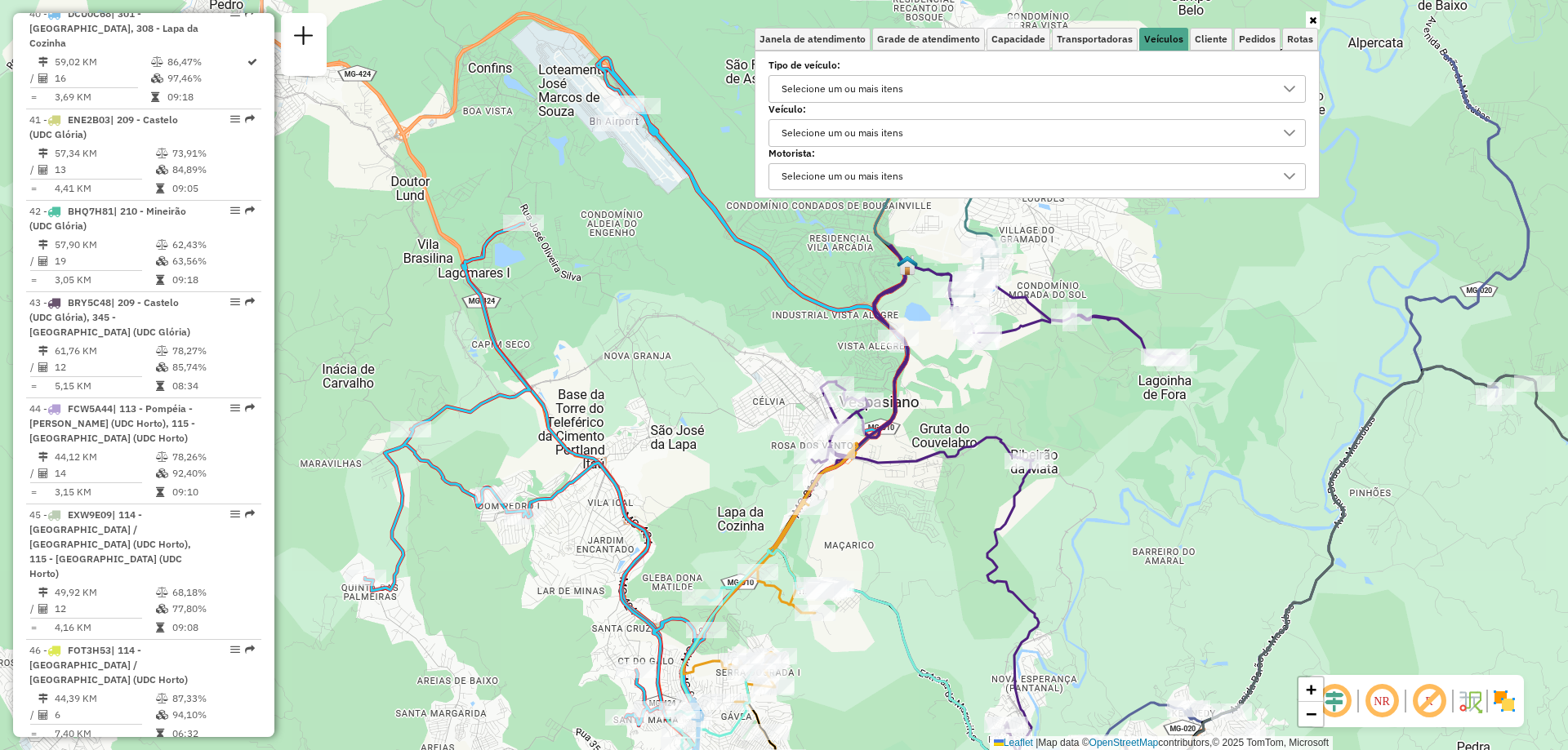
drag, startPoint x: 954, startPoint y: 425, endPoint x: 914, endPoint y: 553, distance: 134.1
click at [914, 553] on div "Rota 26 - Placa FUH3B03 63208011 - GERALDO VITOR DA SILVA Janela de atendimento…" at bounding box center [784, 375] width 1568 height 750
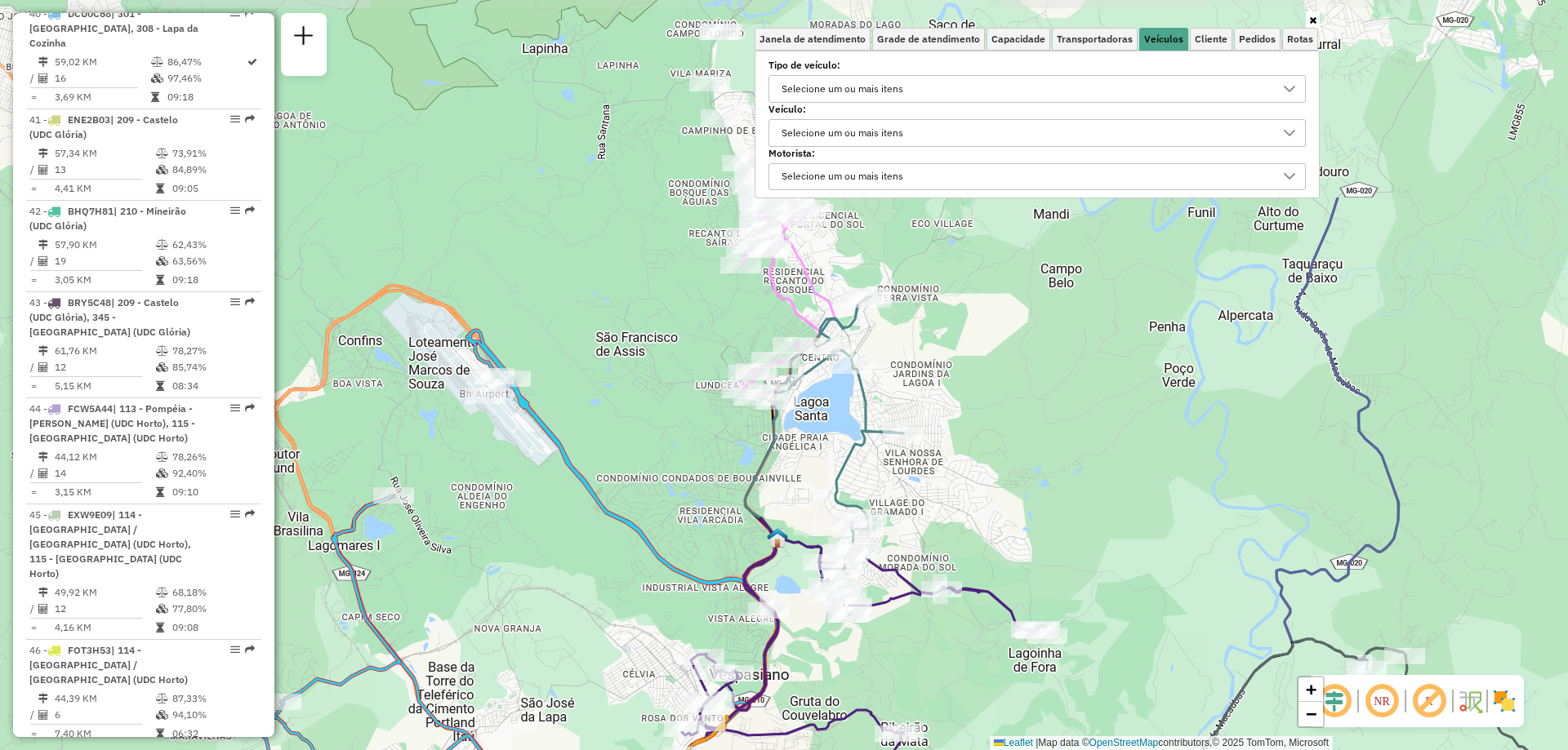
drag, startPoint x: 972, startPoint y: 398, endPoint x: 842, endPoint y: 670, distance: 301.5
click at [842, 670] on div "Rota 26 - Placa FUH3B03 63208011 - GERALDO VITOR DA SILVA Janela de atendimento…" at bounding box center [784, 375] width 1568 height 750
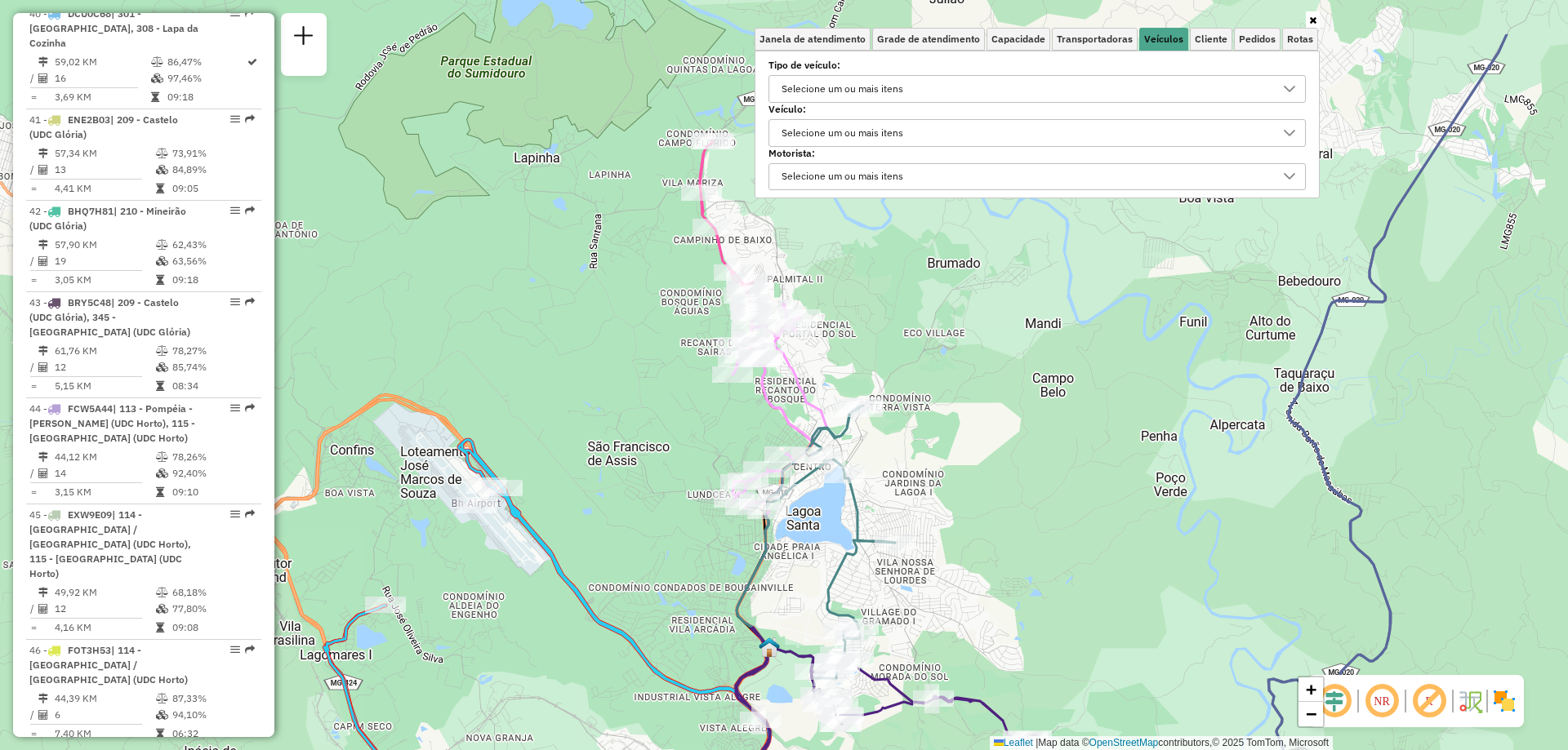
drag, startPoint x: 970, startPoint y: 394, endPoint x: 982, endPoint y: 374, distance: 23.3
click at [977, 418] on div "Rota 26 - Placa FUH3B03 63208011 - GERALDO VITOR DA SILVA Janela de atendimento…" at bounding box center [784, 375] width 1568 height 750
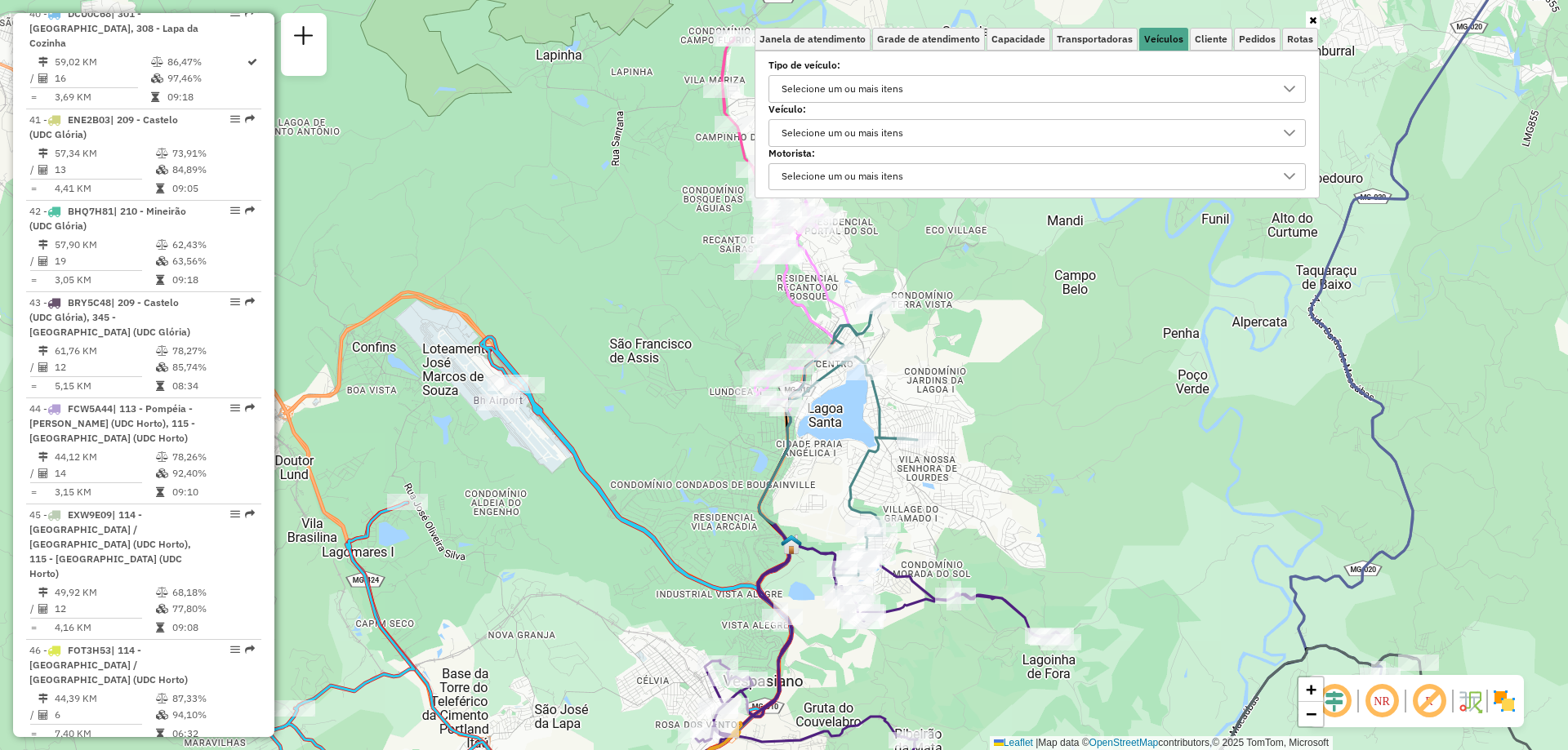
click at [1001, 315] on div "Rota 26 - Placa FUH3B03 63208011 - GERALDO VITOR DA SILVA Janela de atendimento…" at bounding box center [784, 375] width 1568 height 750
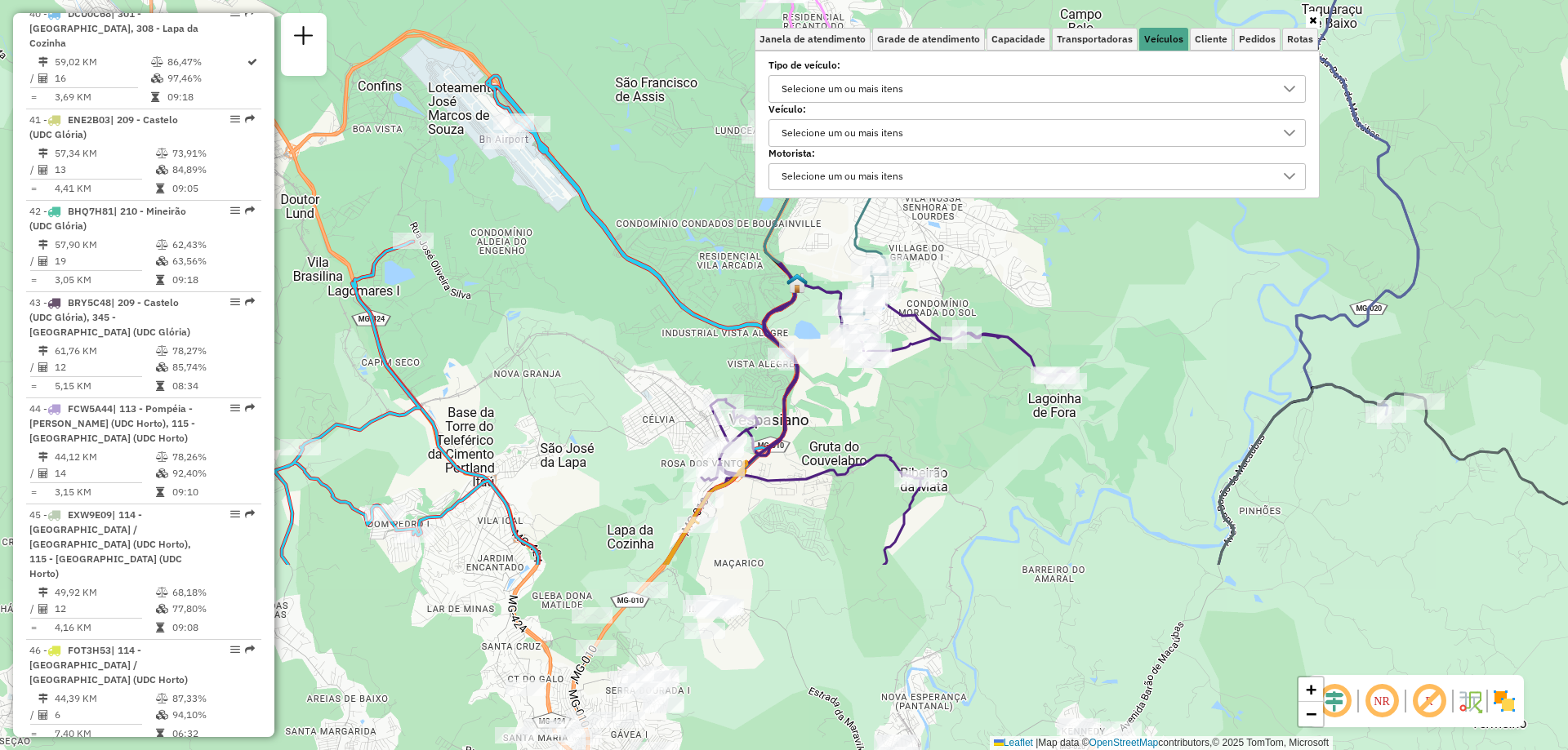
drag, startPoint x: 986, startPoint y: 456, endPoint x: 990, endPoint y: 196, distance: 260.0
click at [990, 196] on div "Rota 26 - Placa FUH3B03 63208011 - GERALDO VITOR DA SILVA Janela de atendimento…" at bounding box center [784, 375] width 1568 height 750
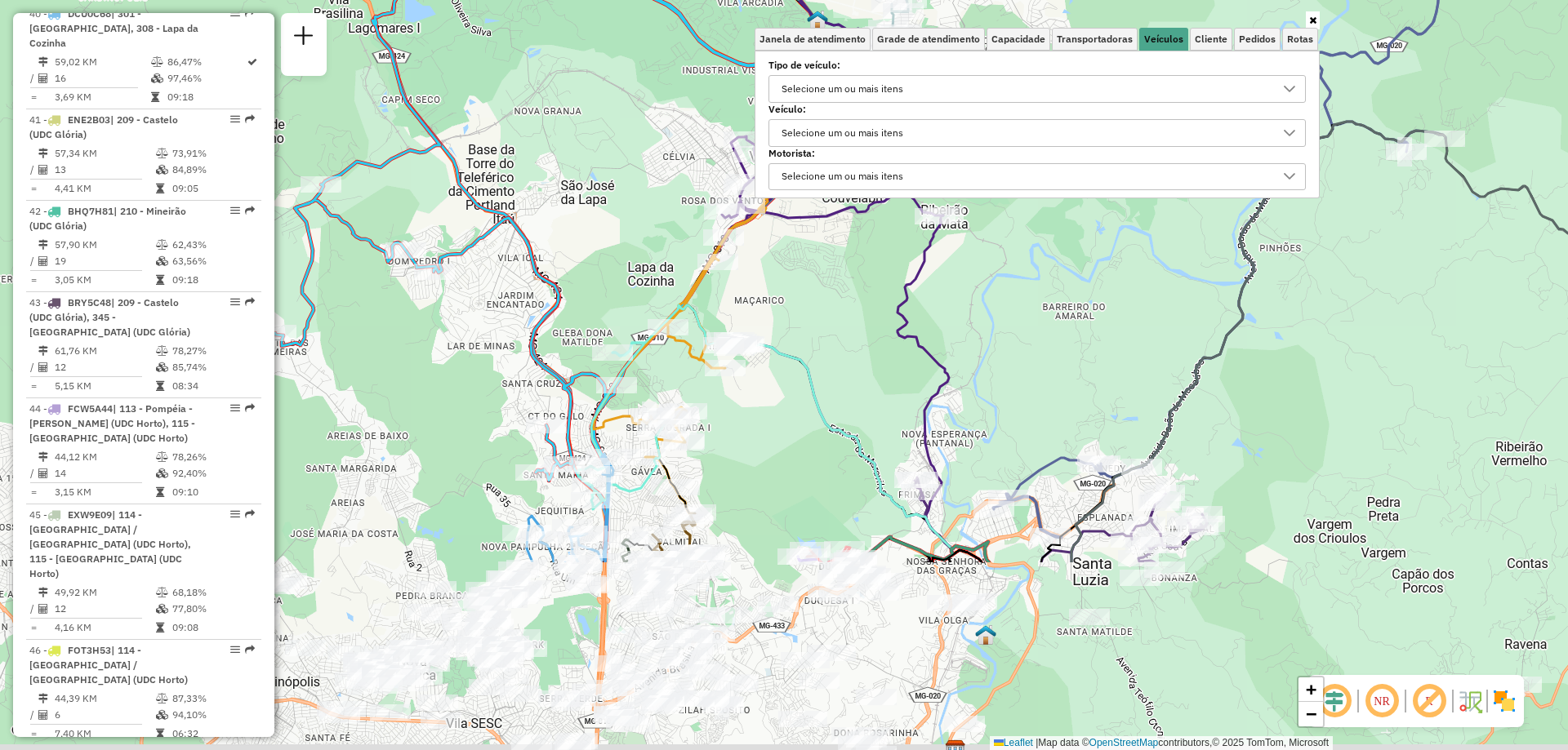
drag, startPoint x: 810, startPoint y: 549, endPoint x: 831, endPoint y: 286, distance: 263.8
click at [831, 286] on div "Rota 26 - Placa FUH3B03 63208011 - GERALDO VITOR DA SILVA Janela de atendimento…" at bounding box center [784, 375] width 1568 height 750
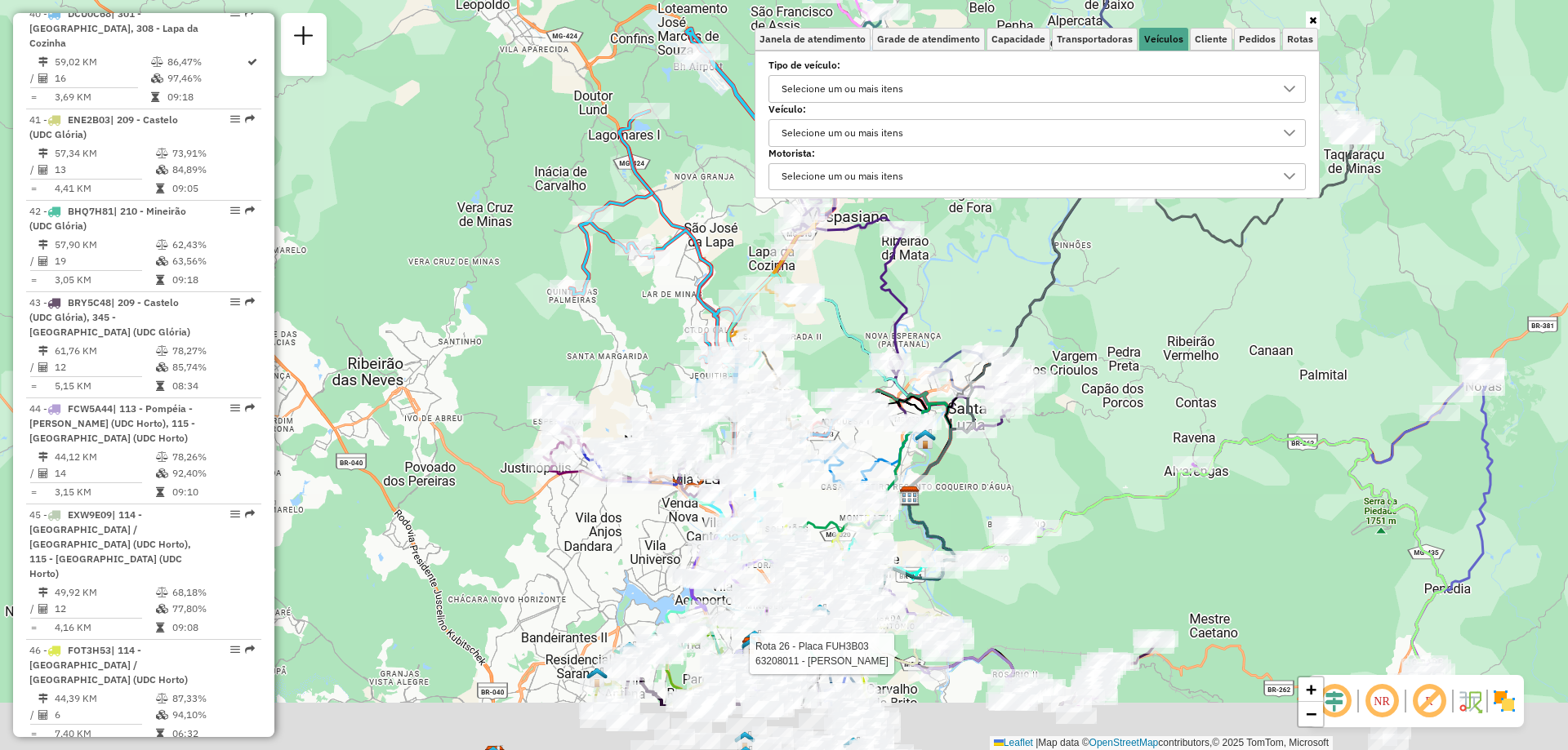
drag, startPoint x: 933, startPoint y: 579, endPoint x: 977, endPoint y: 416, distance: 168.8
click at [977, 416] on div "Rota 26 - Placa FUH3B03 63208011 - GERALDO VITOR DA SILVA Janela de atendimento…" at bounding box center [784, 375] width 1568 height 750
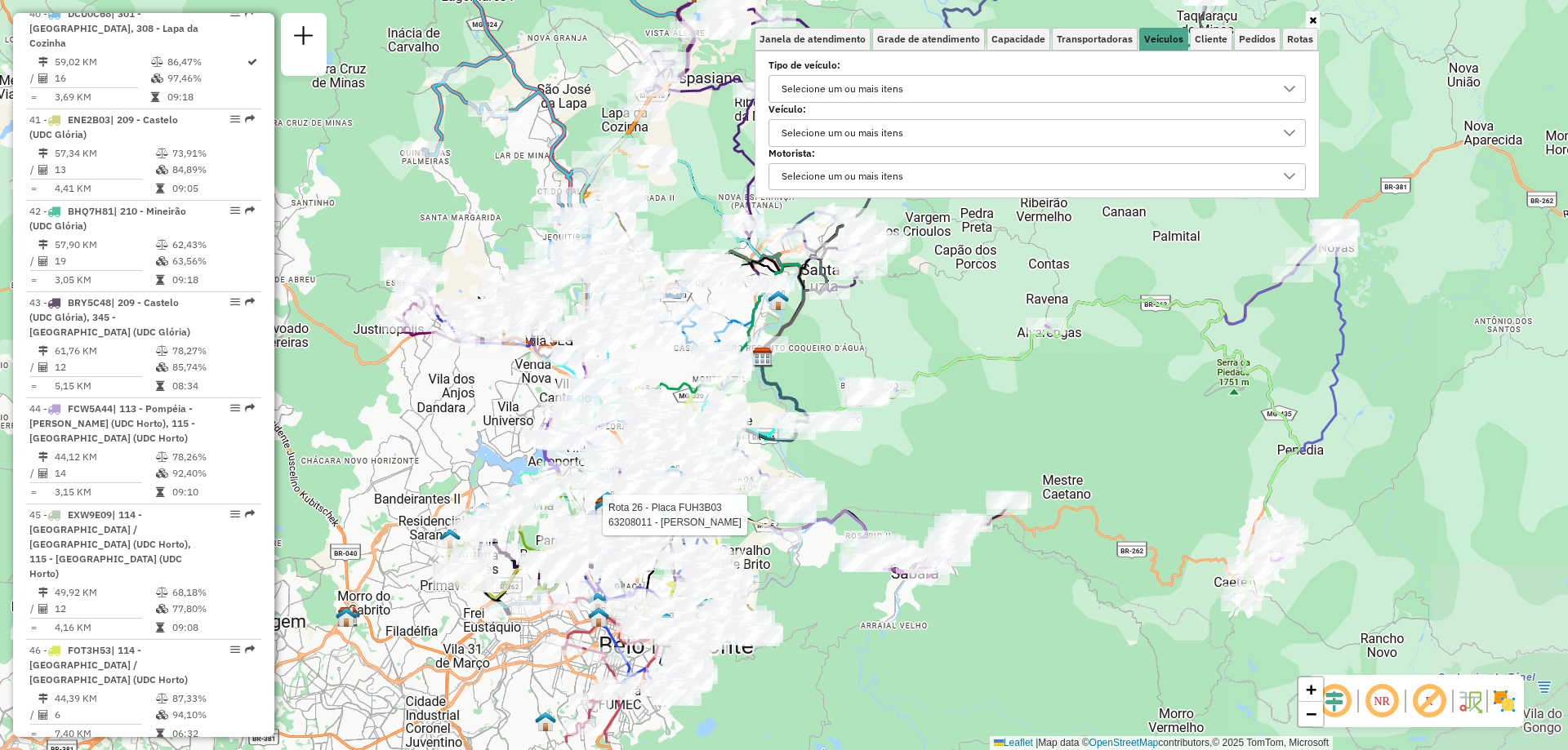
drag, startPoint x: 1189, startPoint y: 481, endPoint x: 997, endPoint y: 386, distance: 214.2
click at [997, 386] on div "Rota 26 - Placa FUH3B03 63208011 - GERALDO VITOR DA SILVA Janela de atendimento…" at bounding box center [784, 375] width 1568 height 750
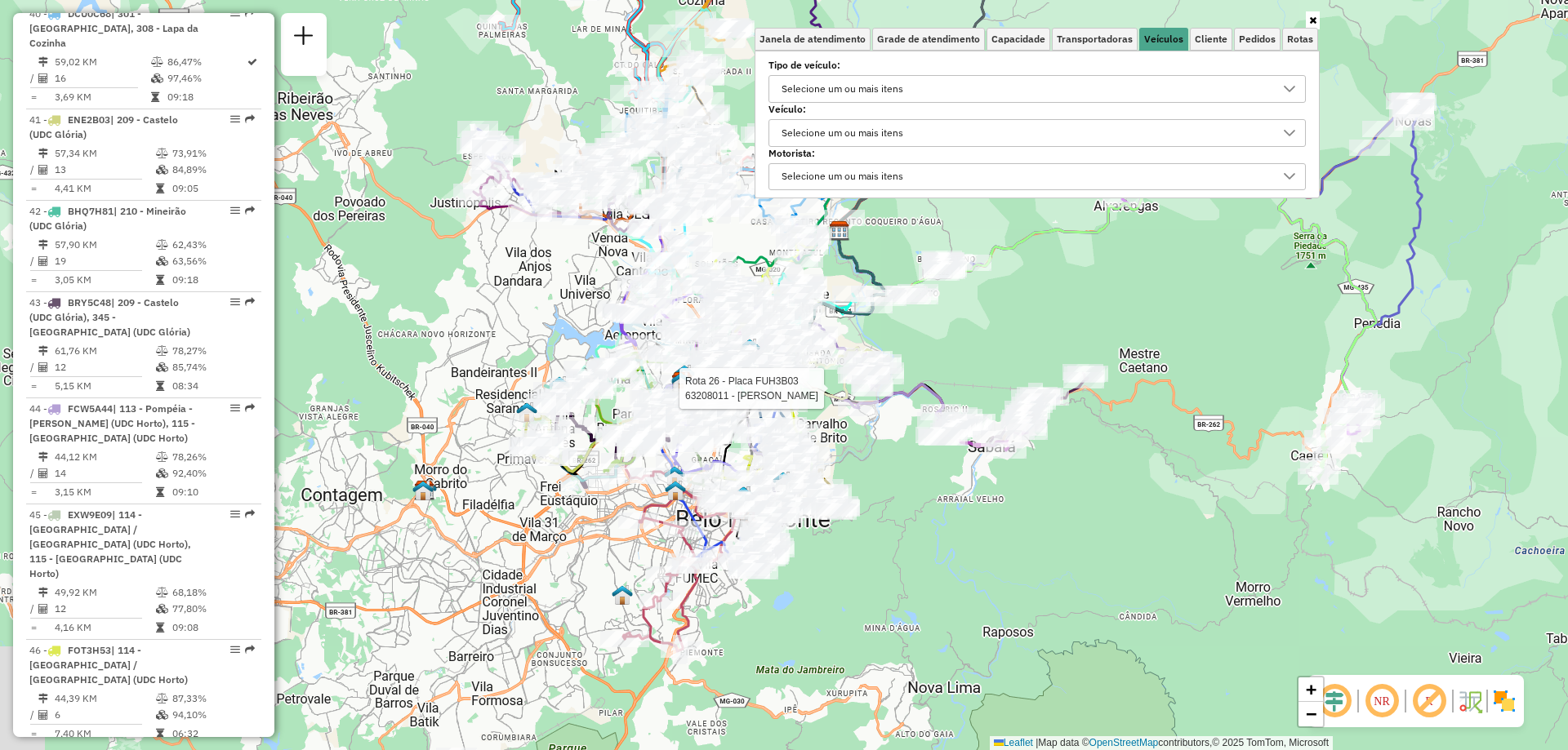
drag, startPoint x: 1175, startPoint y: 336, endPoint x: 1265, endPoint y: 222, distance: 145.2
click at [1269, 221] on div "Rota 26 - Placa FUH3B03 63208011 - GERALDO VITOR DA SILVA Janela de atendimento…" at bounding box center [784, 375] width 1568 height 750
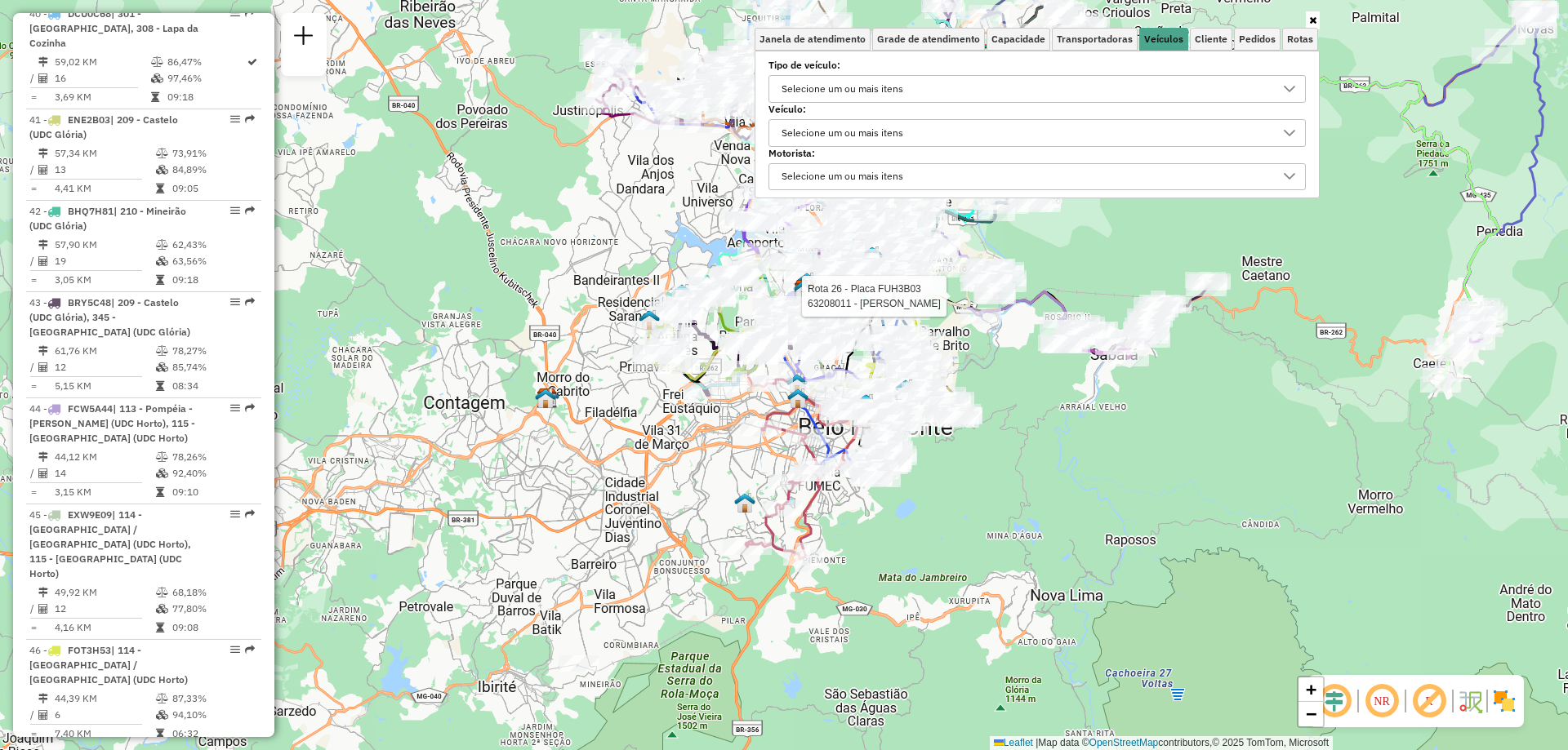
drag, startPoint x: 917, startPoint y: 523, endPoint x: 997, endPoint y: 465, distance: 98.8
click at [997, 465] on div "Rota 26 - Placa FUH3B03 63208011 - GERALDO VITOR DA SILVA Janela de atendimento…" at bounding box center [784, 375] width 1568 height 750
select select "**********"
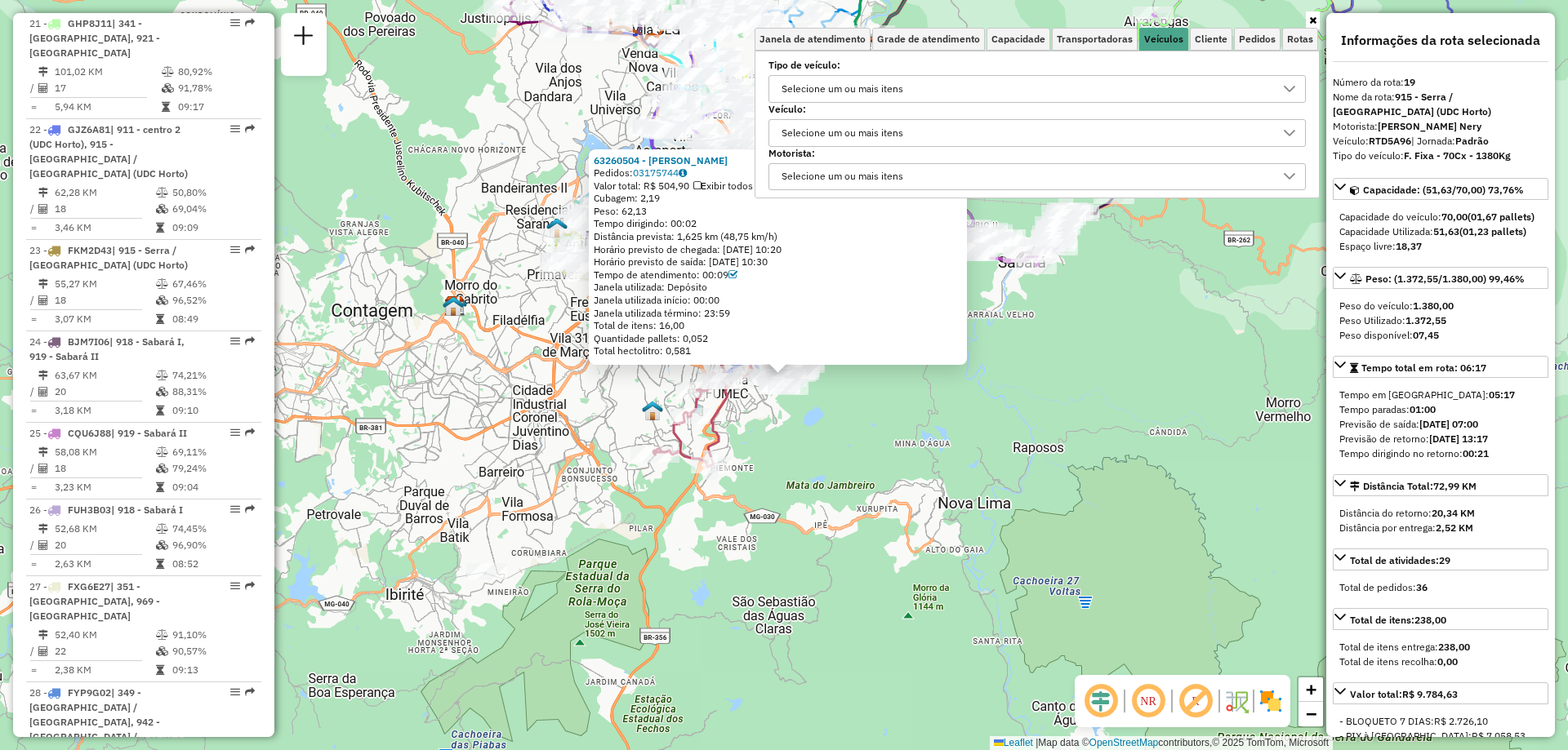
scroll to position [2492, 0]
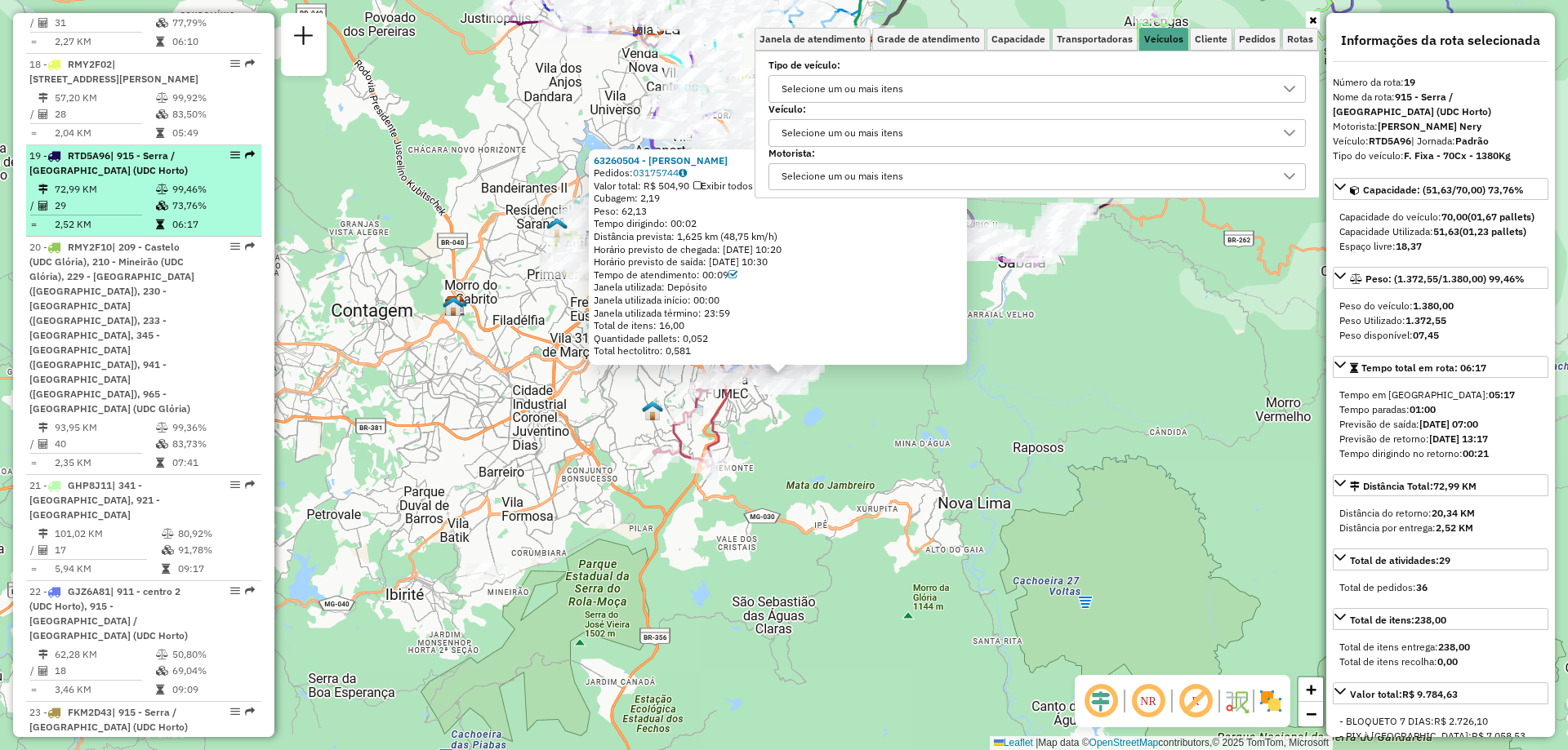
drag, startPoint x: 236, startPoint y: 24, endPoint x: 228, endPoint y: 24, distance: 8.0
click at [230, 150] on em at bounding box center [235, 155] width 10 height 10
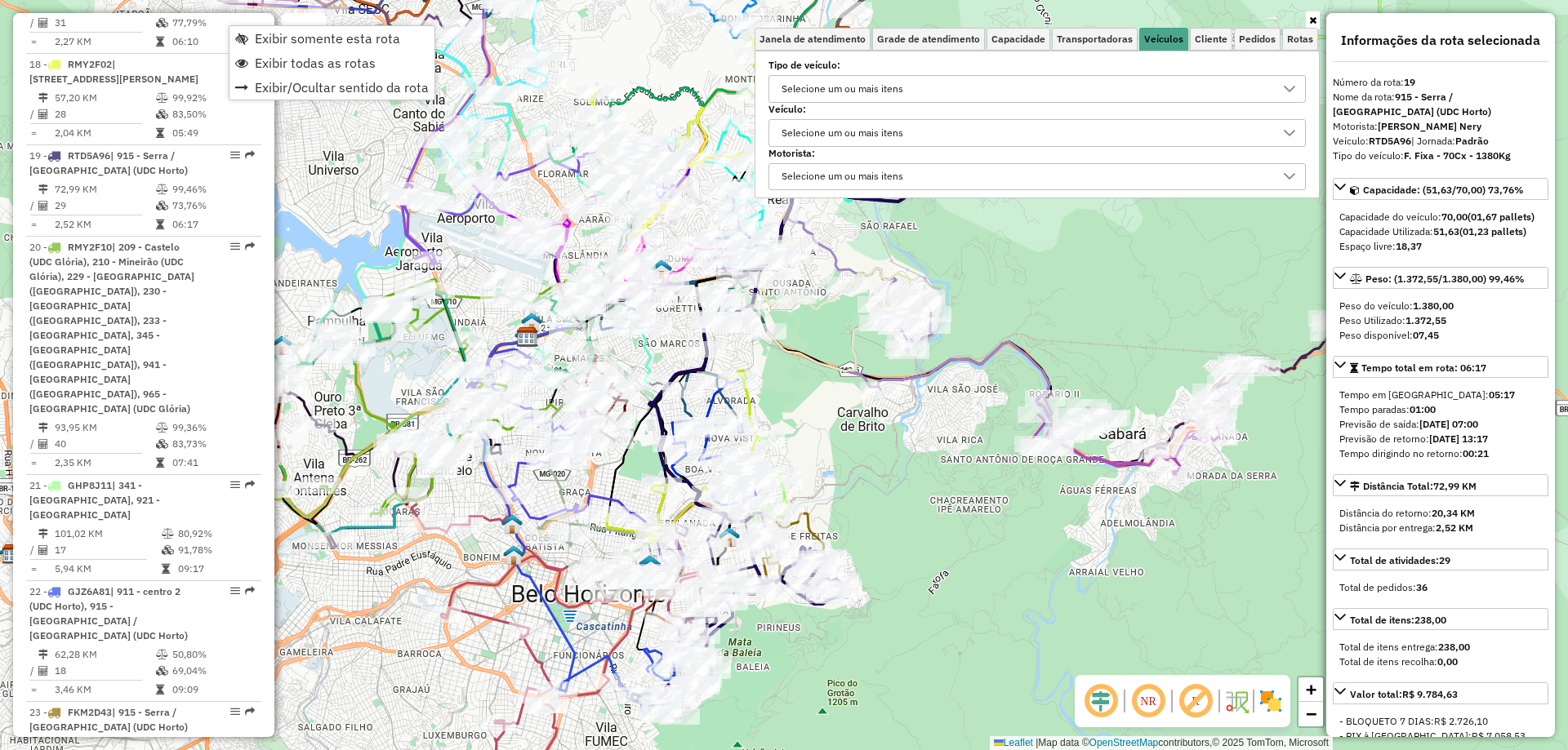
click at [894, 133] on div "Selecione um ou mais itens" at bounding box center [843, 133] width 134 height 26
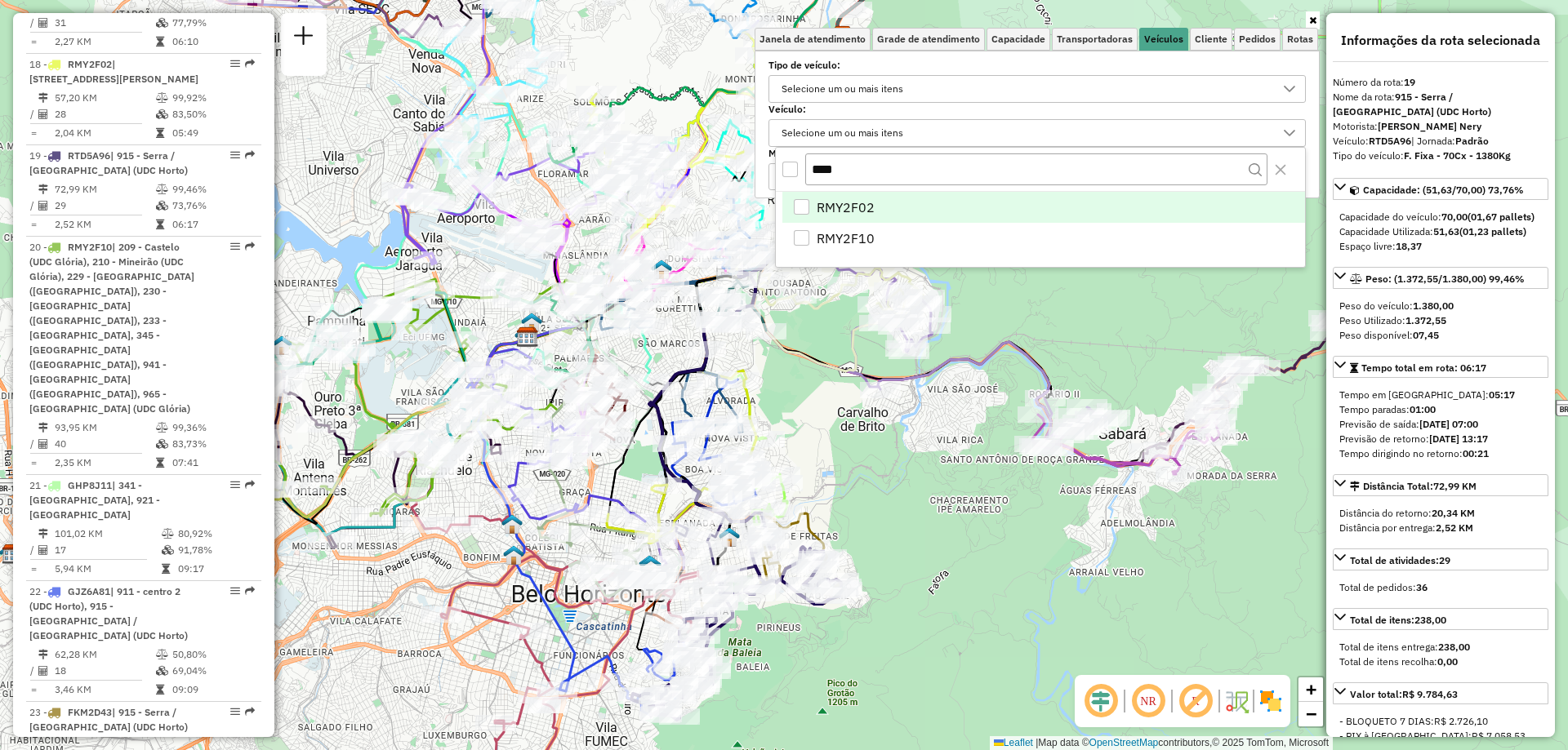
click at [864, 204] on span "RMY2F02" at bounding box center [846, 207] width 58 height 19
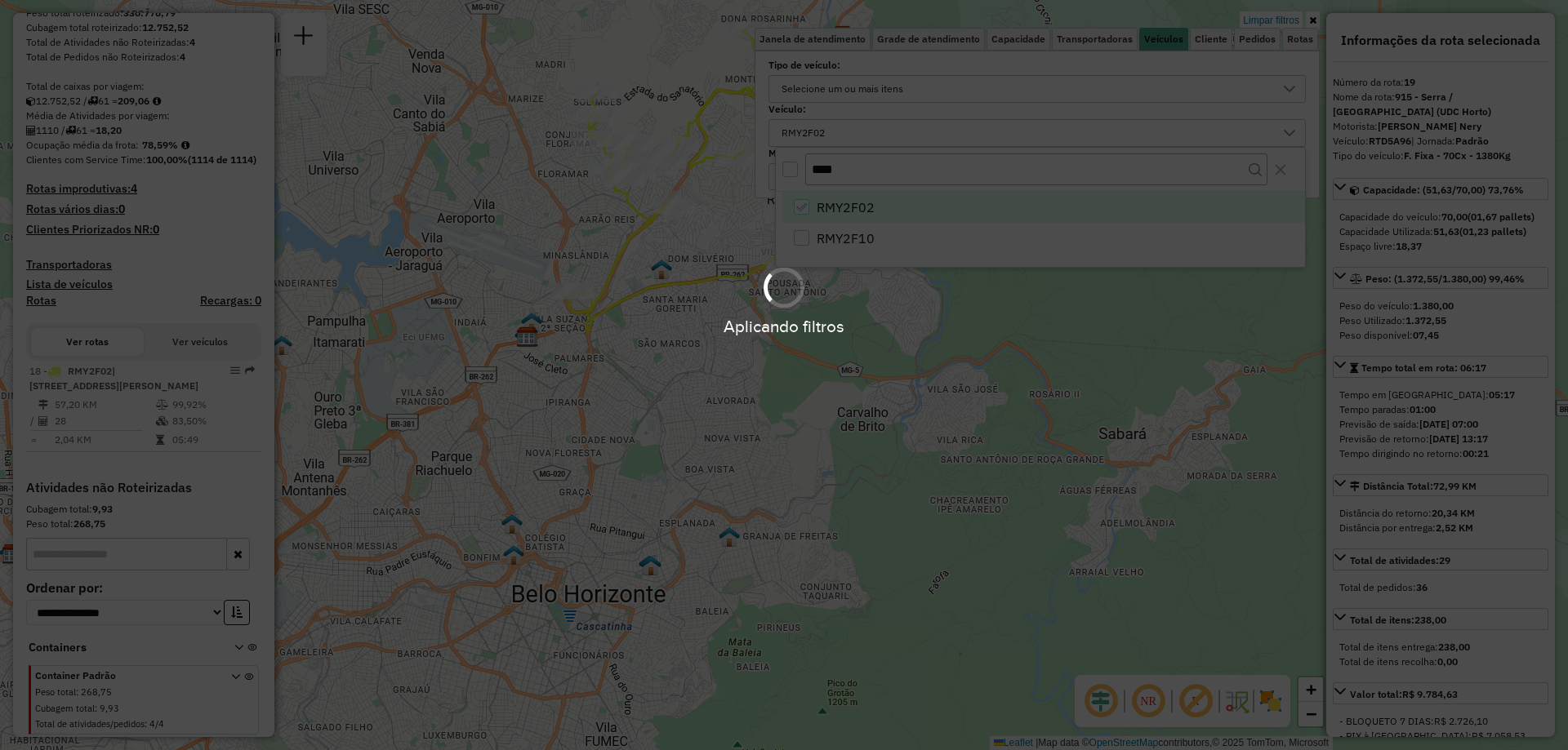
scroll to position [337, 0]
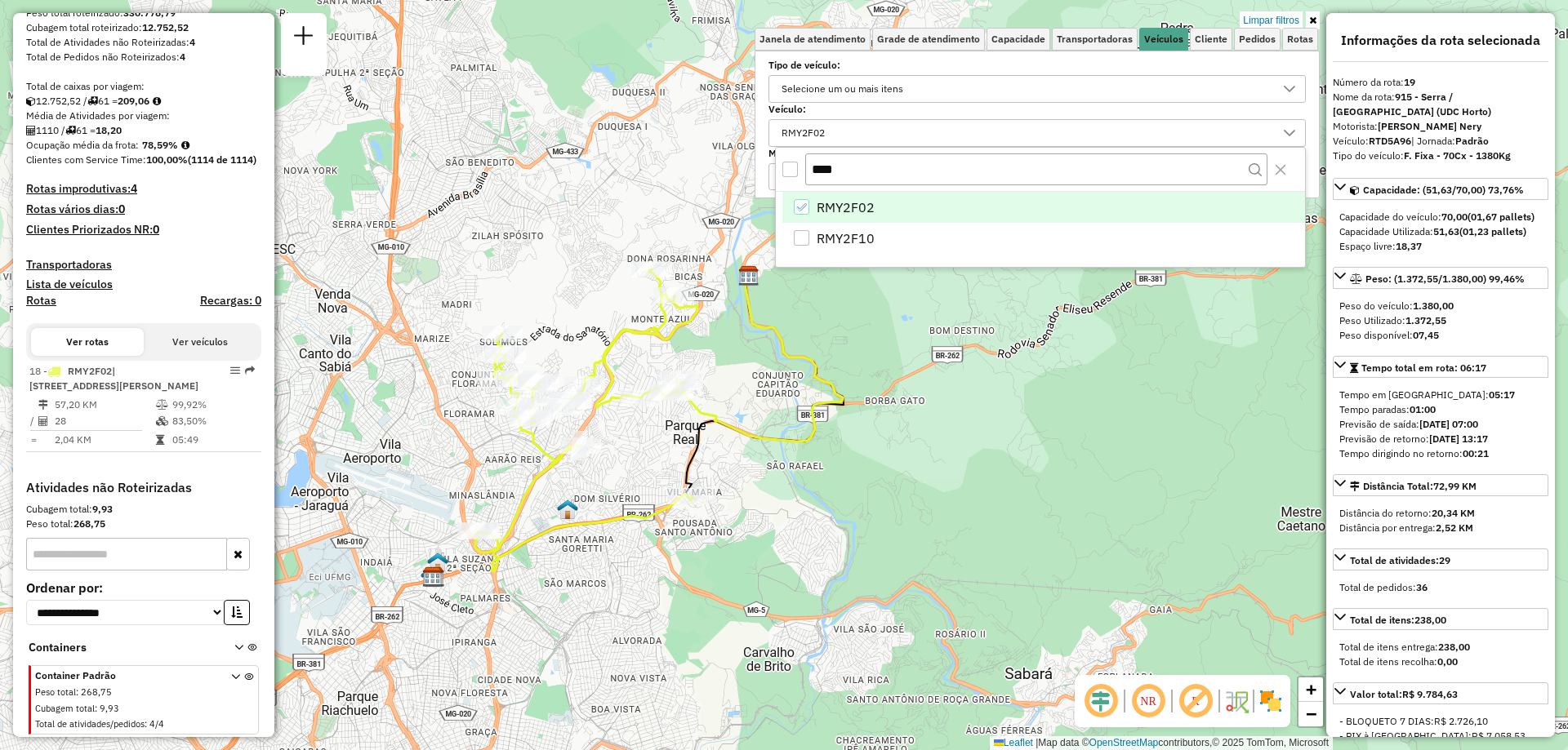
drag, startPoint x: 694, startPoint y: 294, endPoint x: 596, endPoint y: 540, distance: 264.8
click at [596, 540] on div "Limpar filtros Janela de atendimento Grade de atendimento Capacidade Transporta…" at bounding box center [784, 375] width 1568 height 750
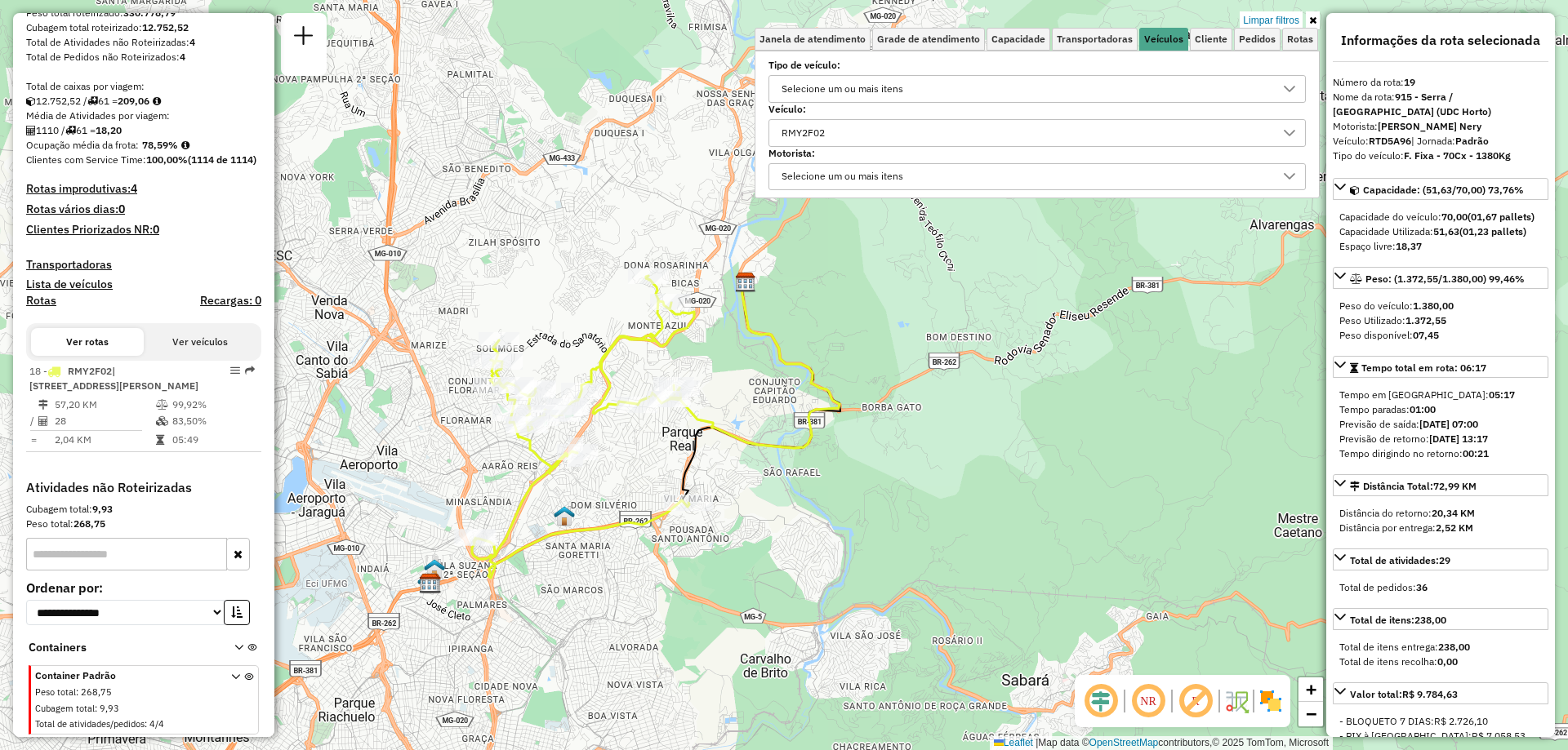
click at [831, 138] on div "RMY2F02" at bounding box center [803, 133] width 55 height 26
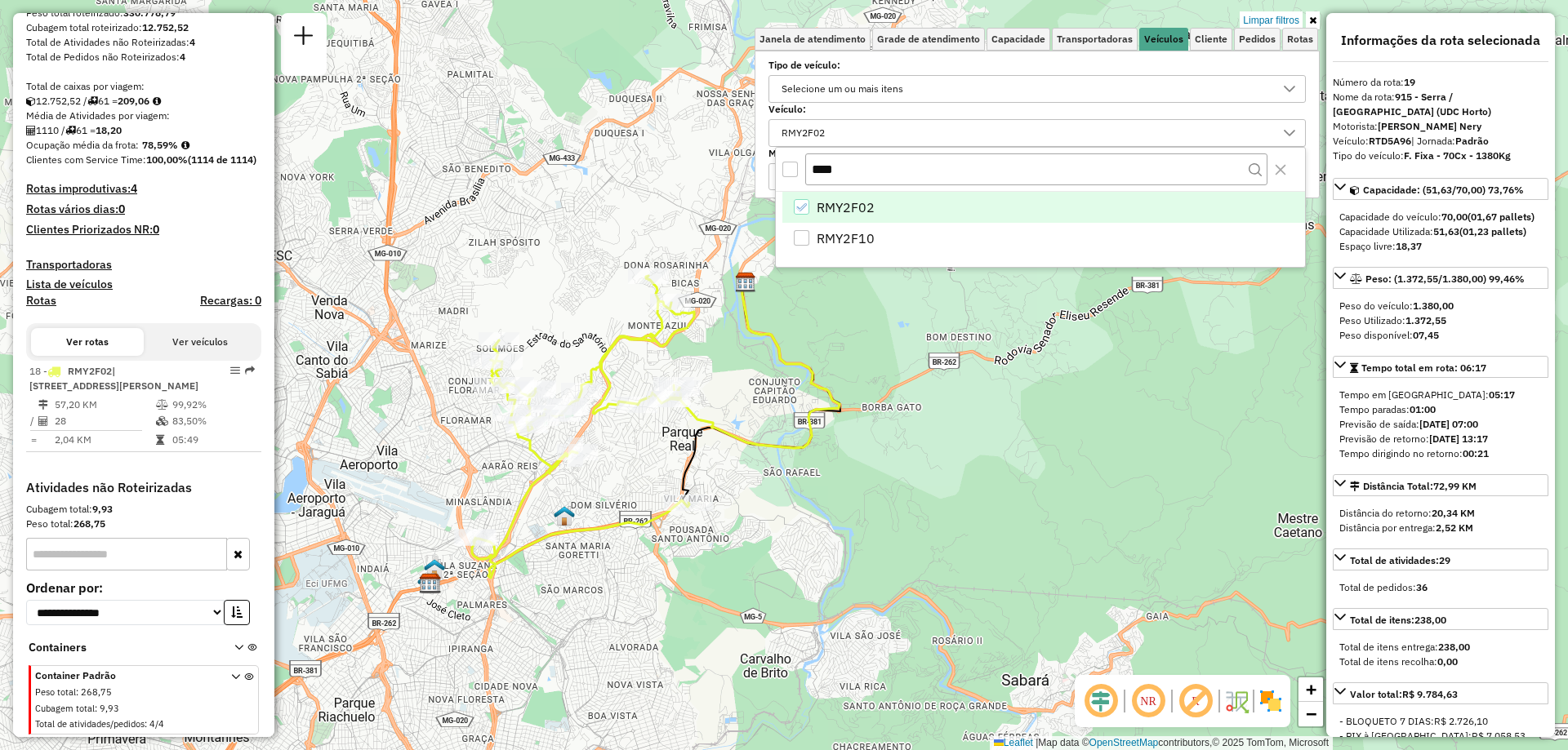
click at [798, 202] on icon "RMY2F02" at bounding box center [801, 208] width 11 height 11
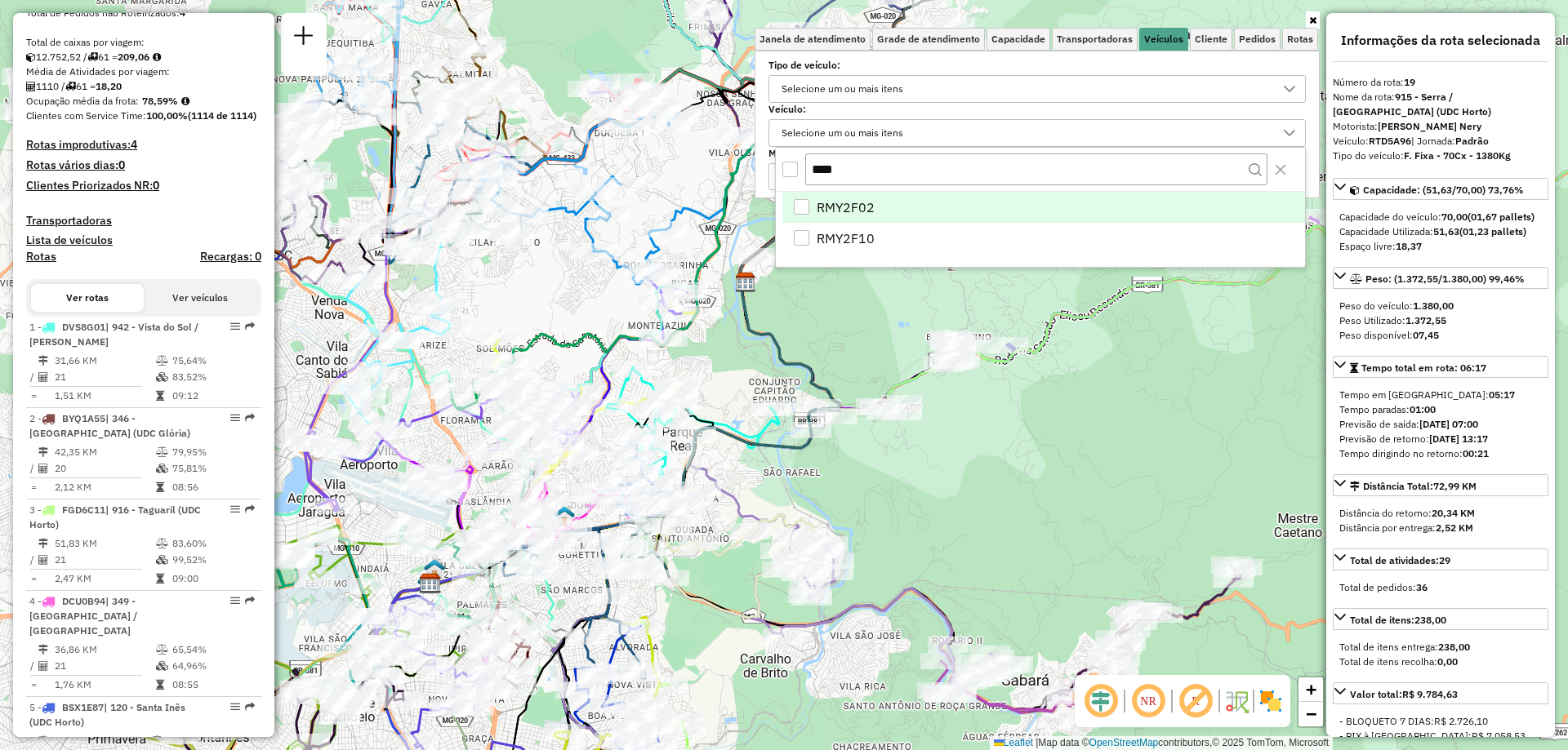
scroll to position [2492, 0]
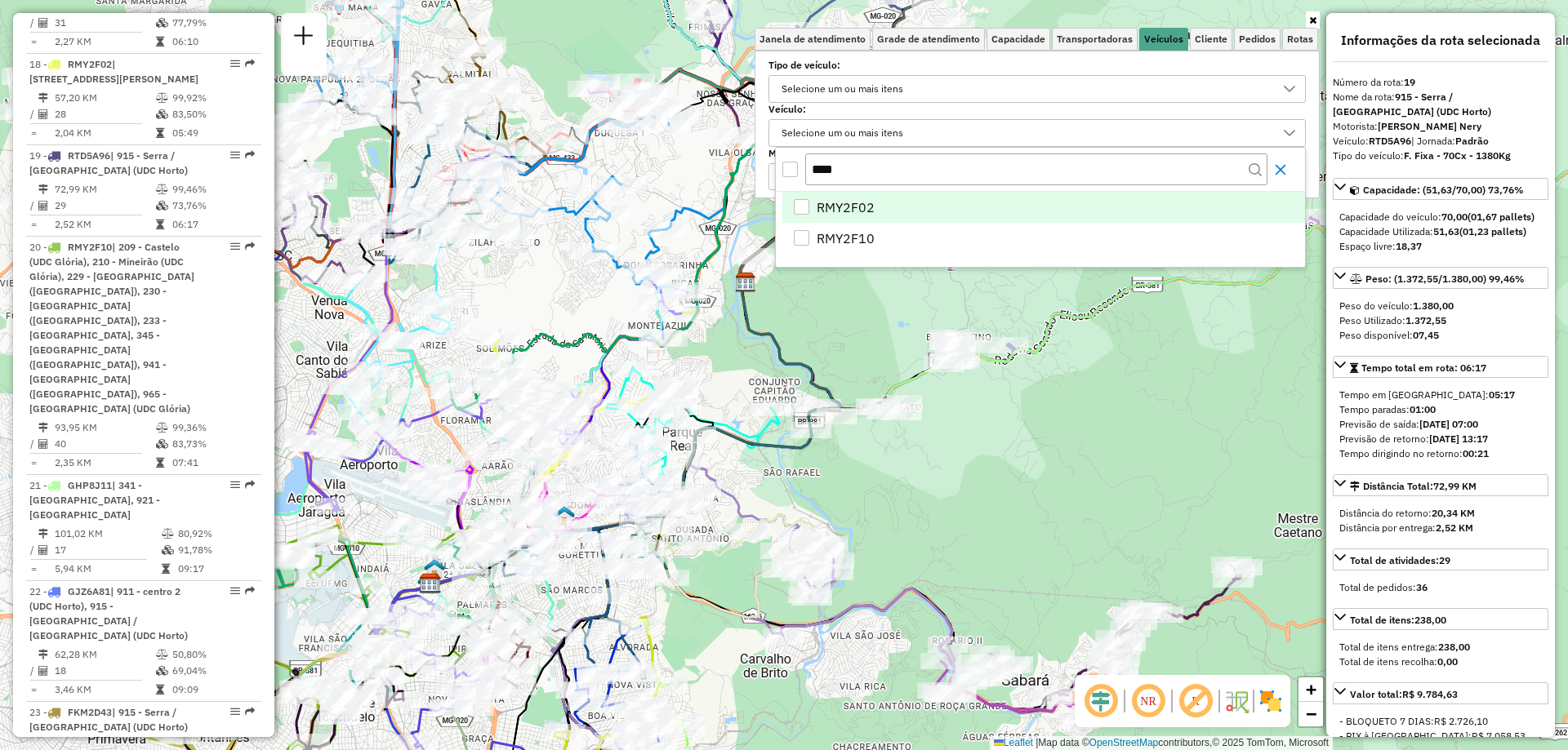
click at [1285, 174] on icon "Close" at bounding box center [1281, 169] width 10 height 10
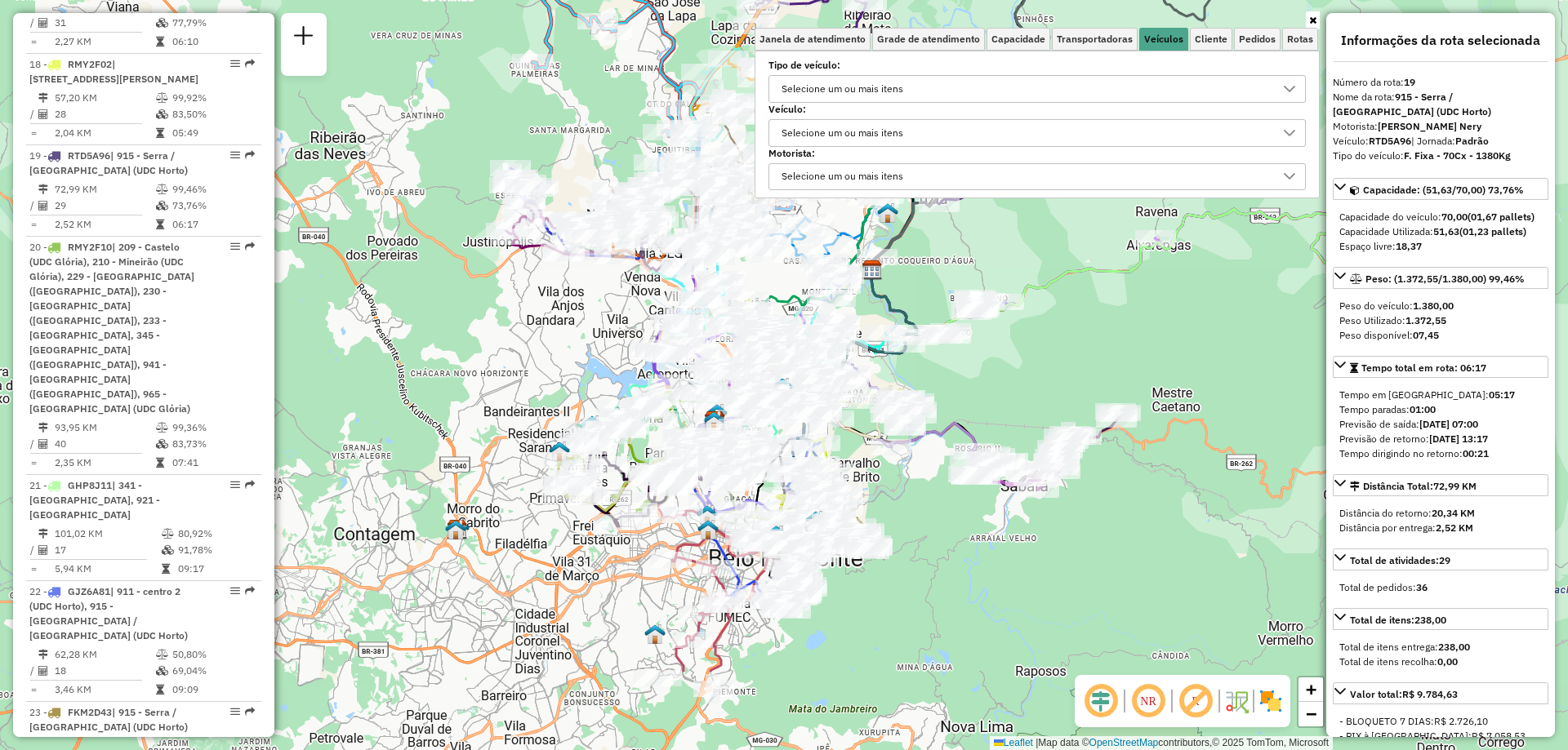
drag, startPoint x: 484, startPoint y: 450, endPoint x: 543, endPoint y: 297, distance: 164.0
click at [543, 297] on div "Janela de atendimento Grade de atendimento Capacidade Transportadoras Veículos …" at bounding box center [784, 375] width 1568 height 750
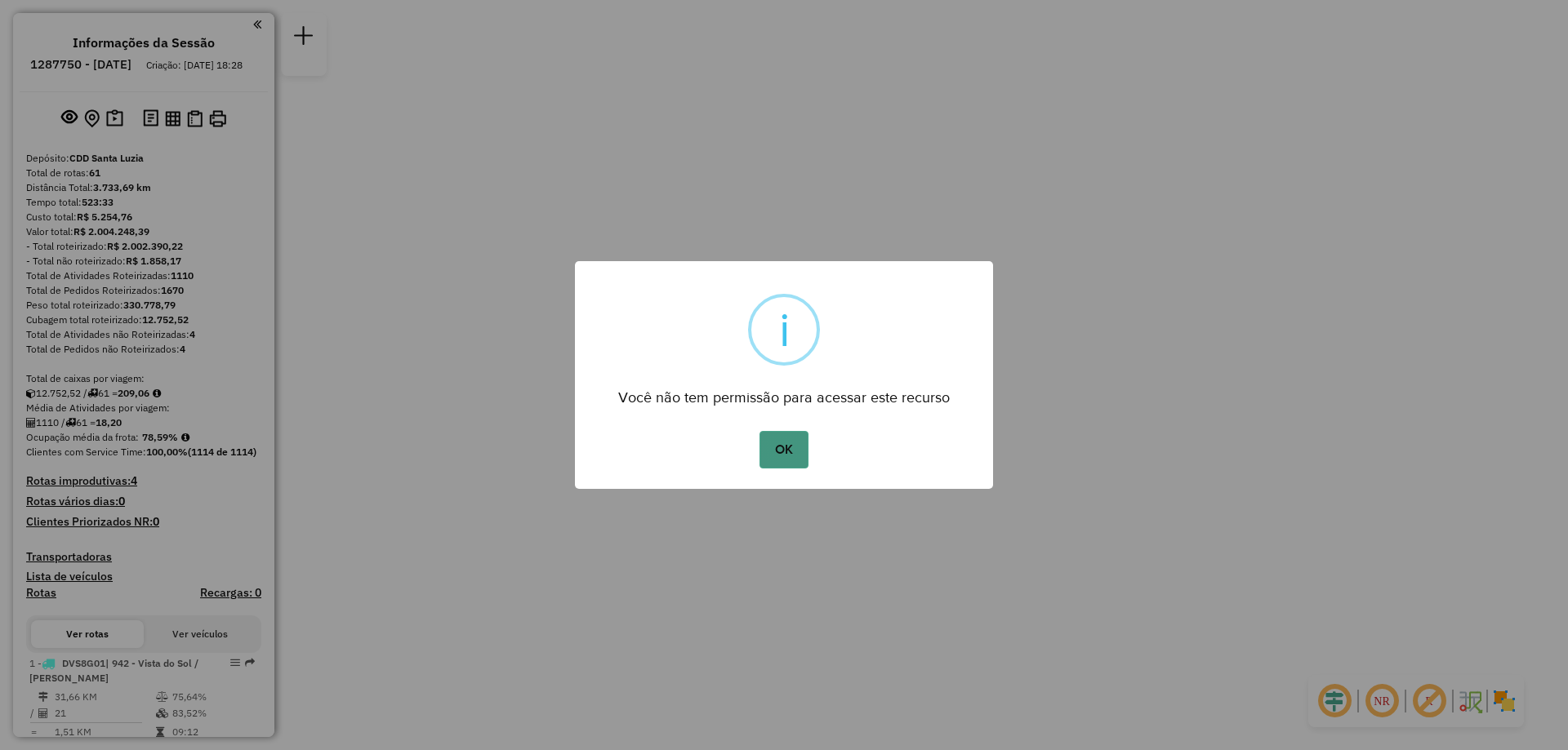
click at [806, 442] on button "OK" at bounding box center [784, 450] width 48 height 38
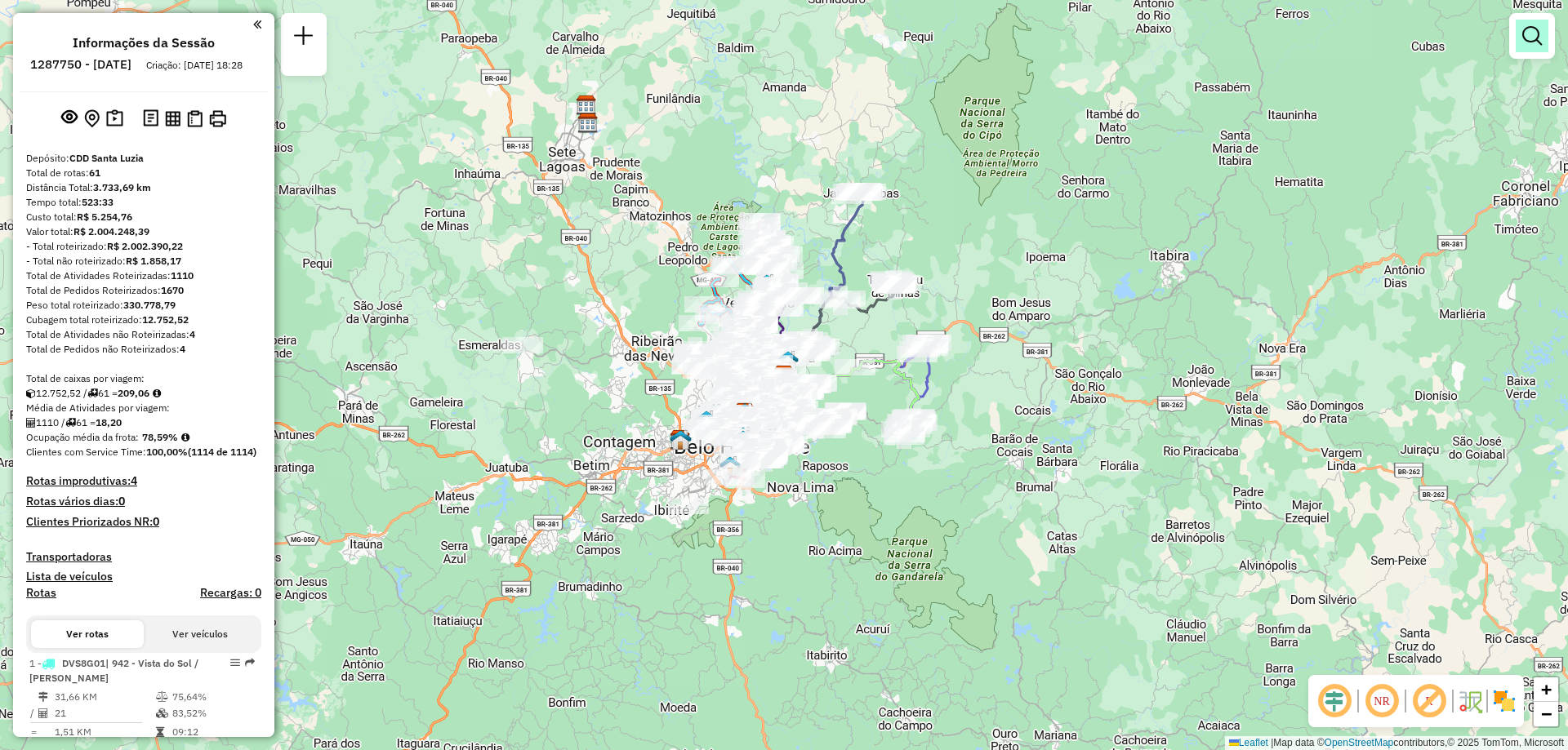
click at [1538, 24] on link at bounding box center [1532, 35] width 32 height 32
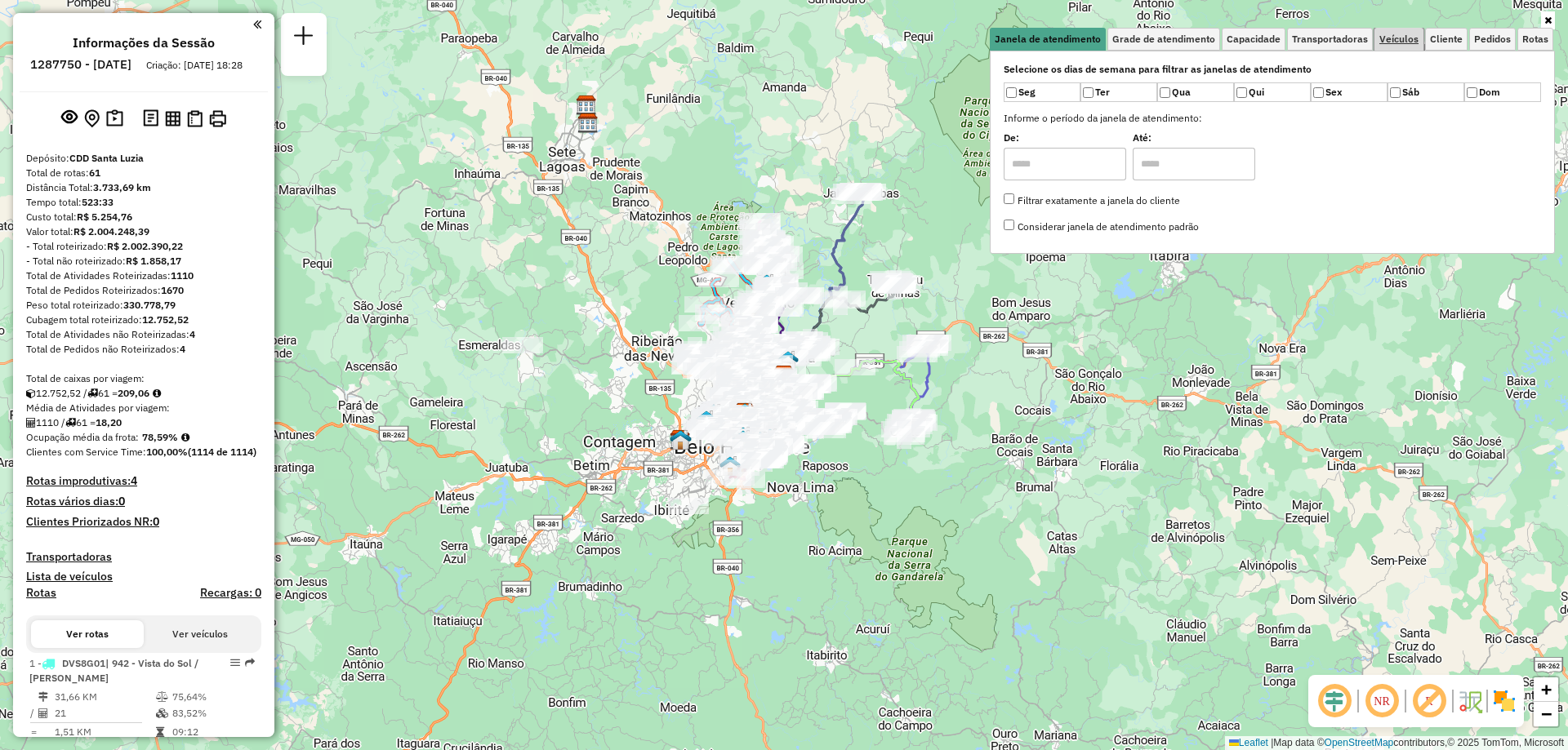
click at [1412, 40] on span "Veículos" at bounding box center [1399, 39] width 39 height 10
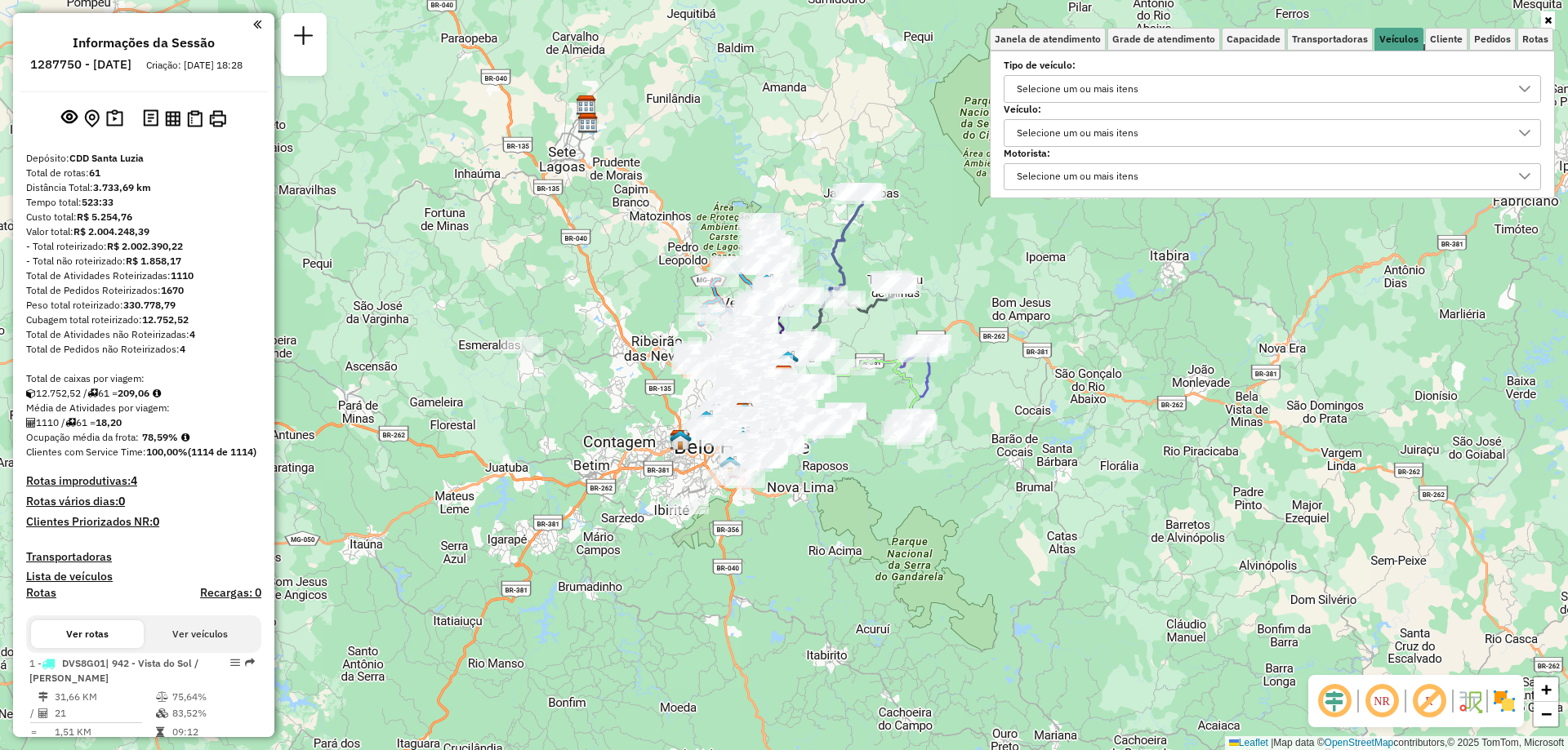
click at [1121, 122] on div "Selecione um ou mais itens" at bounding box center [1077, 133] width 134 height 26
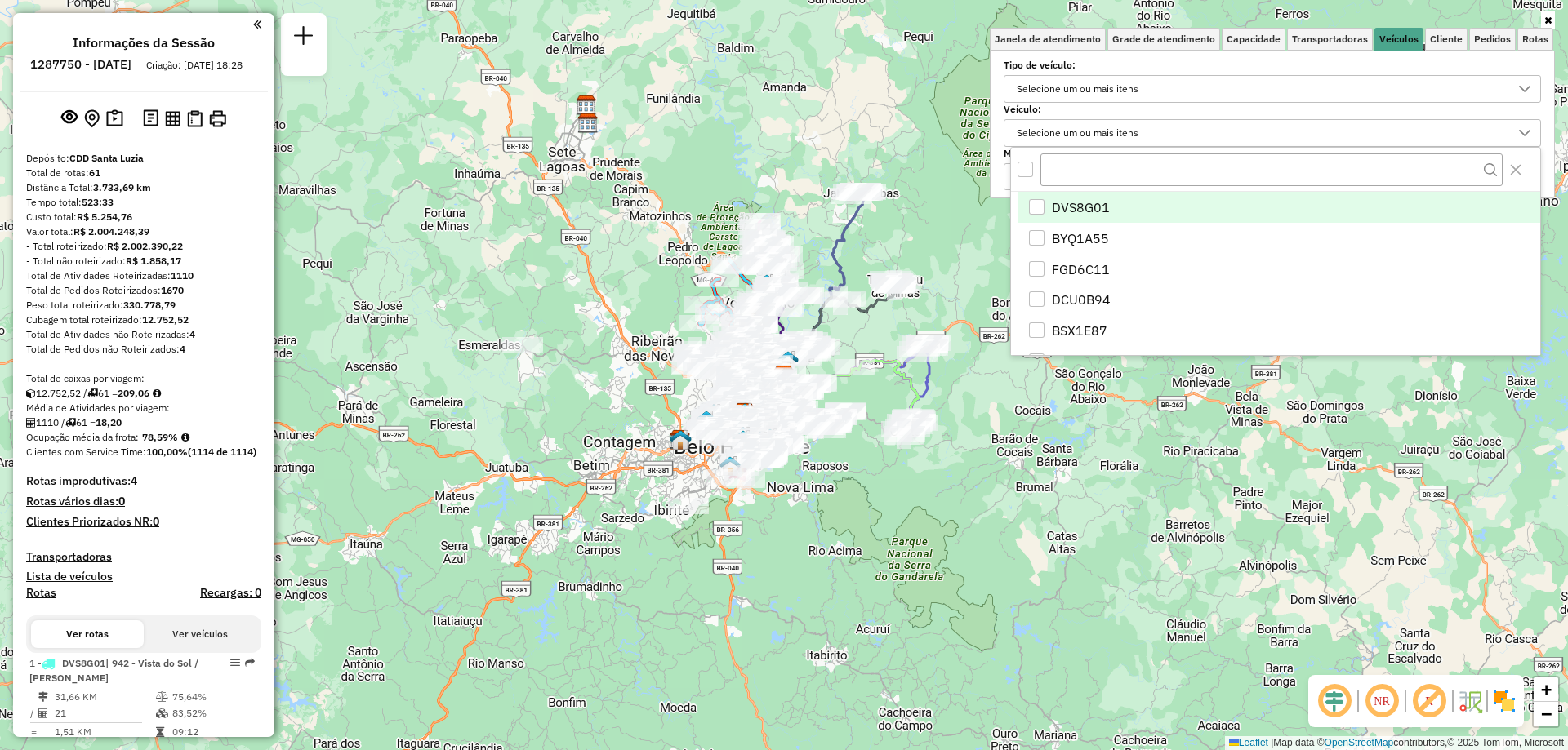
scroll to position [10, 57]
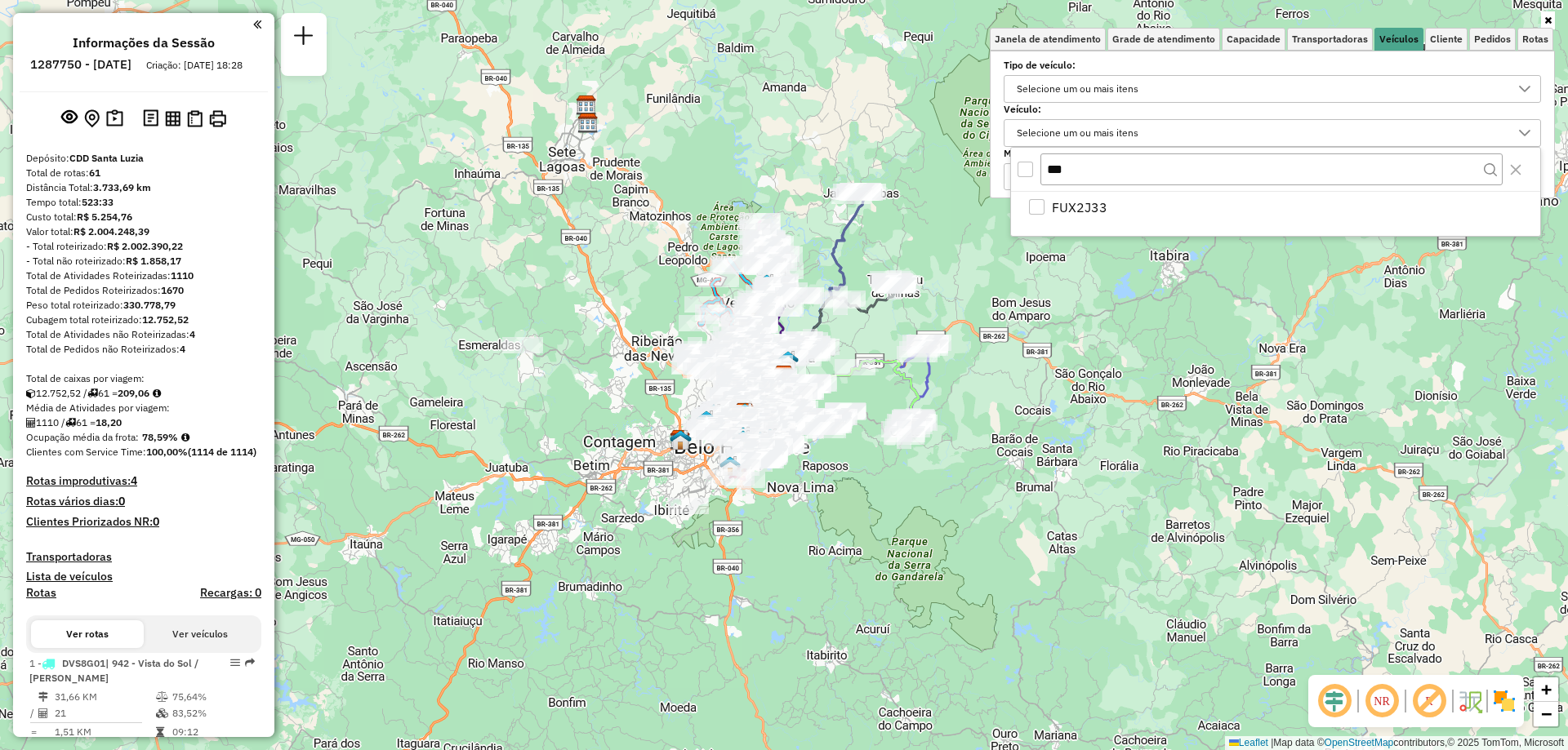
type input "***"
click at [1062, 222] on div "FUX2J33" at bounding box center [1275, 214] width 529 height 44
click at [1064, 214] on span "FUX2J33" at bounding box center [1079, 207] width 56 height 19
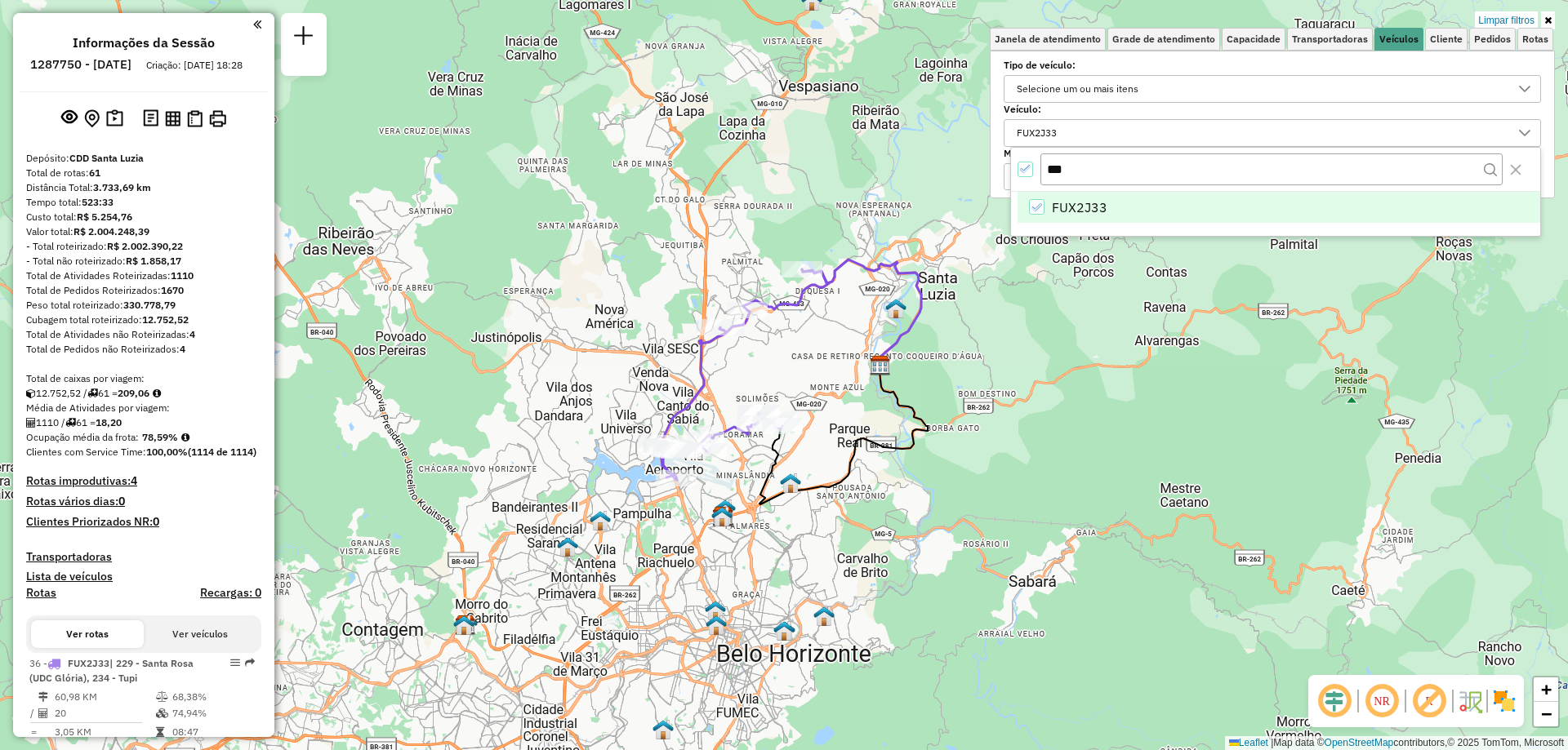
drag, startPoint x: 757, startPoint y: 382, endPoint x: 801, endPoint y: 494, distance: 120.3
click at [801, 494] on img at bounding box center [790, 483] width 21 height 21
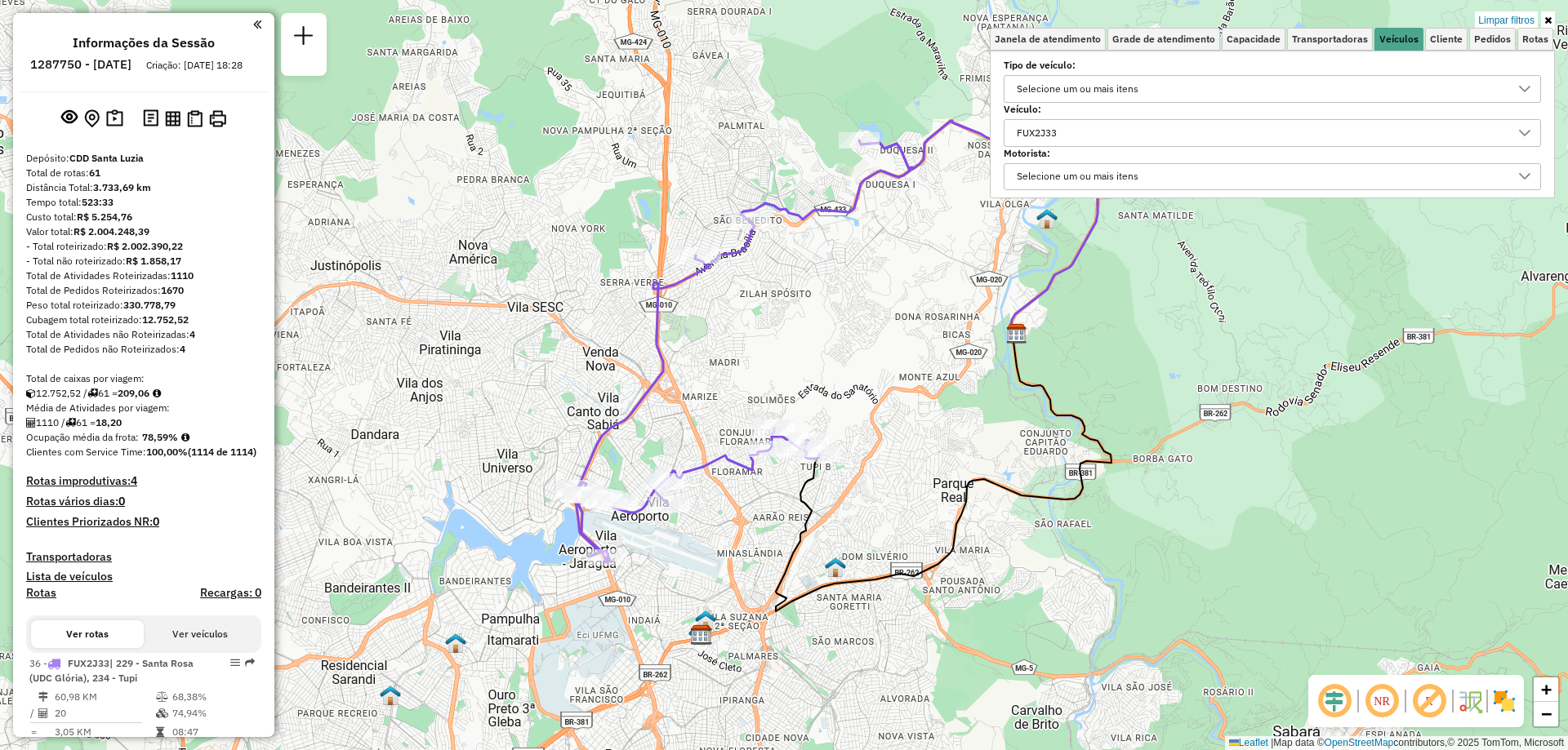
drag, startPoint x: 760, startPoint y: 435, endPoint x: 769, endPoint y: 512, distance: 77.5
click at [769, 512] on div "Limpar filtros Janela de atendimento Grade de atendimento Capacidade Transporta…" at bounding box center [784, 375] width 1568 height 750
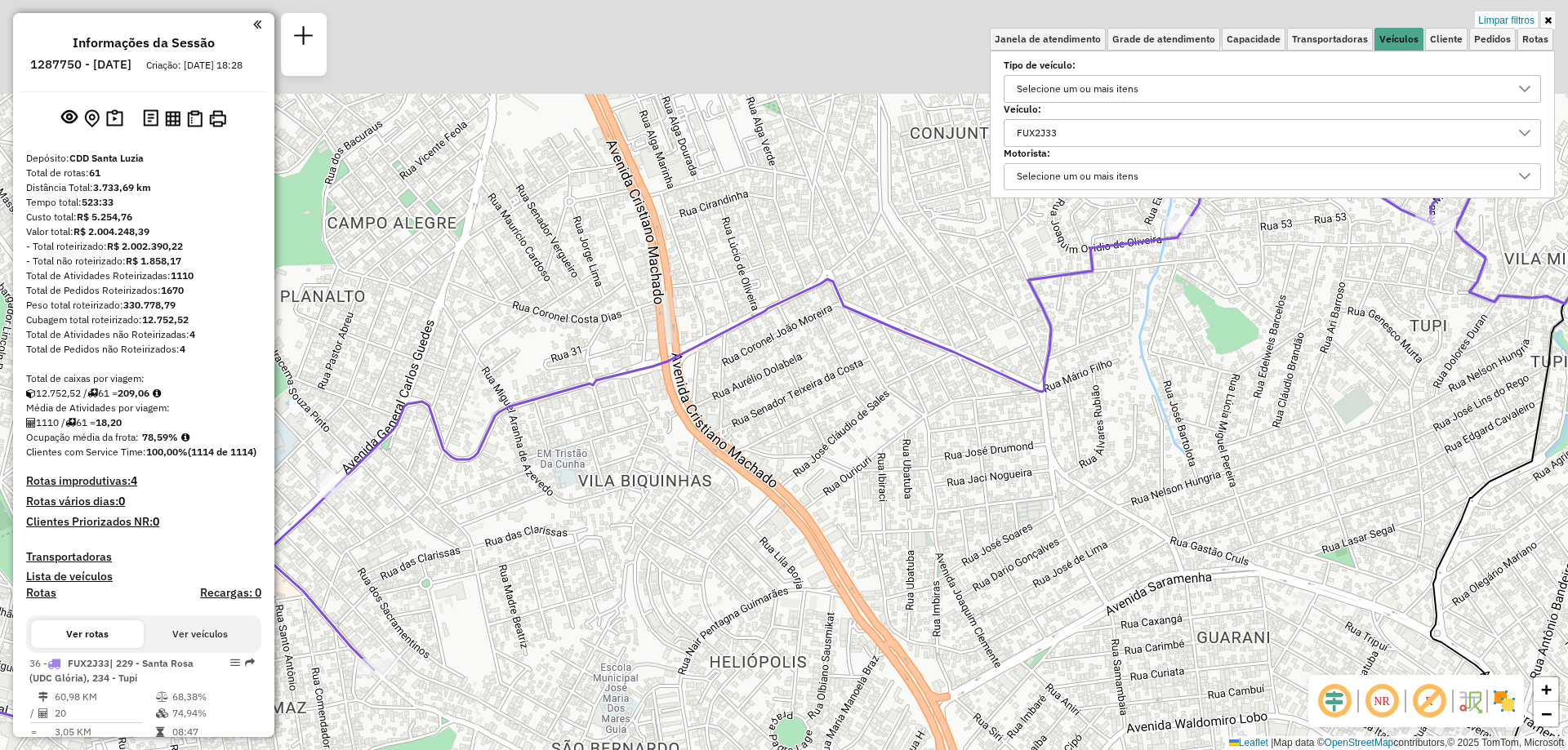
drag, startPoint x: 742, startPoint y: 400, endPoint x: 789, endPoint y: 575, distance: 181.2
click at [789, 575] on div "Limpar filtros Janela de atendimento Grade de atendimento Capacidade Transporta…" at bounding box center [784, 375] width 1568 height 750
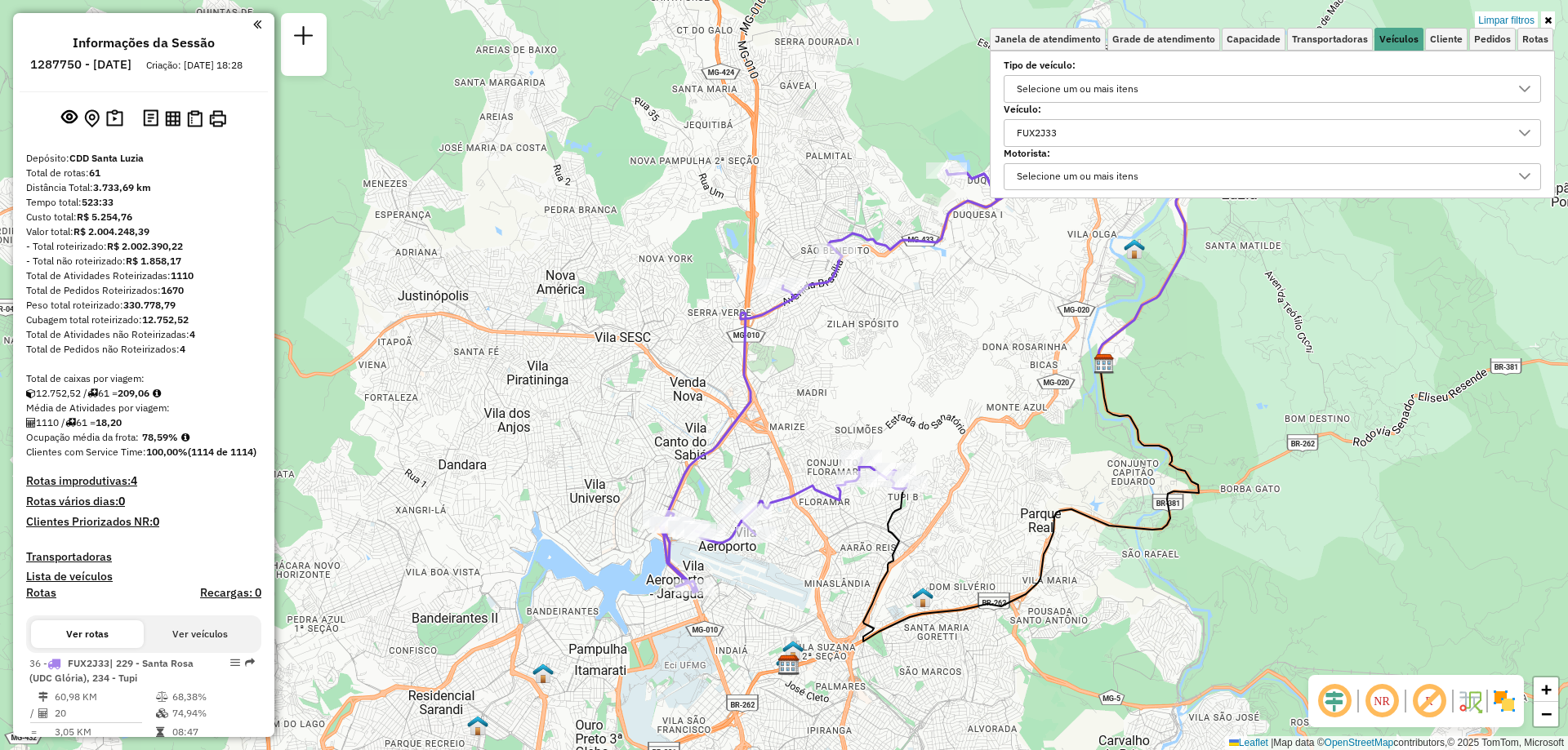
drag, startPoint x: 811, startPoint y: 591, endPoint x: 812, endPoint y: 557, distance: 34.0
click at [812, 557] on div "Limpar filtros Janela de atendimento Grade de atendimento Capacidade Transporta…" at bounding box center [784, 375] width 1568 height 750
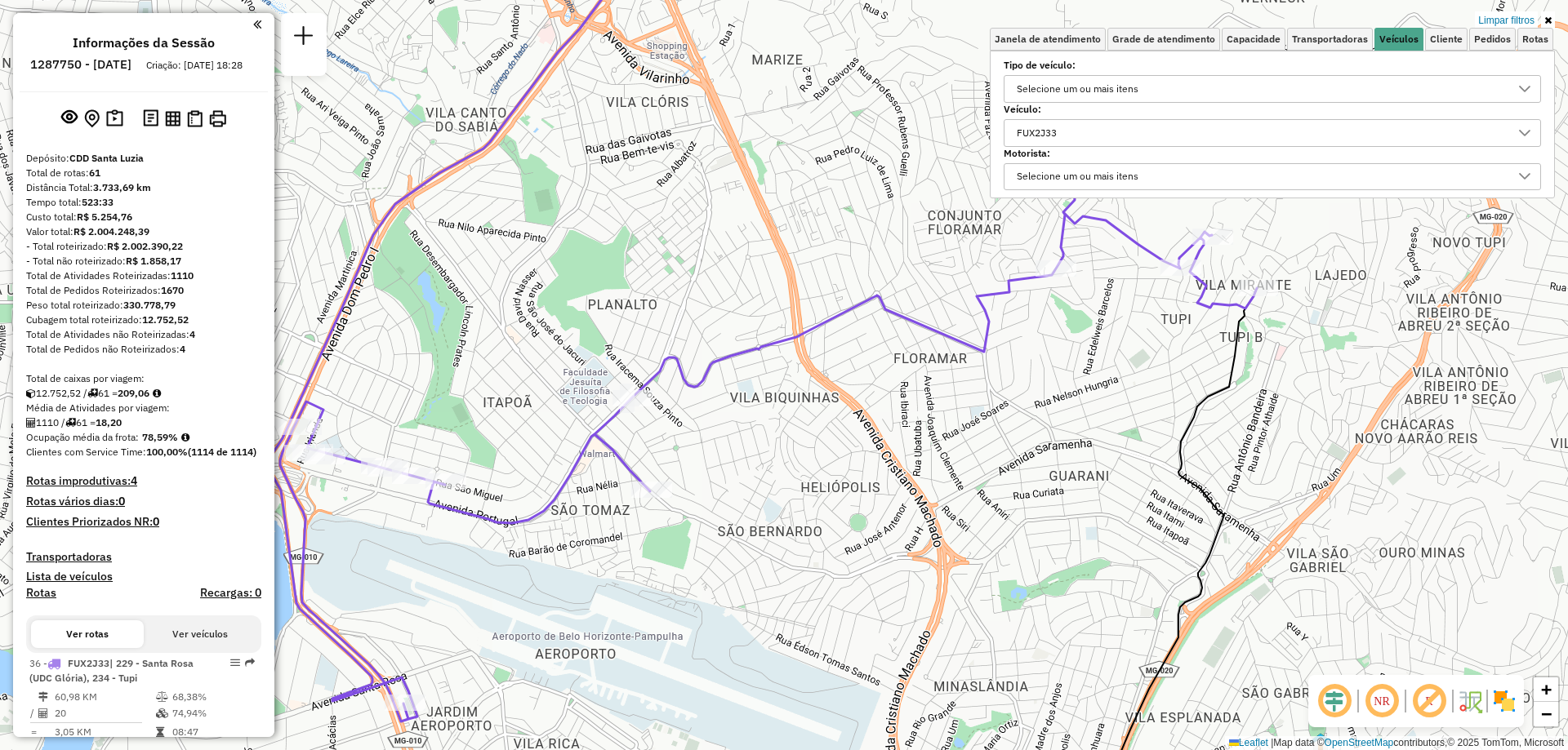
click at [1095, 130] on div "FUX2J33" at bounding box center [1259, 133] width 498 height 26
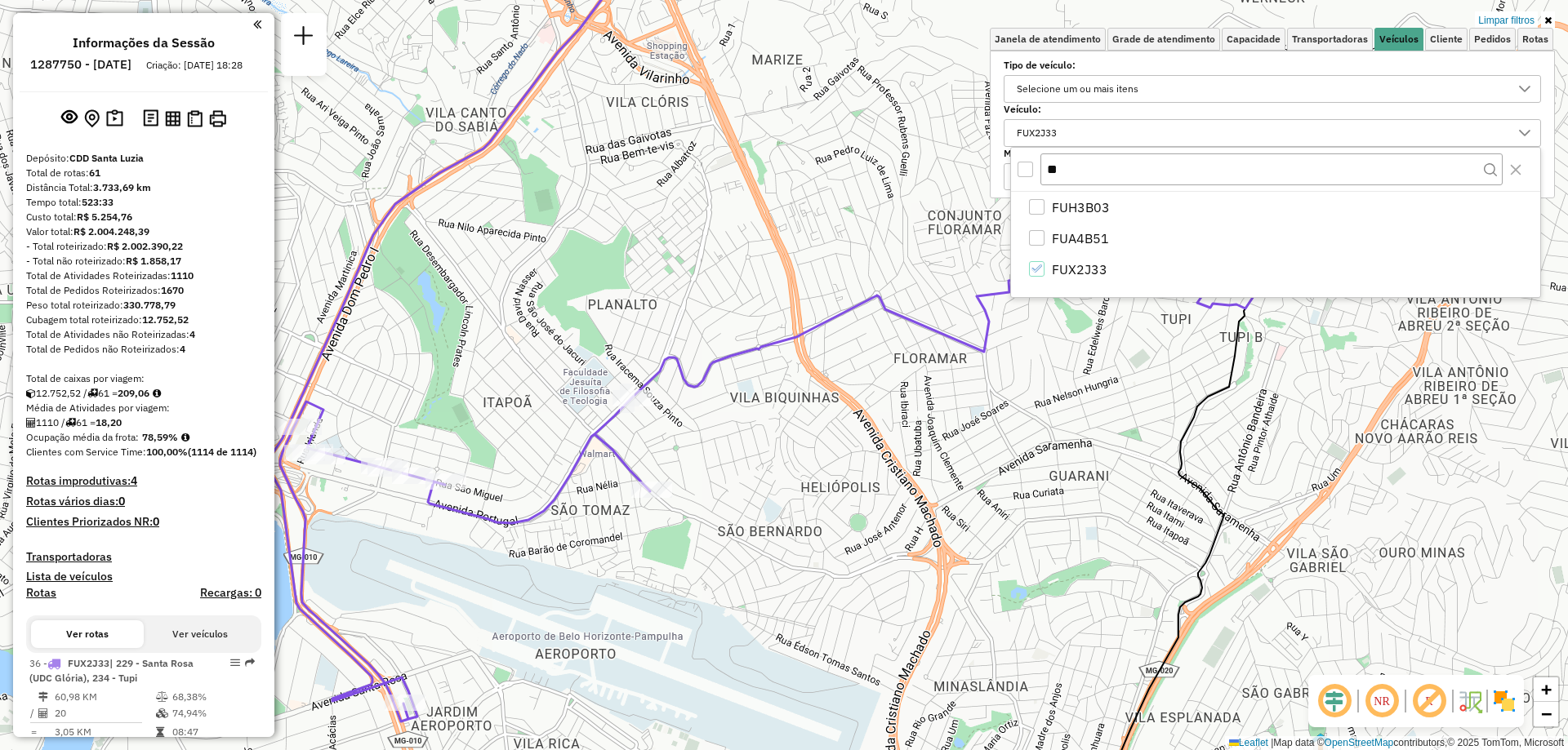
type input "*"
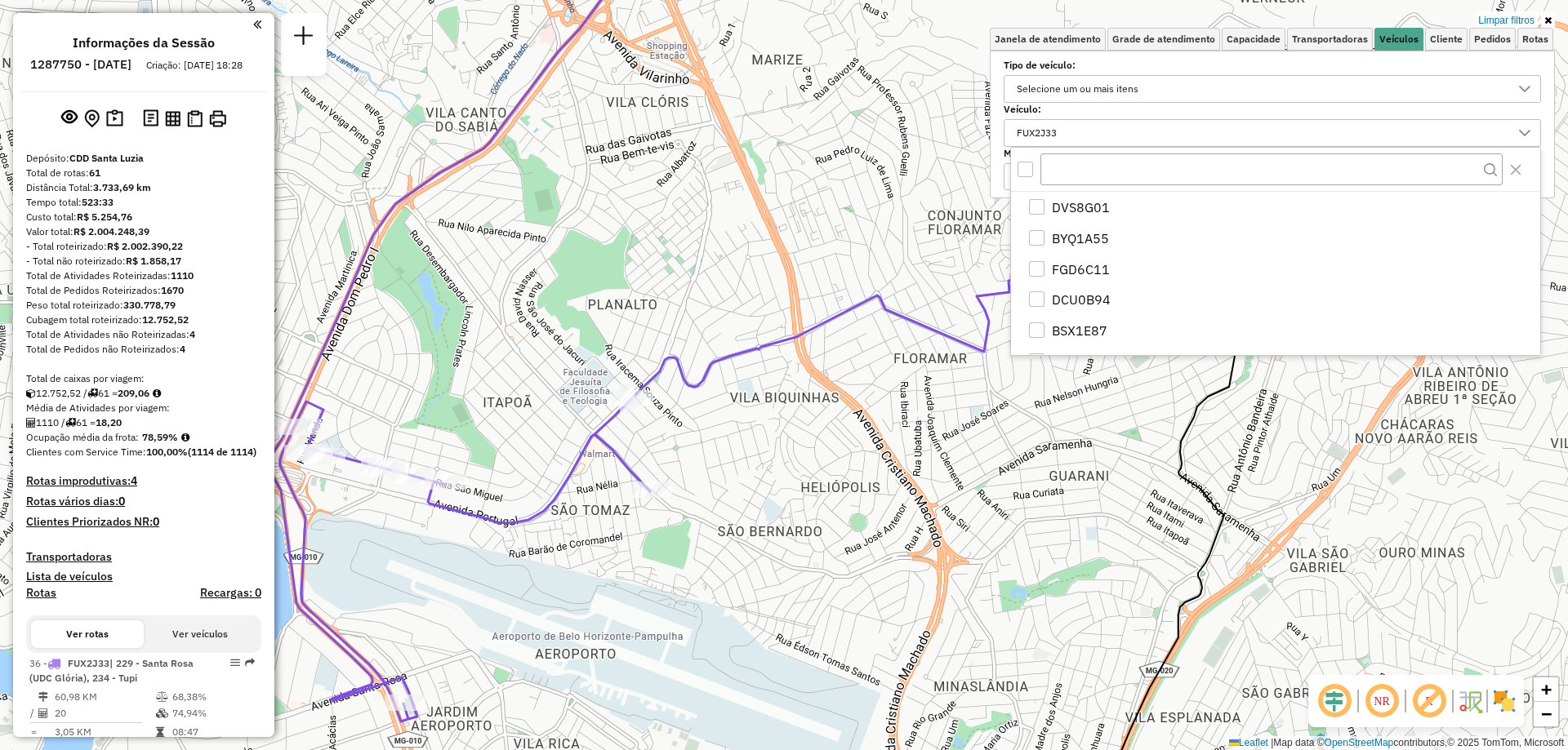
click at [1141, 108] on label "Veículo:" at bounding box center [1272, 109] width 538 height 15
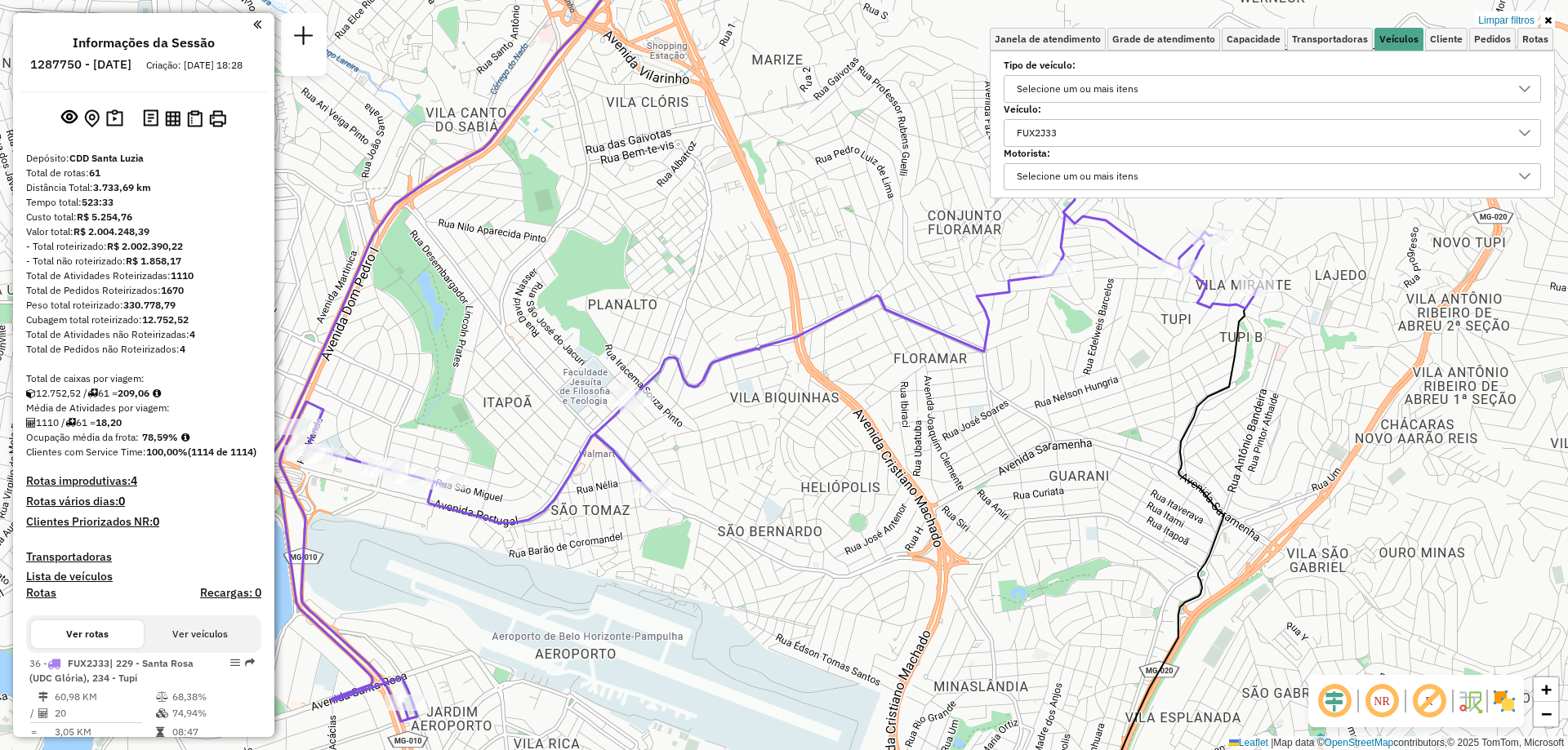
click at [1086, 136] on div "FUX2J33" at bounding box center [1259, 133] width 498 height 26
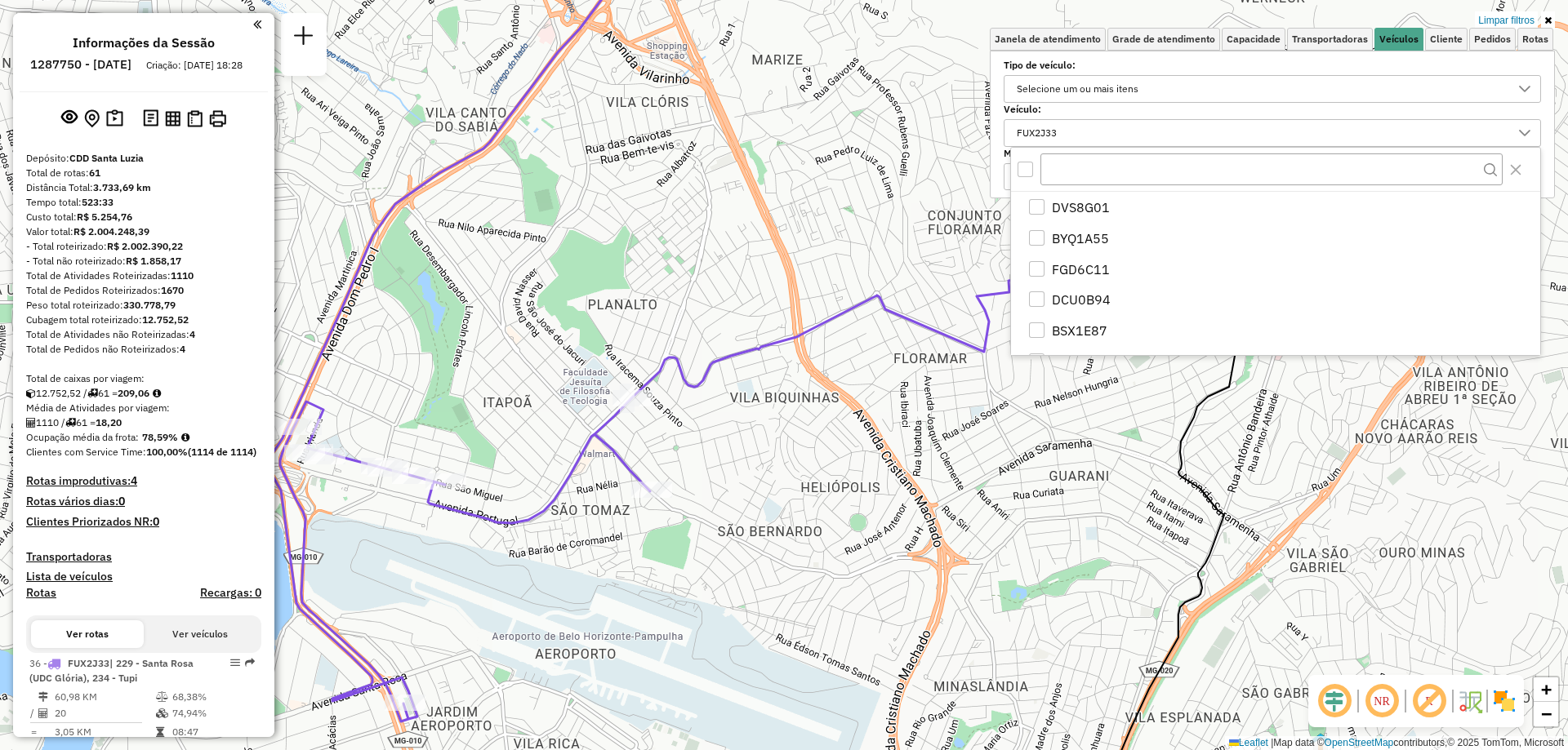
scroll to position [946, 0]
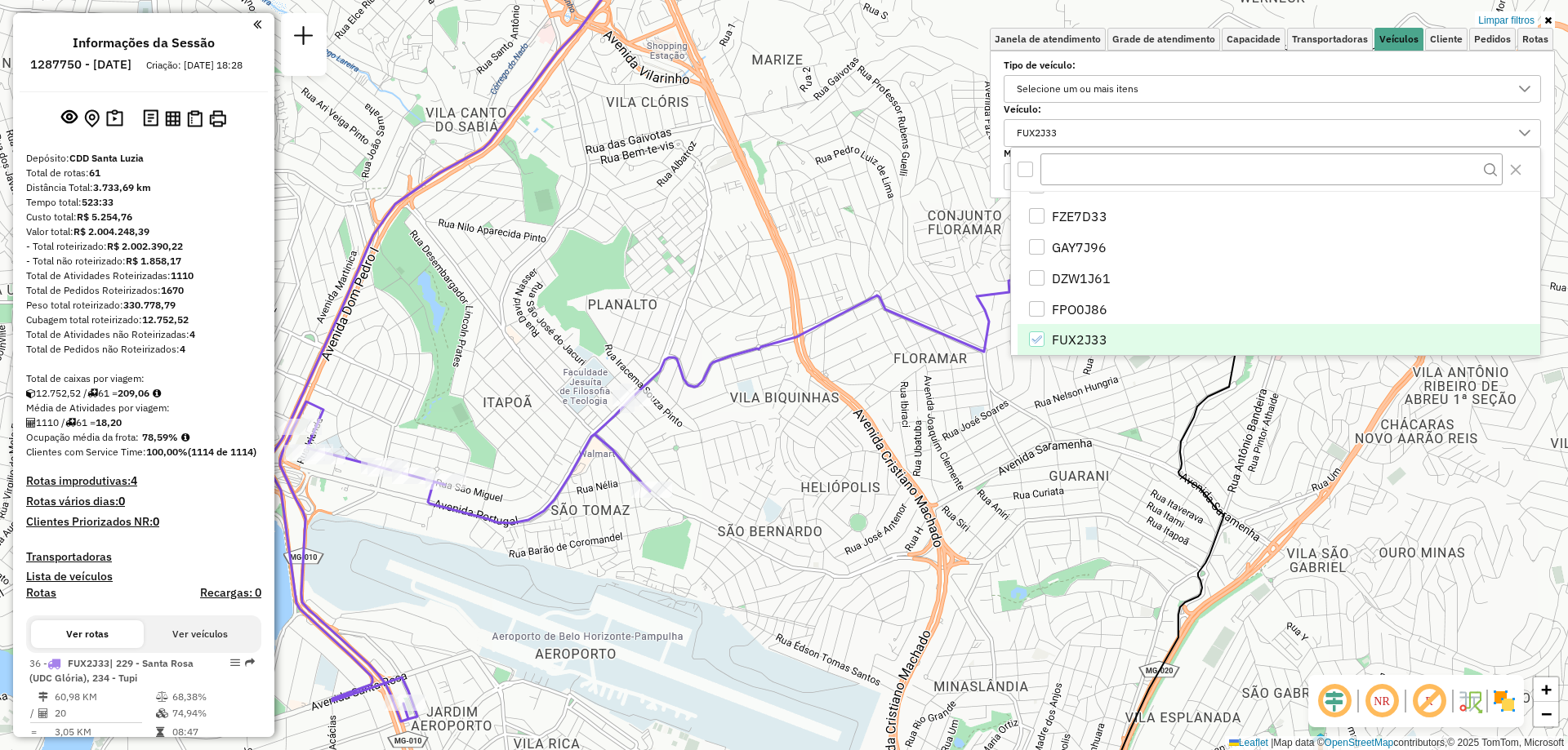
click at [1038, 346] on div "FUX2J33" at bounding box center [1037, 339] width 16 height 16
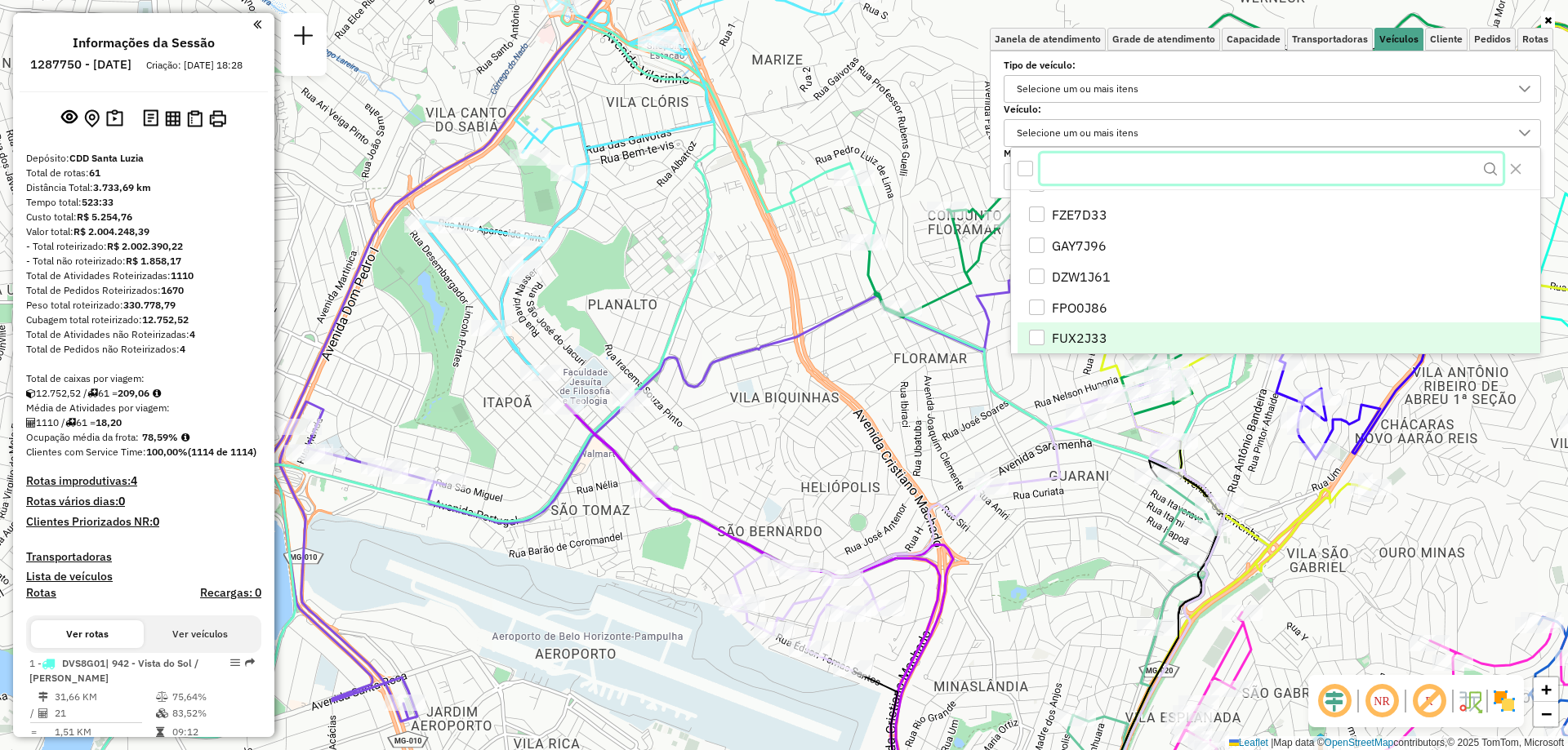
click at [1079, 170] on input "text" at bounding box center [1271, 169] width 463 height 31
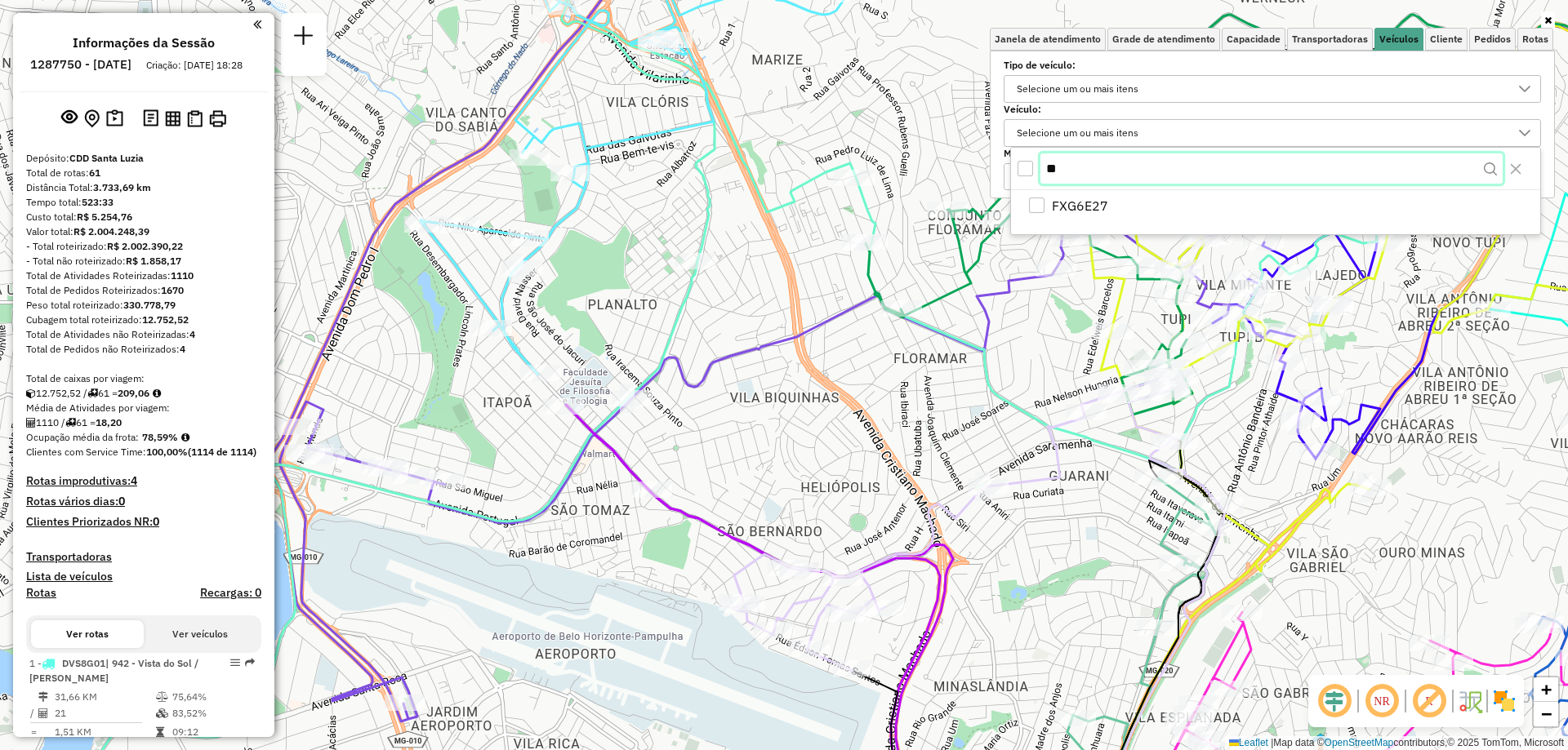
scroll to position [0, 0]
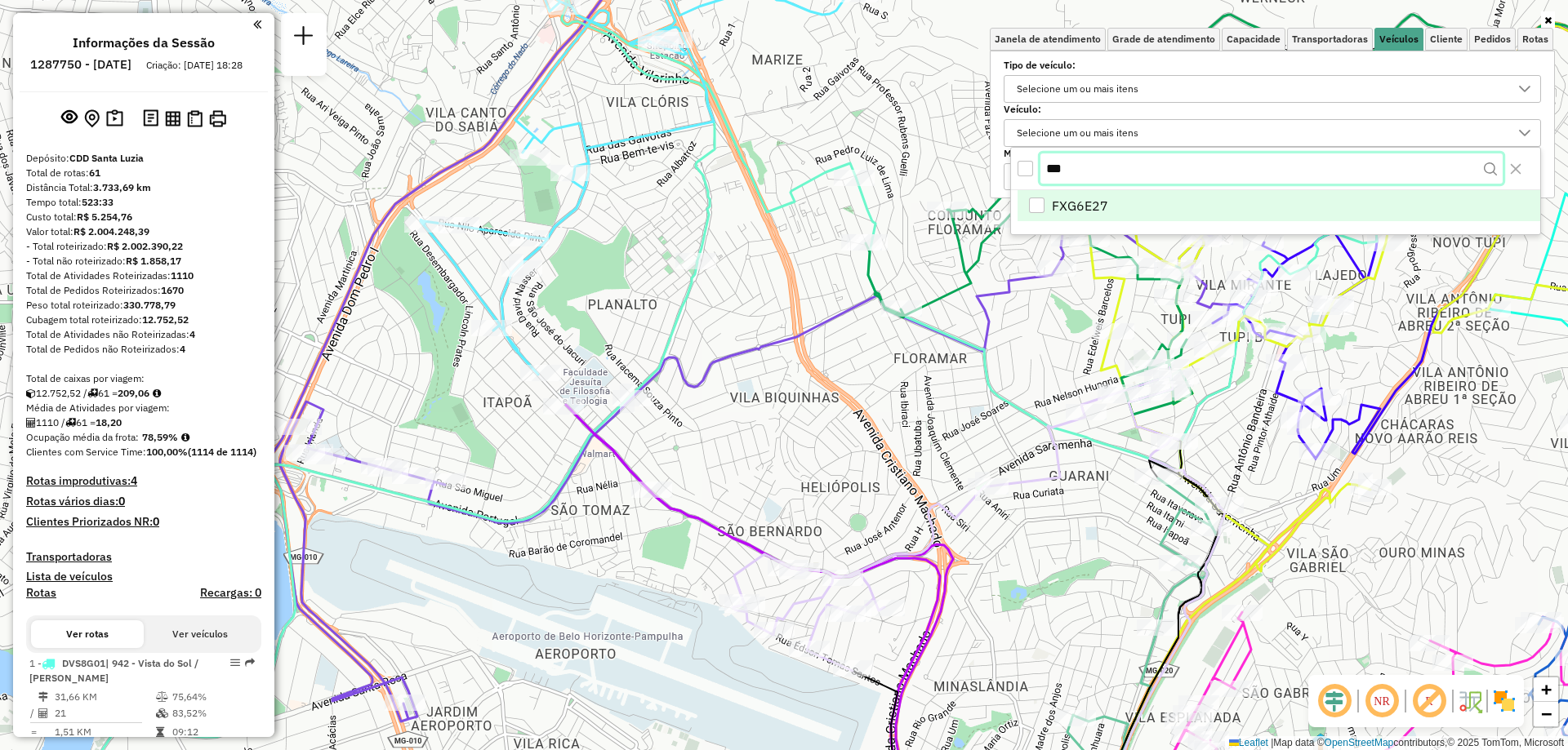
type input "***"
click at [1093, 213] on span "FXG6E27" at bounding box center [1079, 207] width 57 height 19
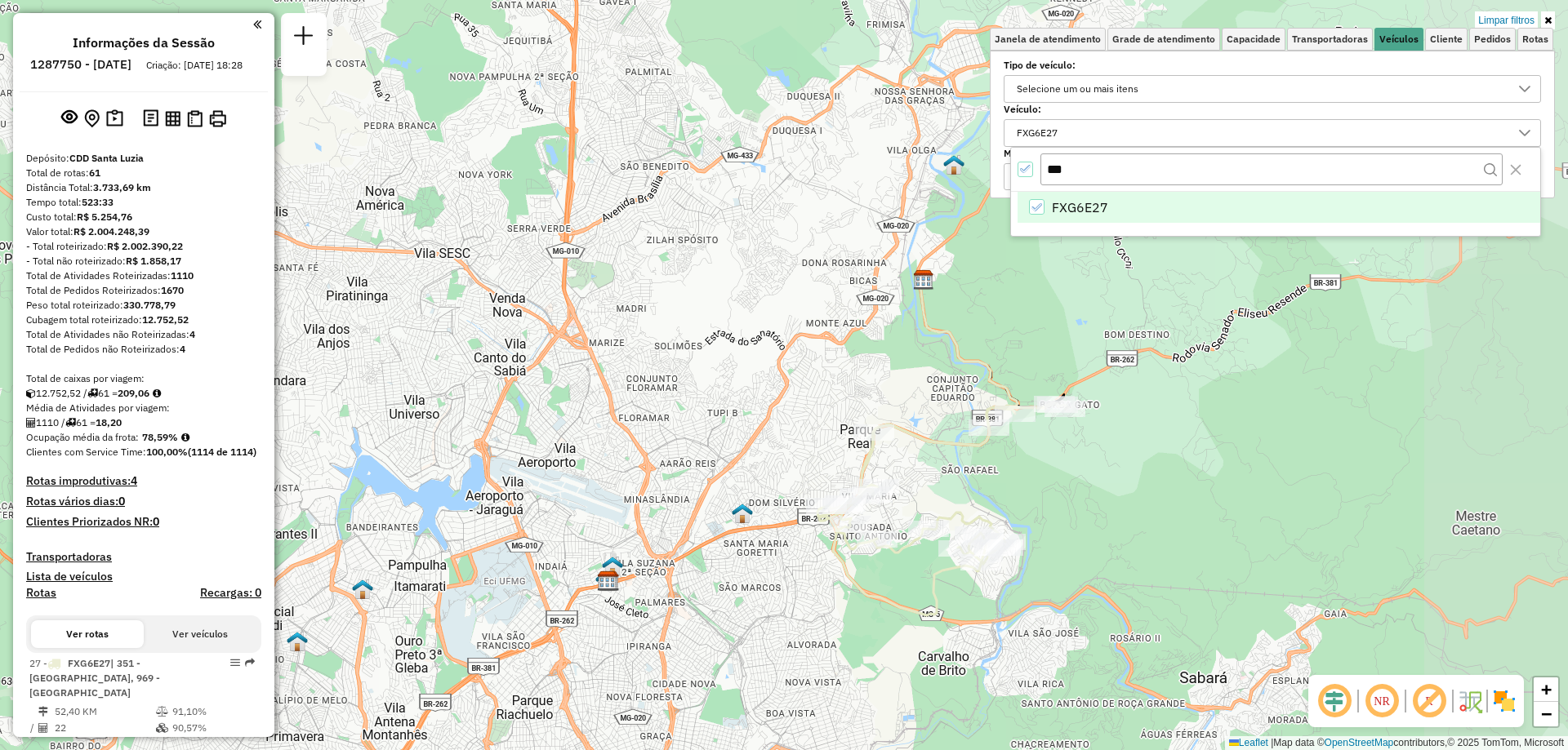
drag, startPoint x: 988, startPoint y: 572, endPoint x: 729, endPoint y: 545, distance: 260.4
click at [729, 545] on div "Limpar filtros Janela de atendimento Grade de atendimento Capacidade Transporta…" at bounding box center [784, 375] width 1568 height 750
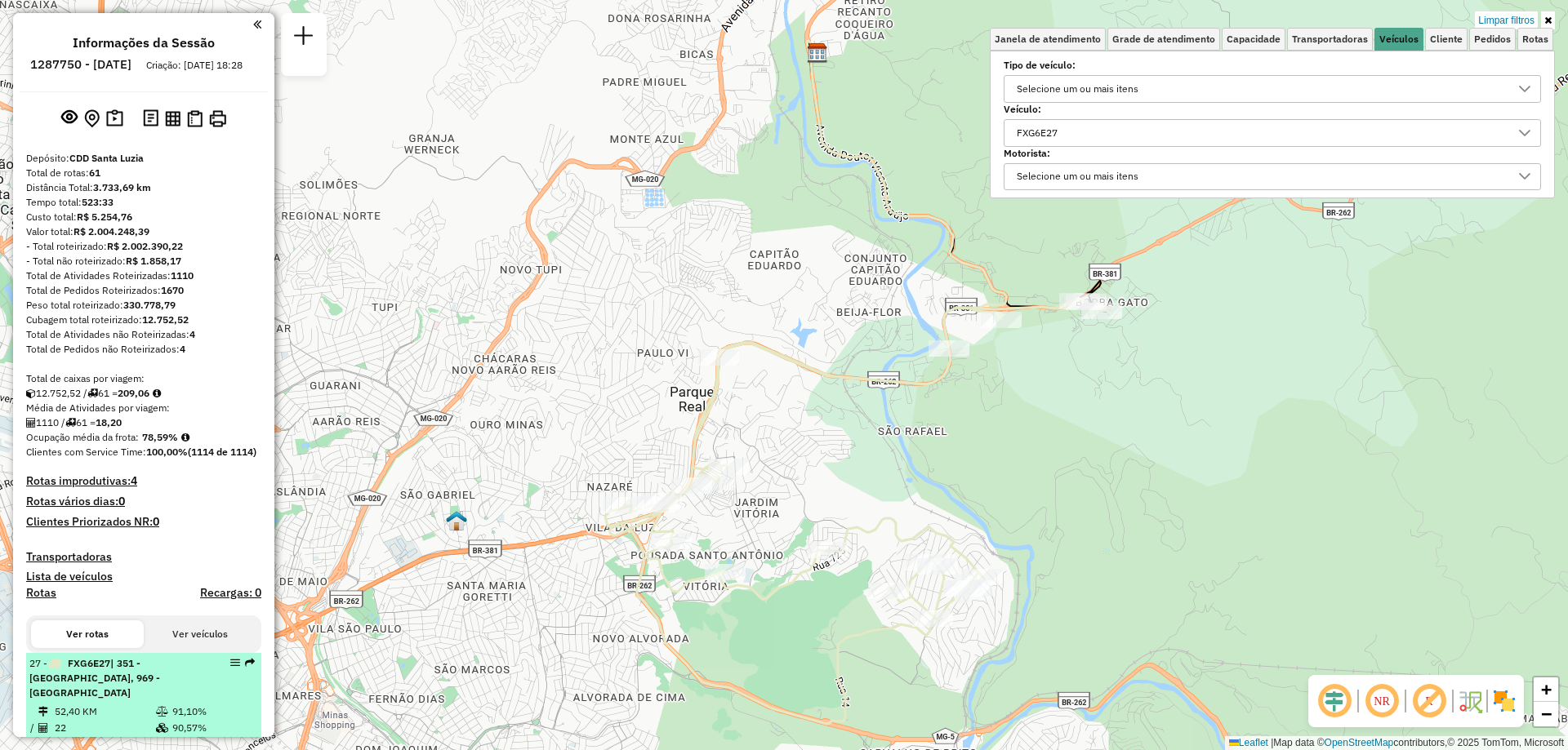
scroll to position [82, 0]
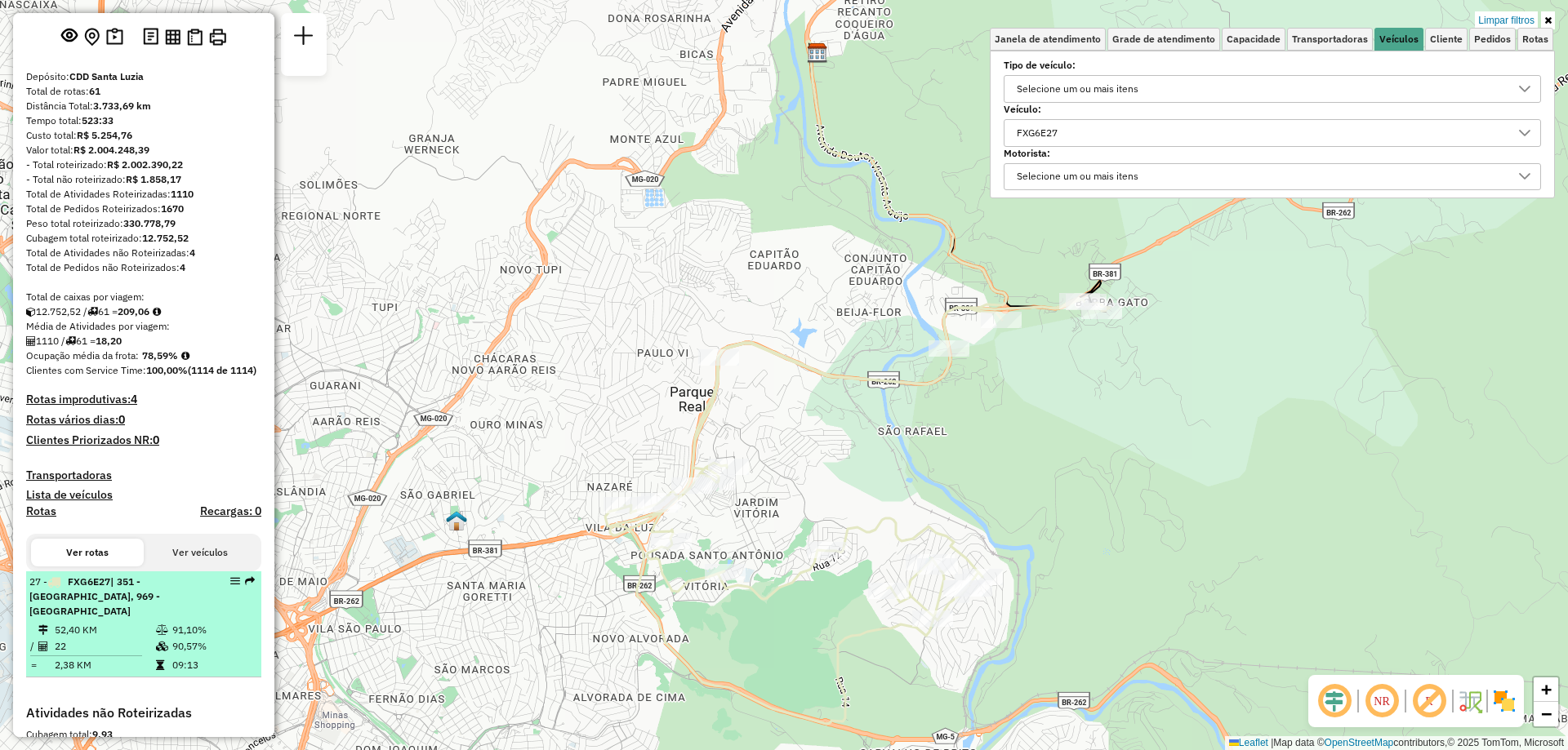
click at [208, 633] on li "27 - FXG6E27 | 351 - Jardim Vitória, 969 - Jardim Vitória 52,40 KM 91,10% / 22 …" at bounding box center [144, 625] width 236 height 107
select select "**********"
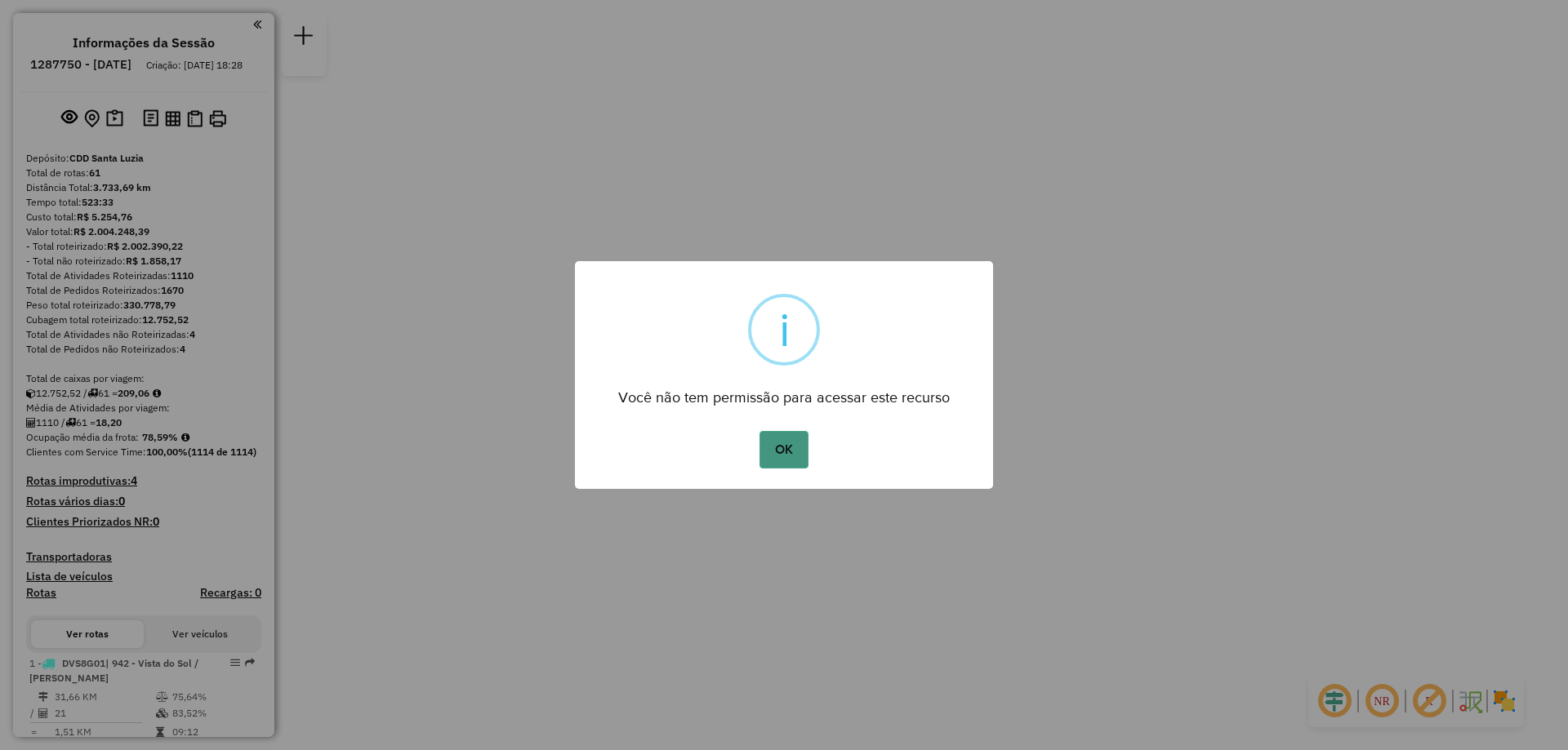
click at [788, 455] on button "OK" at bounding box center [784, 450] width 48 height 38
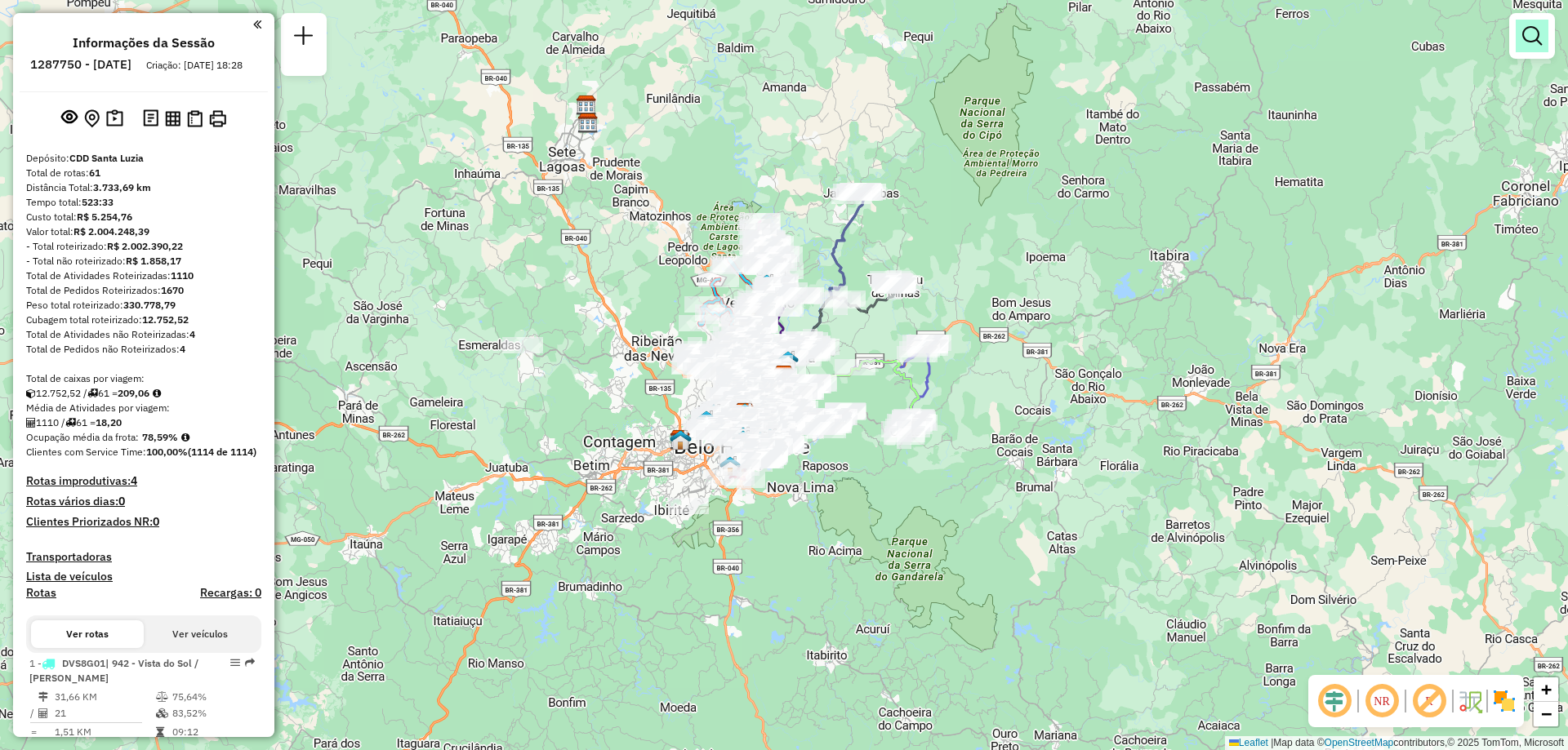
click at [1537, 40] on em at bounding box center [1532, 35] width 19 height 19
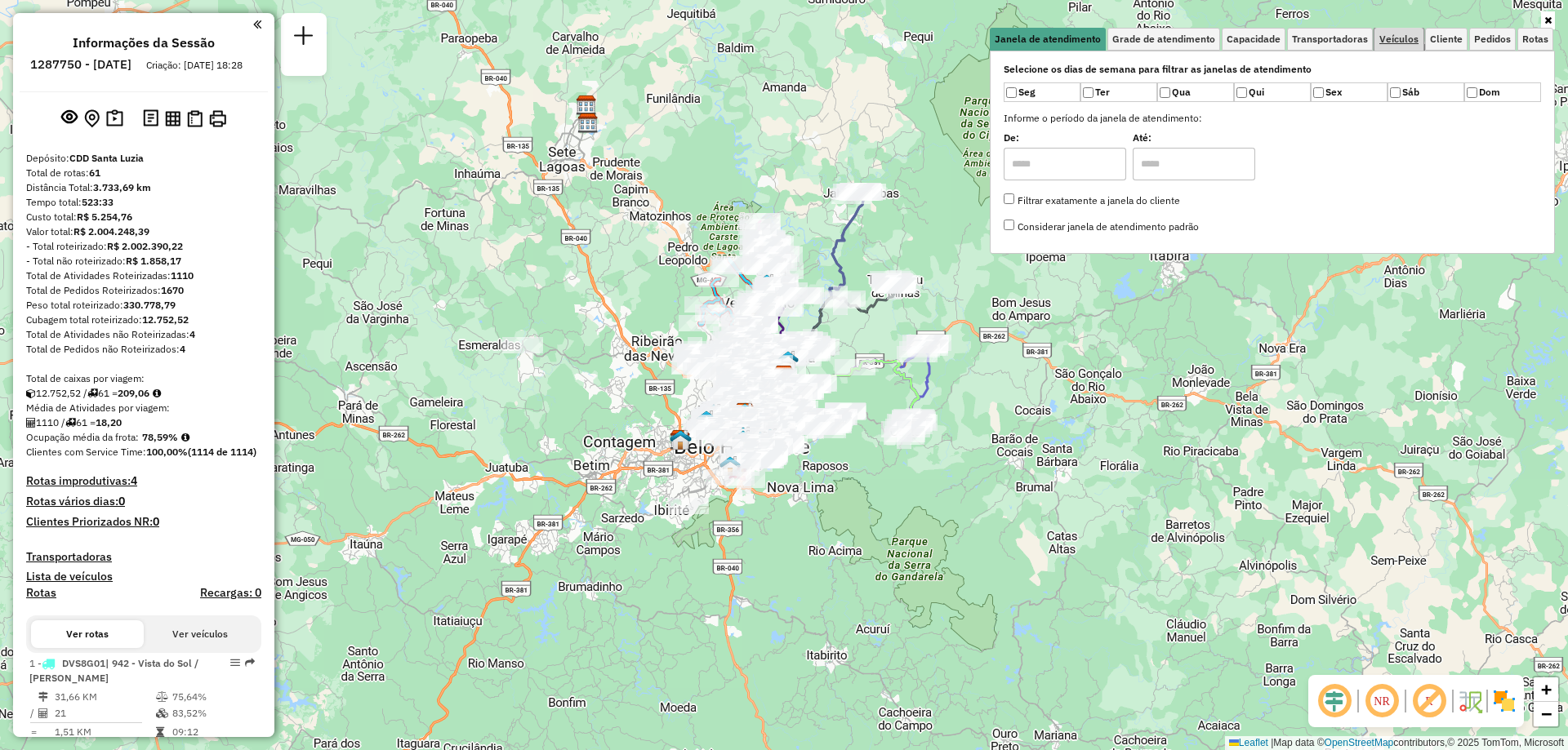
click at [1406, 44] on span "Veículos" at bounding box center [1399, 39] width 39 height 10
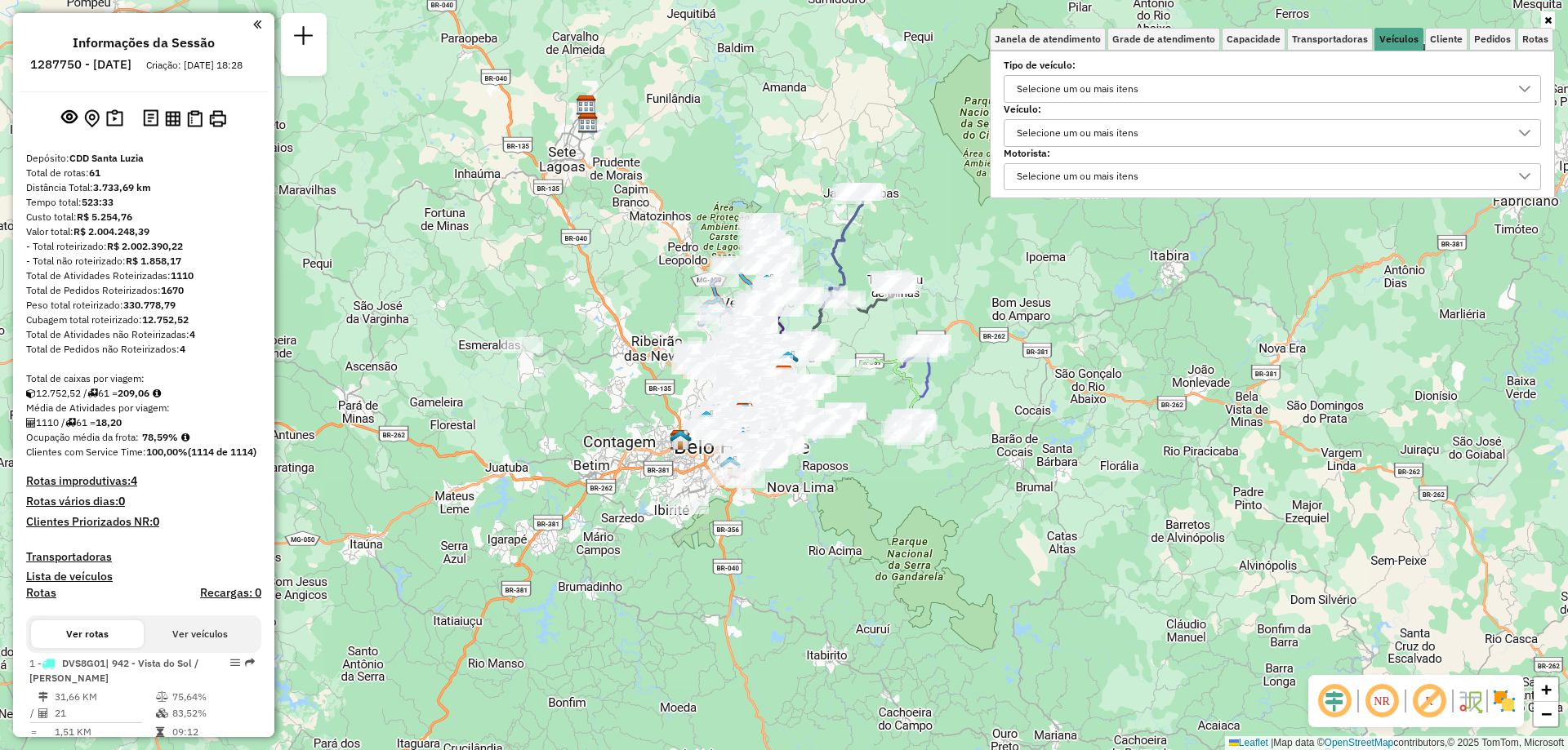
click at [1133, 133] on div "Selecione um ou mais itens" at bounding box center [1077, 133] width 134 height 26
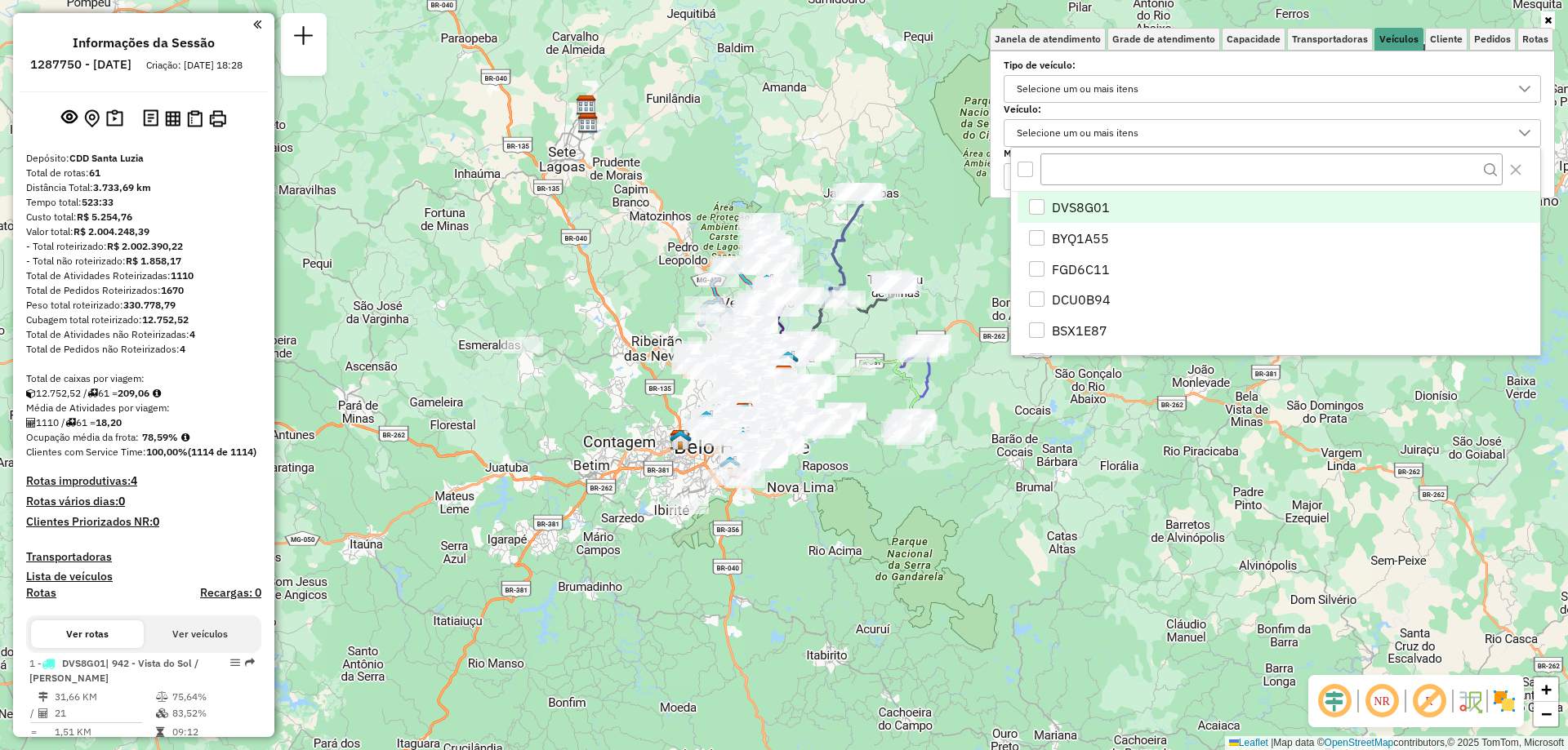
scroll to position [10, 57]
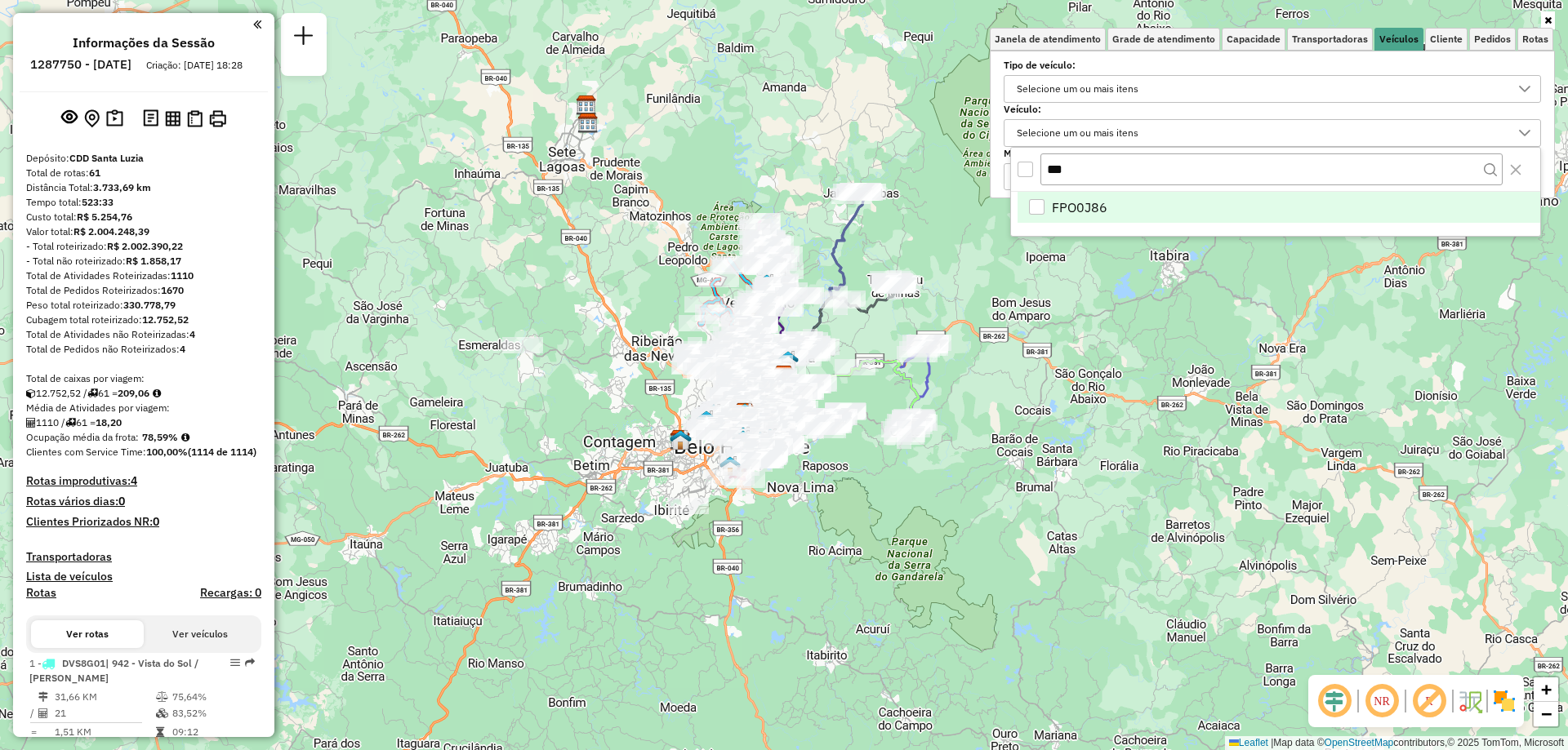
type input "***"
click at [1101, 201] on span "FPO0J86" at bounding box center [1079, 207] width 56 height 19
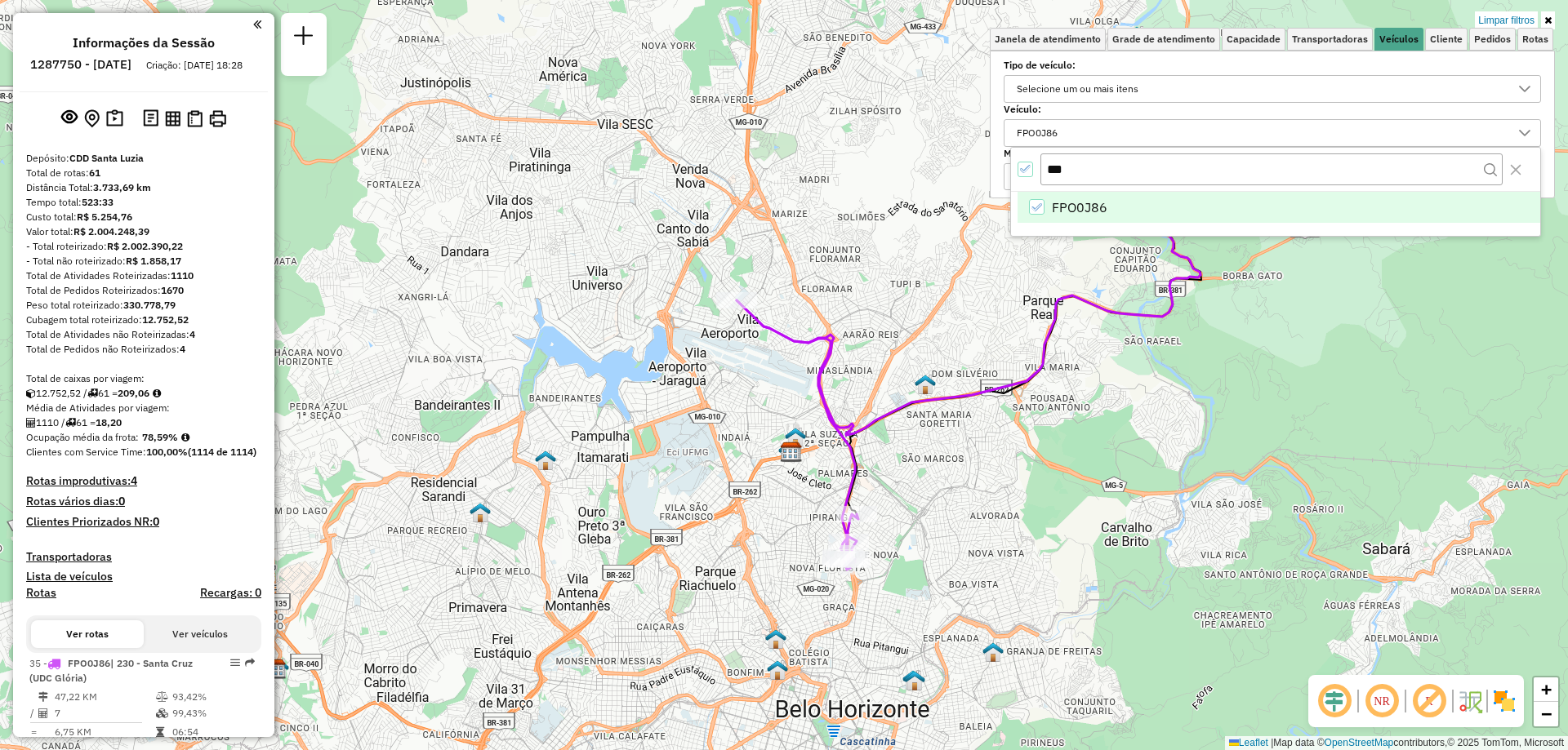
drag, startPoint x: 983, startPoint y: 398, endPoint x: 707, endPoint y: 538, distance: 309.5
click at [707, 538] on div "Limpar filtros Janela de atendimento Grade de atendimento Capacidade Transporta…" at bounding box center [784, 375] width 1568 height 750
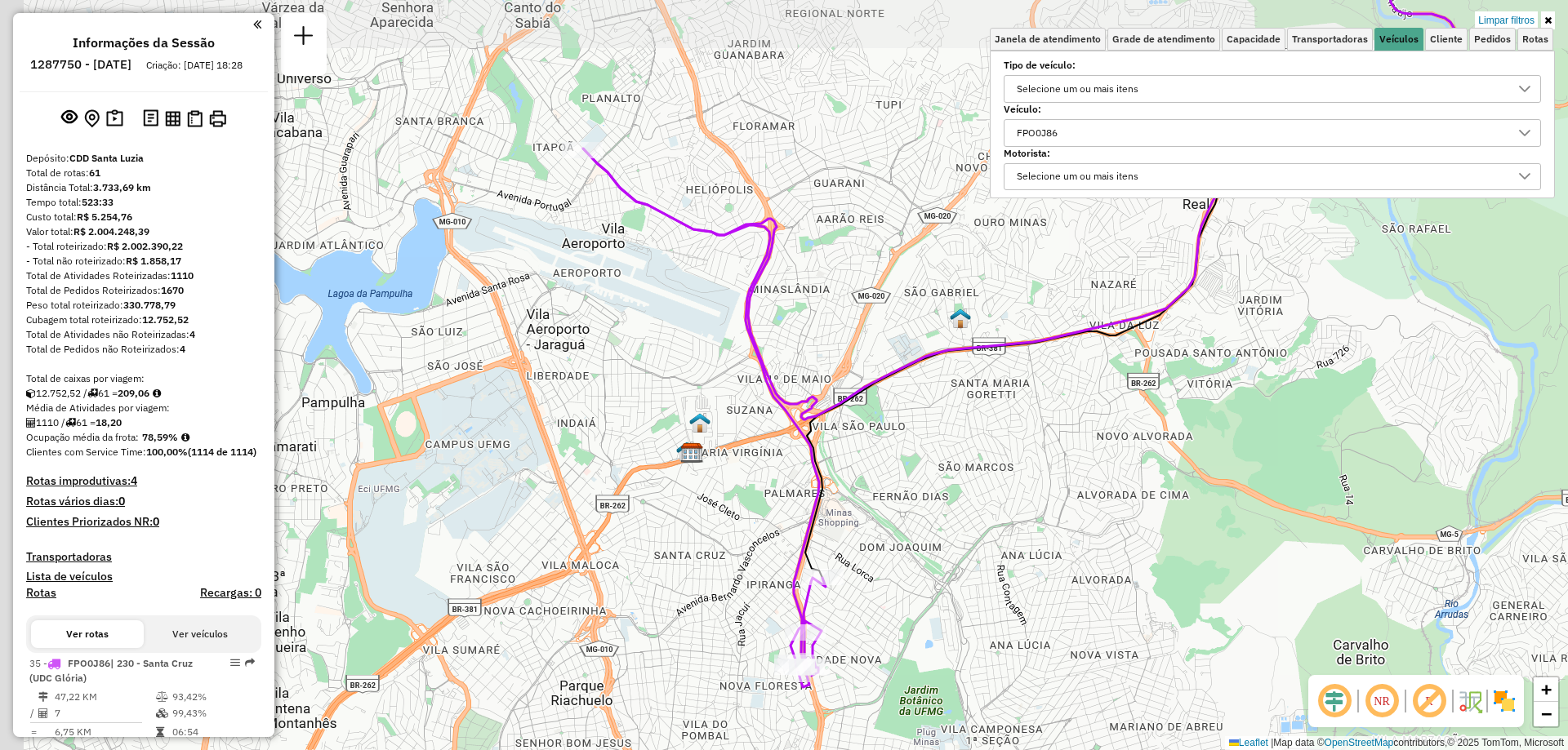
drag, startPoint x: 838, startPoint y: 459, endPoint x: 889, endPoint y: 524, distance: 82.6
click at [889, 524] on div "Limpar filtros Janela de atendimento Grade de atendimento Capacidade Transporta…" at bounding box center [784, 375] width 1568 height 750
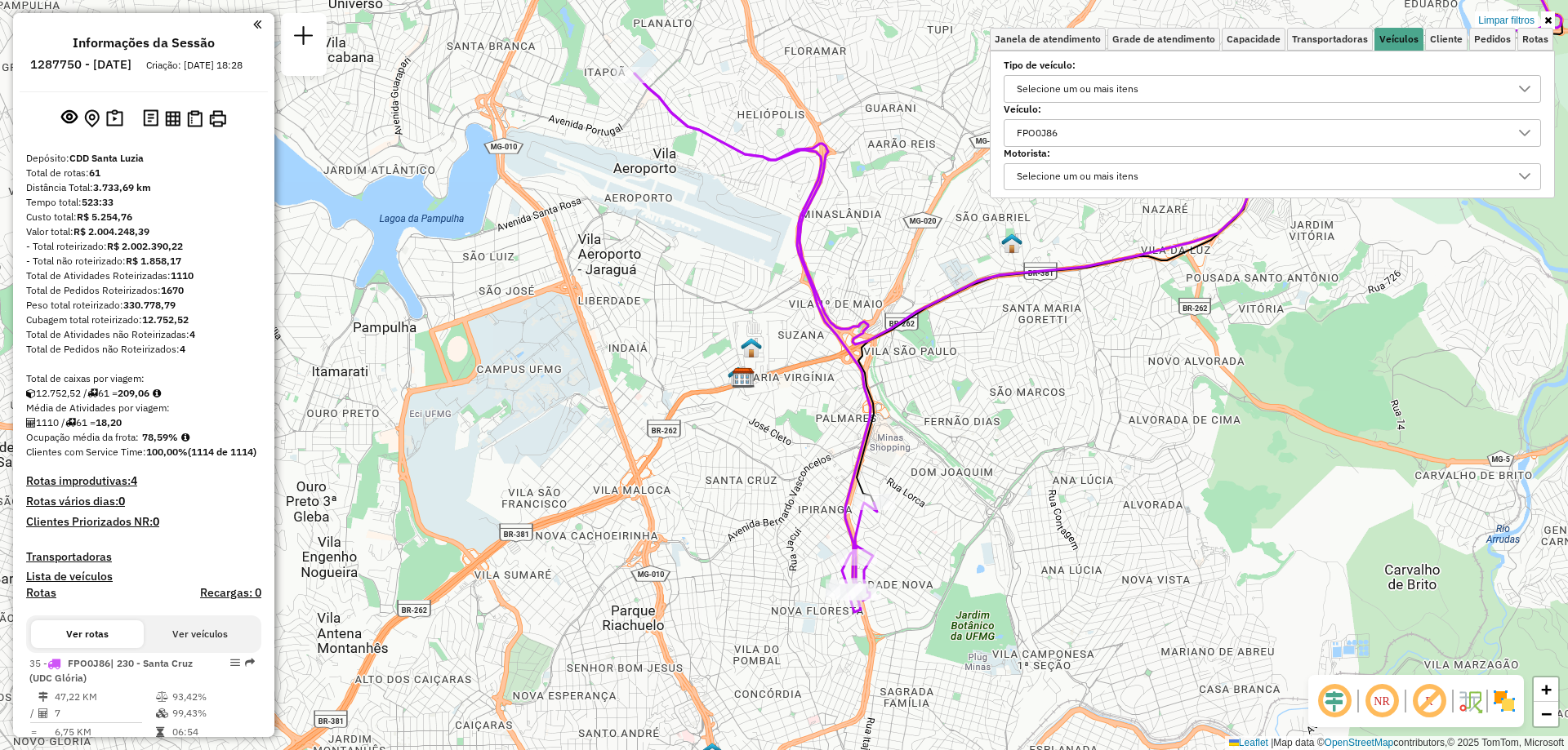
drag, startPoint x: 891, startPoint y: 676, endPoint x: 924, endPoint y: 569, distance: 112.0
click at [924, 572] on div "Limpar filtros Janela de atendimento Grade de atendimento Capacidade Transporta…" at bounding box center [784, 375] width 1568 height 750
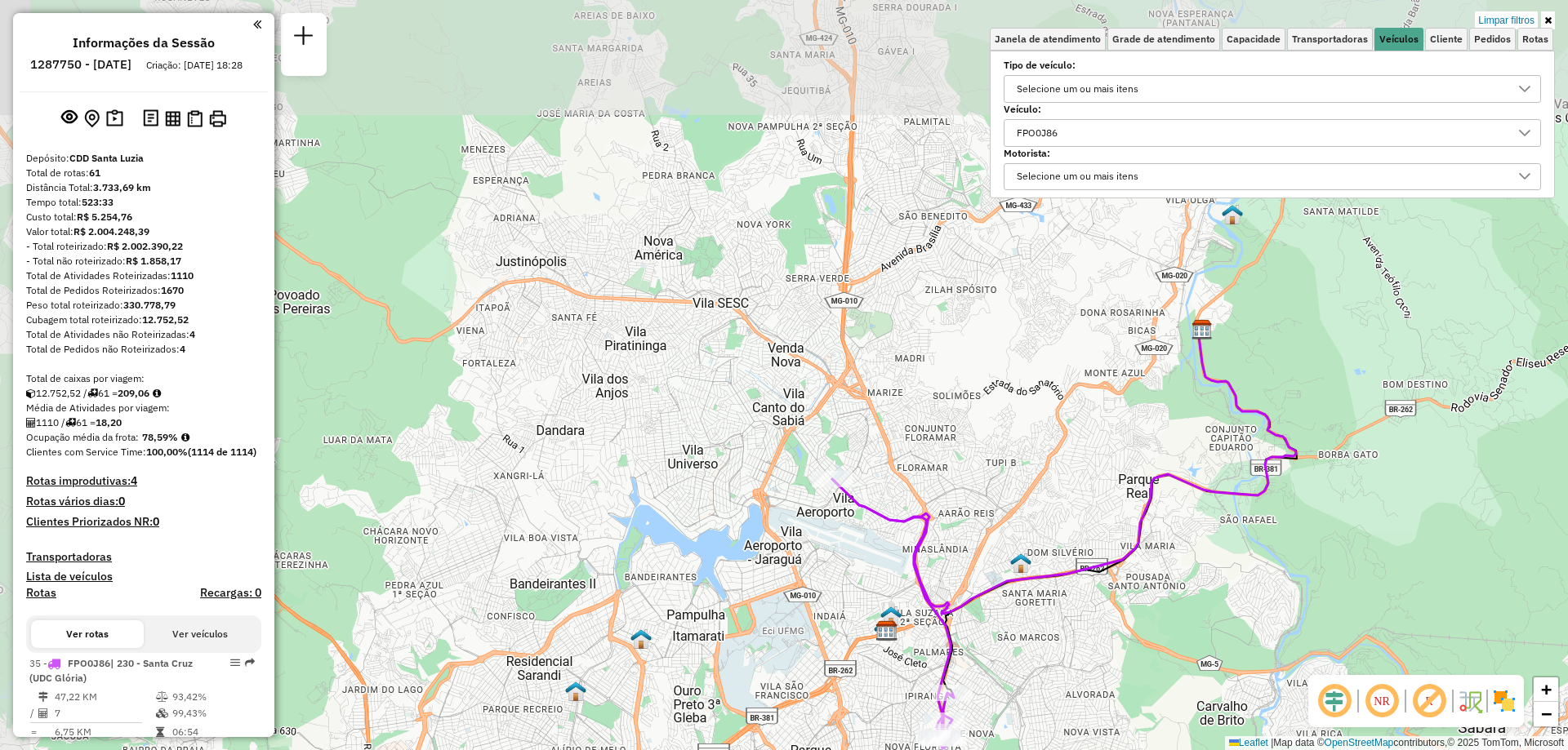
drag, startPoint x: 761, startPoint y: 366, endPoint x: 823, endPoint y: 538, distance: 182.8
click at [823, 538] on div "Limpar filtros Janela de atendimento Grade de atendimento Capacidade Transporta…" at bounding box center [784, 375] width 1568 height 750
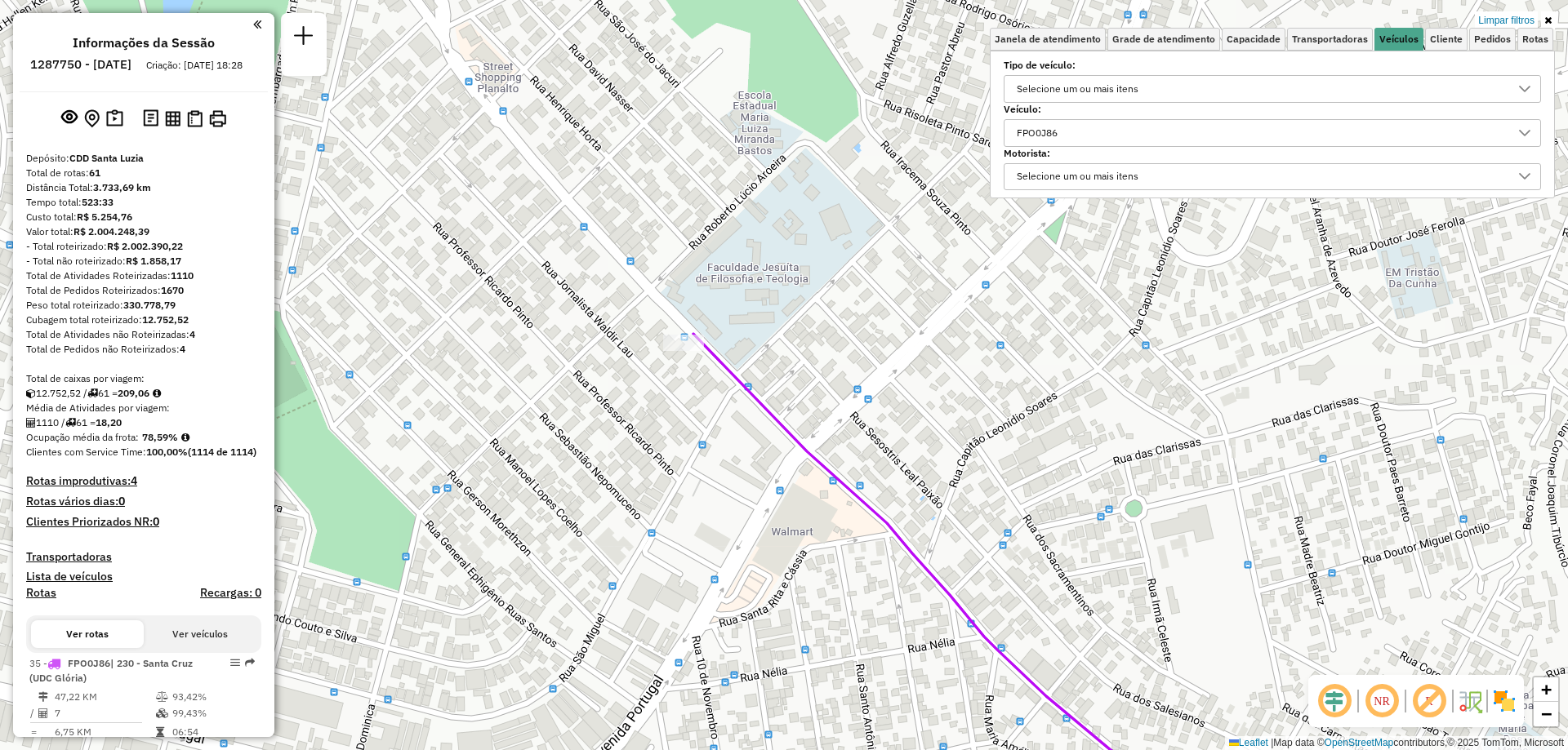
drag, startPoint x: 710, startPoint y: 342, endPoint x: 750, endPoint y: 430, distance: 96.7
click at [750, 430] on div "Limpar filtros Janela de atendimento Grade de atendimento Capacidade Transporta…" at bounding box center [784, 375] width 1568 height 750
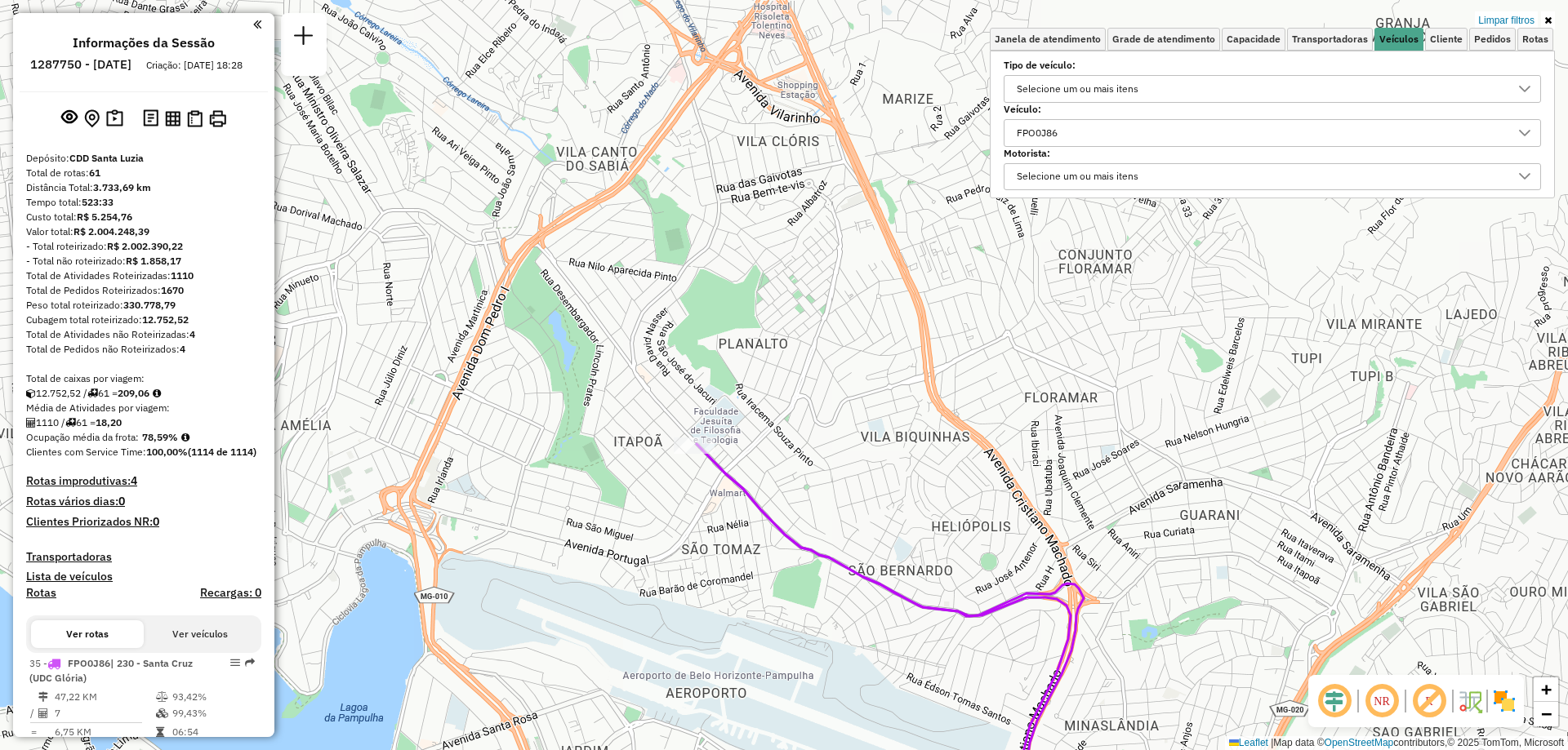
click at [1332, 138] on div "FPO0J86" at bounding box center [1259, 133] width 498 height 26
click at [1022, 173] on icon "All items selected" at bounding box center [1026, 169] width 11 height 11
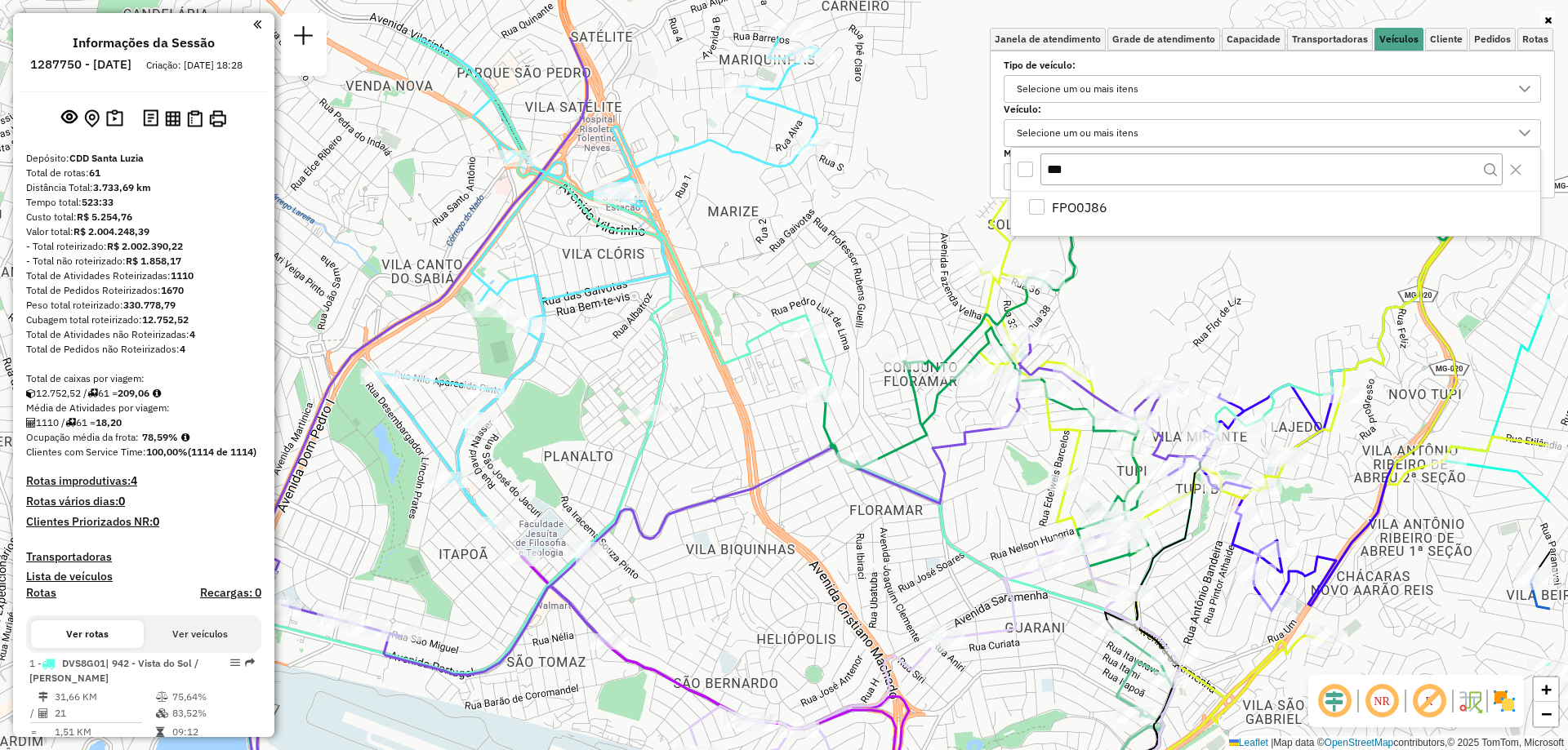
drag, startPoint x: 1230, startPoint y: 521, endPoint x: 1056, endPoint y: 633, distance: 206.9
click at [1056, 633] on div "Janela de atendimento Grade de atendimento Capacidade Transportadoras Veículos …" at bounding box center [784, 375] width 1568 height 750
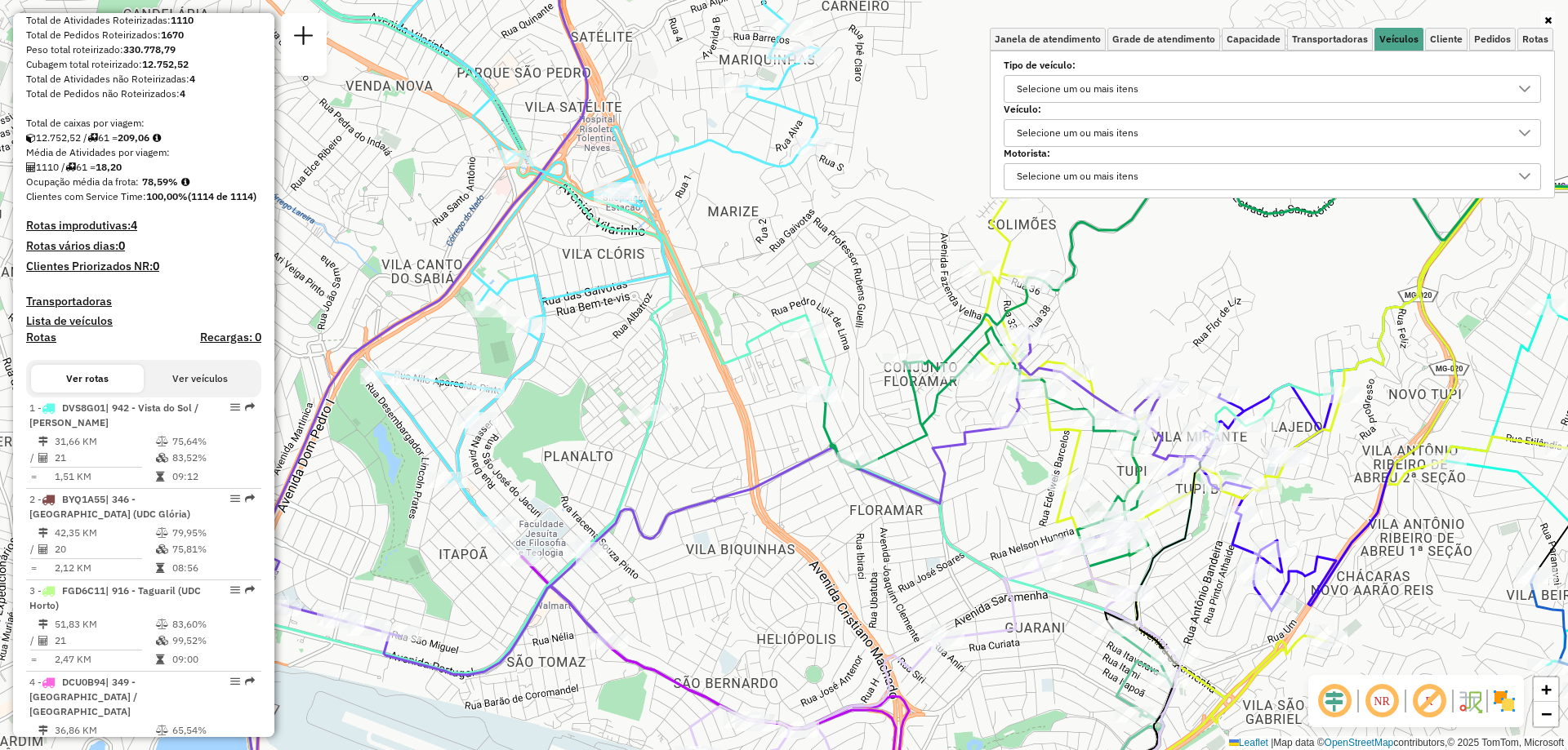
scroll to position [239, 0]
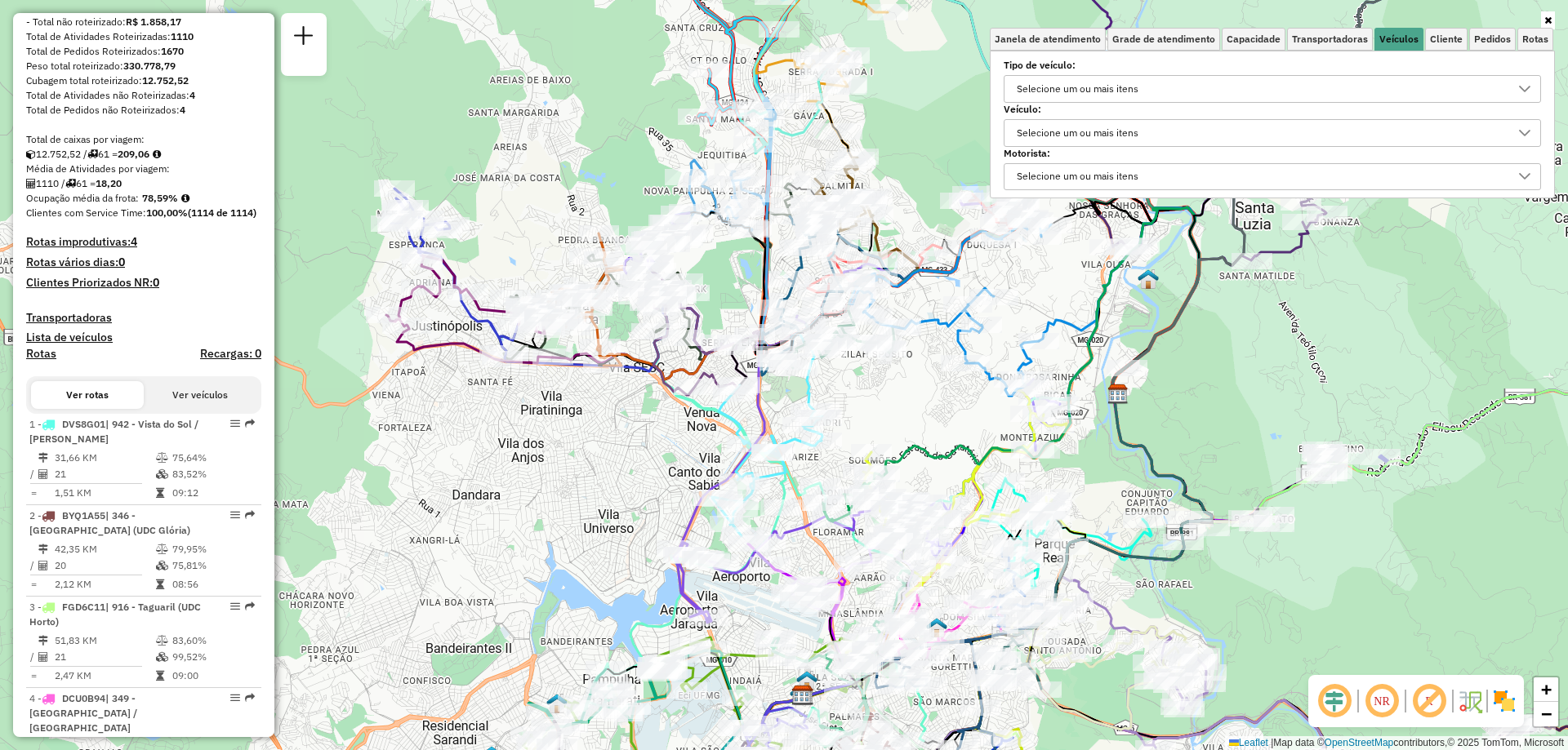
drag, startPoint x: 888, startPoint y: 468, endPoint x: 867, endPoint y: 398, distance: 73.1
click at [867, 398] on div "Janela de atendimento Grade de atendimento Capacidade Transportadoras Veículos …" at bounding box center [784, 375] width 1568 height 750
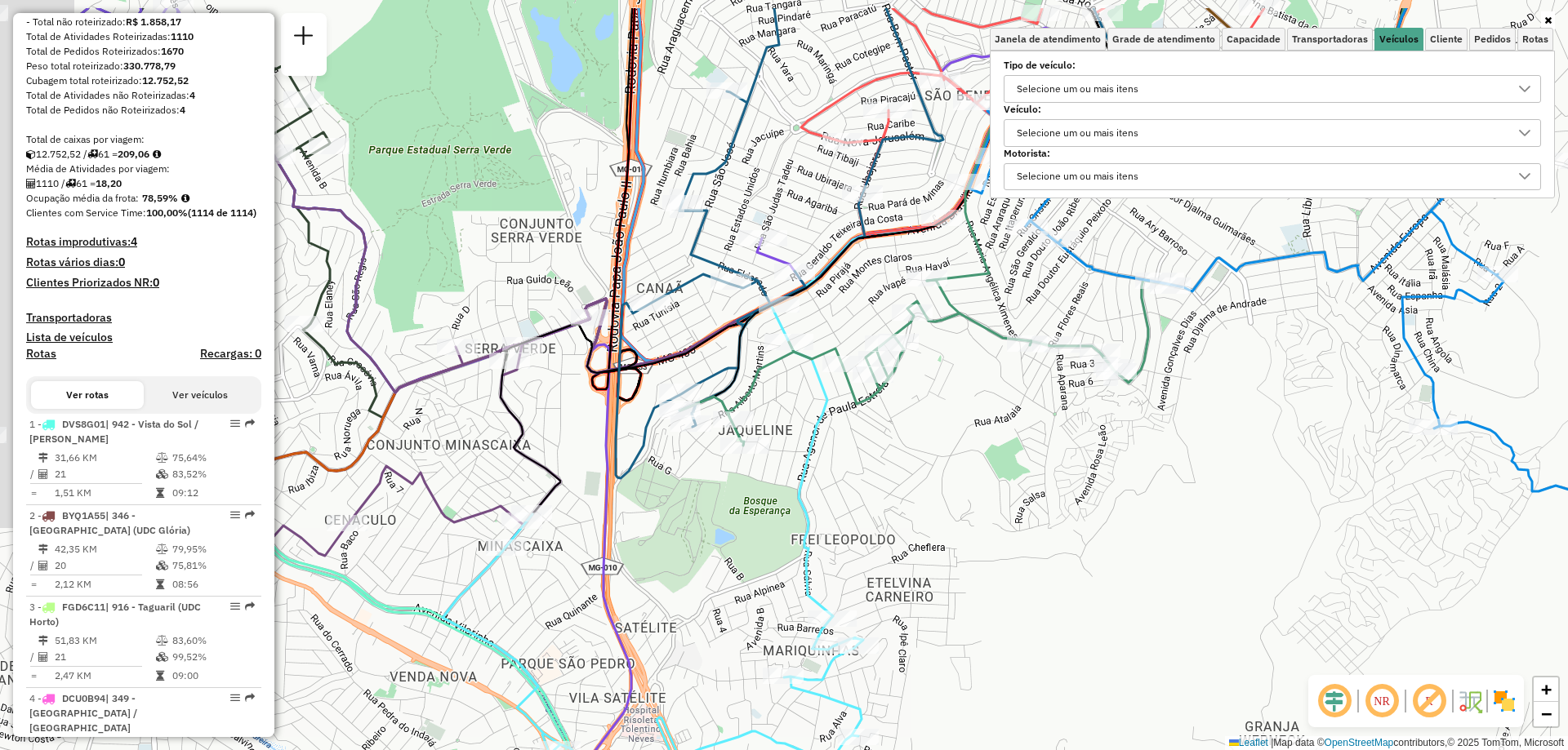
drag, startPoint x: 593, startPoint y: 360, endPoint x: 822, endPoint y: 443, distance: 243.6
click at [822, 443] on icon at bounding box center [1070, 313] width 667 height 610
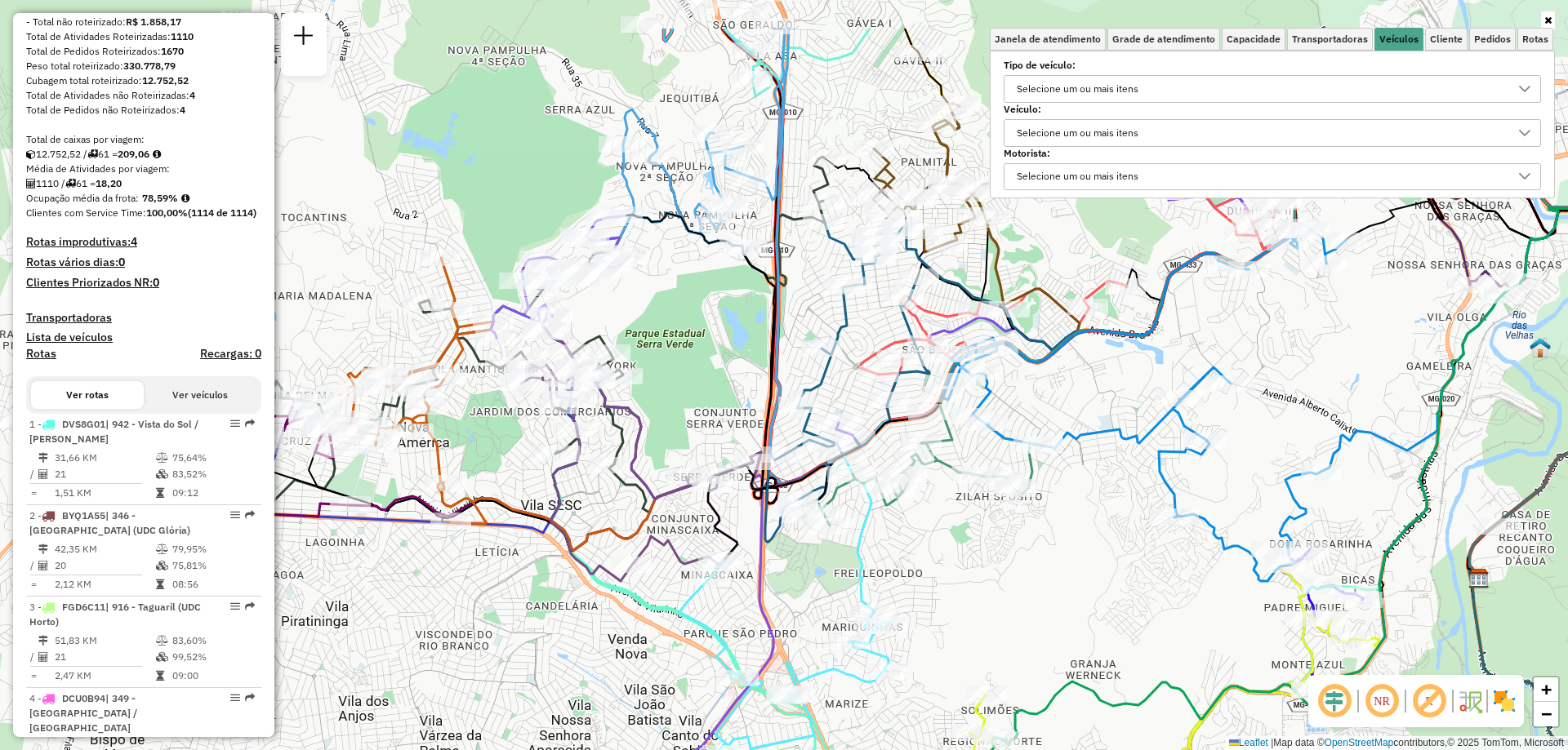
drag, startPoint x: 864, startPoint y: 417, endPoint x: 914, endPoint y: 522, distance: 116.3
click at [914, 522] on div "Janela de atendimento Grade de atendimento Capacidade Transportadoras Veículos …" at bounding box center [784, 375] width 1568 height 750
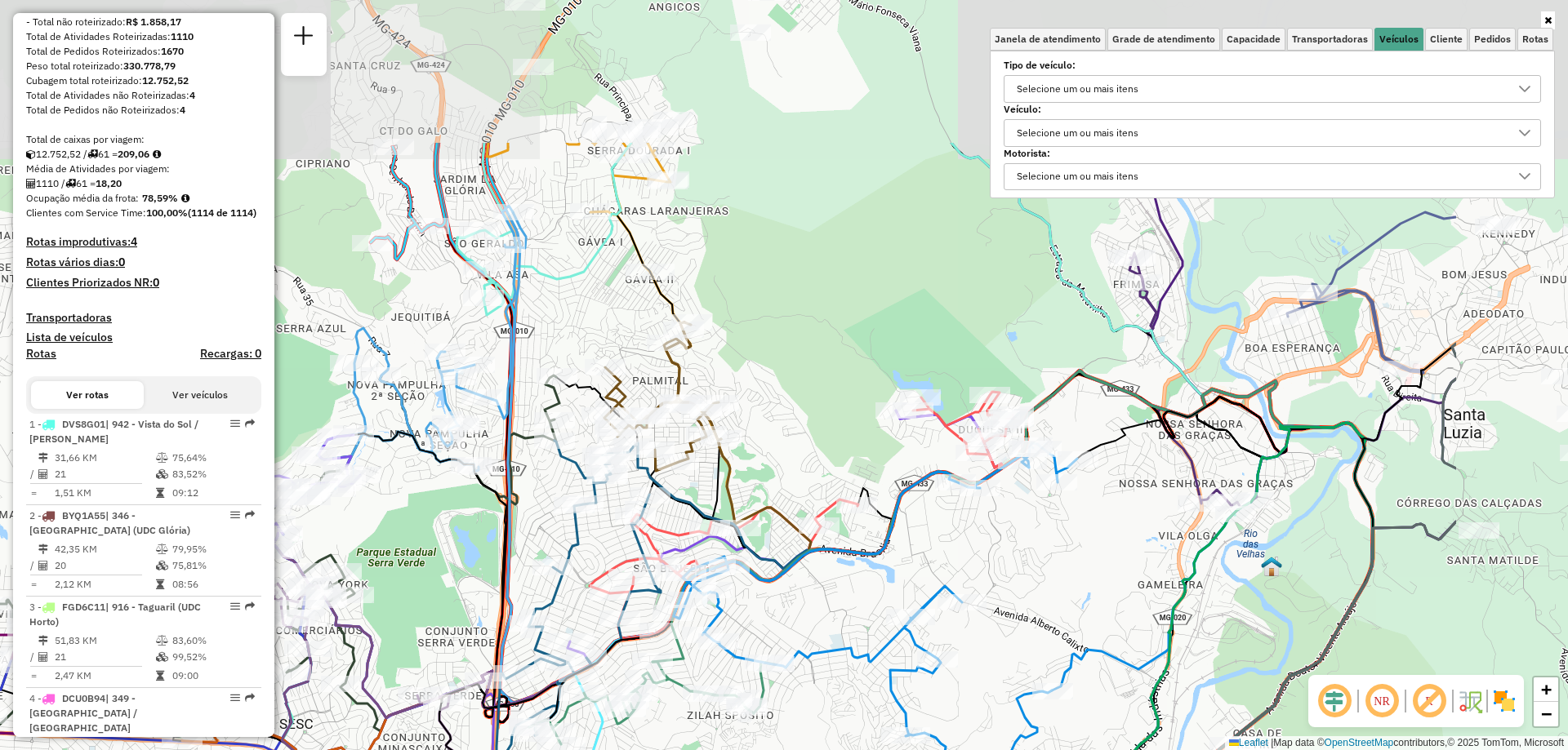
drag, startPoint x: 1127, startPoint y: 406, endPoint x: 859, endPoint y: 624, distance: 345.5
click at [859, 624] on div "Janela de atendimento Grade de atendimento Capacidade Transportadoras Veículos …" at bounding box center [784, 375] width 1568 height 750
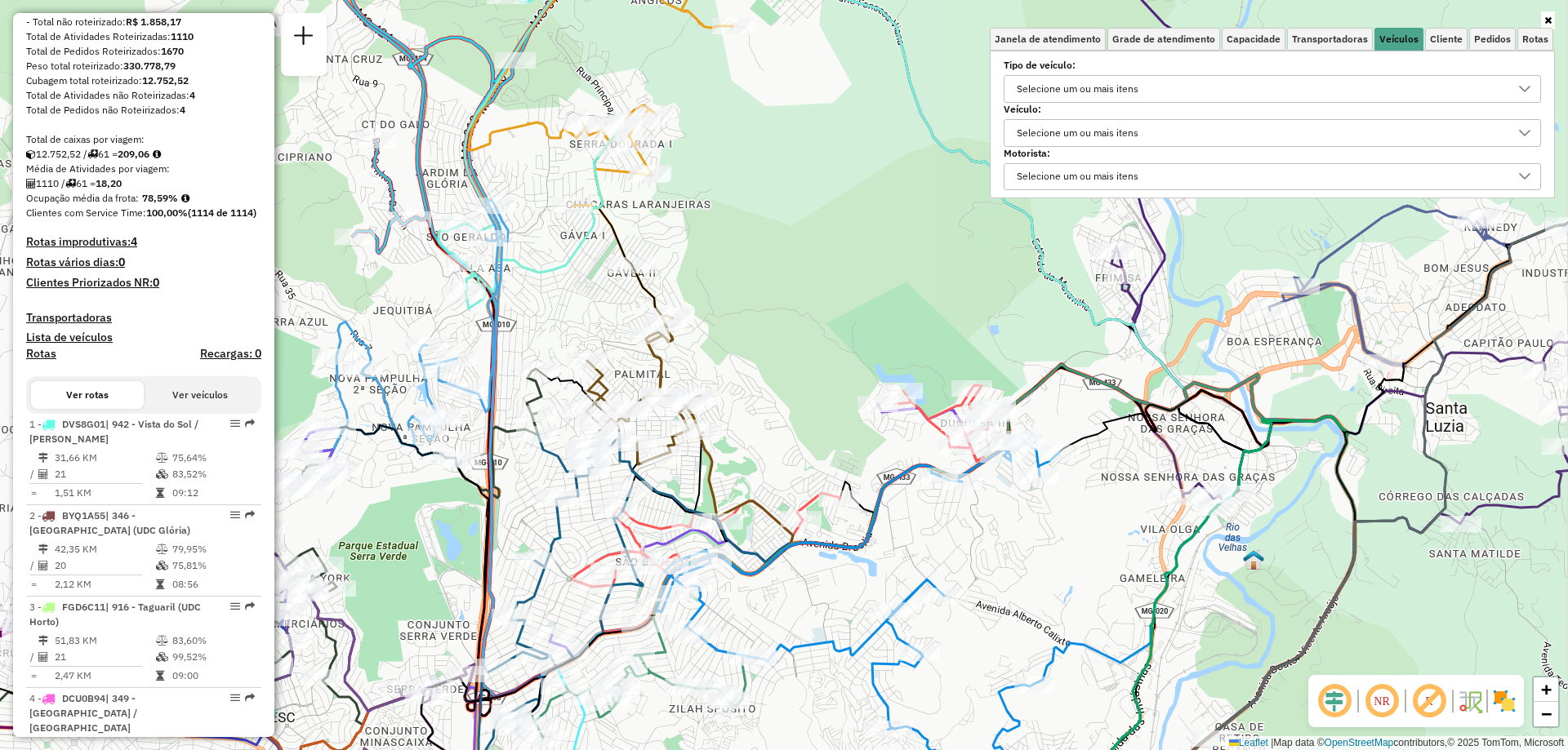
drag, startPoint x: 1026, startPoint y: 560, endPoint x: 973, endPoint y: 544, distance: 55.4
click at [976, 546] on div "Janela de atendimento Grade de atendimento Capacidade Transportadoras Veículos …" at bounding box center [784, 375] width 1568 height 750
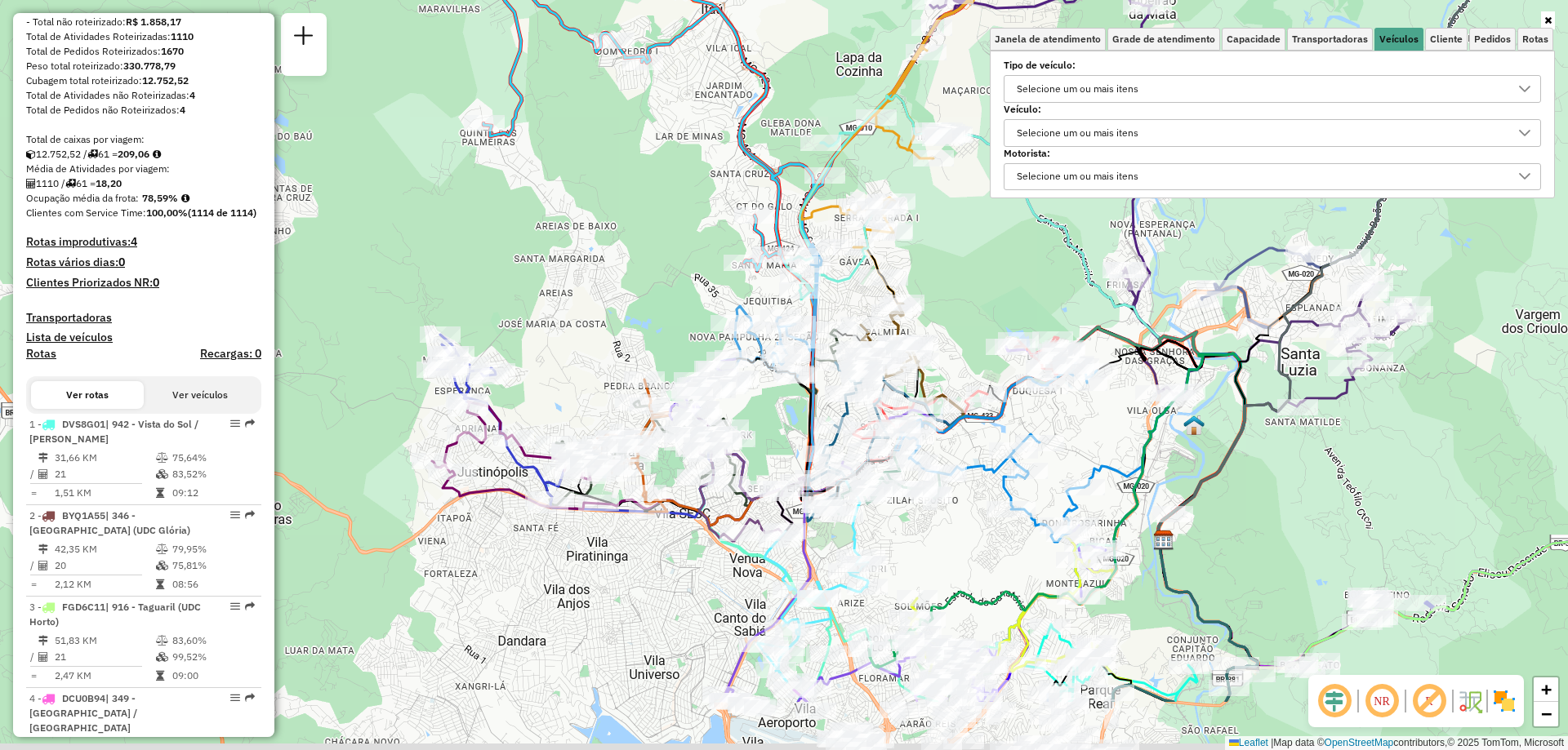
drag, startPoint x: 988, startPoint y: 544, endPoint x: 1103, endPoint y: 417, distance: 171.3
click at [1103, 417] on div "Janela de atendimento Grade de atendimento Capacidade Transportadoras Veículos …" at bounding box center [784, 375] width 1568 height 750
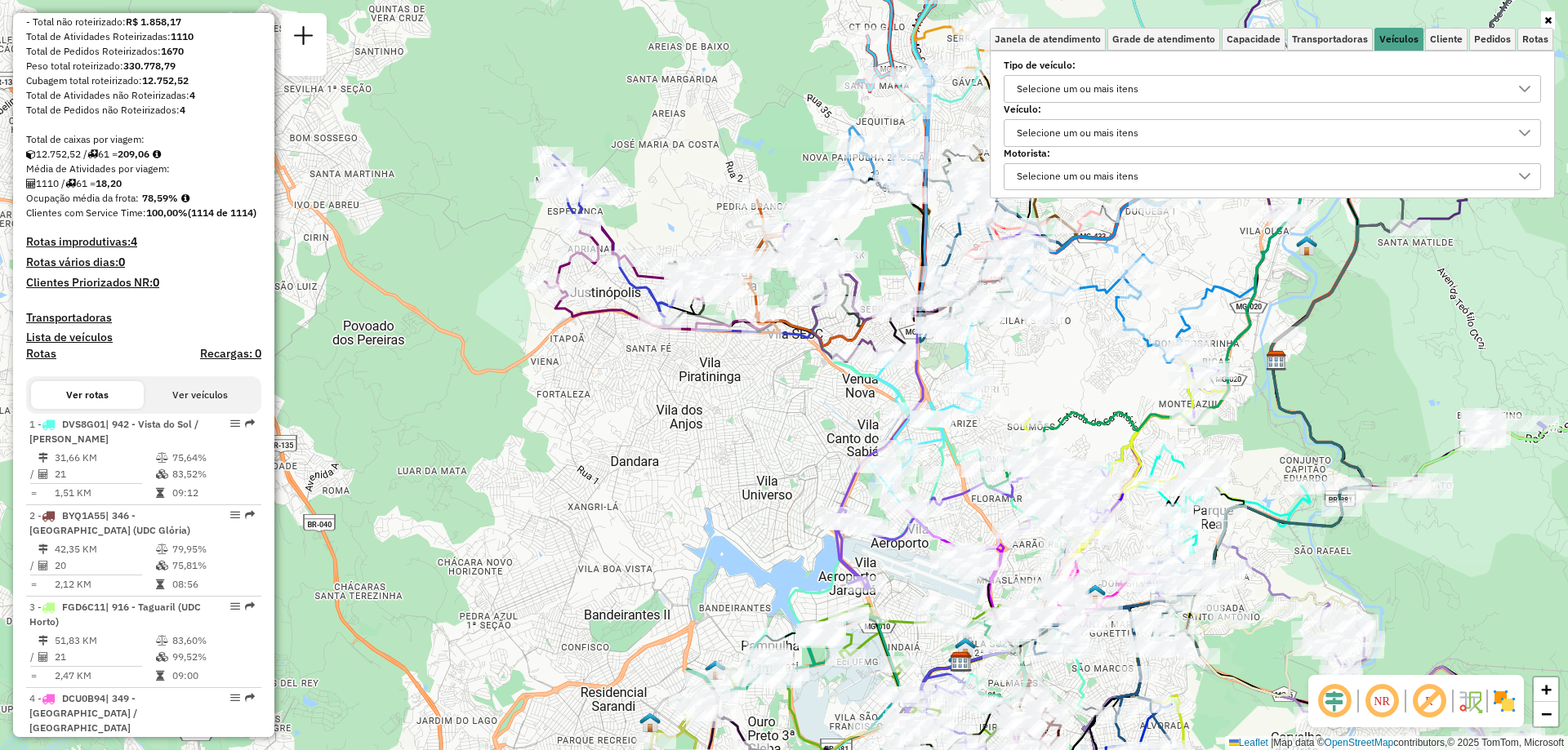
drag, startPoint x: 1065, startPoint y: 428, endPoint x: 1001, endPoint y: 360, distance: 93.4
click at [1001, 360] on div "Janela de atendimento Grade de atendimento Capacidade Transportadoras Veículos …" at bounding box center [784, 375] width 1568 height 750
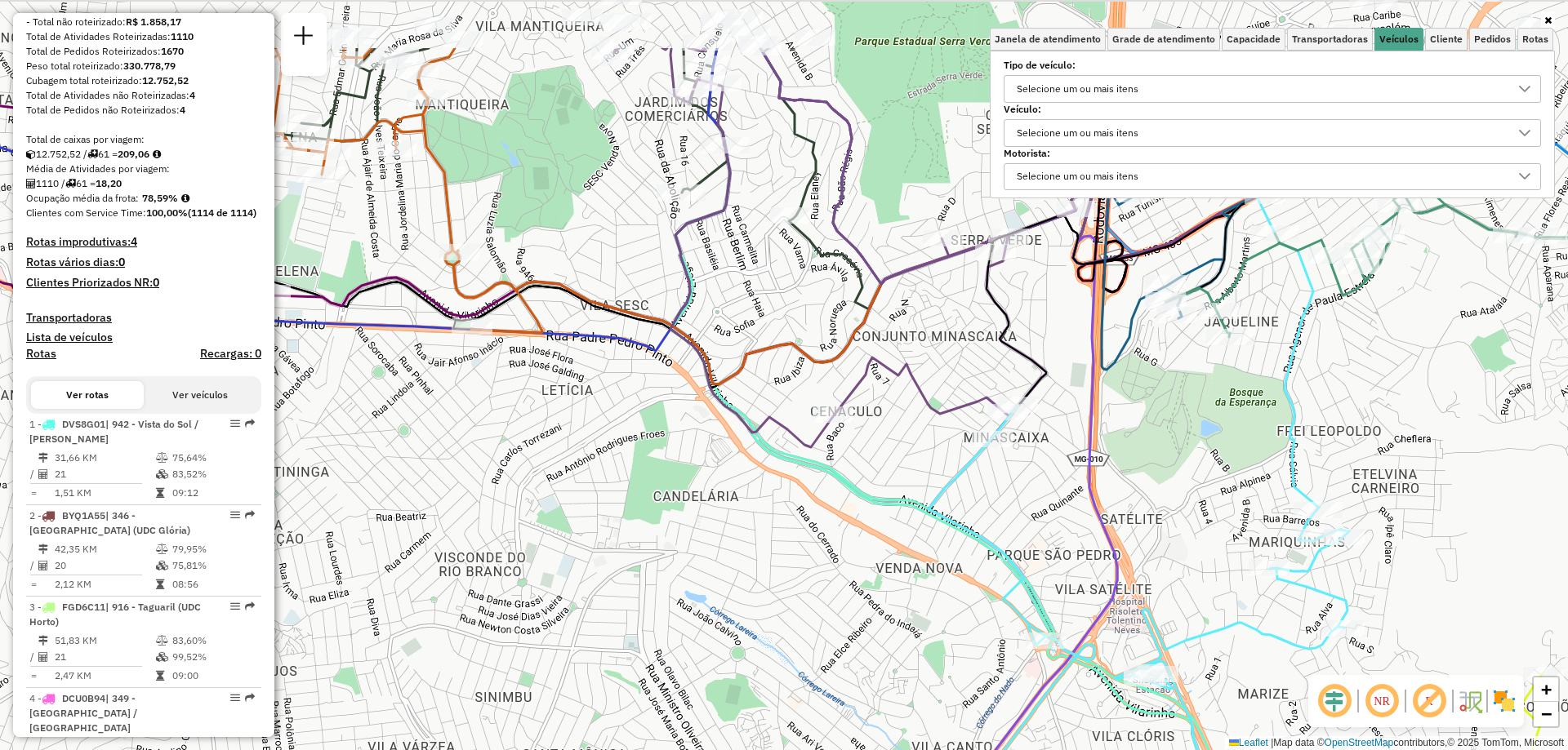
drag, startPoint x: 1011, startPoint y: 375, endPoint x: 1015, endPoint y: 498, distance: 123.1
click at [1015, 498] on div "Janela de atendimento Grade de atendimento Capacidade Transportadoras Veículos …" at bounding box center [784, 375] width 1568 height 750
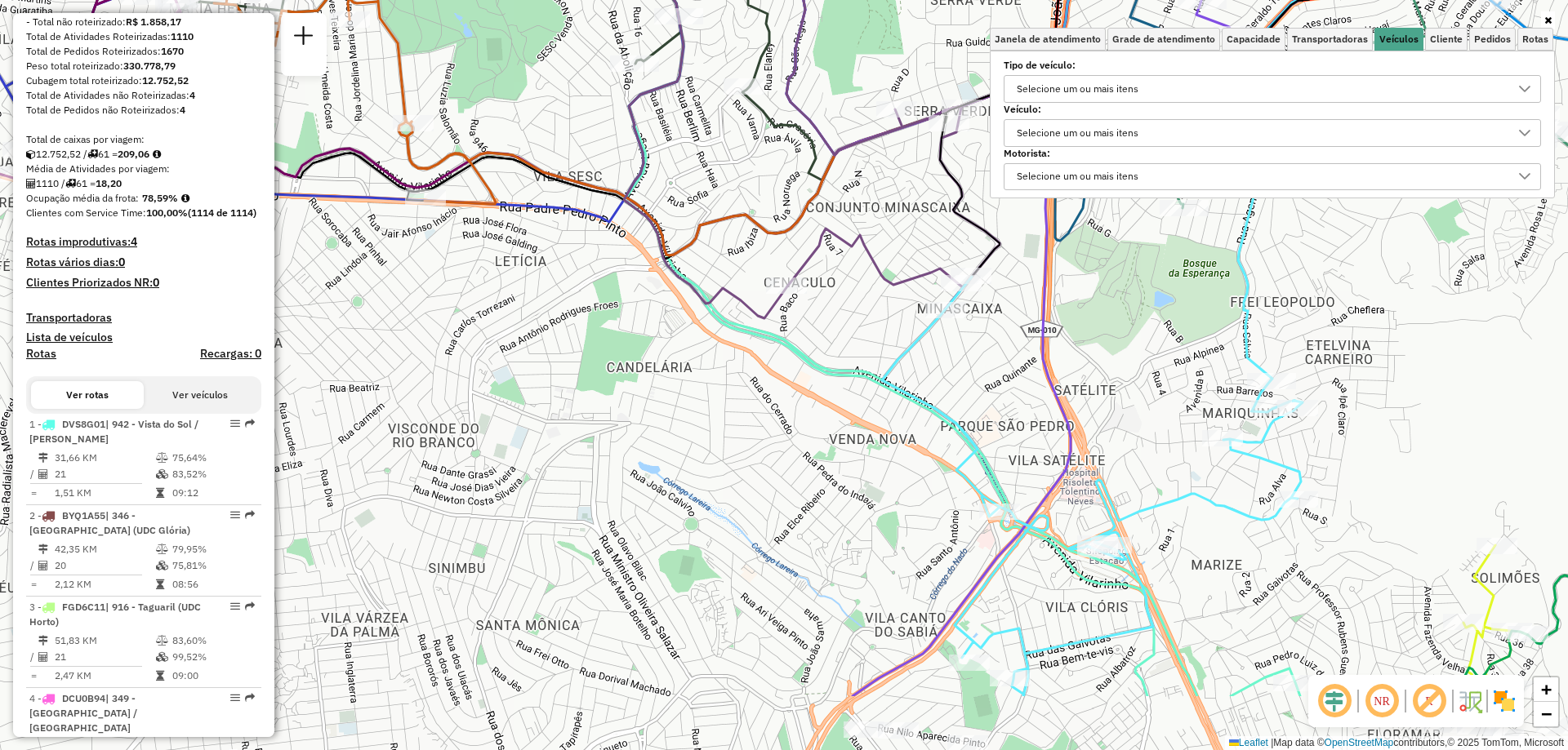
drag, startPoint x: 979, startPoint y: 572, endPoint x: 933, endPoint y: 442, distance: 137.9
click at [933, 442] on div "Janela de atendimento Grade de atendimento Capacidade Transportadoras Veículos …" at bounding box center [784, 375] width 1568 height 750
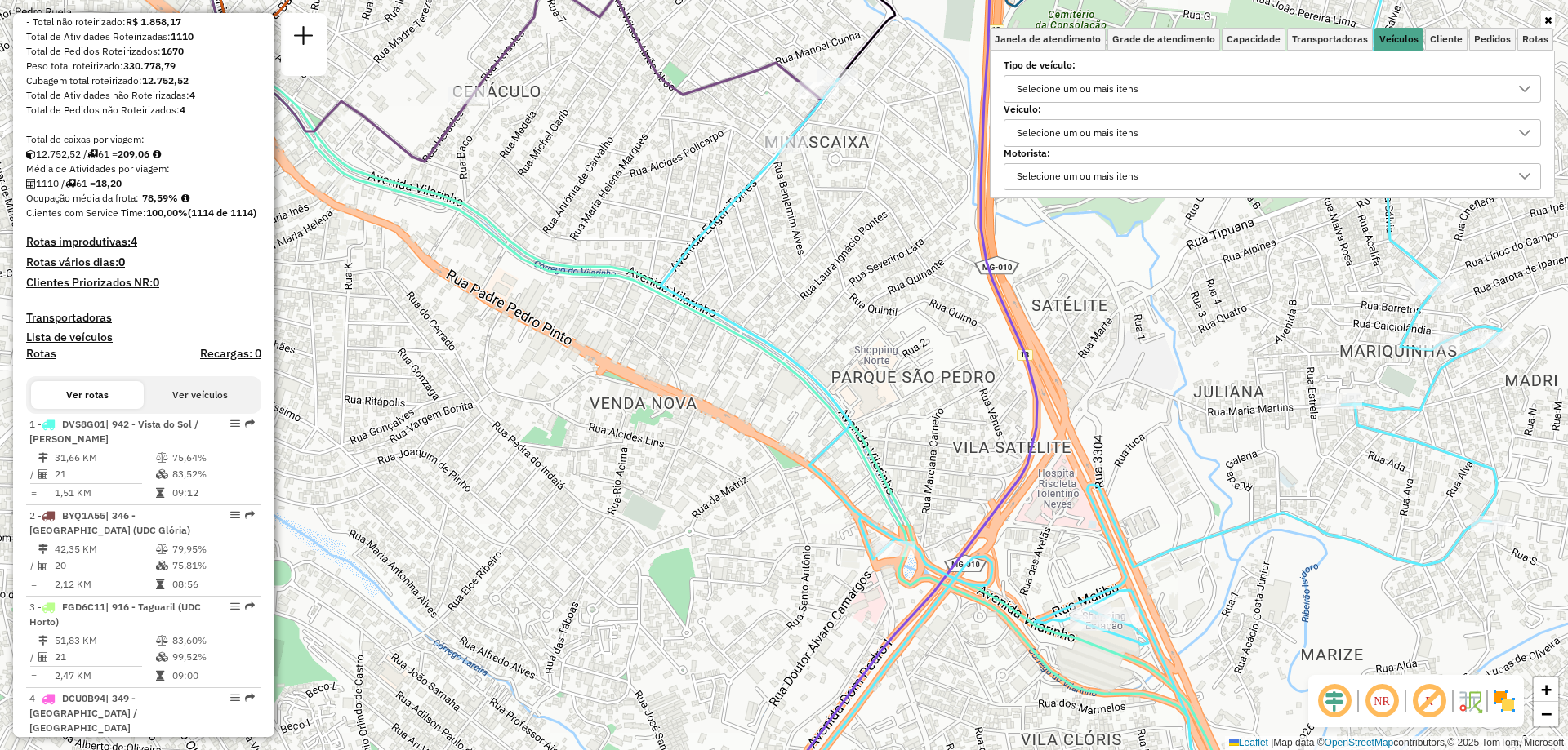
drag, startPoint x: 1031, startPoint y: 571, endPoint x: 962, endPoint y: 633, distance: 92.8
click at [962, 633] on div "Janela de atendimento Grade de atendimento Capacidade Transportadoras Veículos …" at bounding box center [784, 375] width 1568 height 750
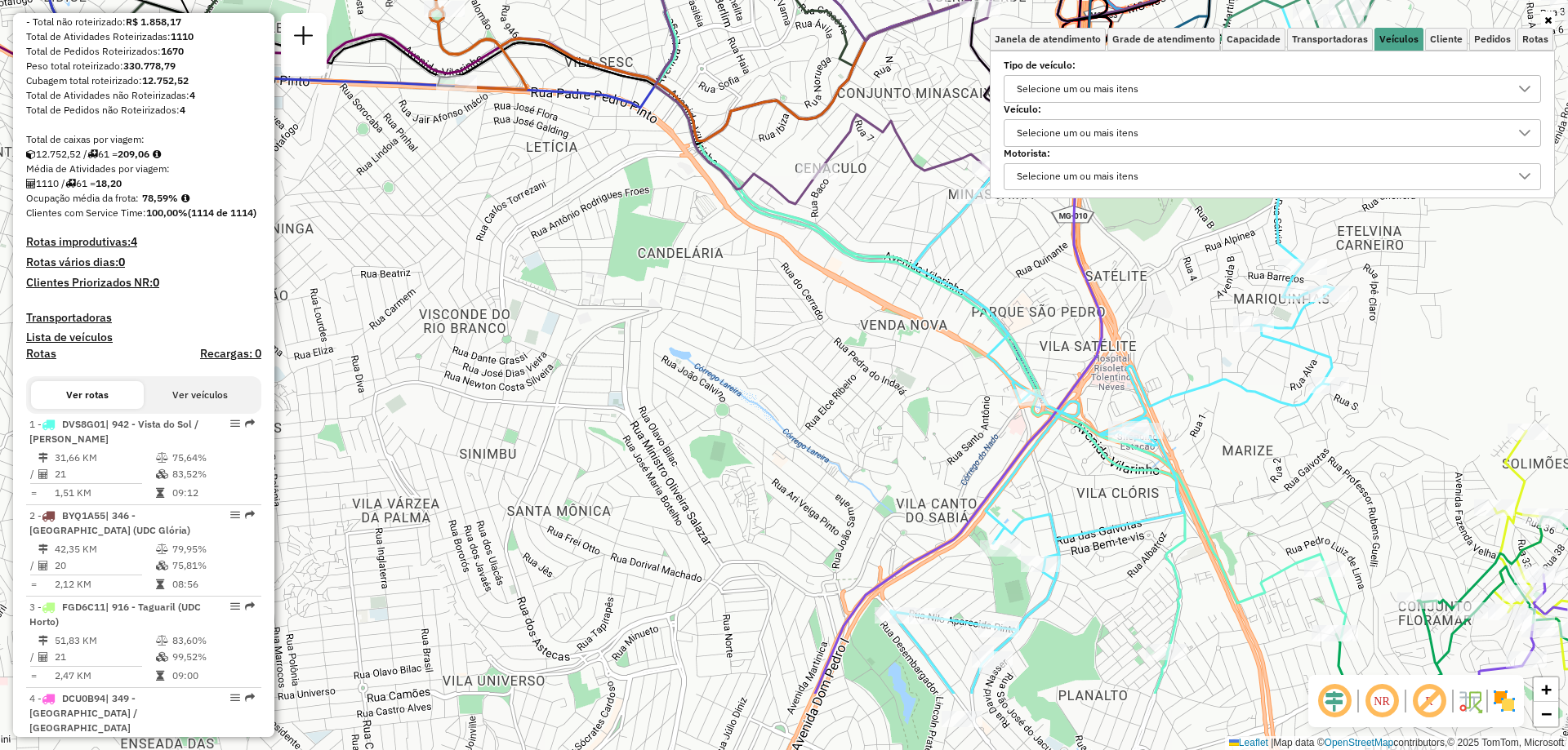
drag, startPoint x: 1014, startPoint y: 495, endPoint x: 893, endPoint y: 363, distance: 179.1
click at [893, 363] on div "Janela de atendimento Grade de atendimento Capacidade Transportadoras Veículos …" at bounding box center [784, 375] width 1568 height 750
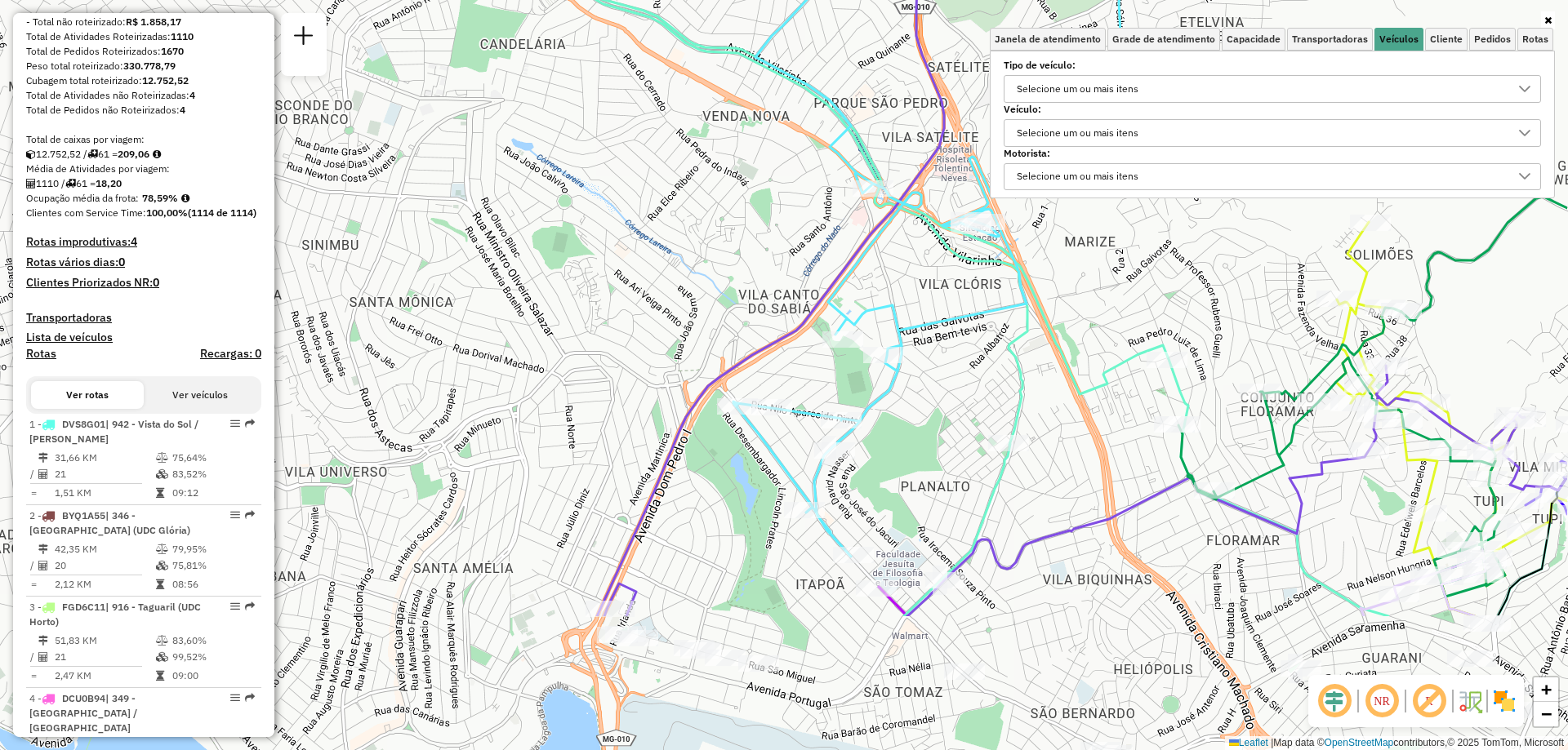
drag, startPoint x: 1117, startPoint y: 483, endPoint x: 960, endPoint y: 274, distance: 261.4
click at [960, 274] on div "Janela de atendimento Grade de atendimento Capacidade Transportadoras Veículos …" at bounding box center [784, 375] width 1568 height 750
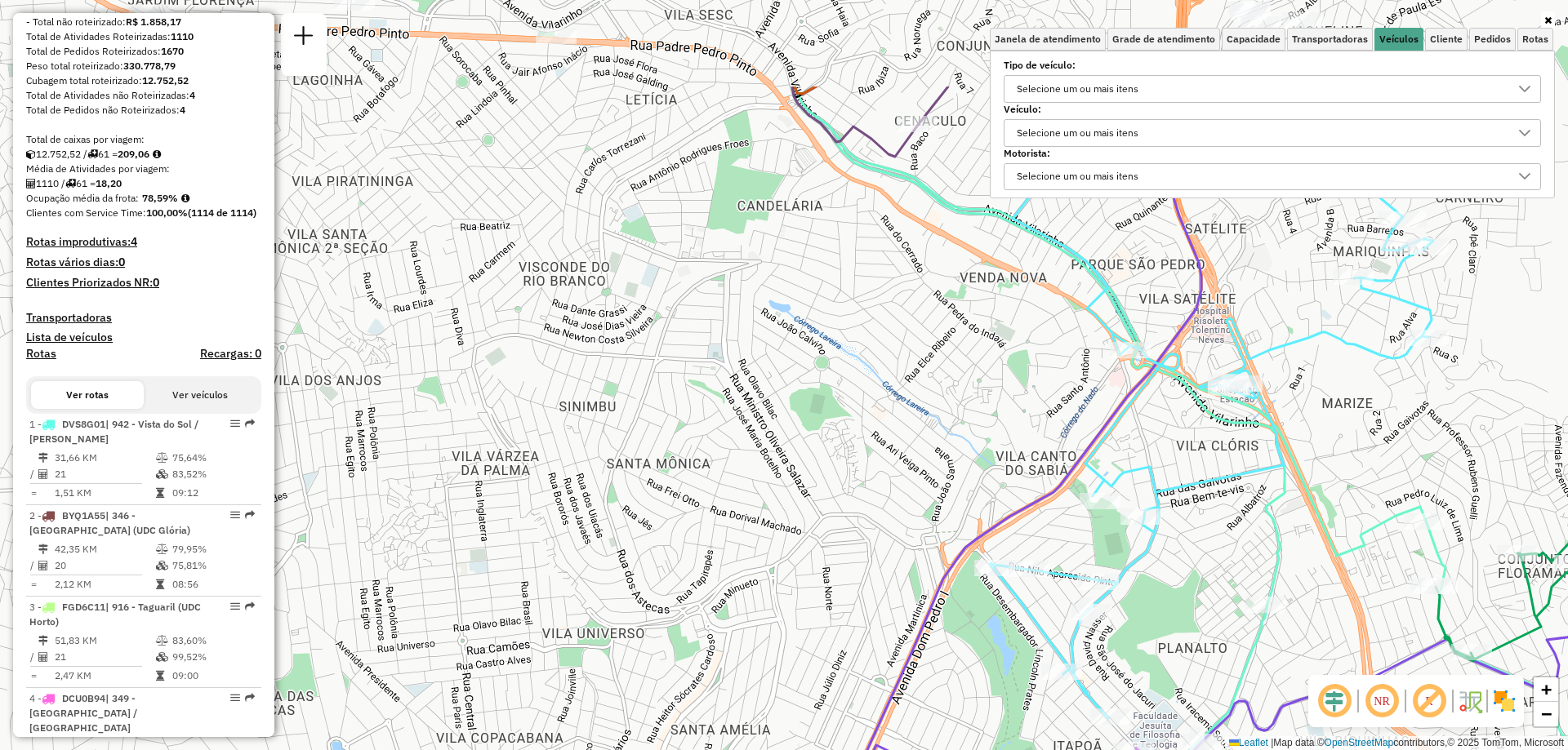
drag, startPoint x: 971, startPoint y: 498, endPoint x: 1119, endPoint y: 578, distance: 168.2
click at [1119, 578] on icon at bounding box center [1211, 416] width 442 height 604
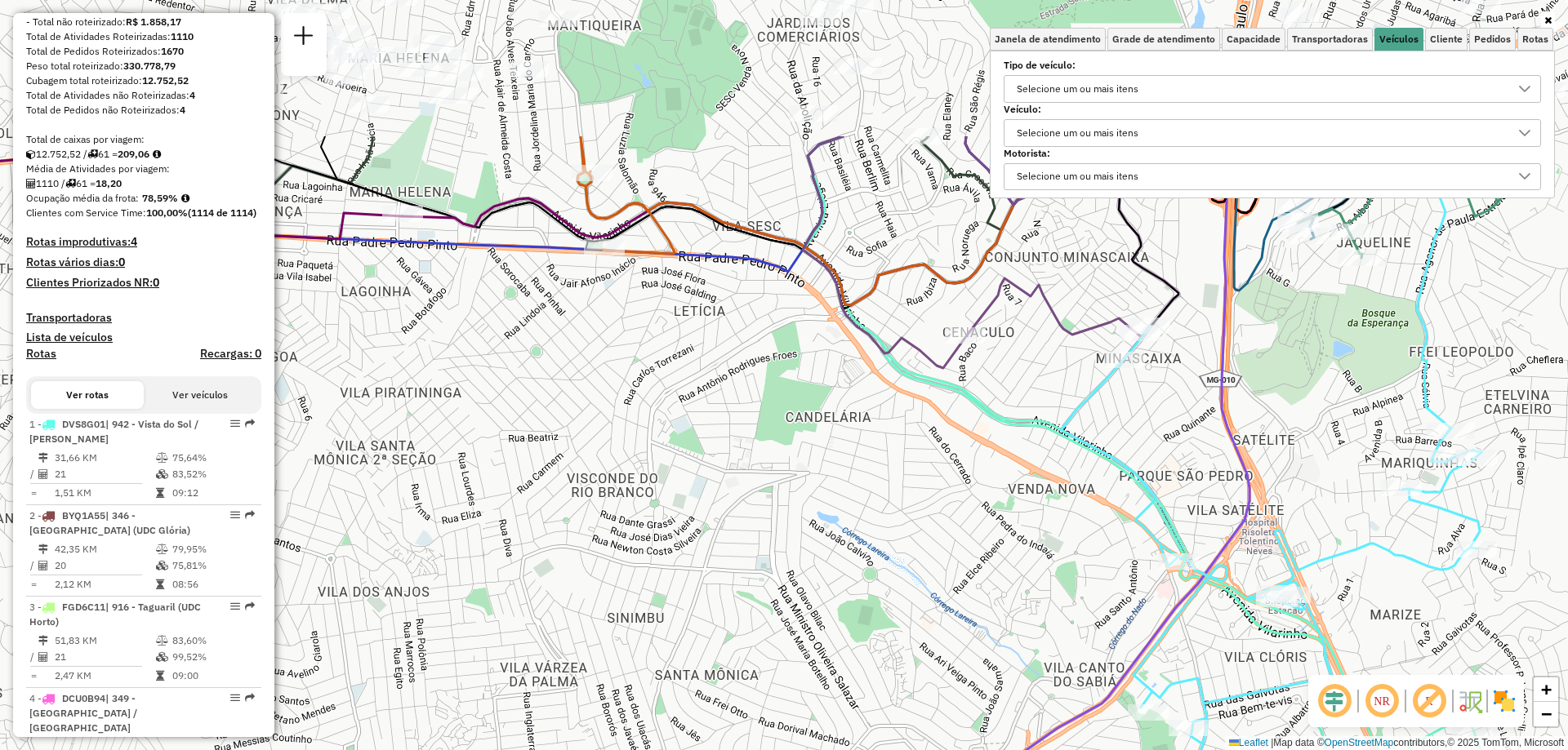
drag, startPoint x: 887, startPoint y: 325, endPoint x: 956, endPoint y: 512, distance: 199.3
click at [932, 536] on div "Janela de atendimento Grade de atendimento Capacidade Transportadoras Veículos …" at bounding box center [784, 375] width 1568 height 750
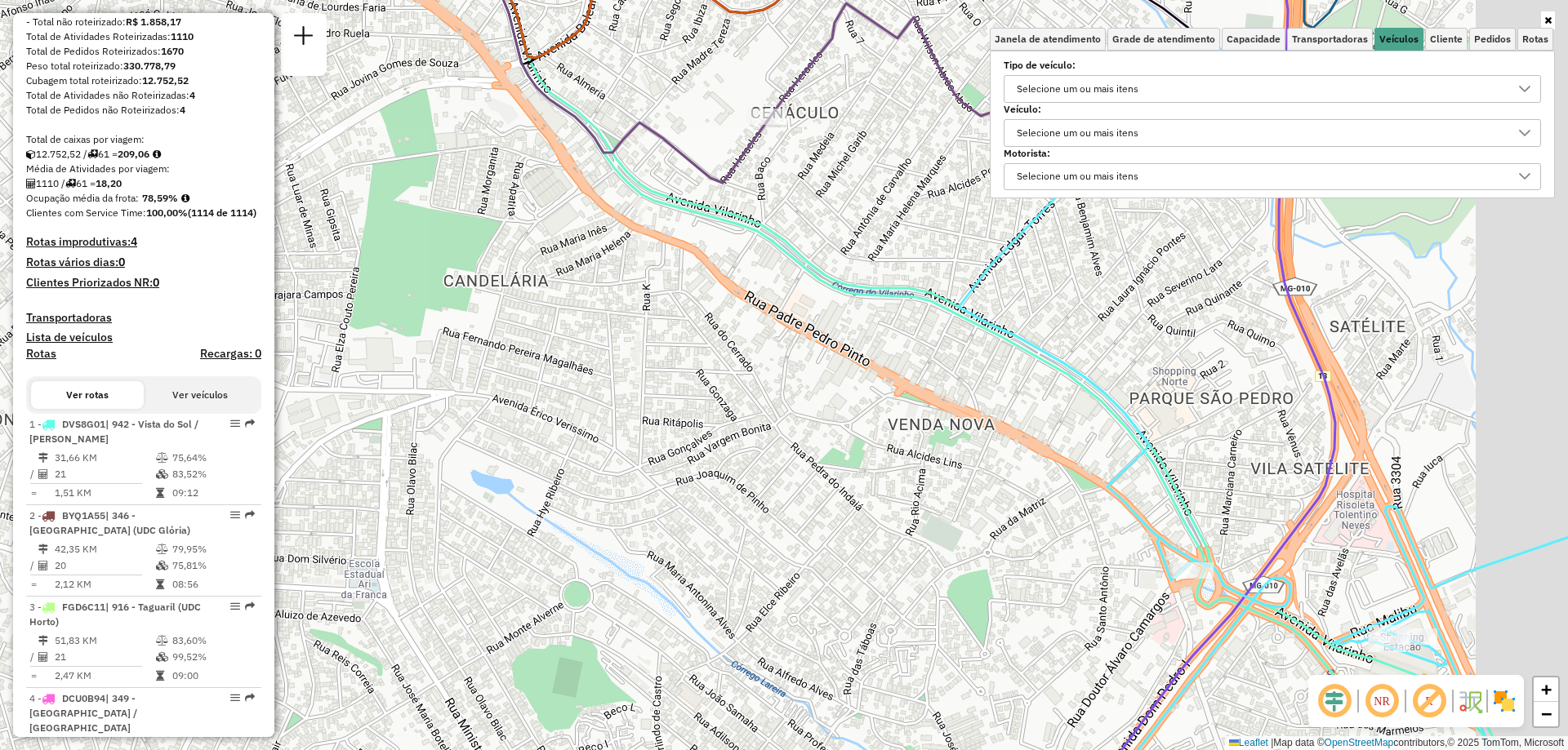
drag, startPoint x: 1039, startPoint y: 512, endPoint x: 887, endPoint y: 455, distance: 162.3
click at [887, 455] on div "Janela de atendimento Grade de atendimento Capacidade Transportadoras Veículos …" at bounding box center [784, 375] width 1568 height 750
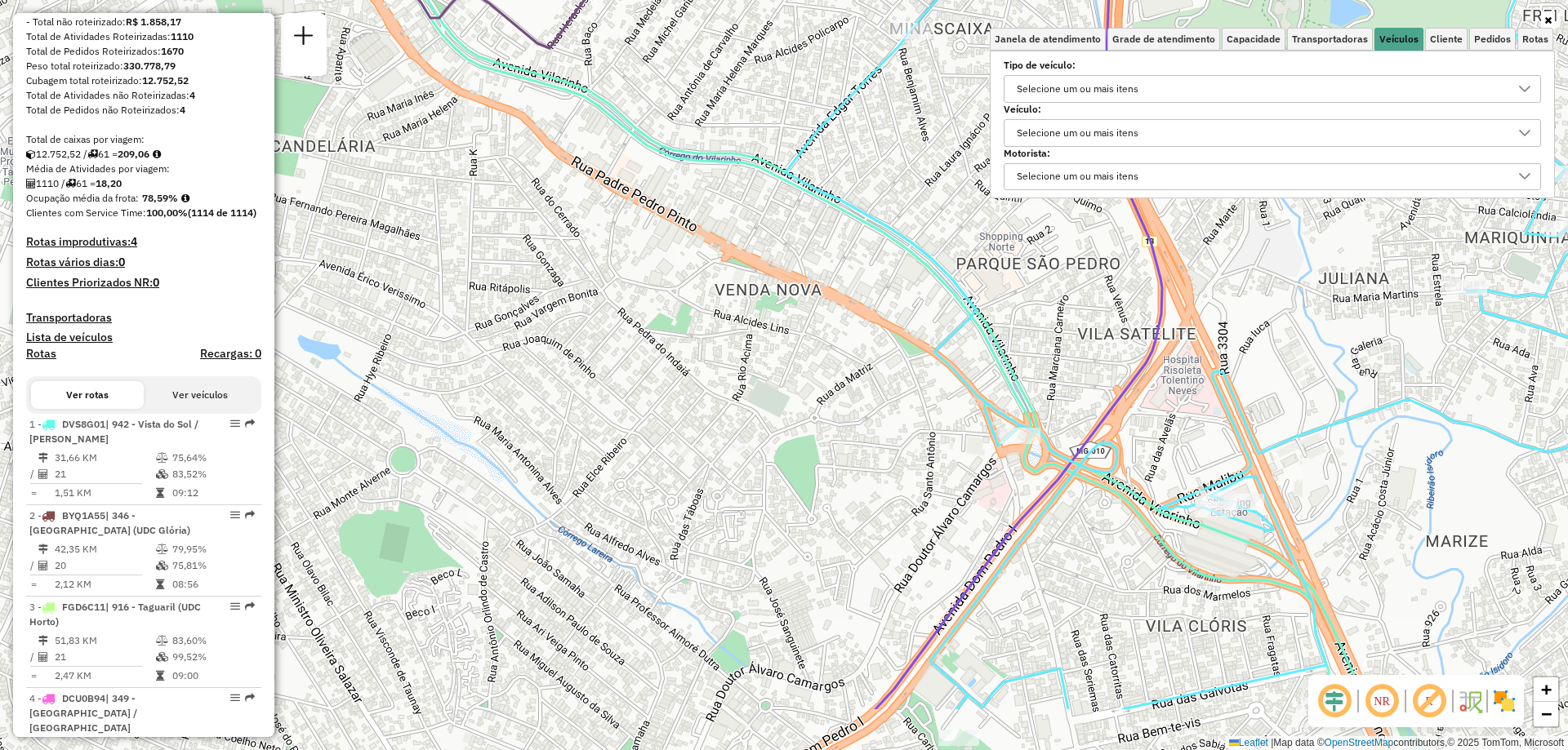
drag, startPoint x: 1144, startPoint y: 475, endPoint x: 1014, endPoint y: 356, distance: 176.2
click at [1014, 356] on icon at bounding box center [820, 260] width 1100 height 901
drag, startPoint x: 1014, startPoint y: 356, endPoint x: 1001, endPoint y: 387, distance: 33.6
select select "**********"
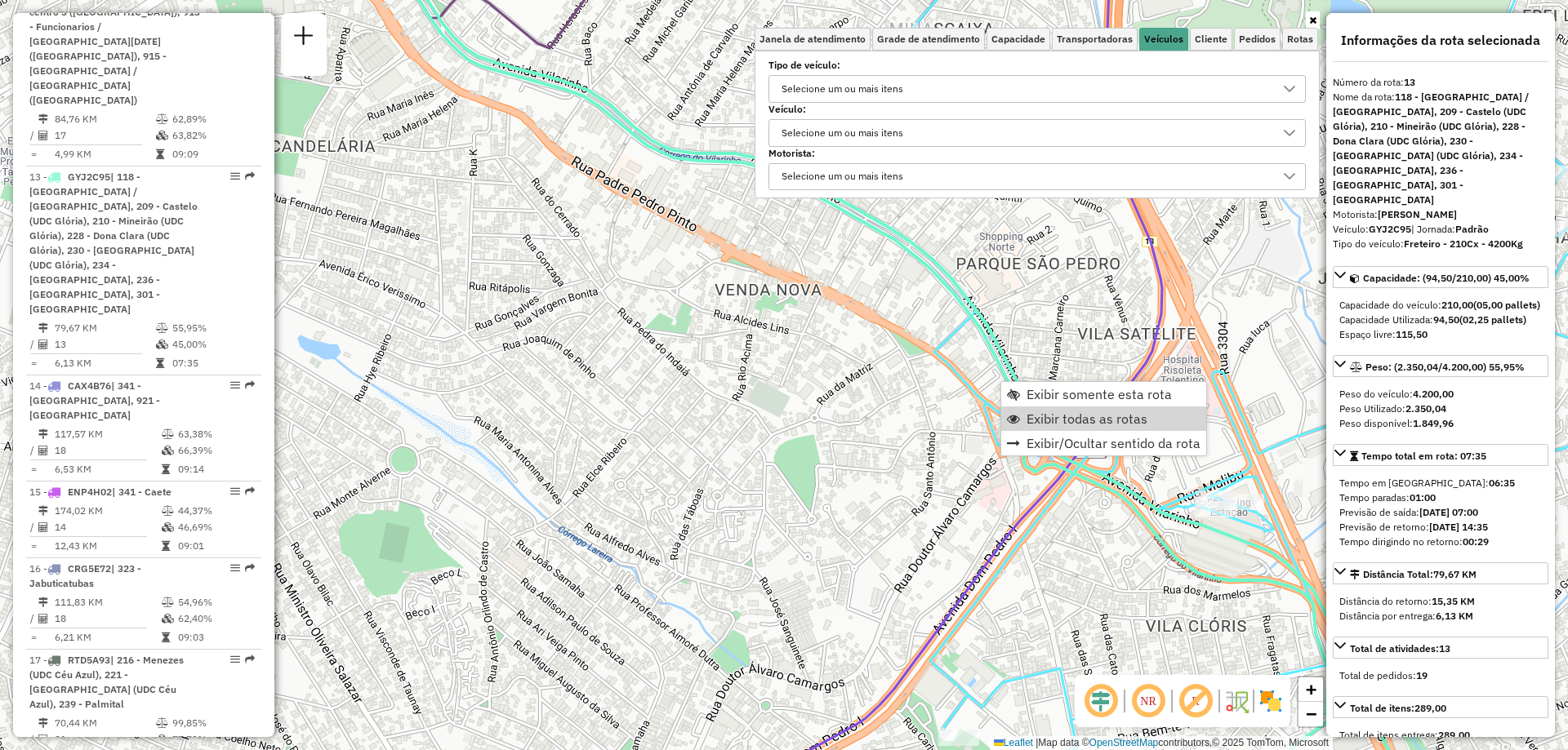
scroll to position [1855, 0]
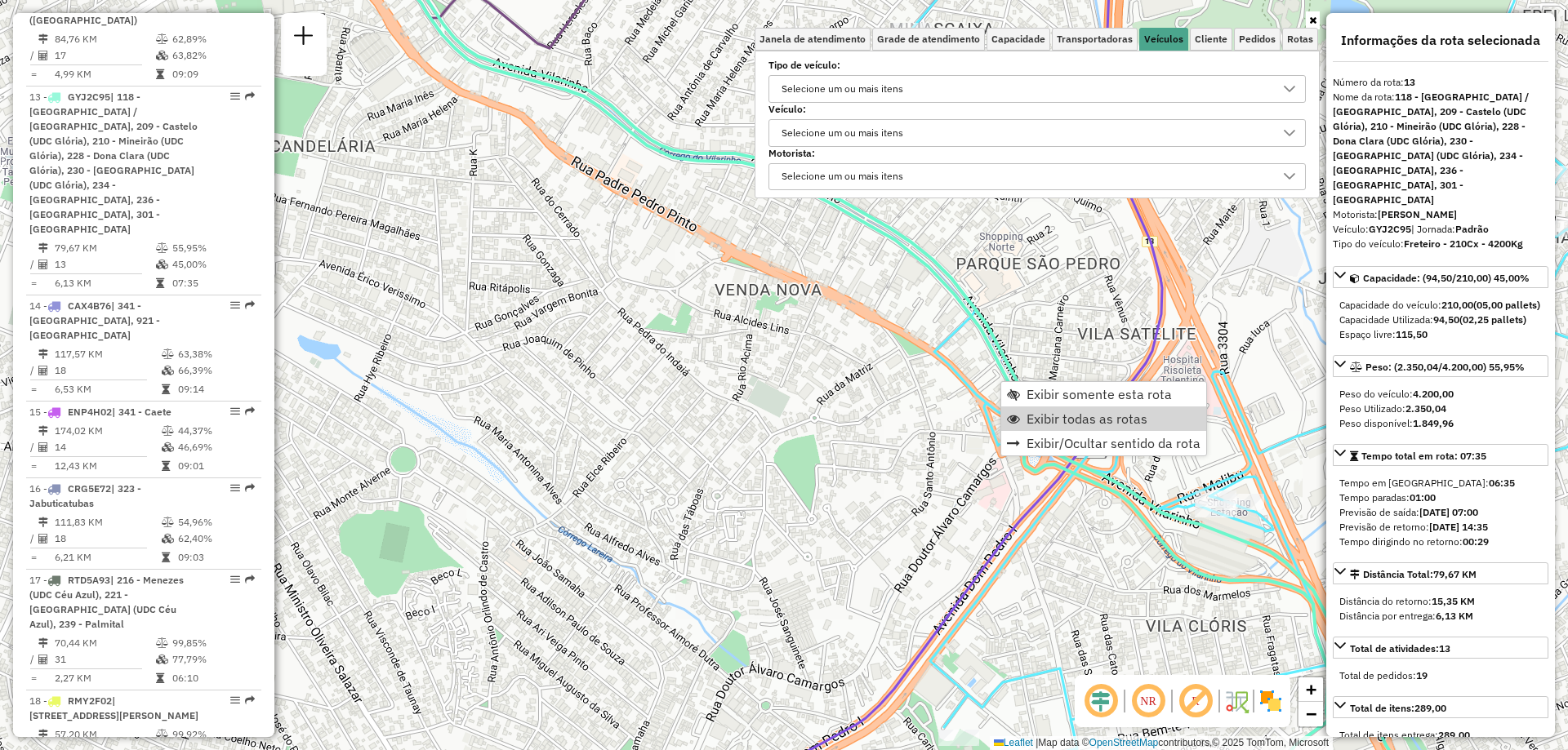
click at [1120, 528] on div "Janela de atendimento Grade de atendimento Capacidade Transportadoras Veículos …" at bounding box center [784, 375] width 1568 height 750
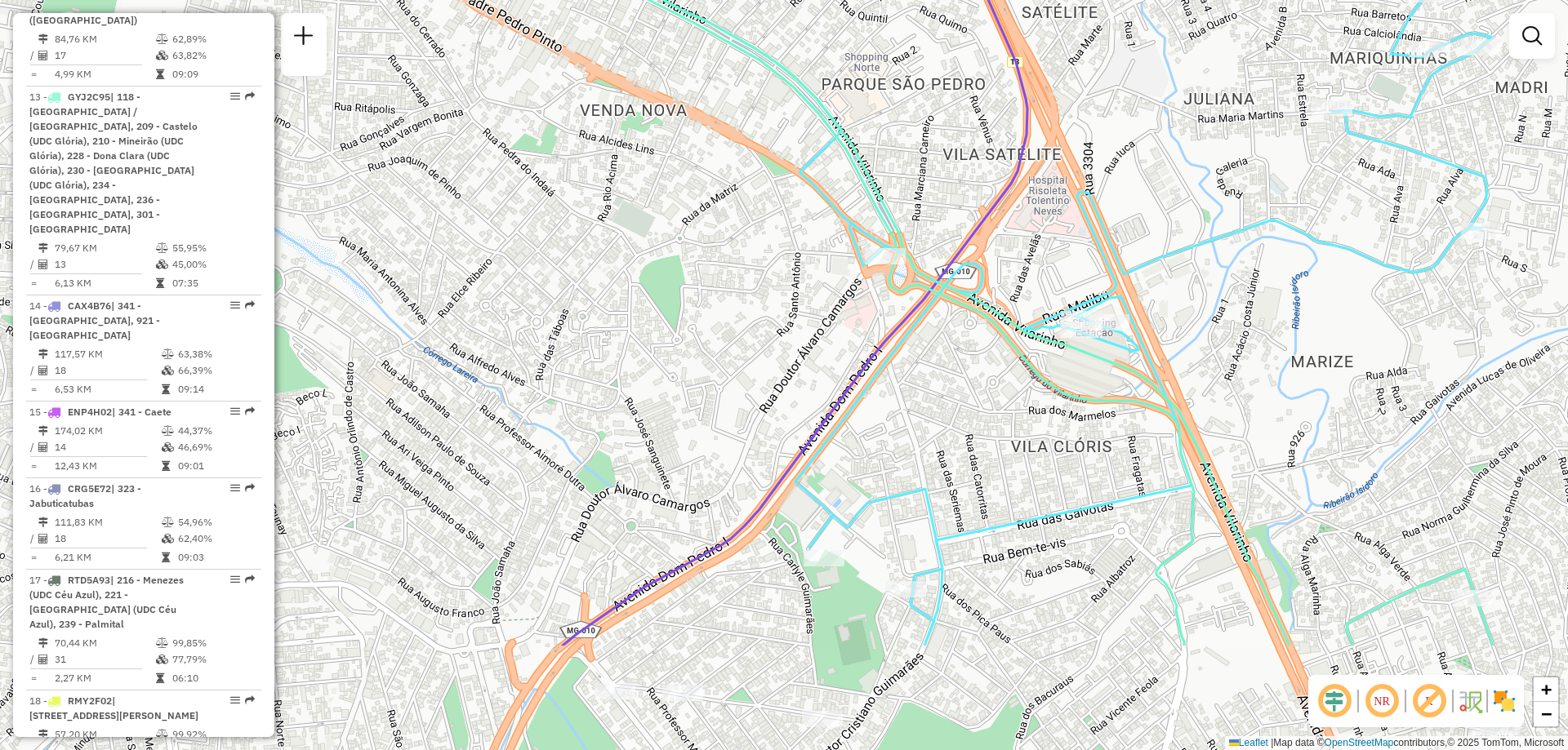
drag, startPoint x: 1120, startPoint y: 529, endPoint x: 985, endPoint y: 349, distance: 225.0
click at [985, 349] on div "Janela de atendimento Grade de atendimento Capacidade Transportadoras Veículos …" at bounding box center [784, 375] width 1568 height 750
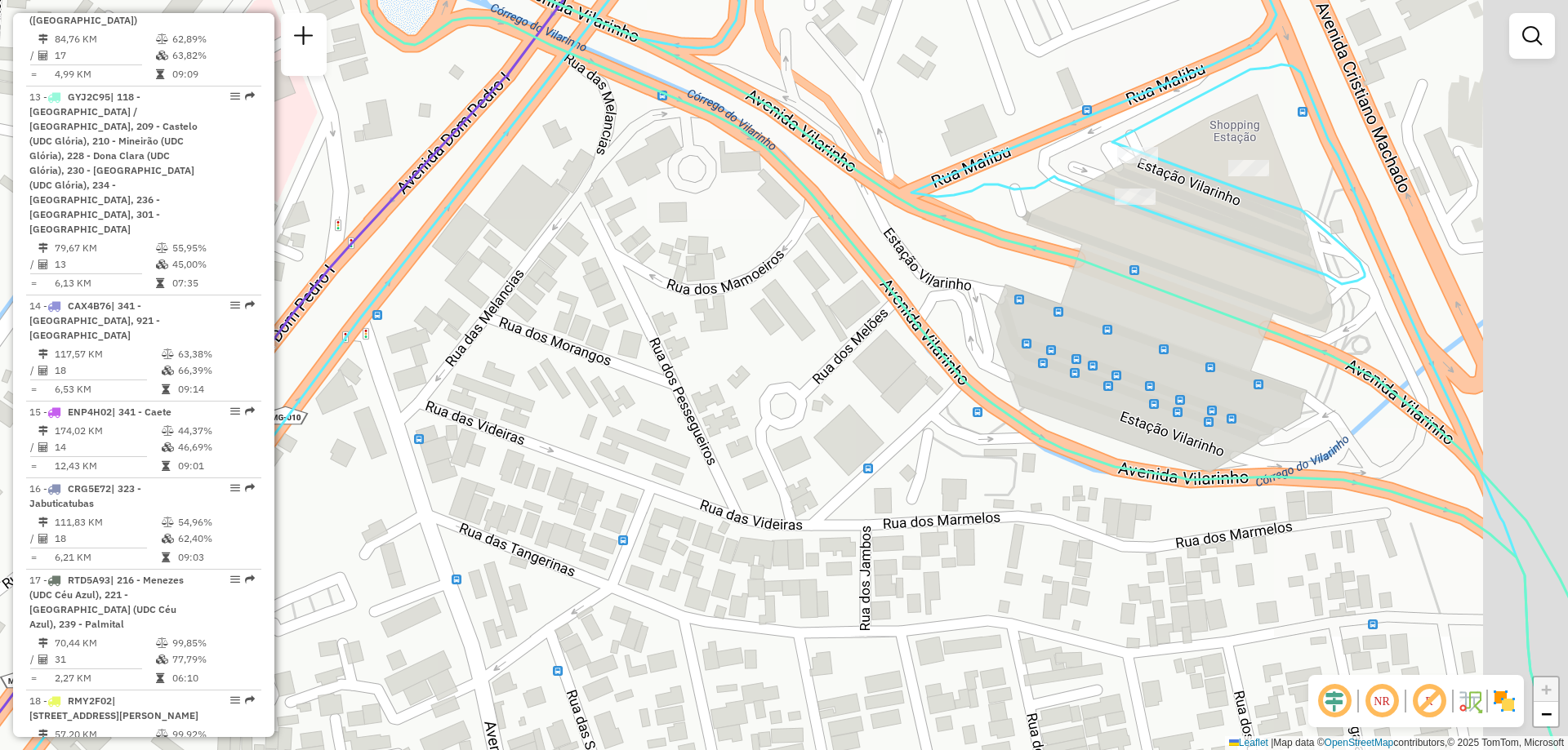
drag, startPoint x: 1143, startPoint y: 463, endPoint x: 1052, endPoint y: 424, distance: 99.0
click at [1031, 443] on div "Janela de atendimento Grade de atendimento Capacidade Transportadoras Veículos …" at bounding box center [784, 375] width 1568 height 750
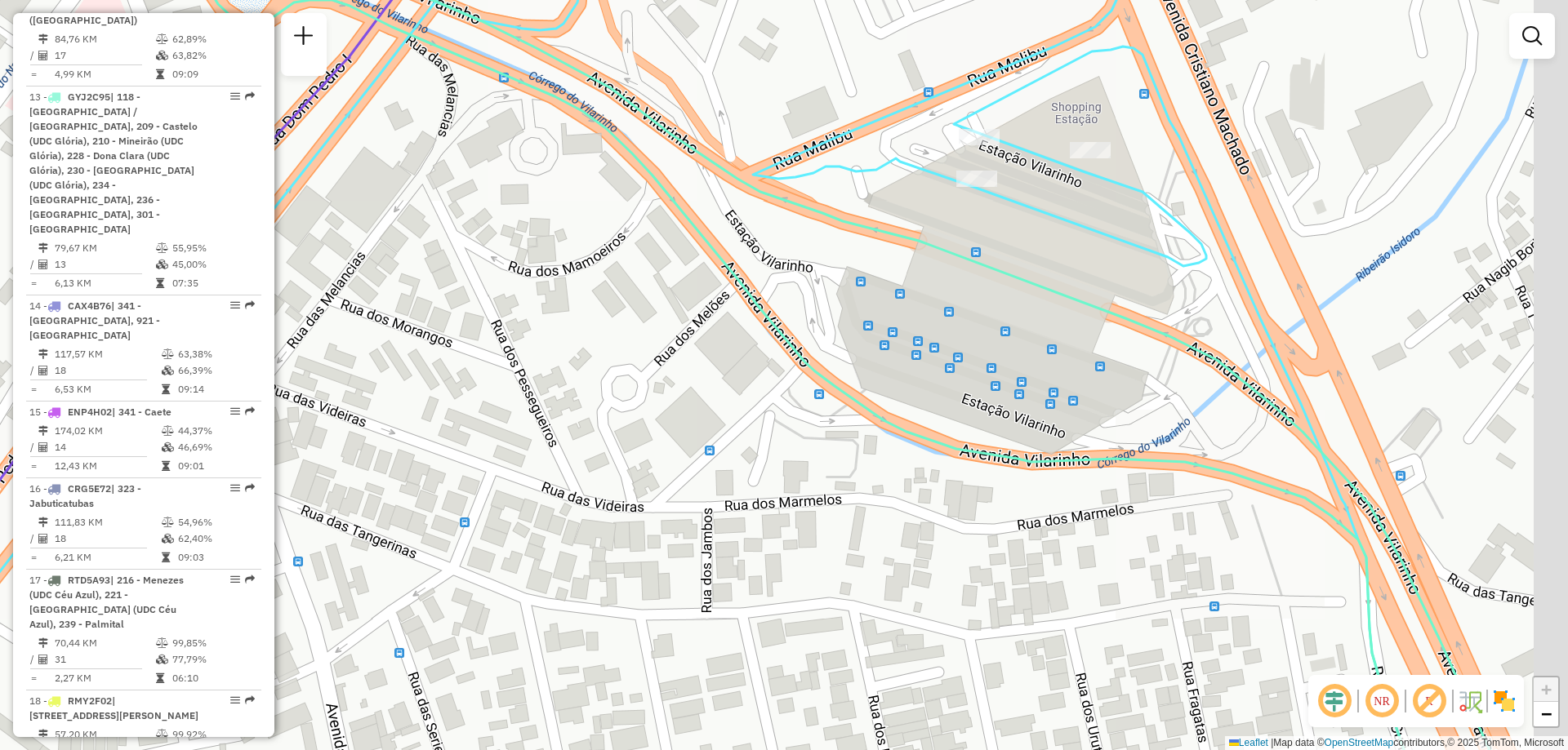
drag, startPoint x: 1217, startPoint y: 329, endPoint x: 1057, endPoint y: 316, distance: 160.5
click at [1057, 316] on div "Janela de atendimento Grade de atendimento Capacidade Transportadoras Veículos …" at bounding box center [784, 375] width 1568 height 750
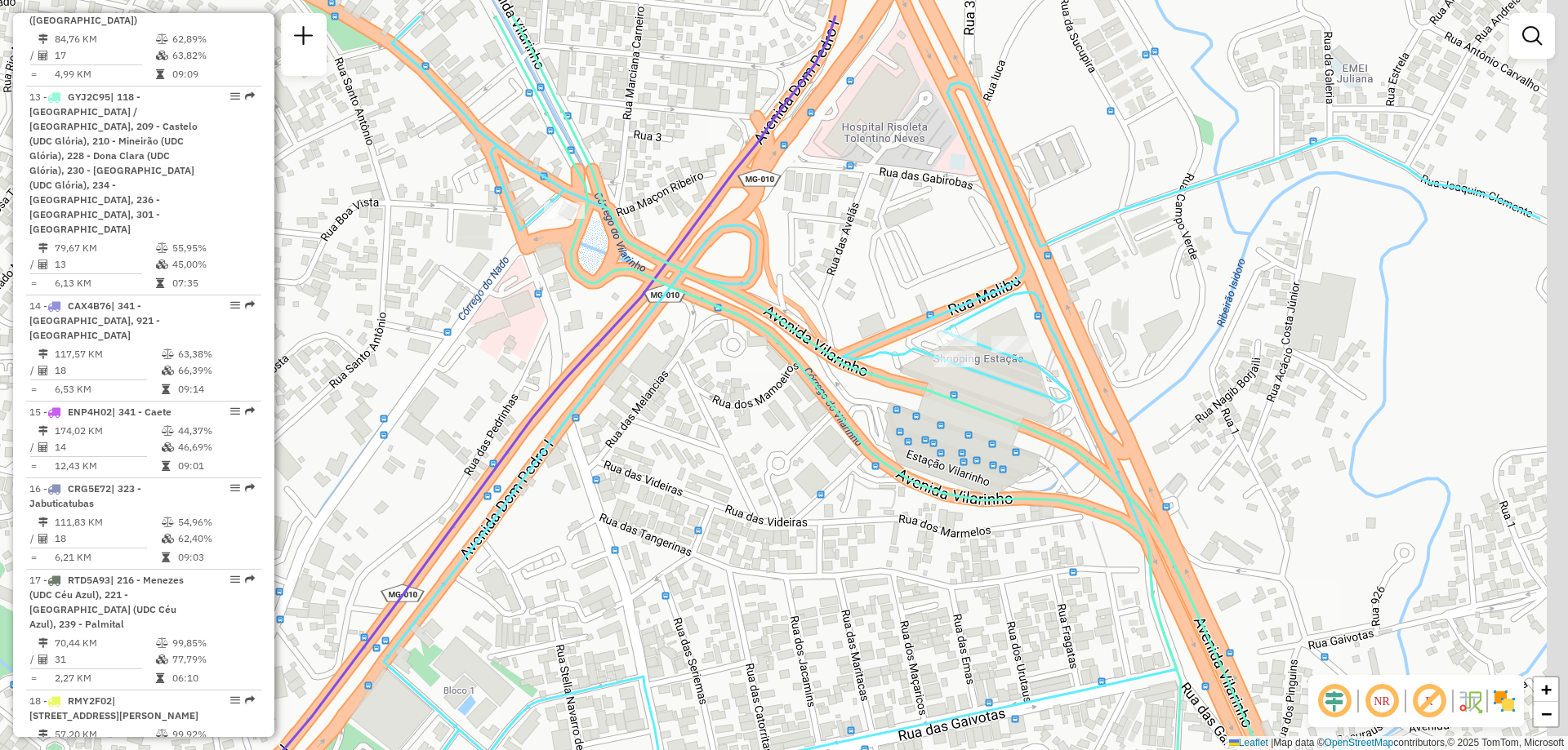
drag, startPoint x: 1284, startPoint y: 366, endPoint x: 1100, endPoint y: 457, distance: 205.3
click at [1100, 457] on icon at bounding box center [916, 466] width 843 height 901
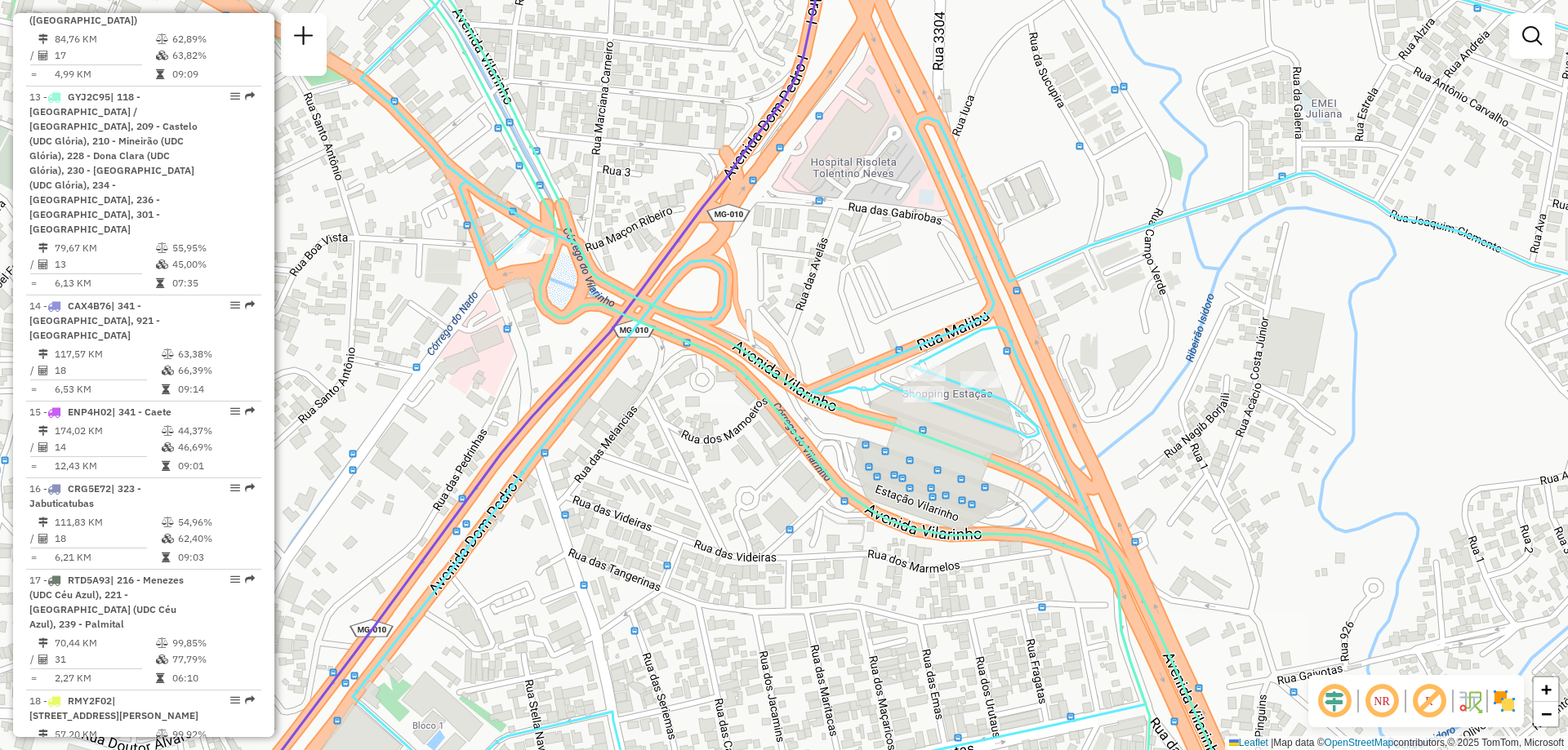
drag, startPoint x: 1127, startPoint y: 477, endPoint x: 1096, endPoint y: 511, distance: 46.0
click at [1096, 511] on icon at bounding box center [1024, 411] width 1341 height 901
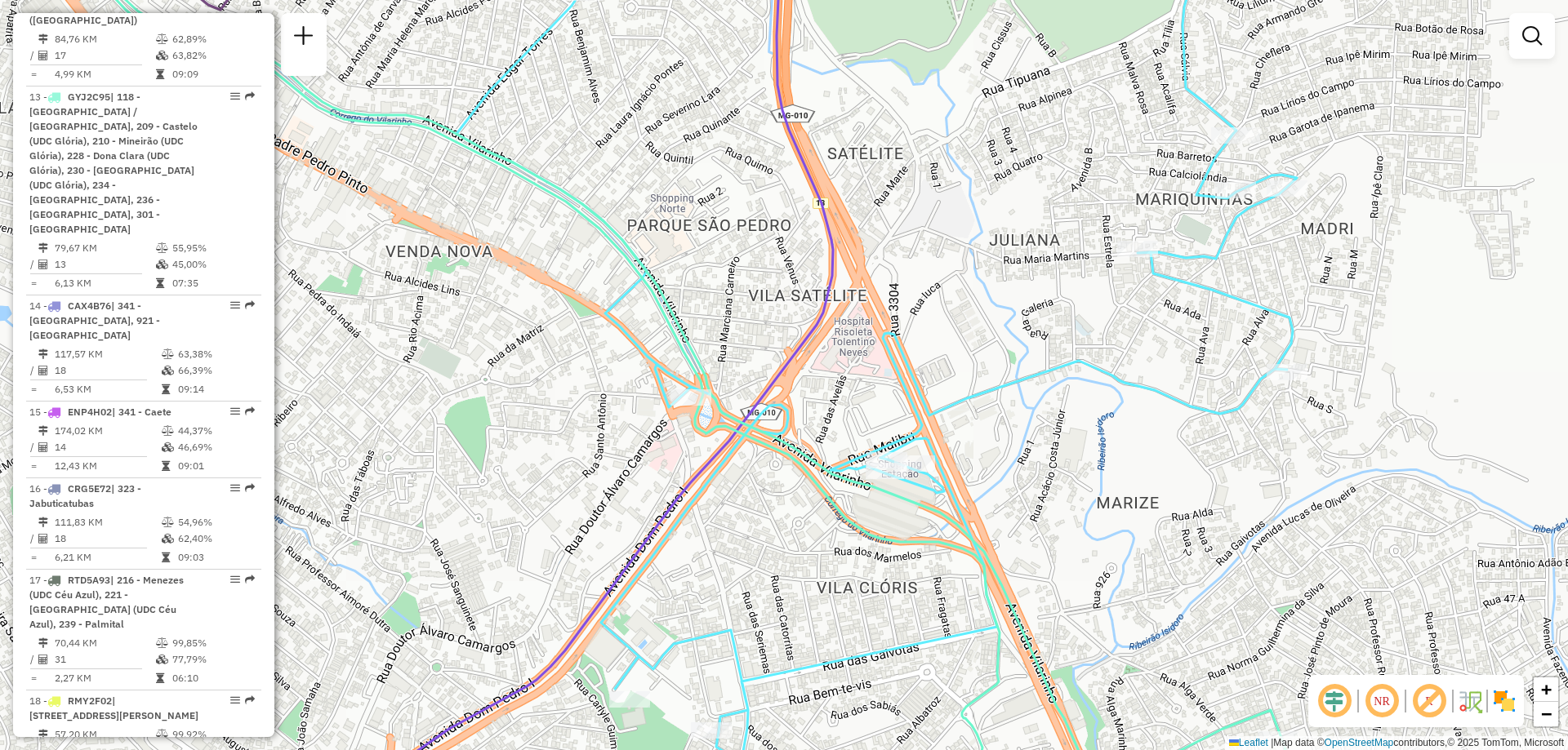
drag, startPoint x: 1097, startPoint y: 502, endPoint x: 970, endPoint y: 522, distance: 128.6
click at [970, 522] on icon at bounding box center [854, 395] width 886 height 901
select select "**********"
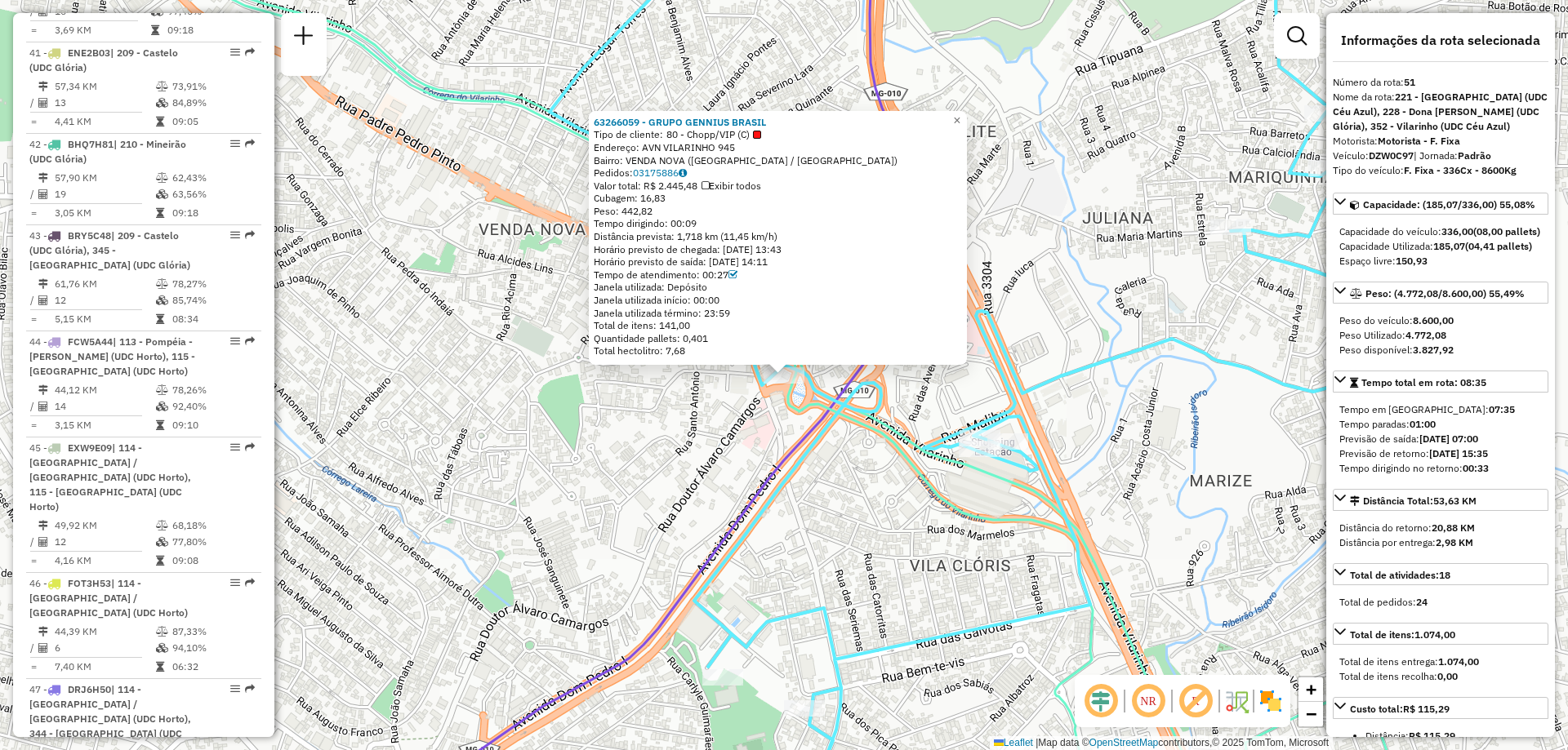
scroll to position [5625, 0]
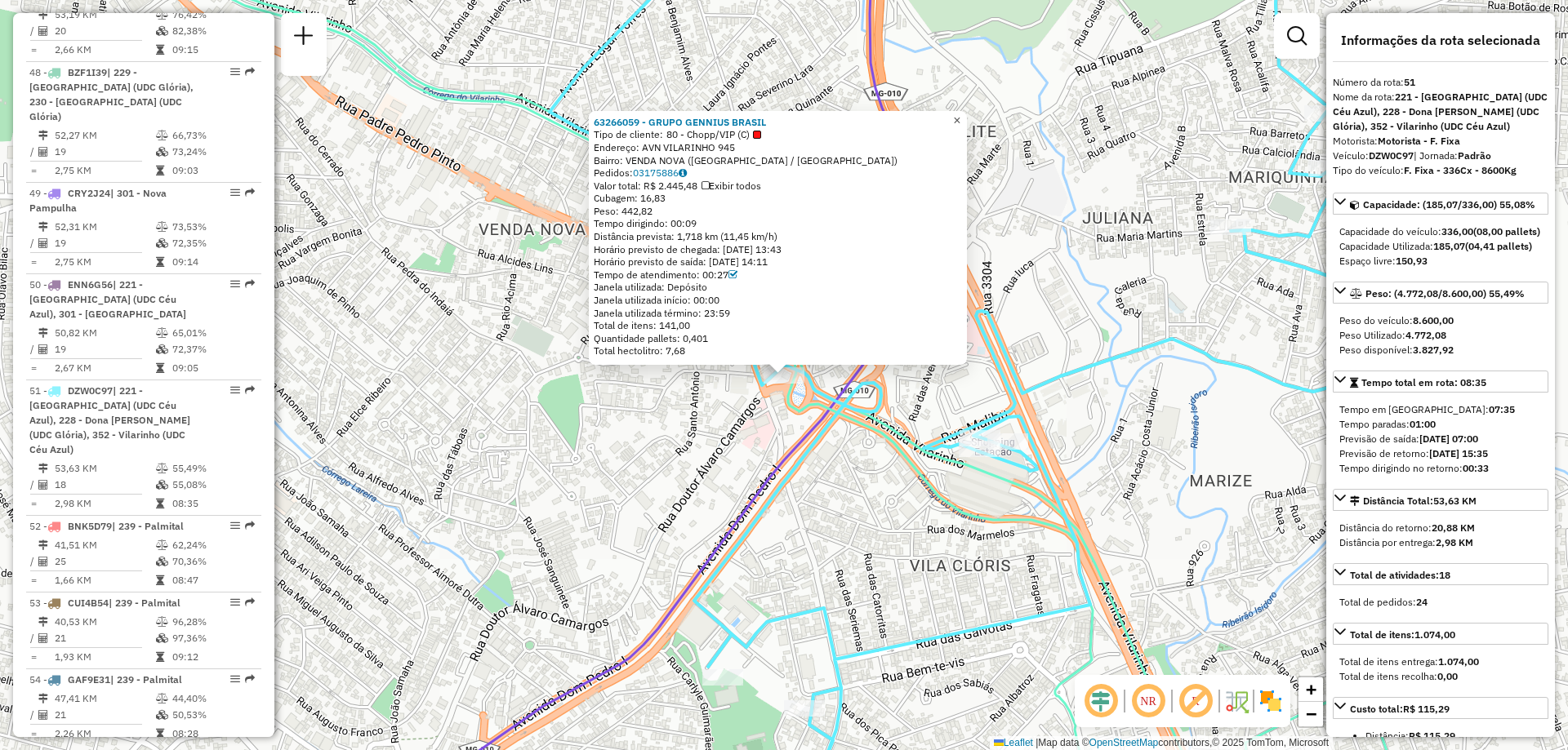
click at [961, 117] on span "×" at bounding box center [957, 120] width 7 height 14
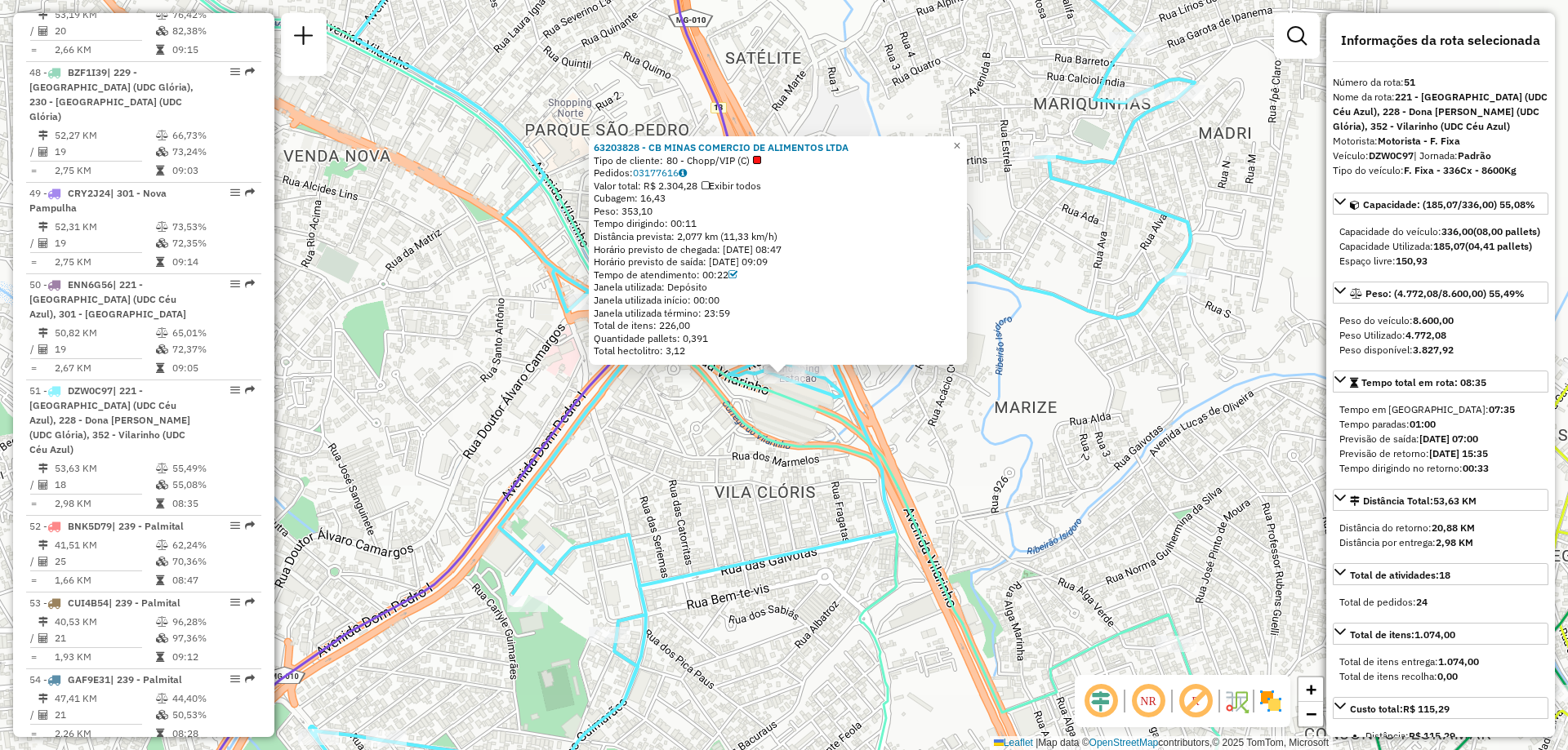
click at [927, 394] on div "63203828 - CB MINAS COMERCIO DE ALIMENTOS LTDA Tipo de cliente: 80 - Chopp/VIP …" at bounding box center [784, 375] width 1568 height 750
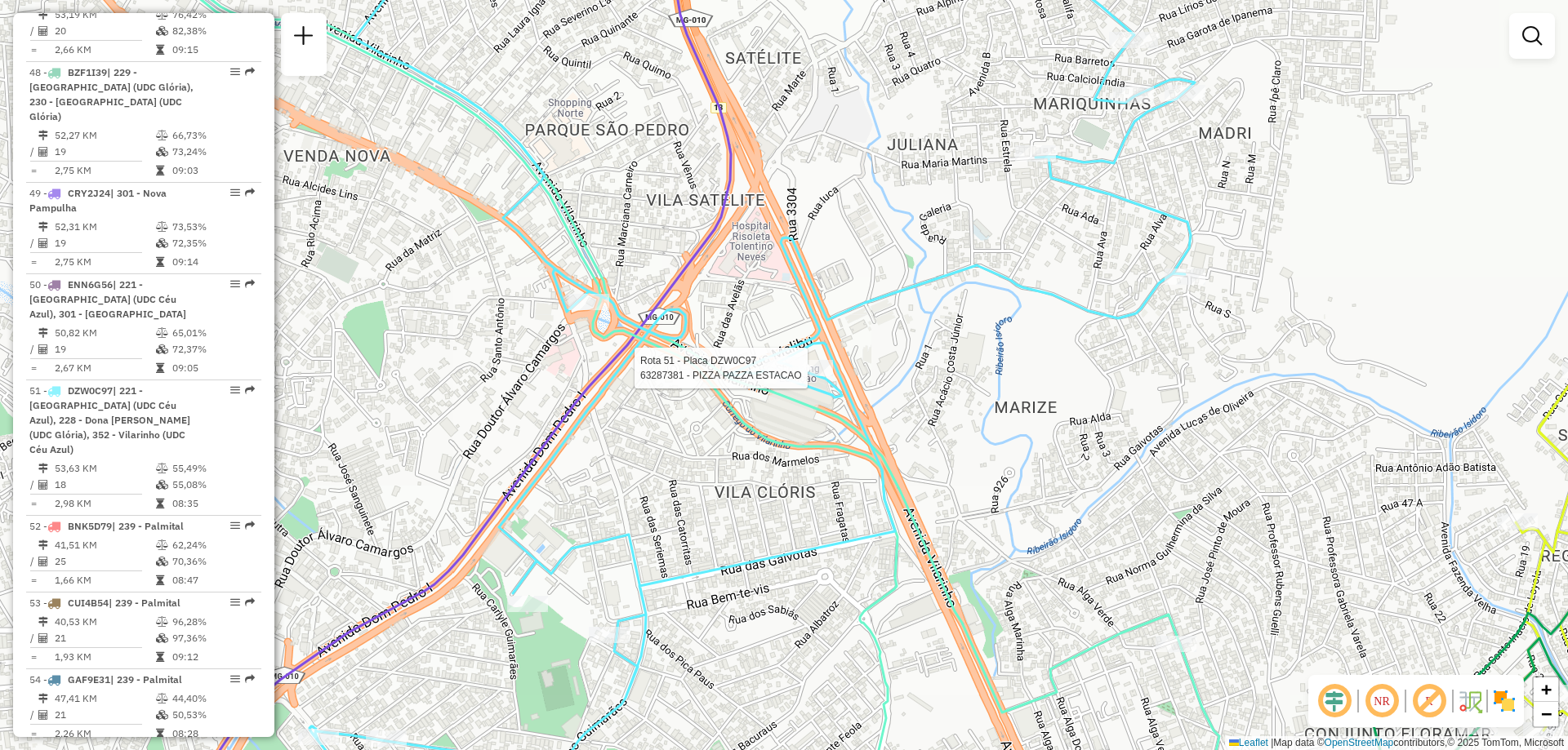
select select "**********"
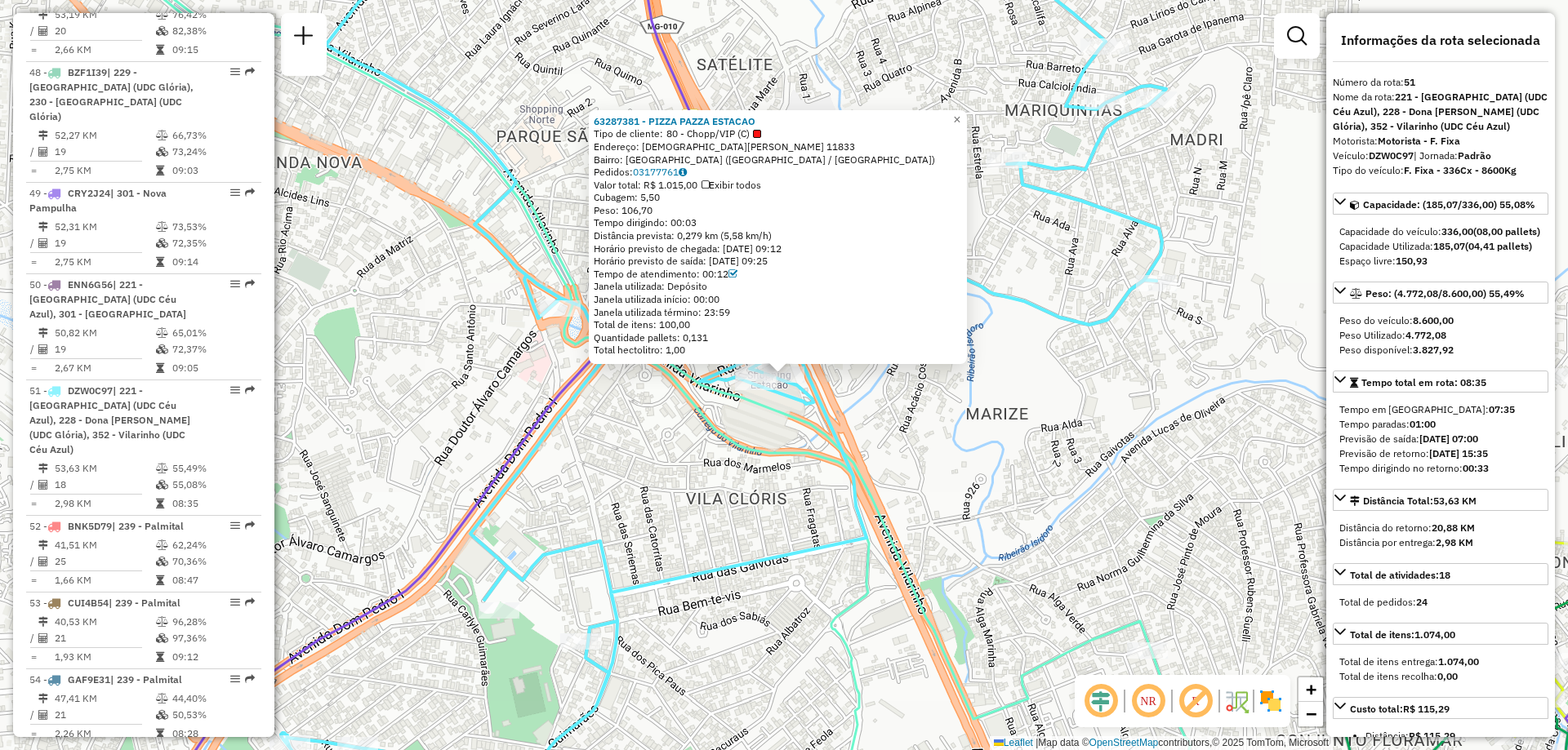
click at [782, 408] on icon at bounding box center [595, 375] width 1191 height 901
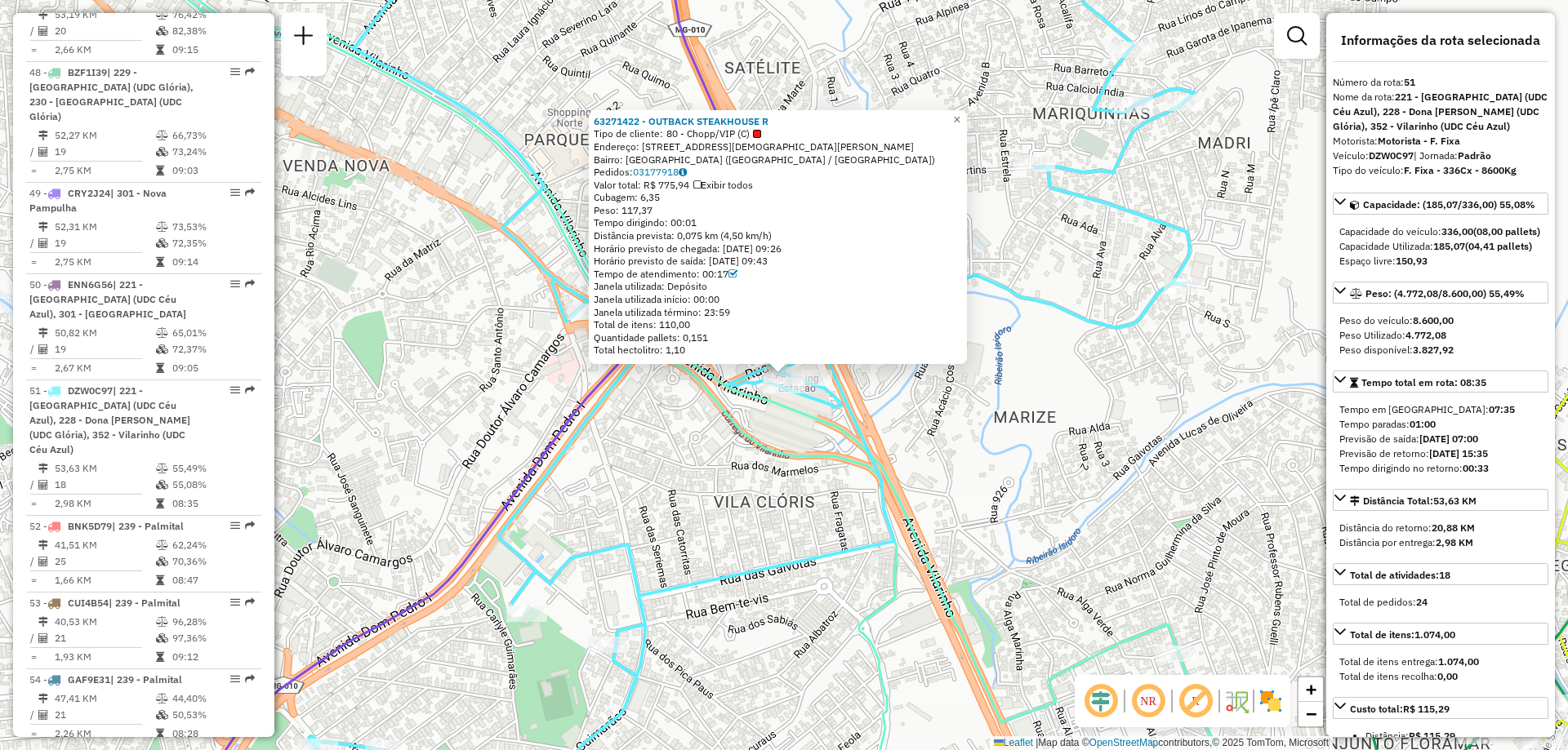
click at [936, 426] on div "63271422 - OUTBACK STEAKHOUSE R Tipo de cliente: 80 - Chopp/VIP (C) Endereço: A…" at bounding box center [784, 375] width 1568 height 750
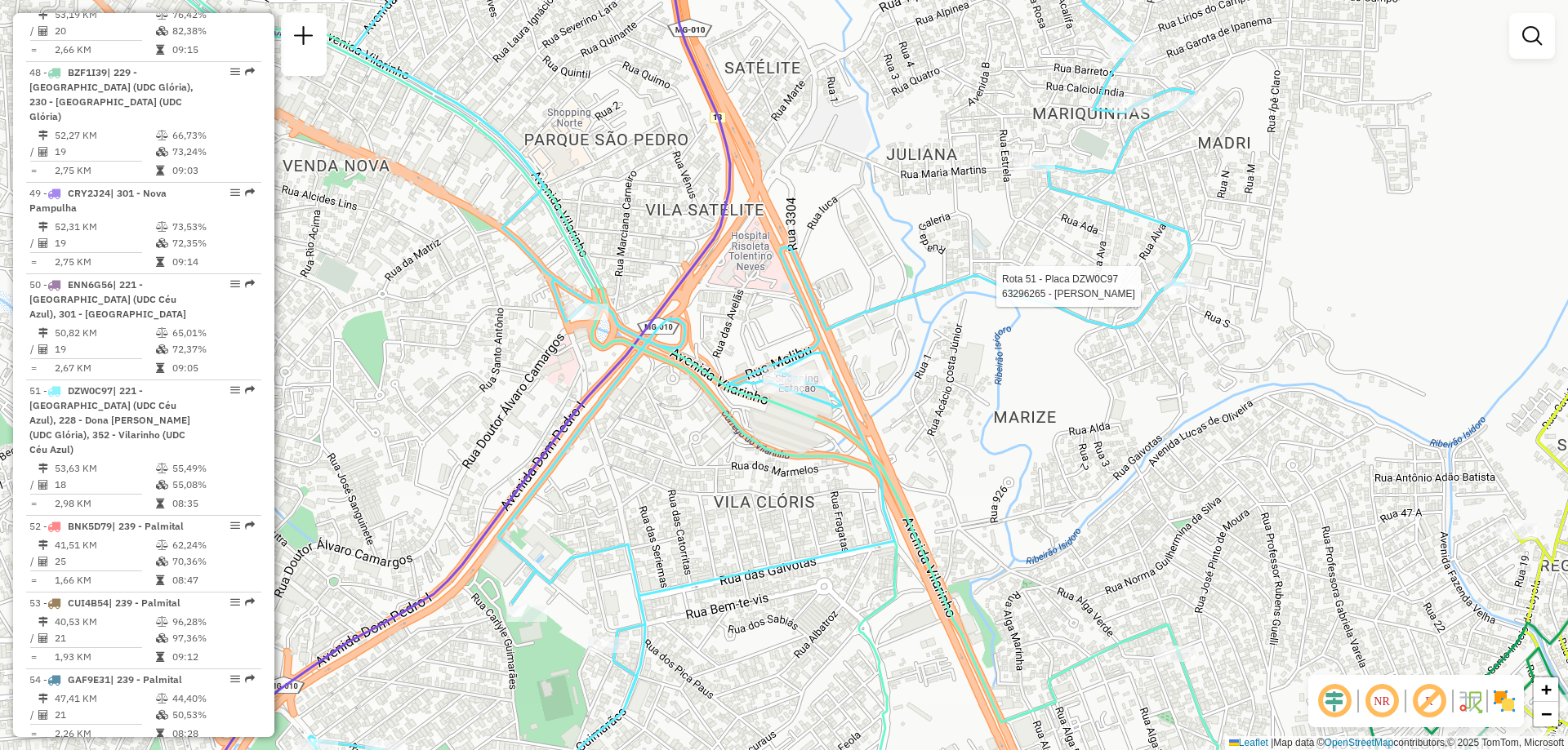
select select "**********"
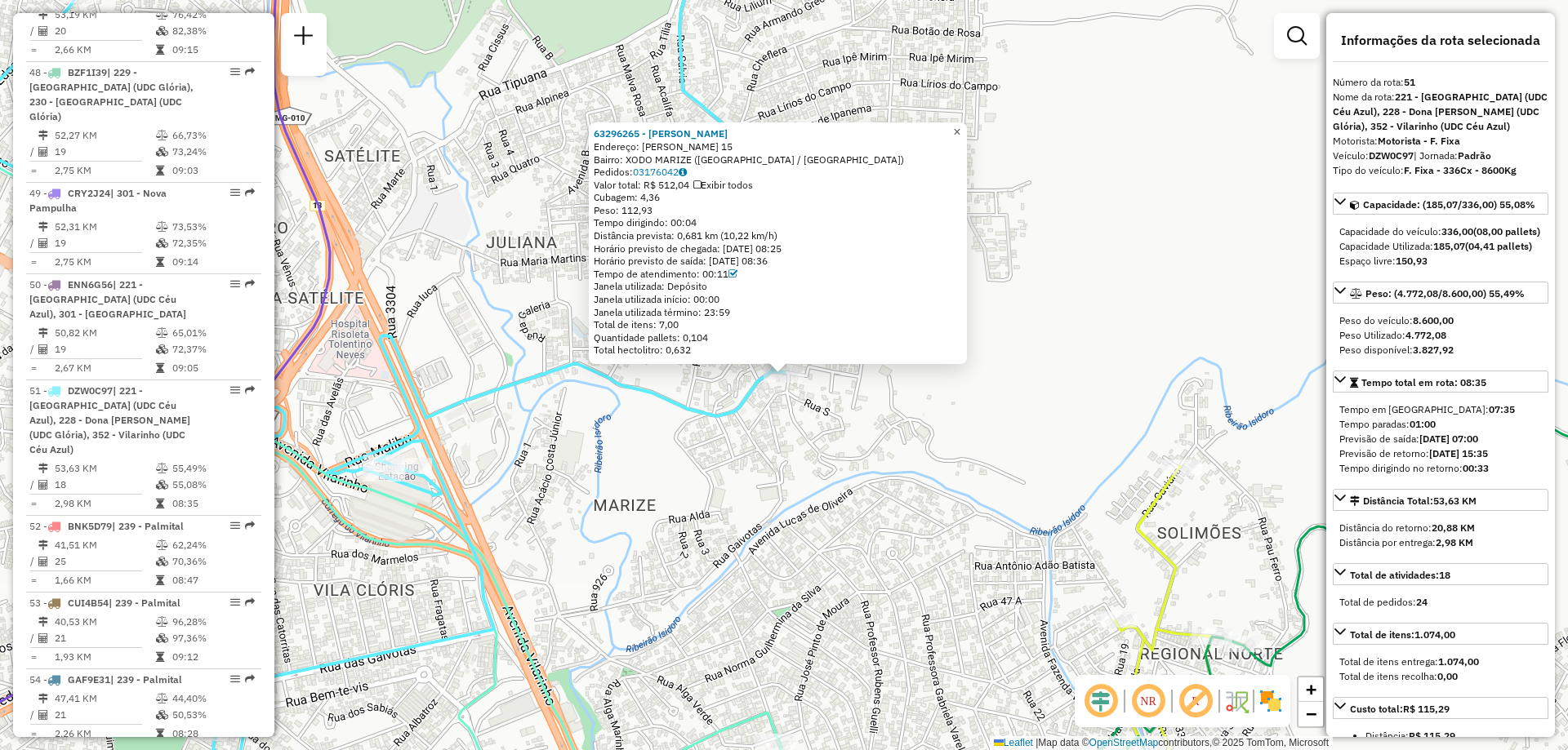
click at [961, 125] on span "×" at bounding box center [957, 132] width 7 height 14
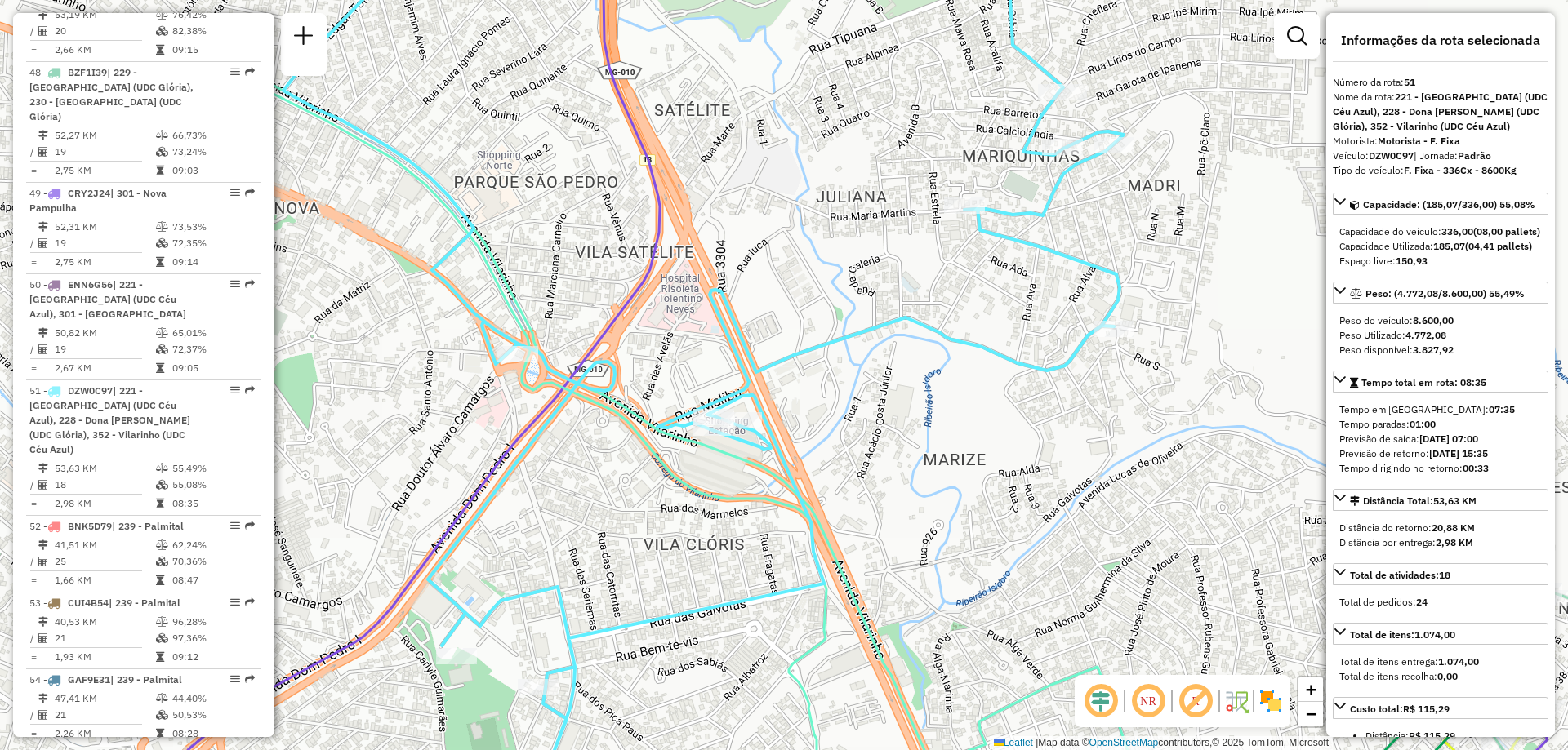
drag, startPoint x: 639, startPoint y: 437, endPoint x: 980, endPoint y: 390, distance: 344.2
click at [980, 390] on div "Janela de atendimento Grade de atendimento Capacidade Transportadoras Veículos …" at bounding box center [784, 375] width 1568 height 750
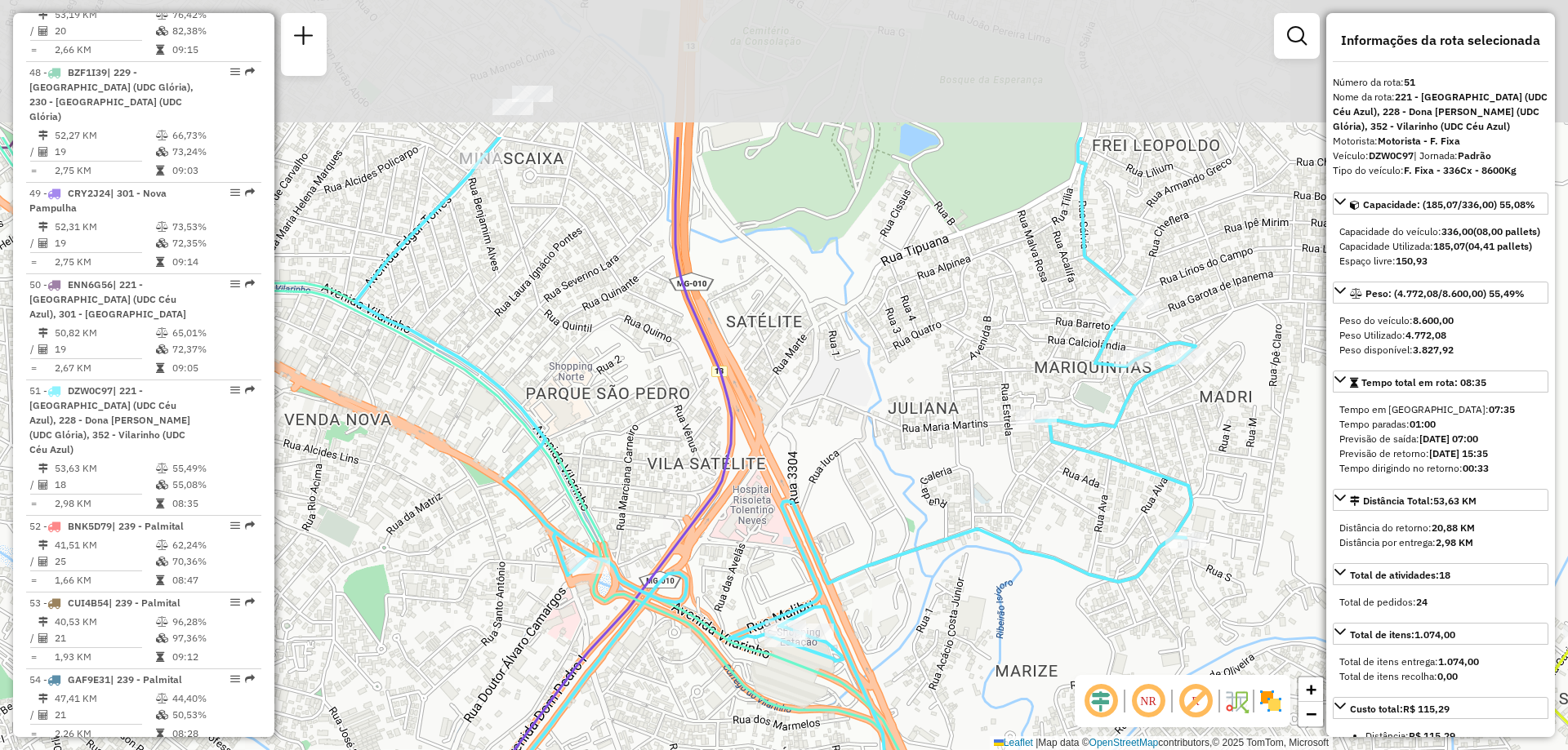
drag, startPoint x: 750, startPoint y: 373, endPoint x: 811, endPoint y: 585, distance: 220.6
click at [811, 585] on icon at bounding box center [753, 588] width 886 height 901
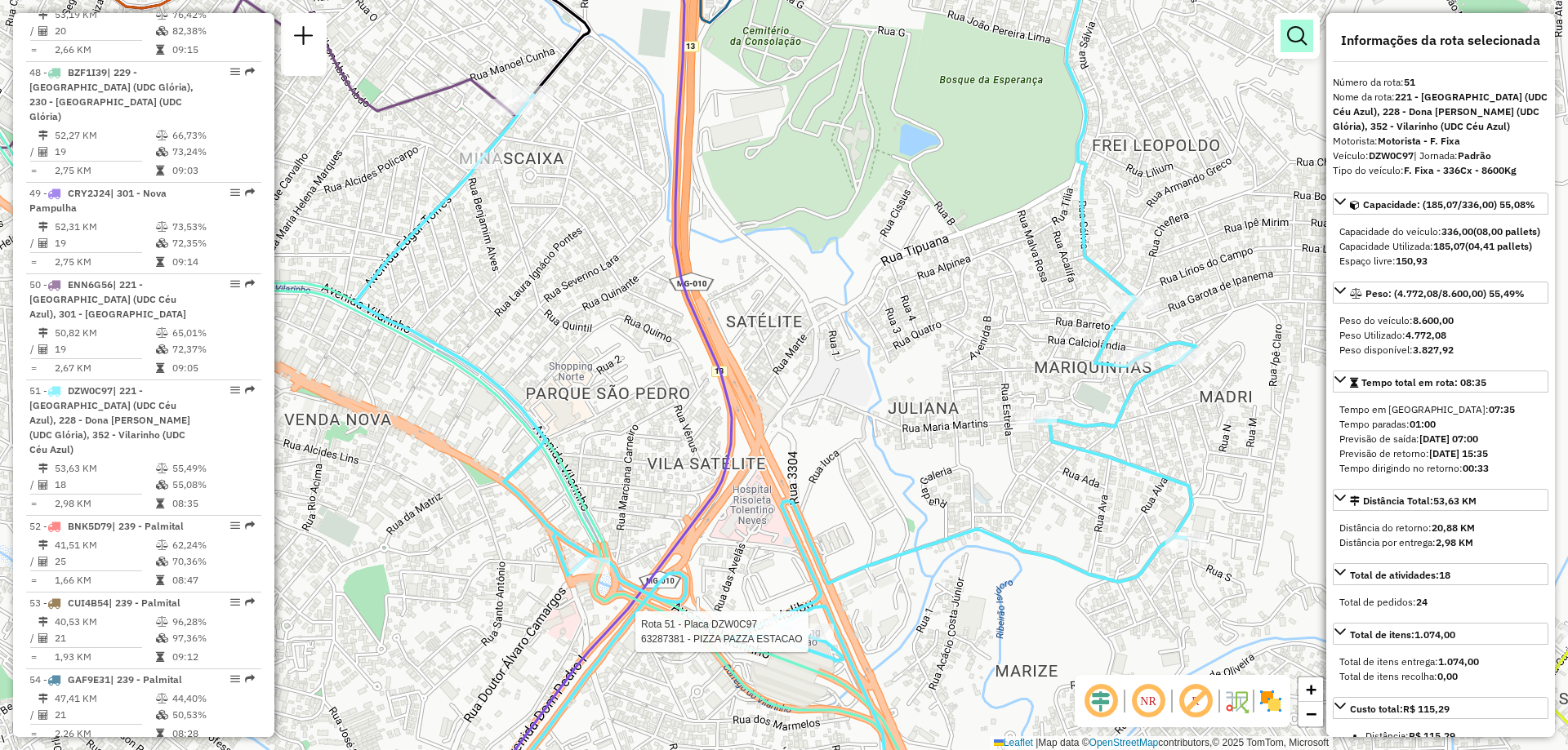
click at [1287, 45] on link at bounding box center [1296, 35] width 32 height 32
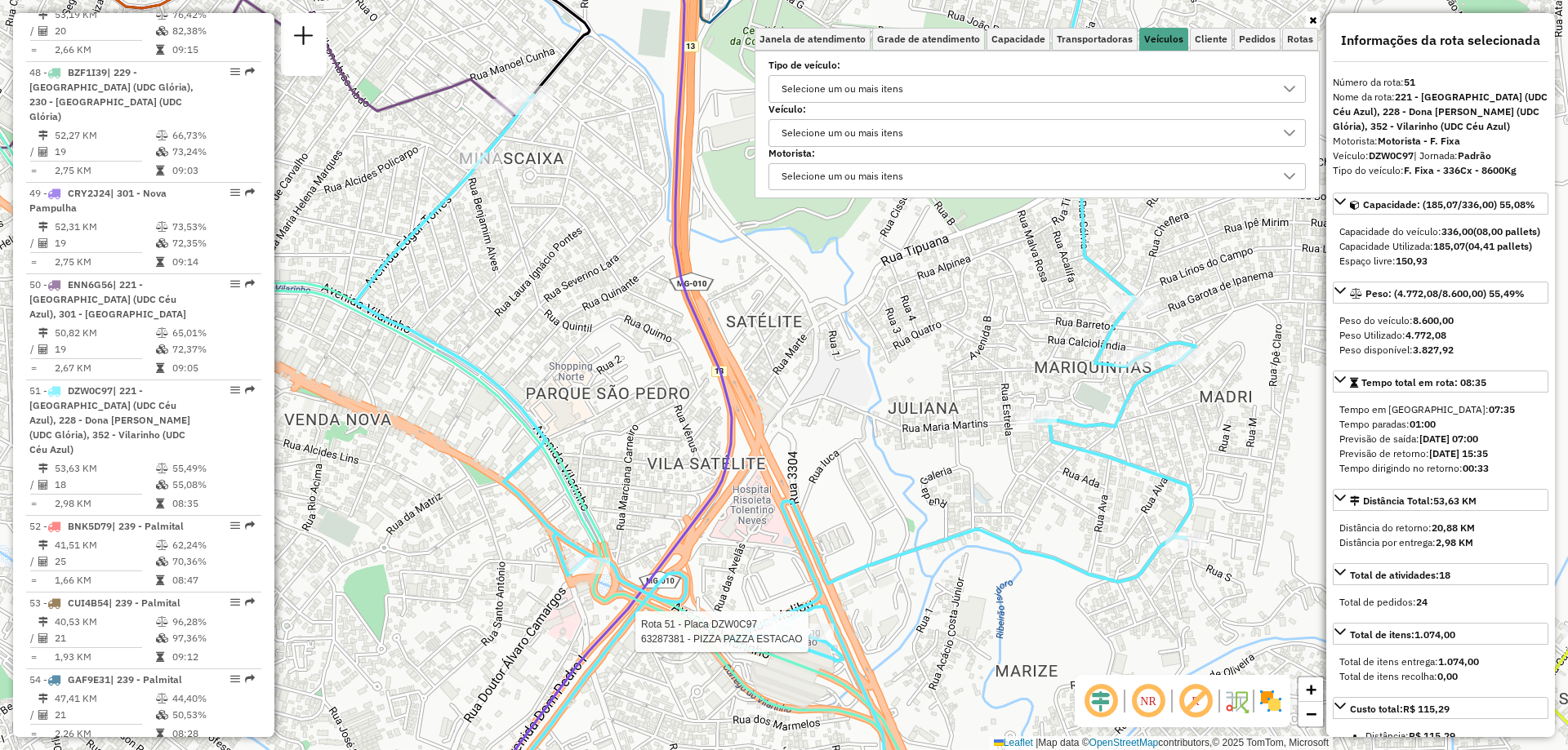
click at [801, 332] on div "Rota 51 - Placa DZW0C97 63287381 - PIZZA PAZZA ESTACAO Janela de atendimento Gr…" at bounding box center [784, 375] width 1568 height 750
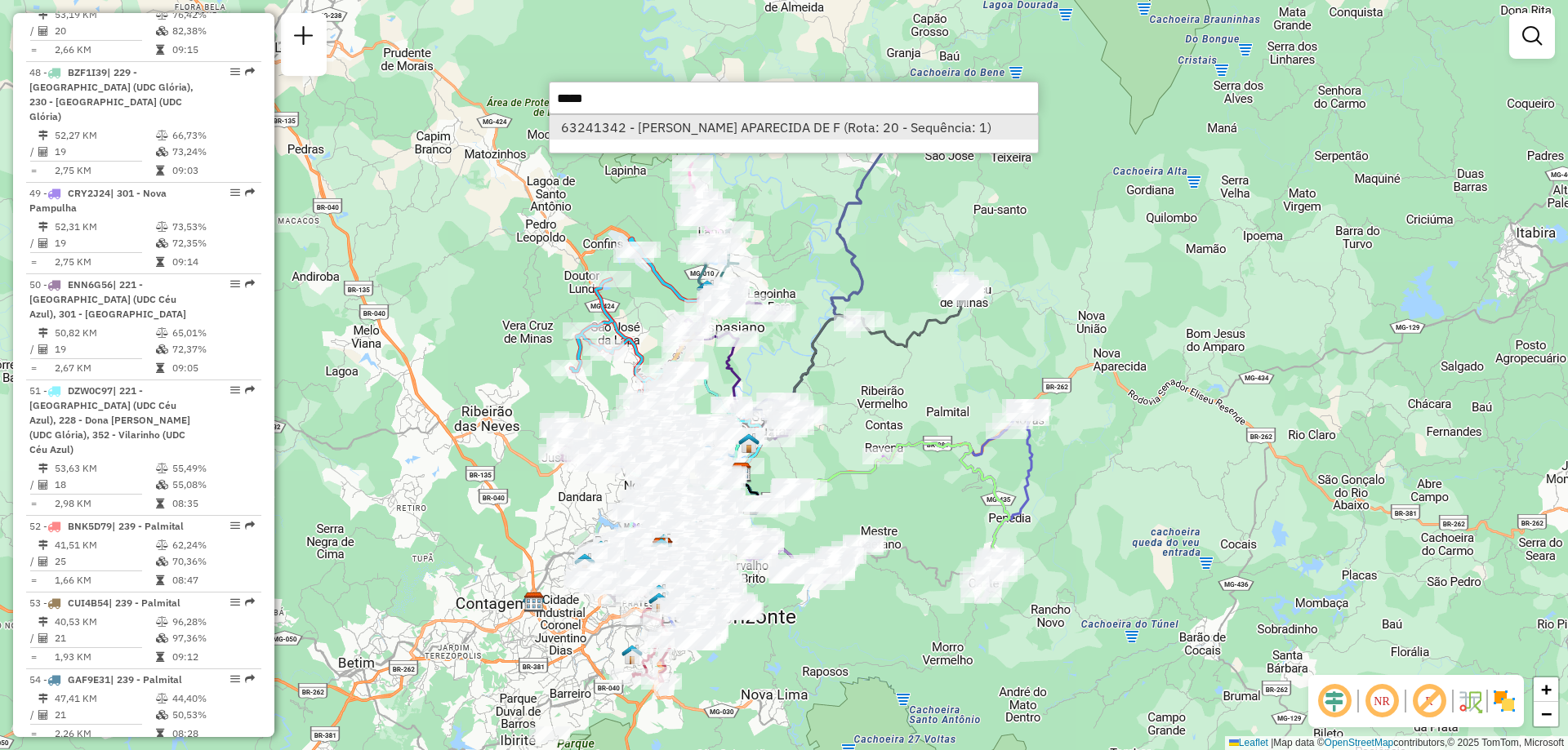
type input "*****"
click at [736, 125] on li "63241342 - [PERSON_NAME] APARECIDA DE F (Rota: 20 - Sequência: 1)" at bounding box center [794, 127] width 489 height 24
select select "**********"
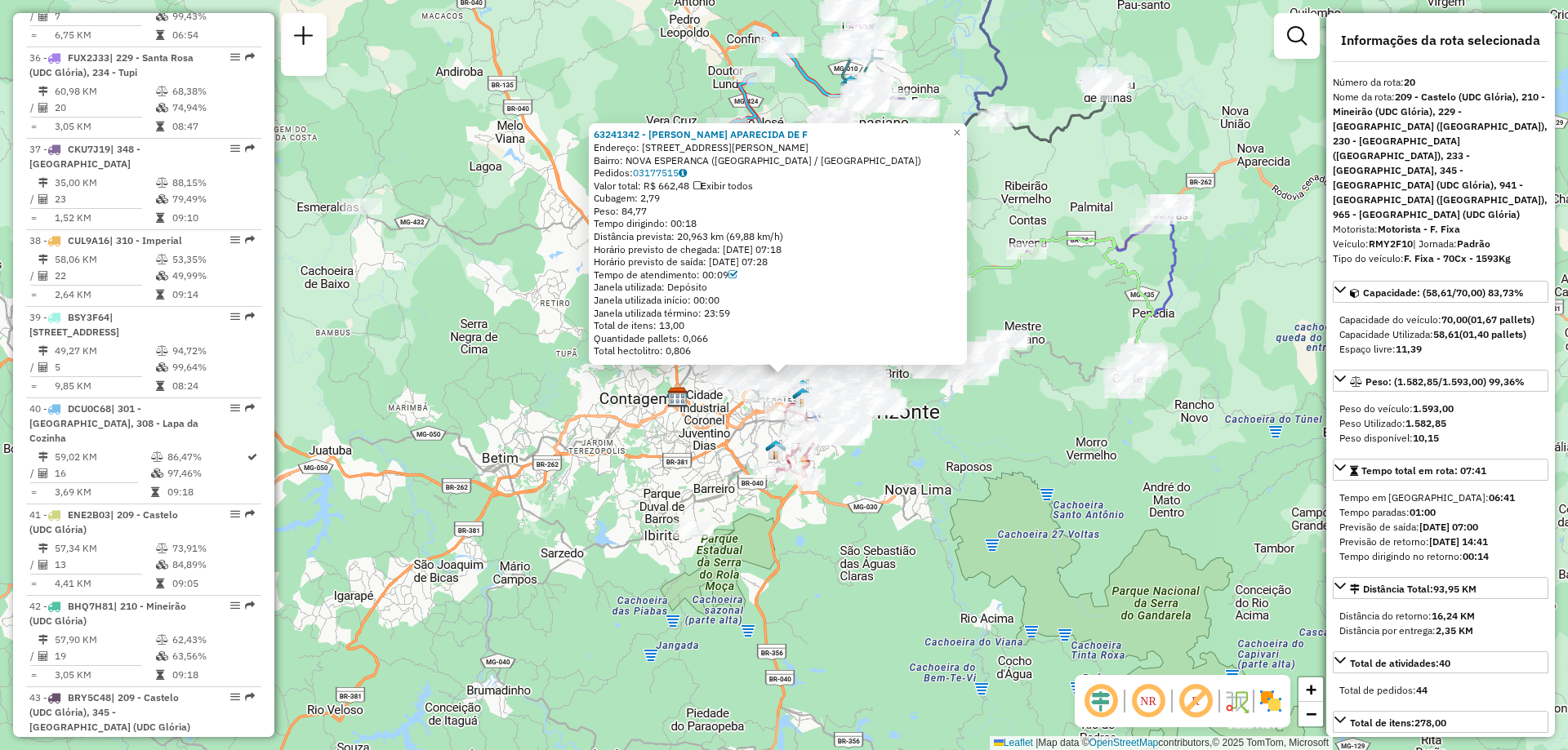
scroll to position [2584, 0]
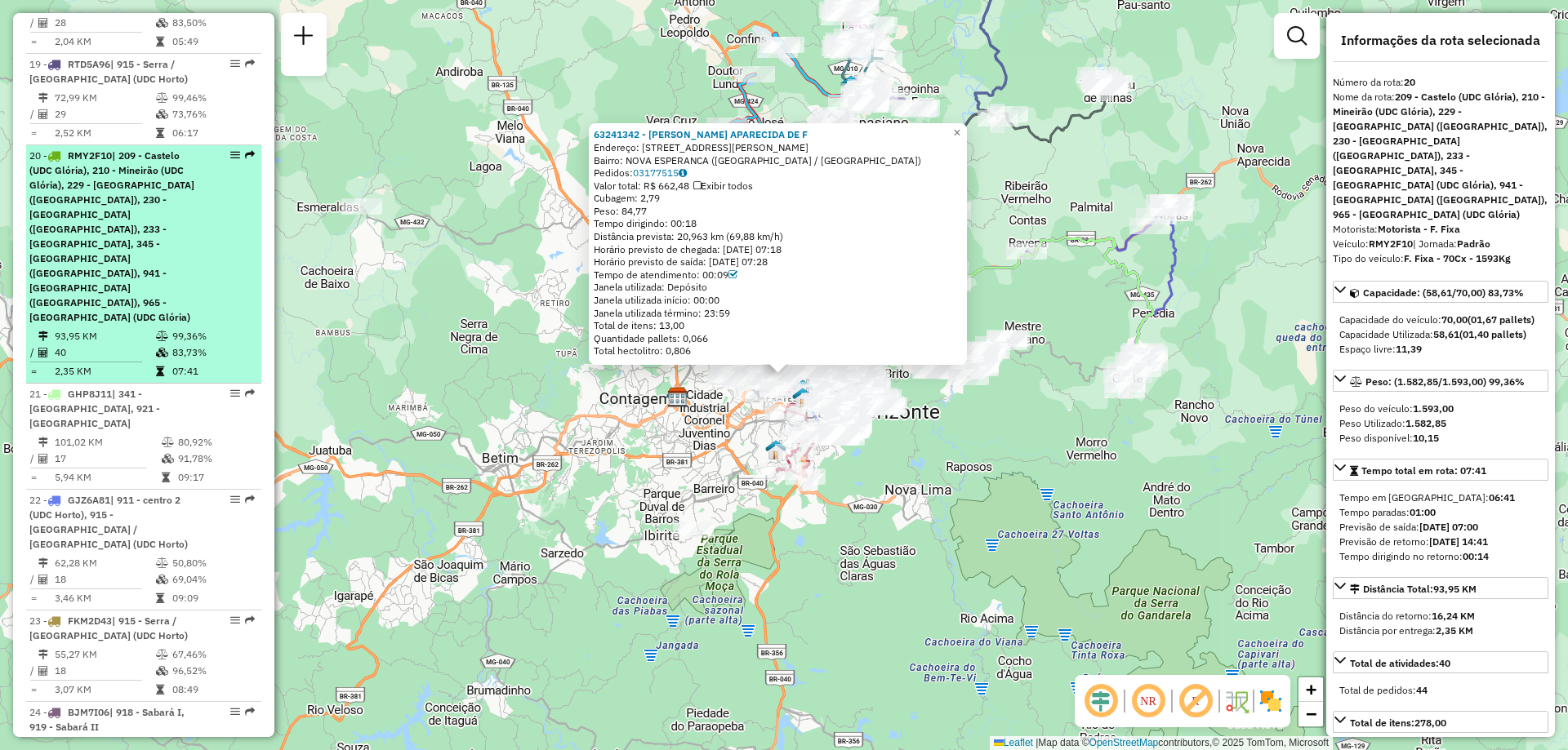
drag, startPoint x: 188, startPoint y: 37, endPoint x: 227, endPoint y: 19, distance: 43.0
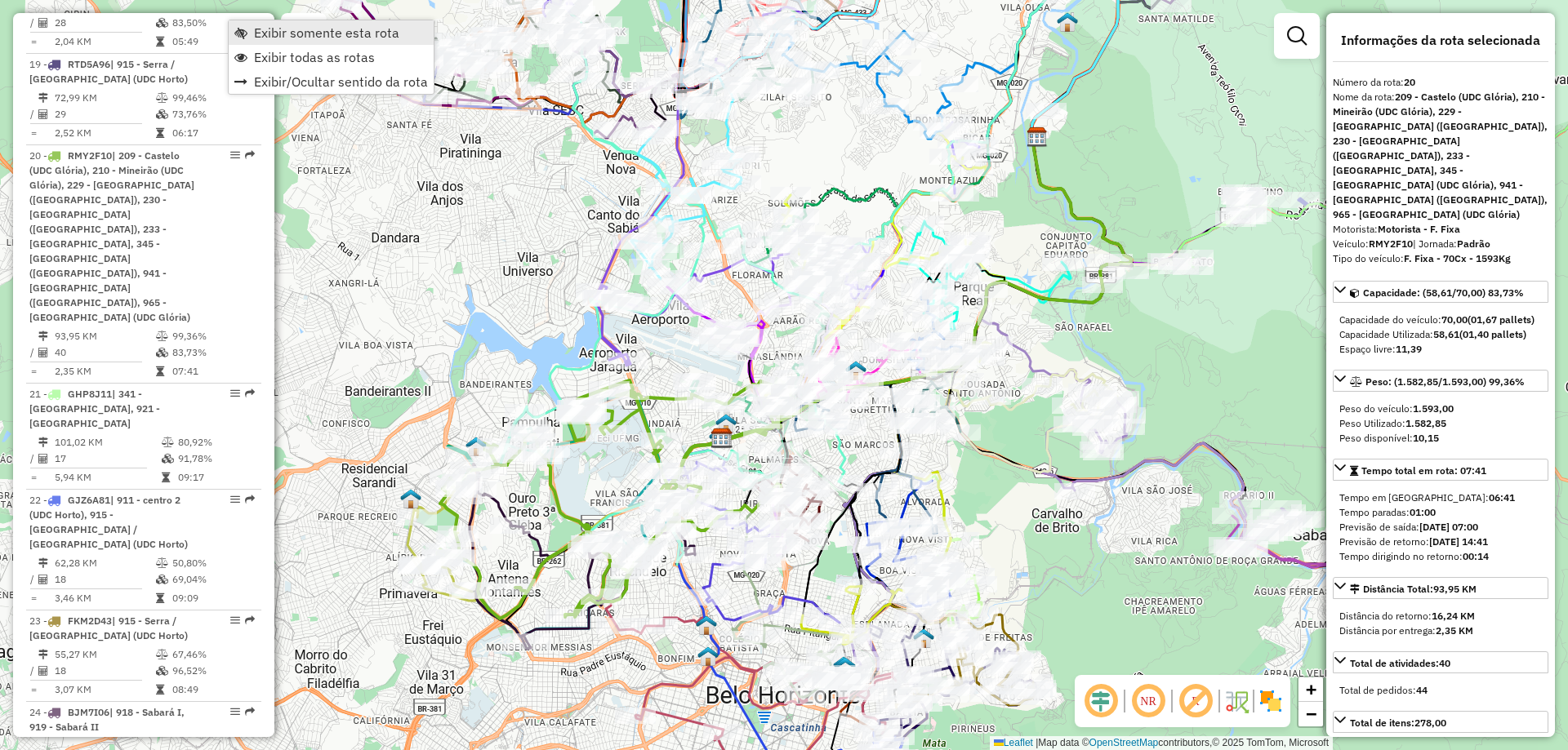
click at [317, 38] on span "Exibir somente esta rota" at bounding box center [326, 32] width 146 height 13
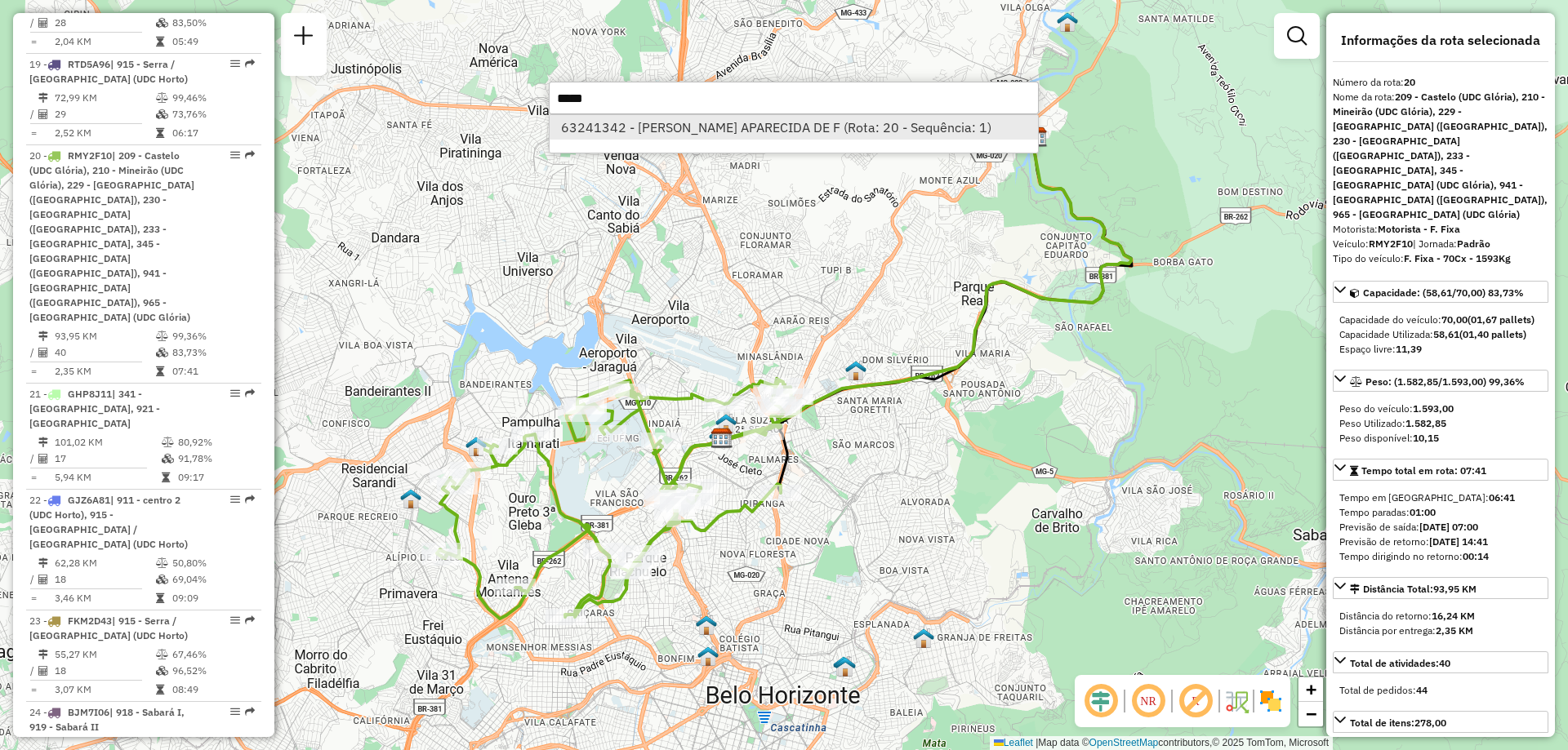
type input "*****"
click at [826, 138] on li "63241342 - MAGDA APARECIDA DE F (Rota: 20 - Sequência: 1)" at bounding box center [794, 127] width 489 height 24
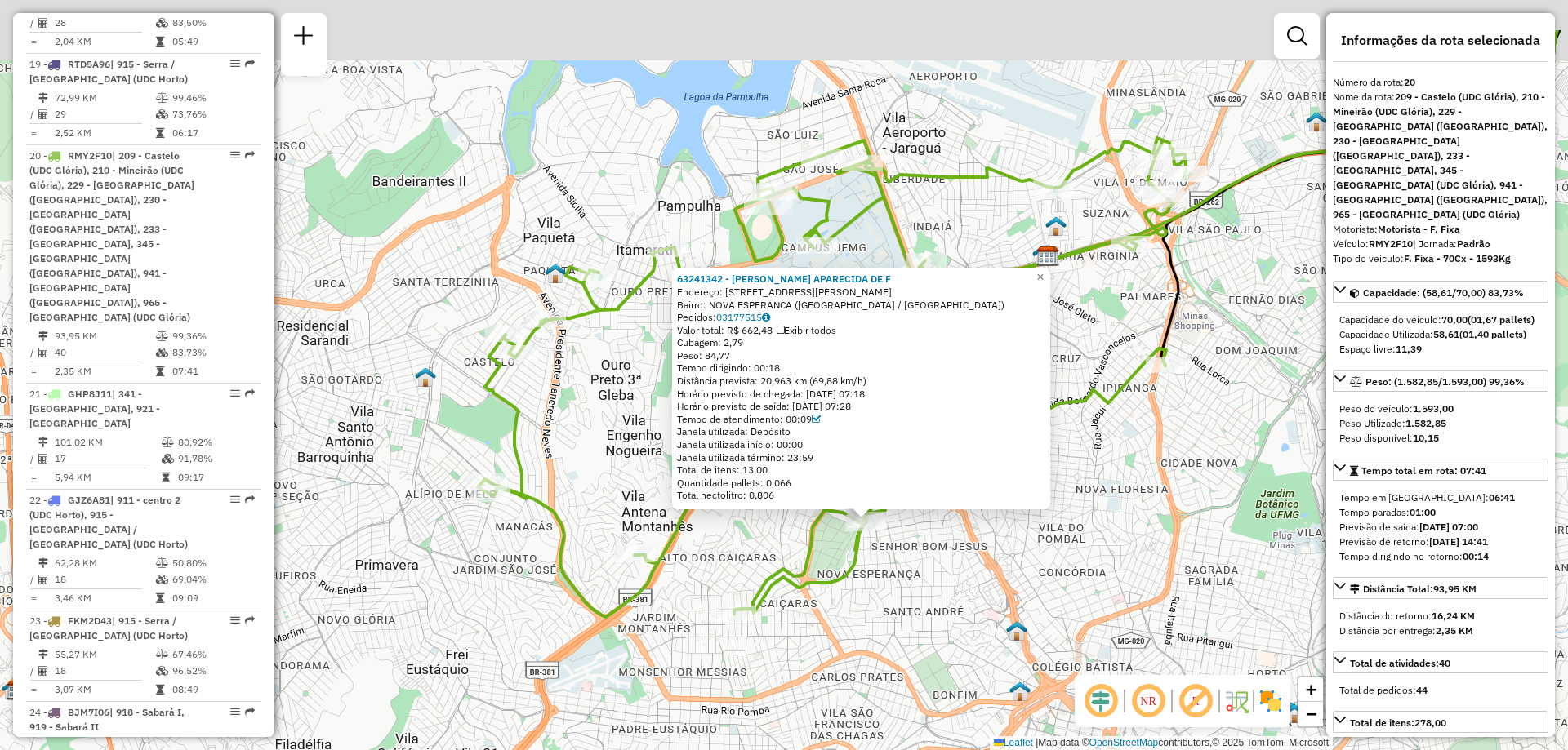
drag, startPoint x: 936, startPoint y: 444, endPoint x: 886, endPoint y: 541, distance: 109.1
click at [886, 541] on div "63241342 - MAGDA APARECIDA DE F Endereço: R SOLDADO JOAO DOS REIS 1290 Bairro: …" at bounding box center [784, 375] width 1568 height 750
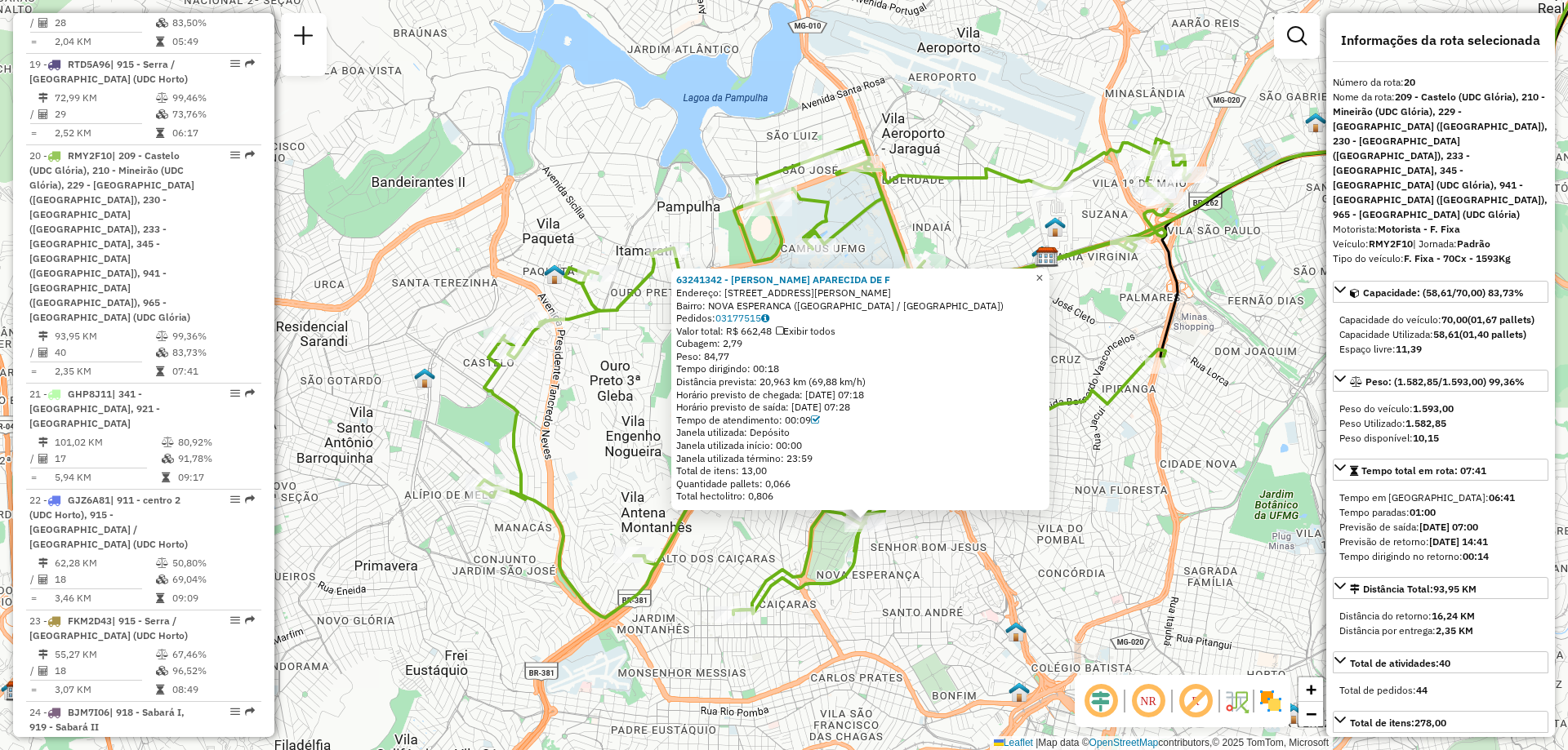
click at [1043, 278] on span "×" at bounding box center [1039, 277] width 7 height 14
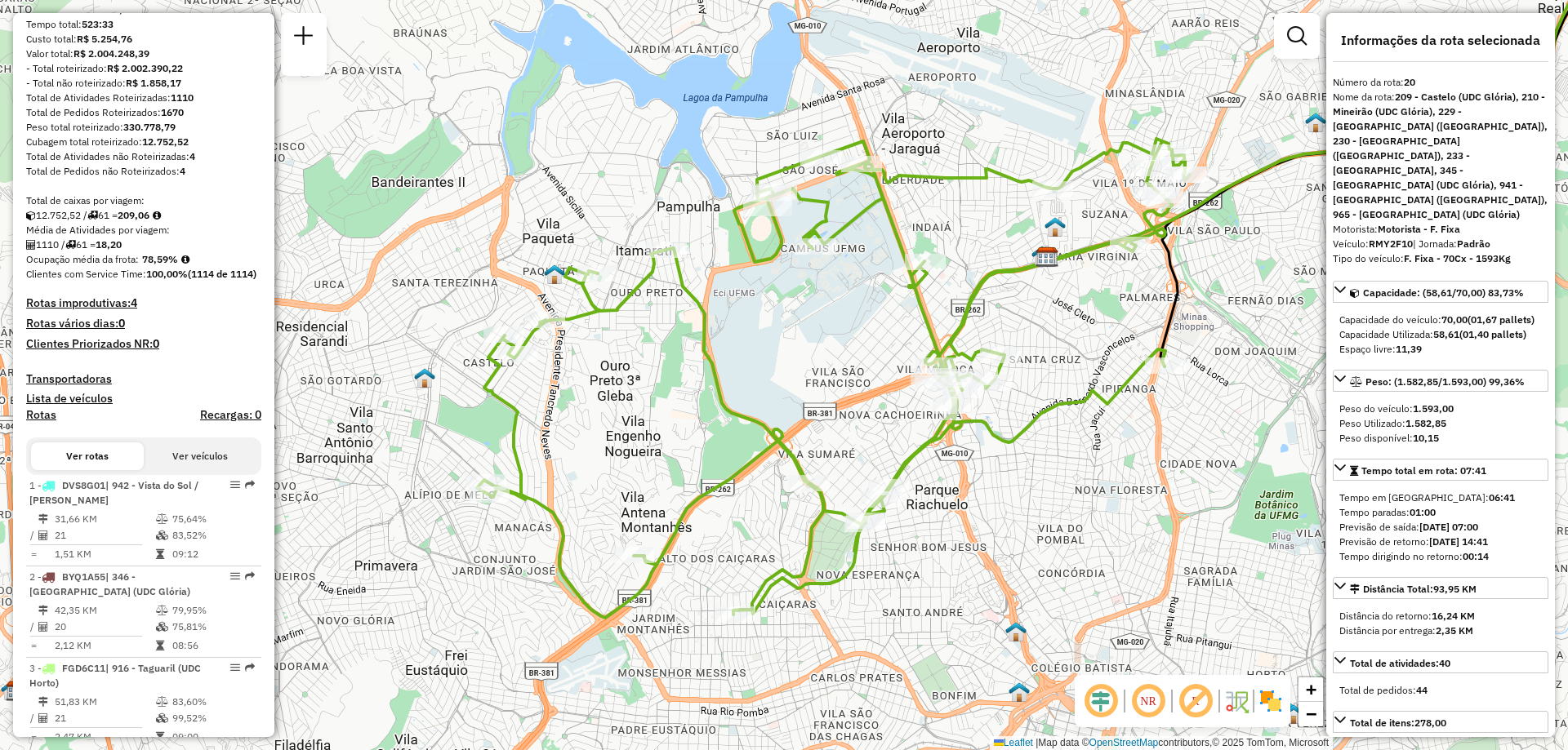
scroll to position [0, 0]
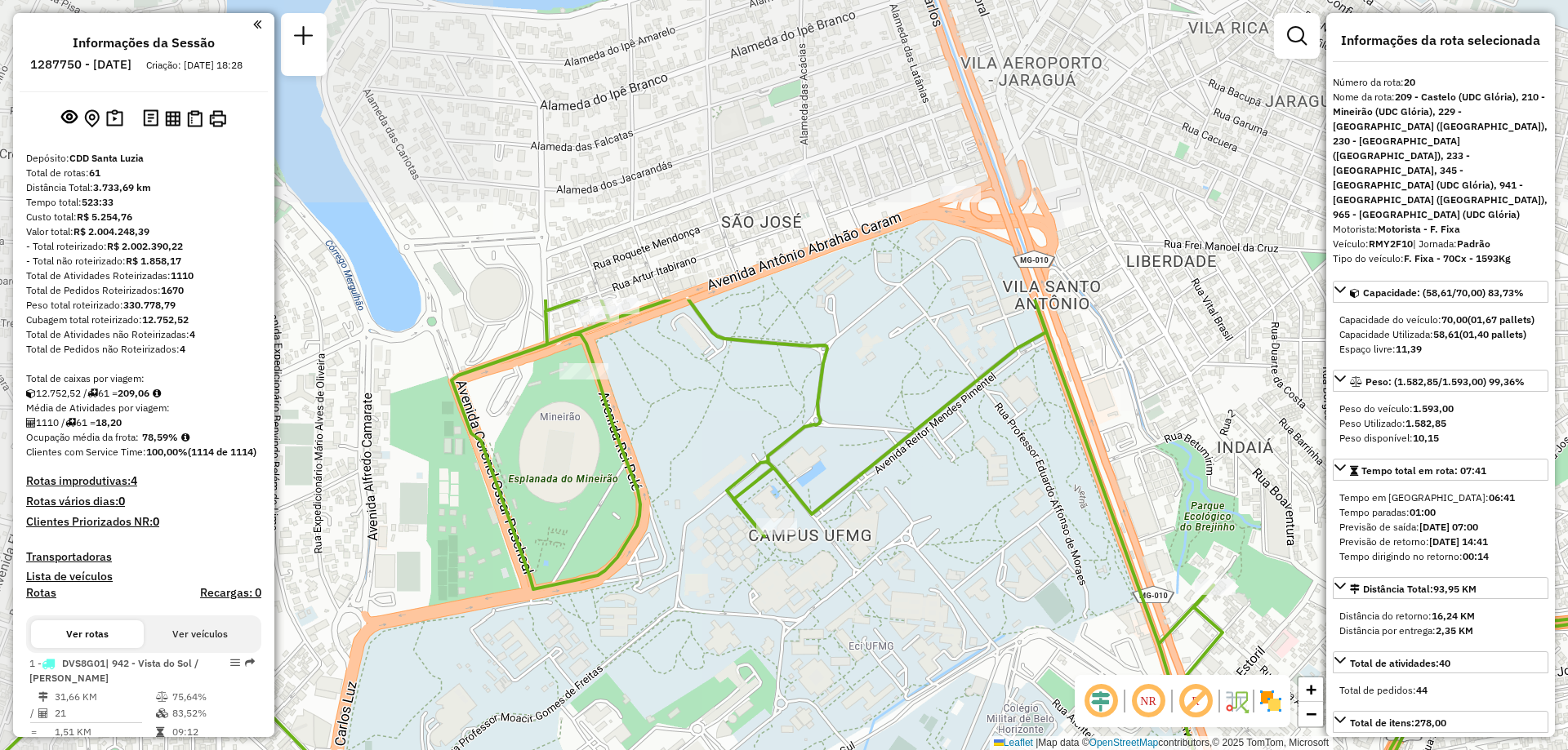
drag, startPoint x: 740, startPoint y: 219, endPoint x: 824, endPoint y: 593, distance: 383.3
click at [824, 593] on div "Janela de atendimento Grade de atendimento Capacidade Transportadoras Veículos …" at bounding box center [784, 375] width 1568 height 750
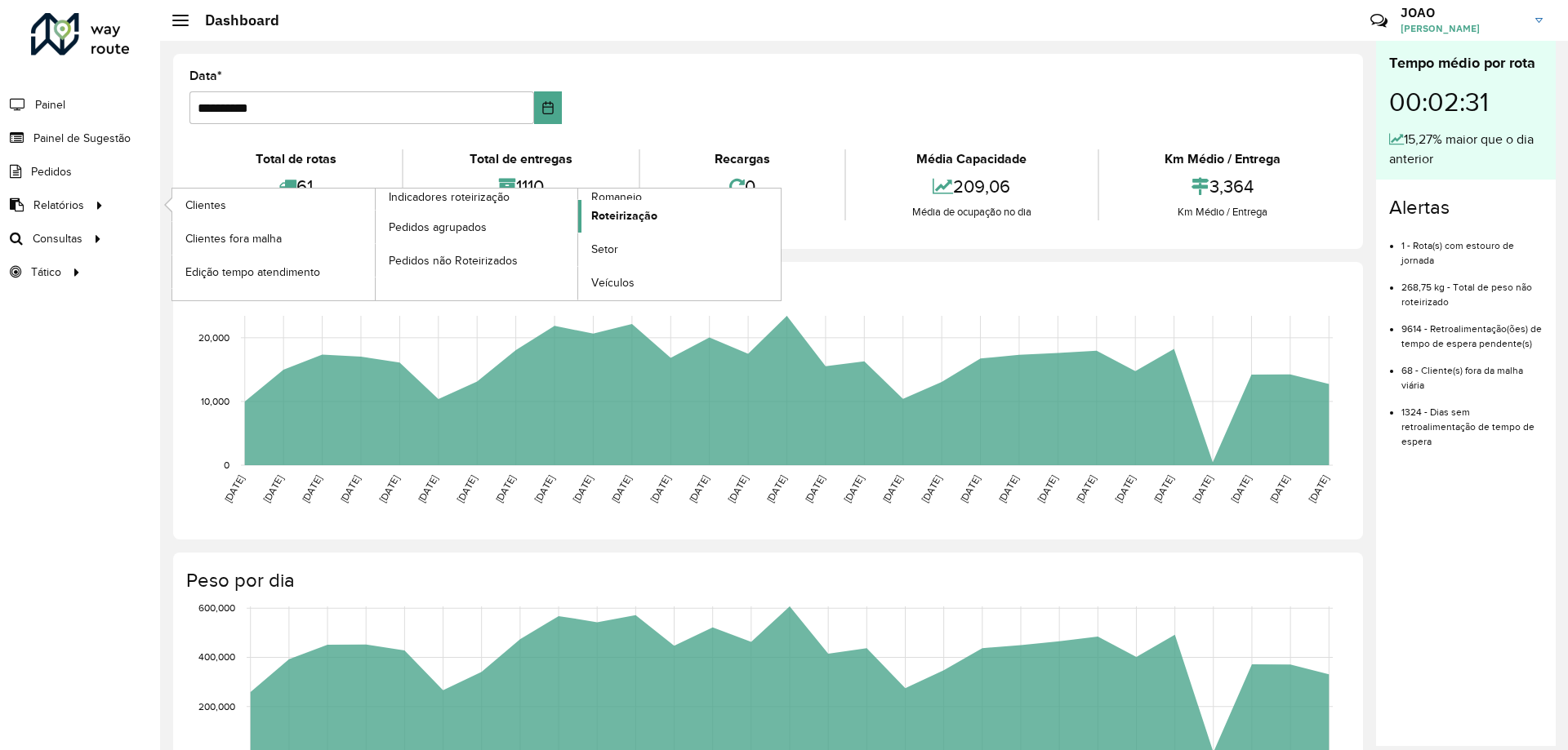
click at [616, 200] on link "Roteirização" at bounding box center [680, 216] width 202 height 32
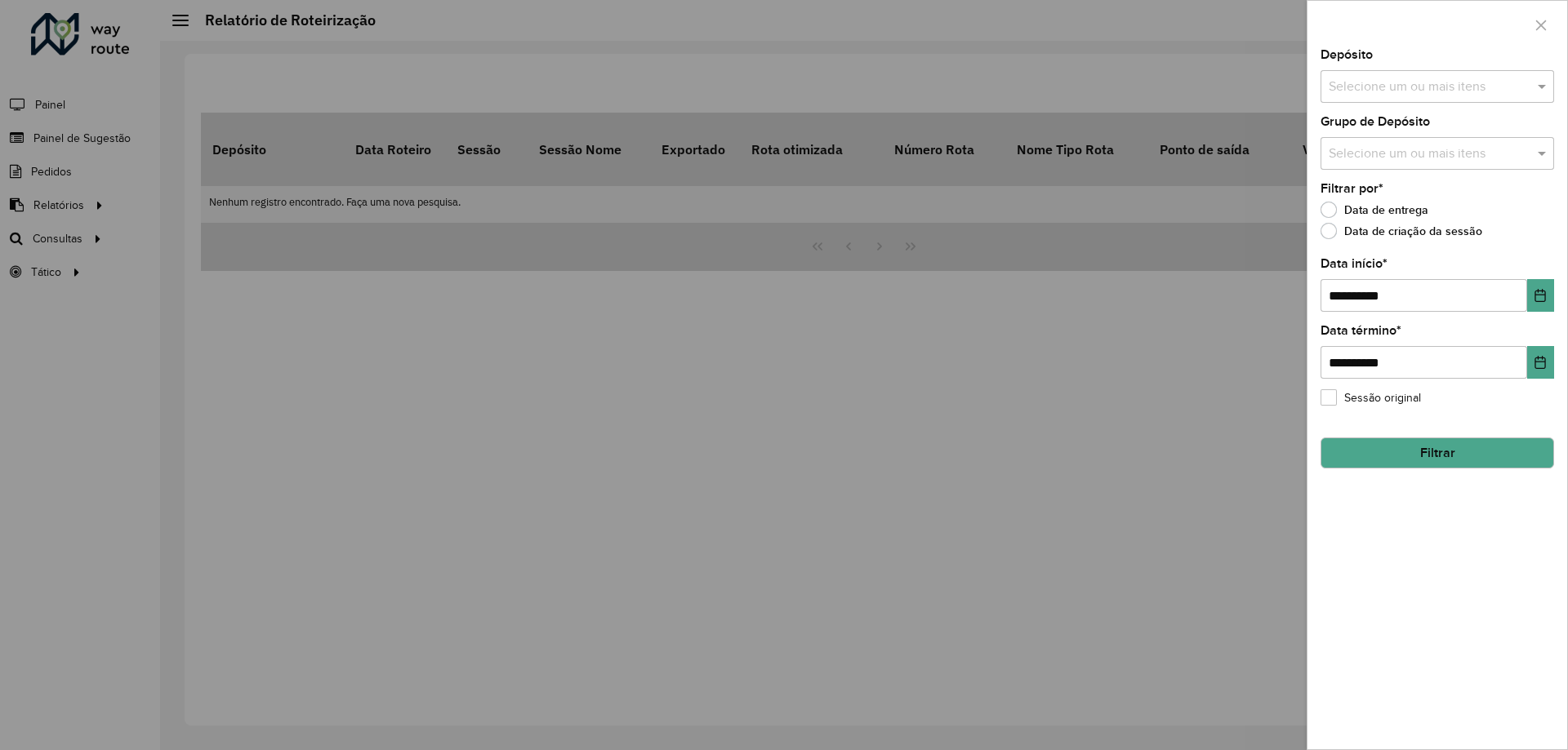
click at [78, 238] on div at bounding box center [784, 375] width 1568 height 750
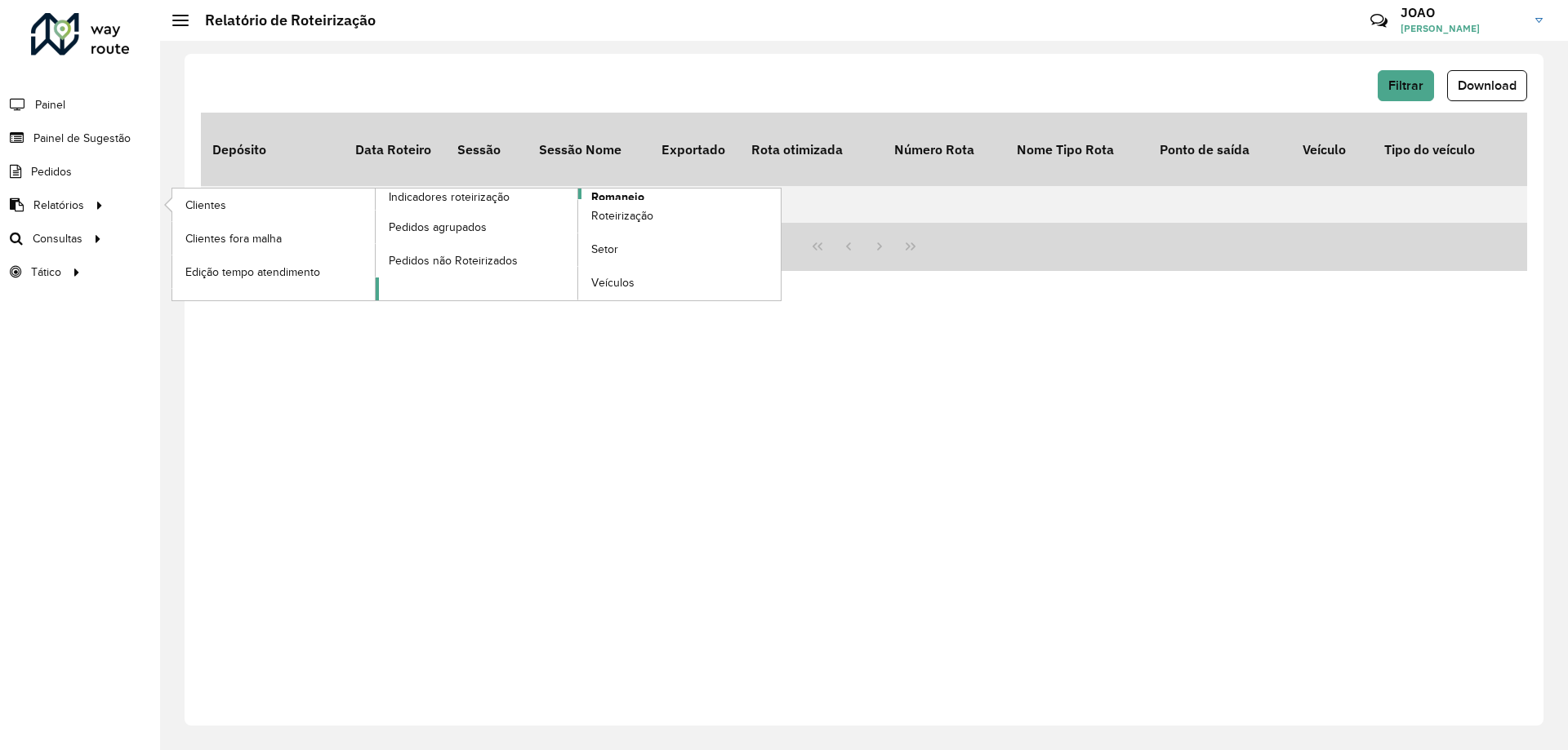
click at [621, 193] on span "Romaneio" at bounding box center [618, 197] width 53 height 17
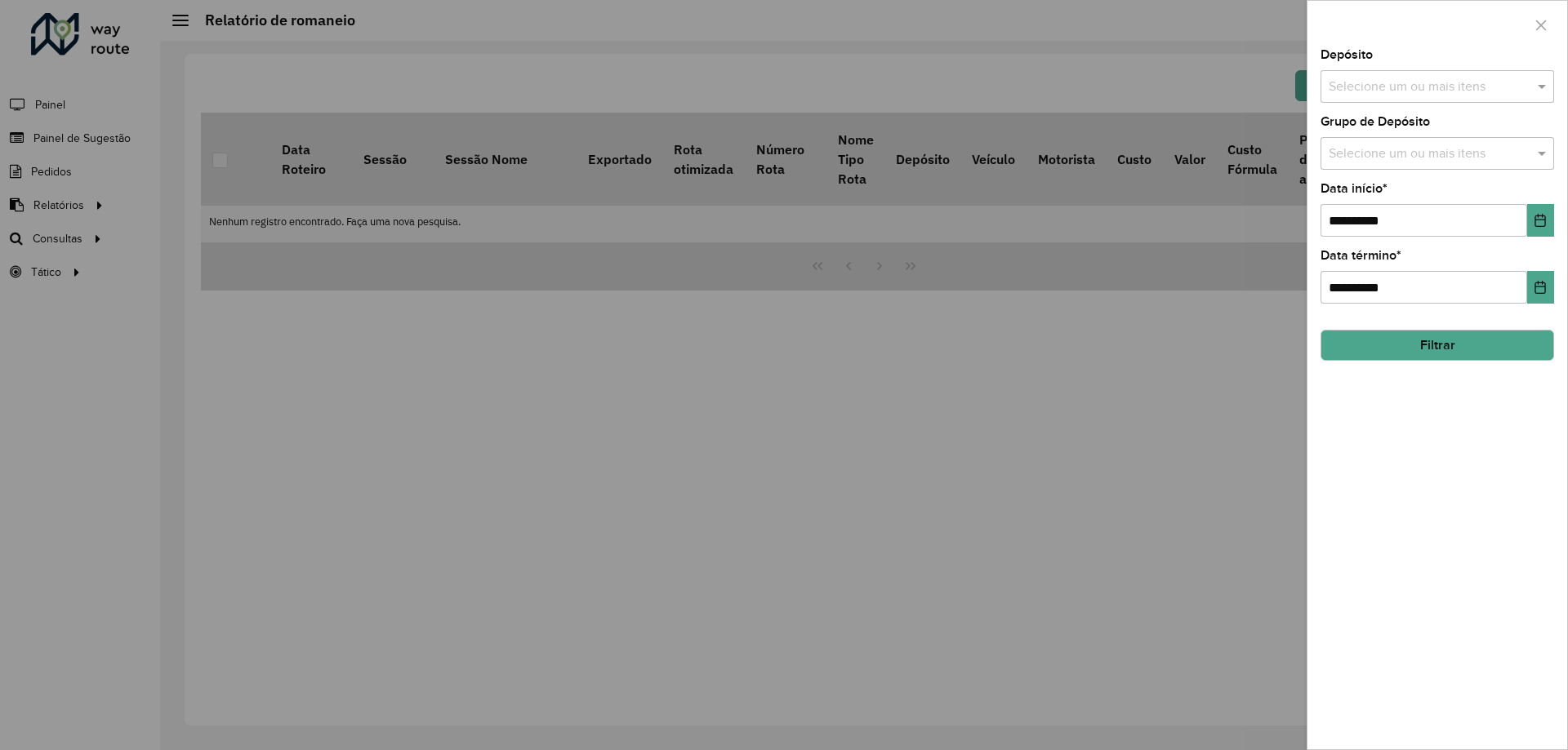
click at [1450, 90] on input "text" at bounding box center [1429, 87] width 209 height 19
click at [1429, 163] on div "CDD Santa Luzia" at bounding box center [1437, 168] width 232 height 28
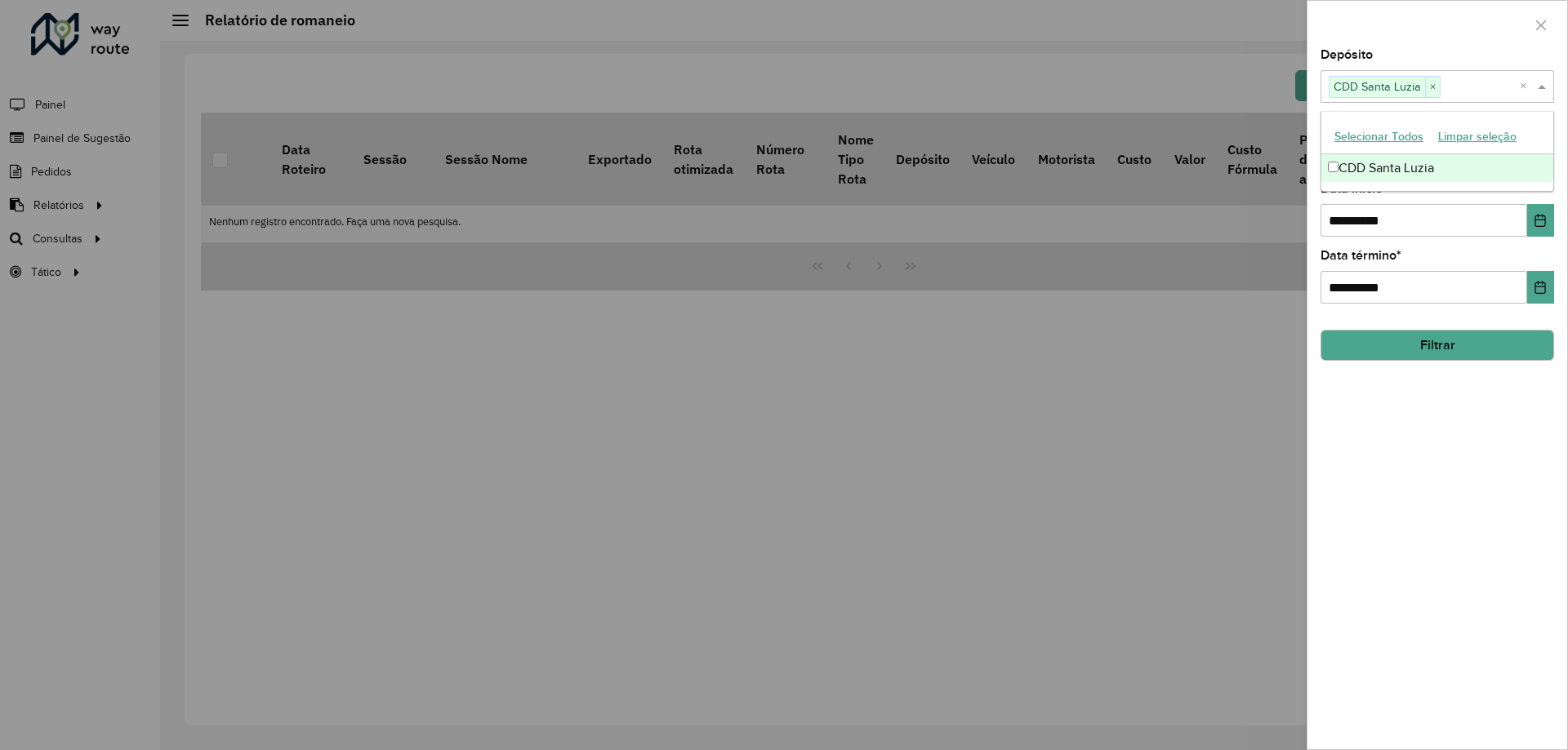
drag, startPoint x: 1395, startPoint y: 423, endPoint x: 1419, endPoint y: 407, distance: 28.8
click at [1395, 424] on div "**********" at bounding box center [1437, 400] width 260 height 701
click at [1442, 348] on button "Filtrar" at bounding box center [1437, 345] width 234 height 31
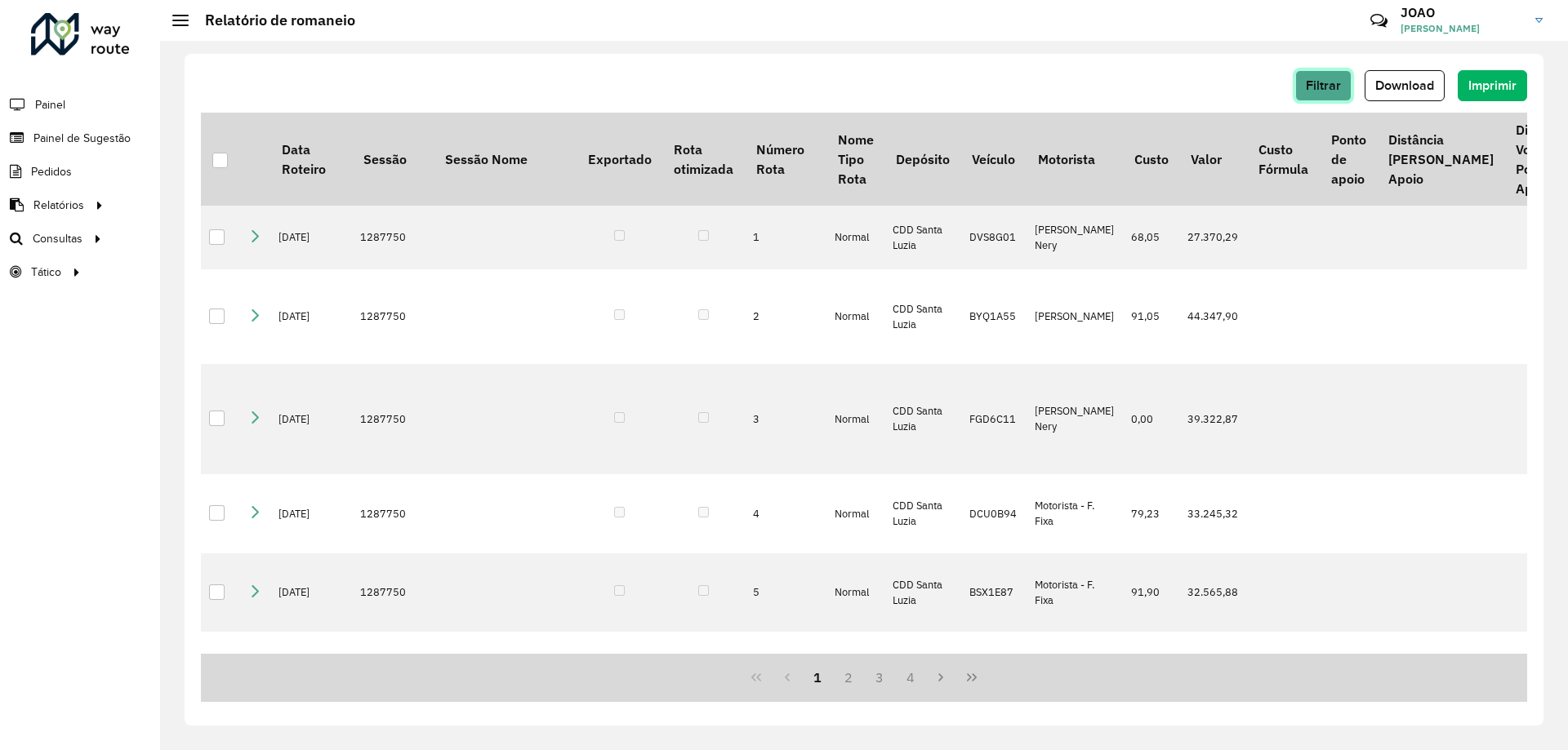
click at [1308, 95] on button "Filtrar" at bounding box center [1323, 85] width 57 height 31
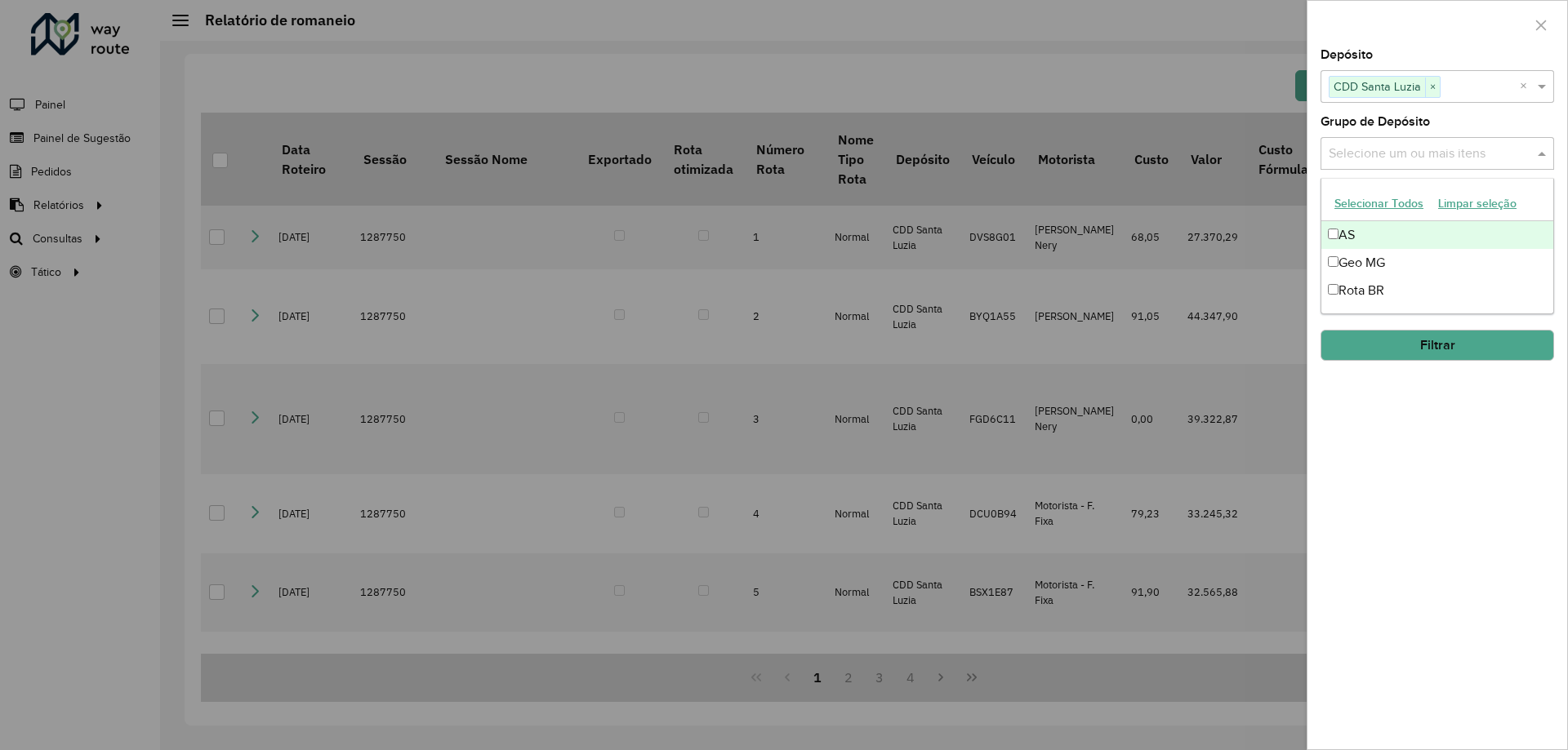
click at [1394, 159] on input "text" at bounding box center [1429, 154] width 209 height 19
click at [1381, 286] on div "Rota BR" at bounding box center [1437, 291] width 232 height 28
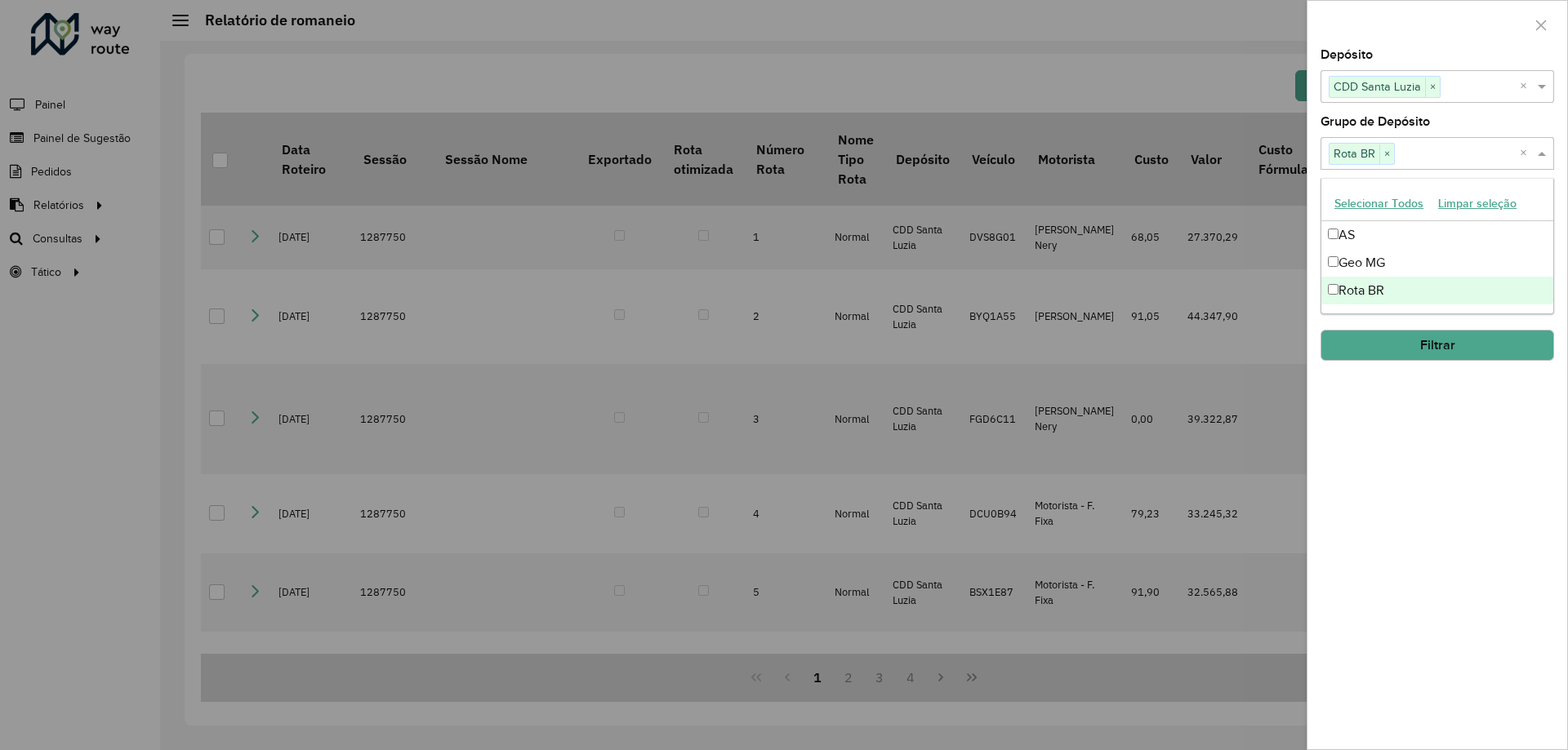
click at [1406, 336] on button "Filtrar" at bounding box center [1437, 345] width 234 height 31
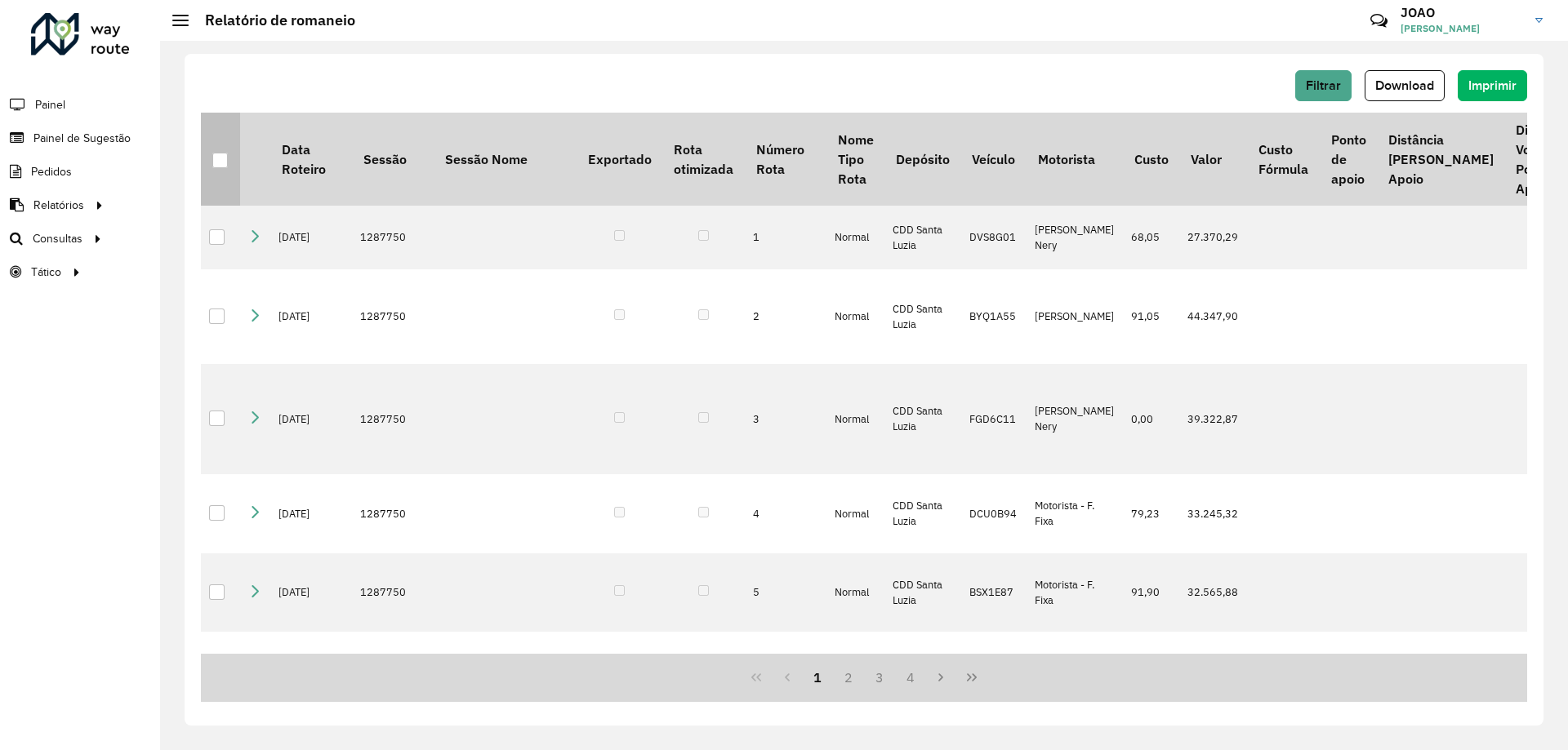
click at [228, 160] on div at bounding box center [221, 161] width 17 height 17
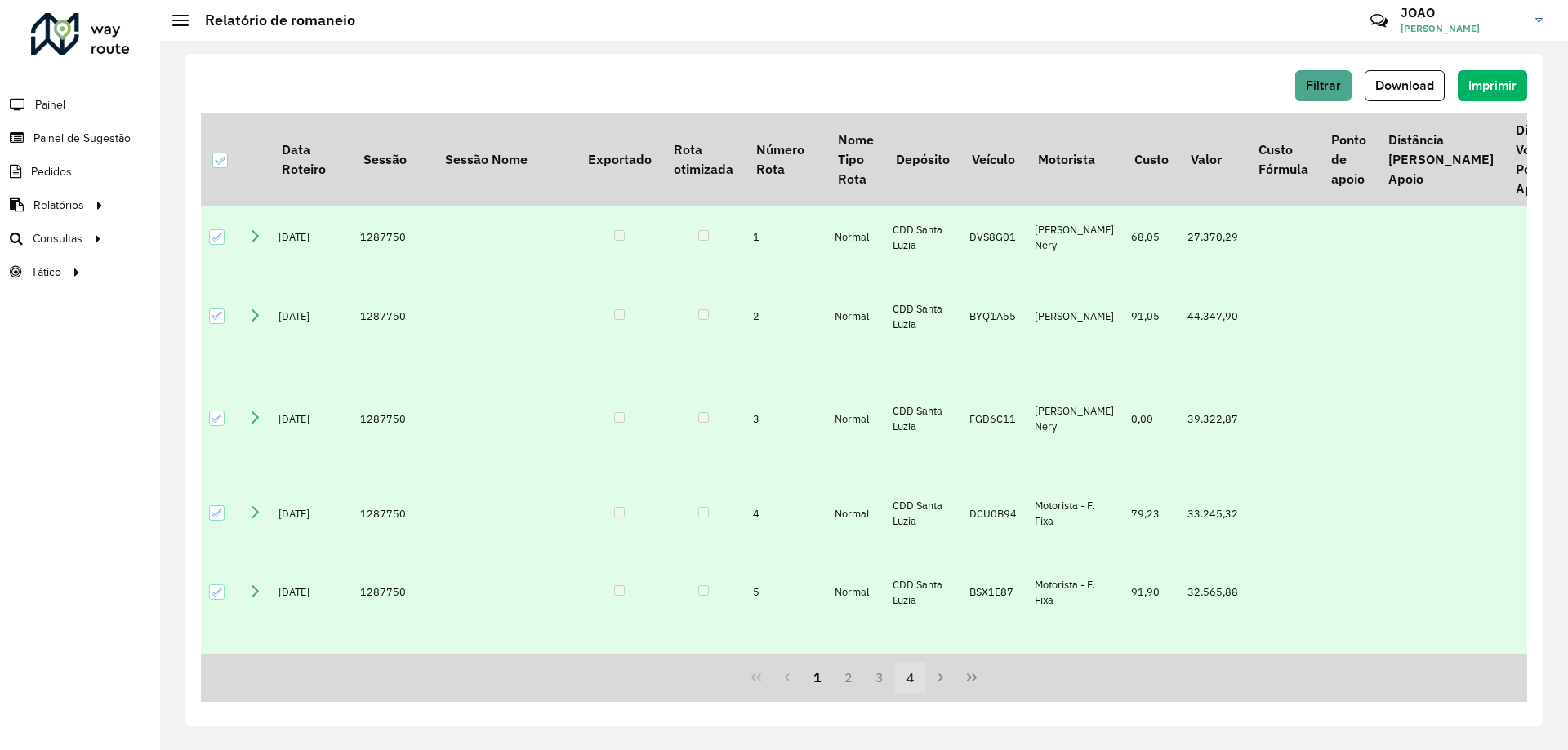
click at [904, 679] on button "4" at bounding box center [910, 677] width 31 height 31
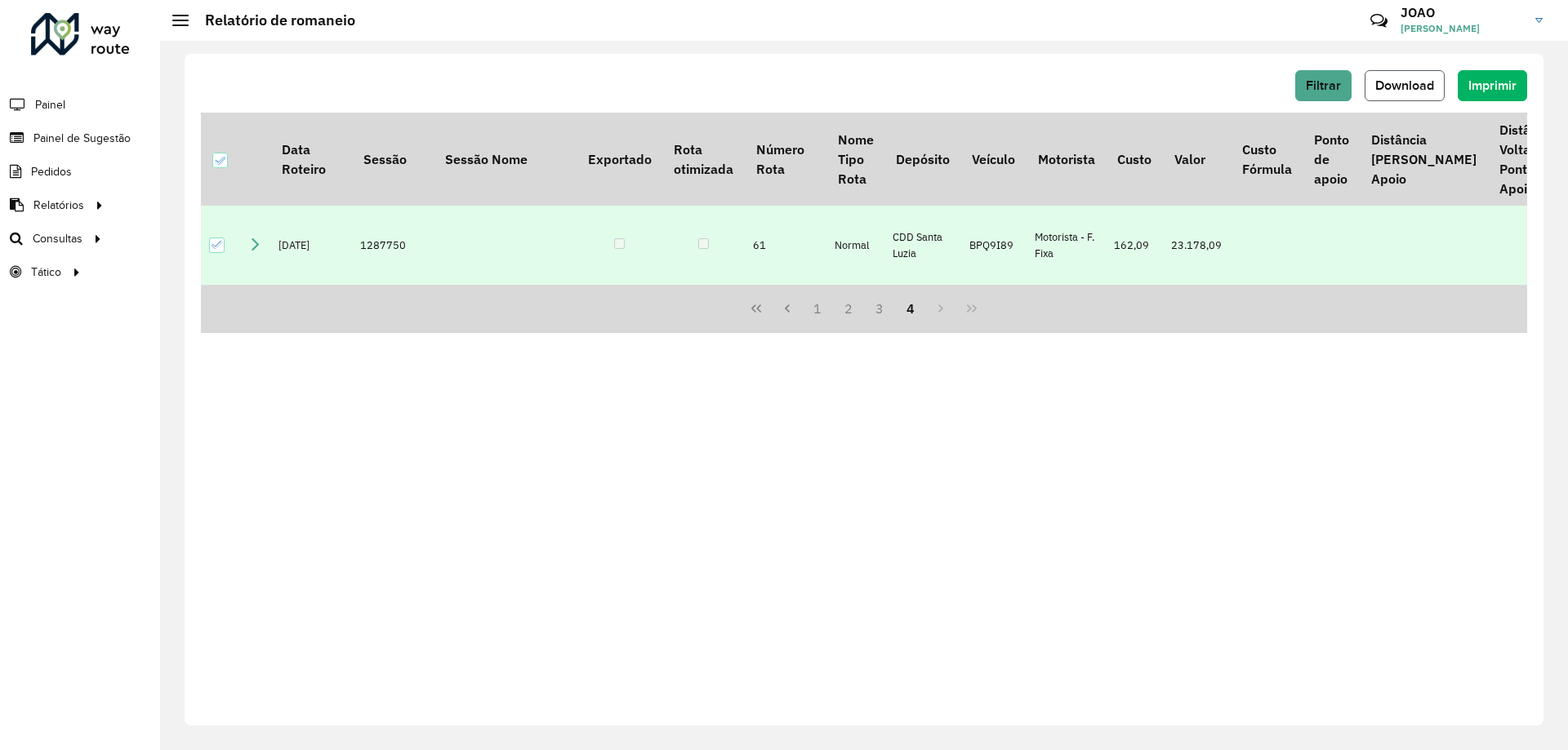
click at [1421, 85] on span "Download" at bounding box center [1404, 85] width 58 height 14
